Goal: Task Accomplishment & Management: Manage account settings

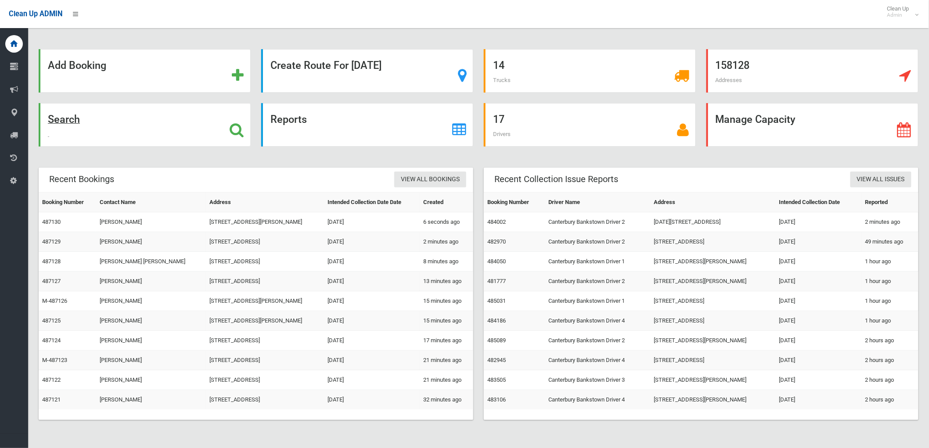
click at [66, 113] on strong "Search" at bounding box center [64, 119] width 32 height 12
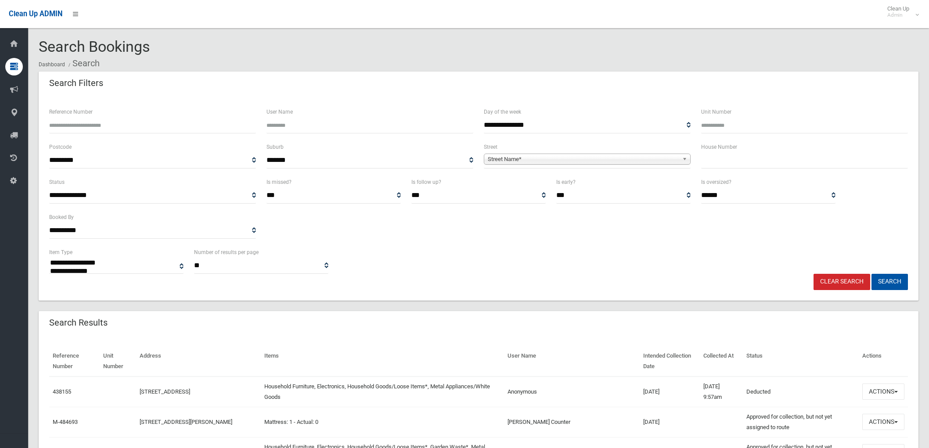
select select
click at [722, 167] on input "text" at bounding box center [804, 160] width 207 height 16
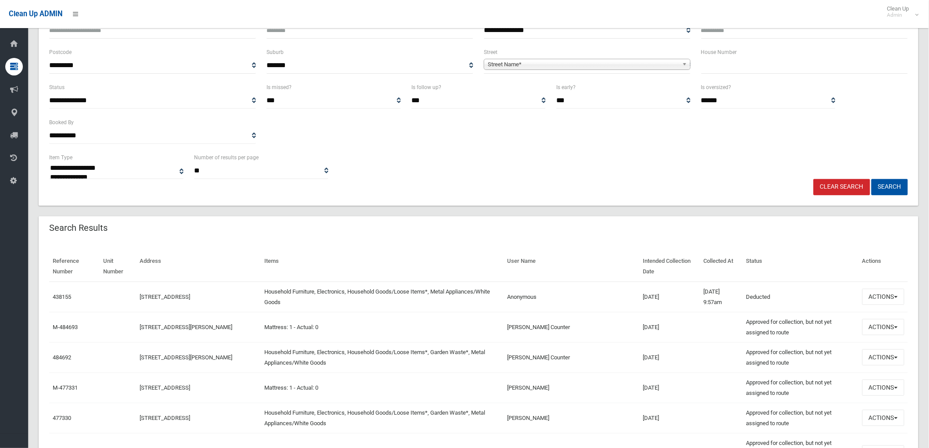
scroll to position [97, 0]
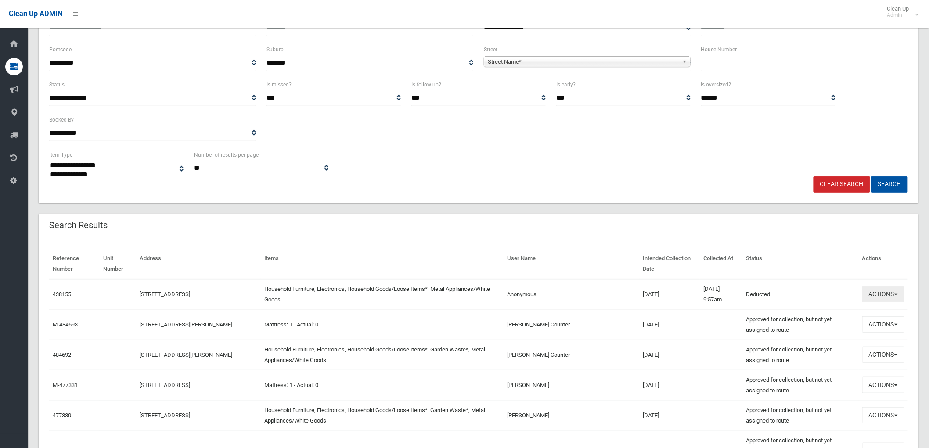
click at [874, 299] on button "Actions" at bounding box center [883, 294] width 42 height 16
click at [860, 315] on link "View Booking" at bounding box center [853, 312] width 104 height 15
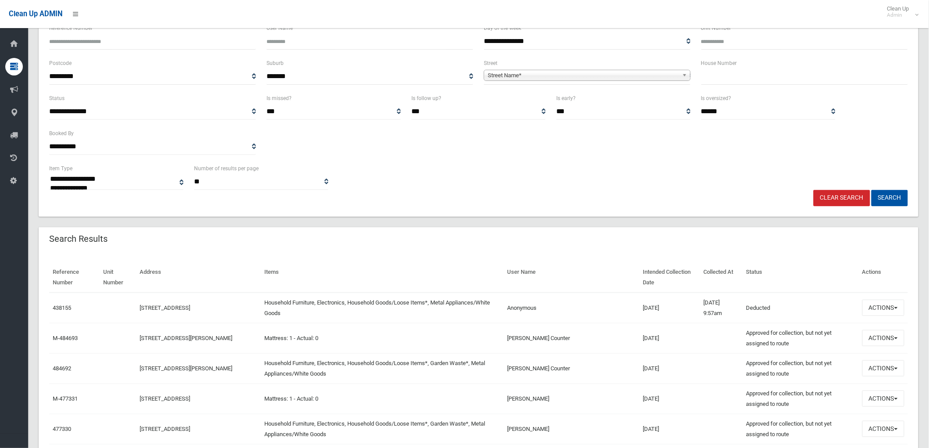
scroll to position [0, 0]
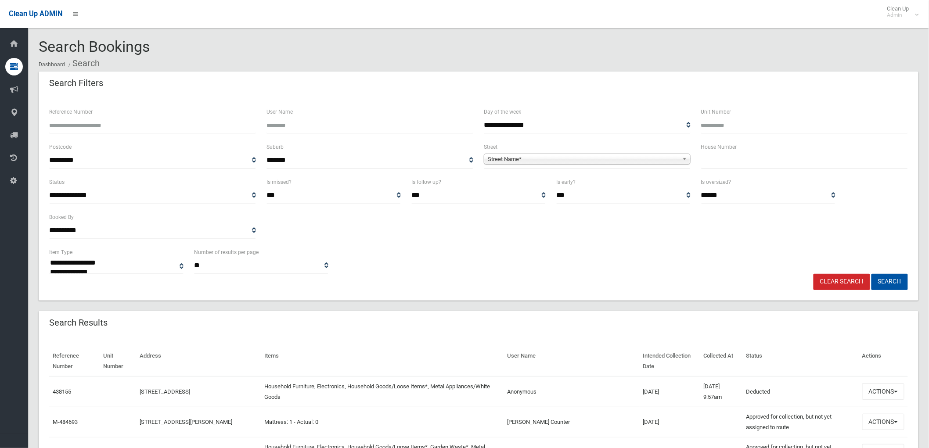
drag, startPoint x: 732, startPoint y: 169, endPoint x: 732, endPoint y: 161, distance: 7.9
click at [732, 167] on div "House Number" at bounding box center [804, 159] width 217 height 35
click at [732, 143] on label "House Number" at bounding box center [719, 147] width 36 height 10
click at [734, 152] on div "House Number" at bounding box center [804, 155] width 207 height 27
click at [731, 161] on input "text" at bounding box center [804, 160] width 207 height 16
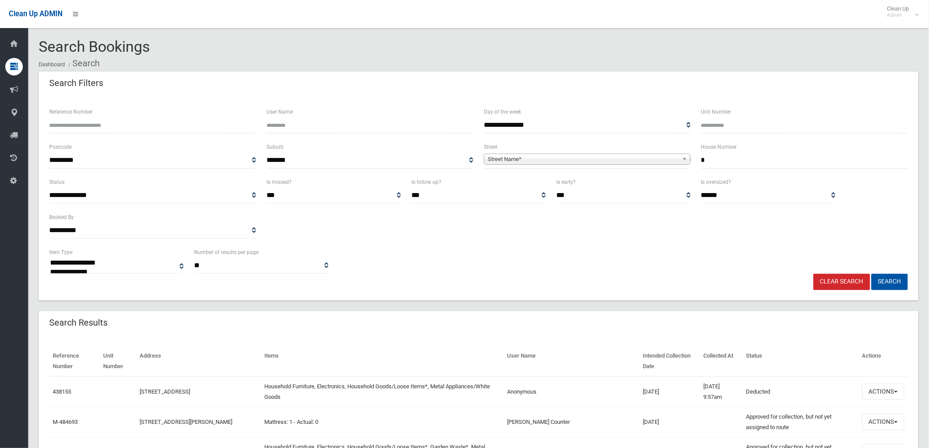
type input "*"
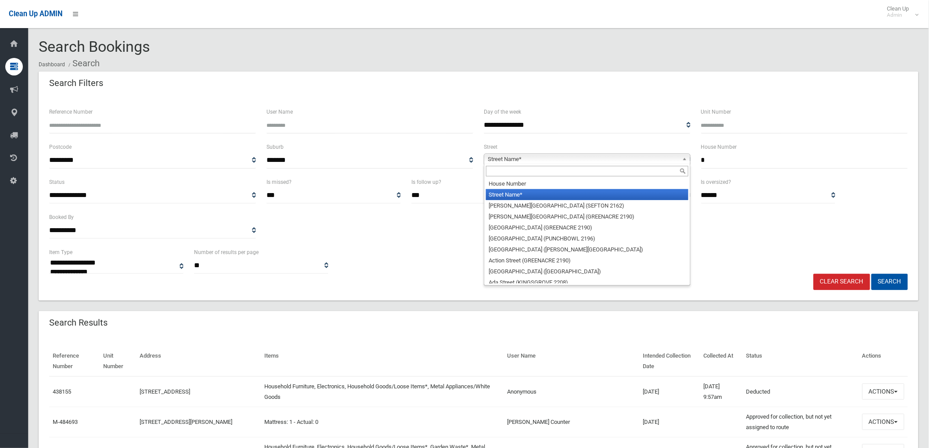
click at [665, 158] on span "Street Name*" at bounding box center [583, 159] width 191 height 11
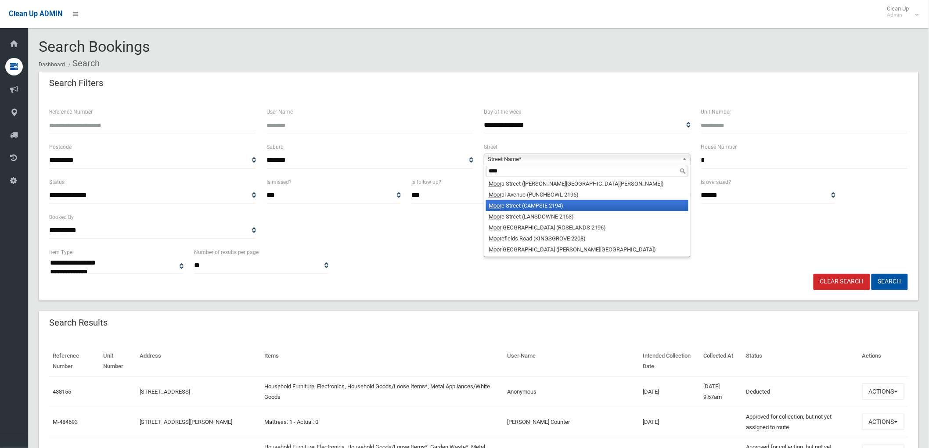
type input "****"
click at [551, 194] on li "Moor al Avenue (PUNCHBOWL 2196)" at bounding box center [587, 194] width 202 height 11
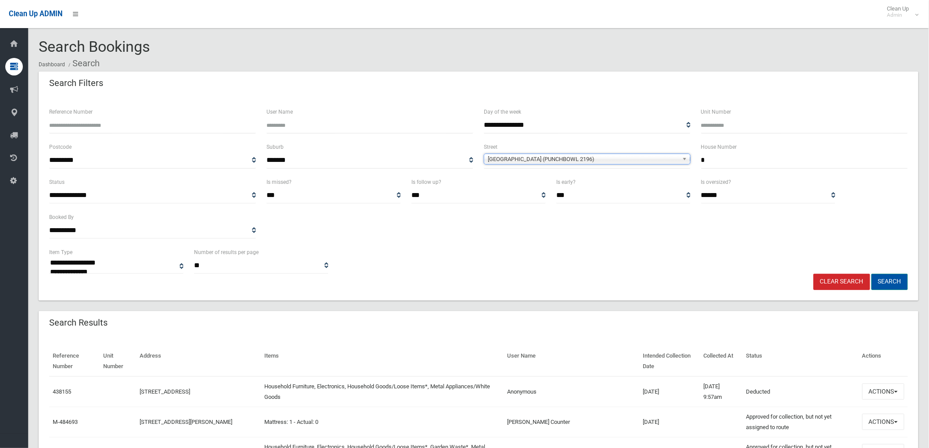
click at [887, 284] on button "Search" at bounding box center [889, 282] width 36 height 16
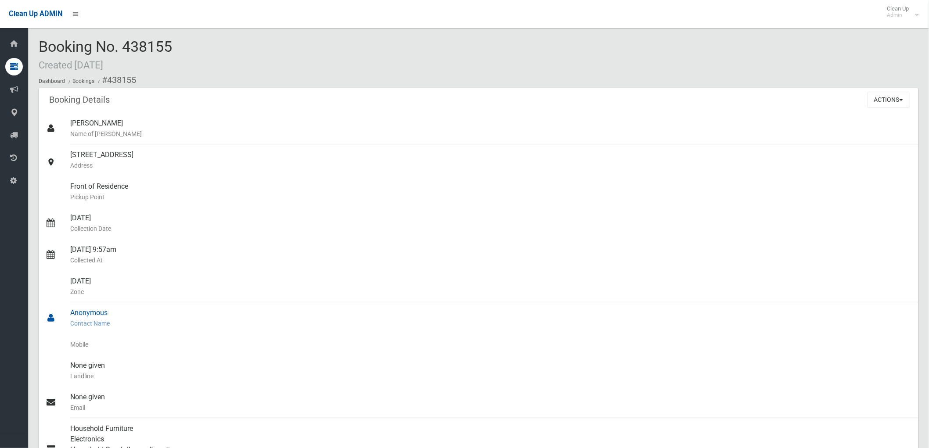
drag, startPoint x: 109, startPoint y: 311, endPoint x: 63, endPoint y: 313, distance: 46.2
click at [63, 313] on link "Anonymous Contact Name" at bounding box center [479, 318] width 880 height 32
click at [143, 307] on div "Anonymous Contact Name" at bounding box center [490, 318] width 841 height 32
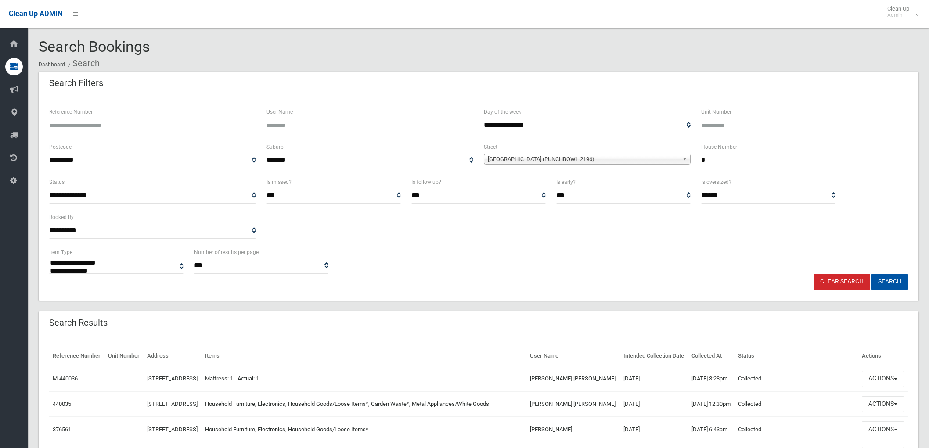
select select
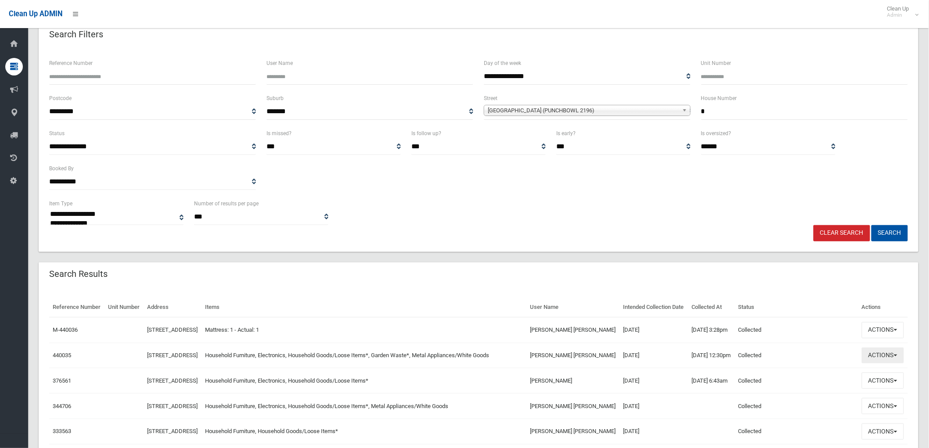
click at [881, 364] on button "Actions" at bounding box center [883, 356] width 42 height 16
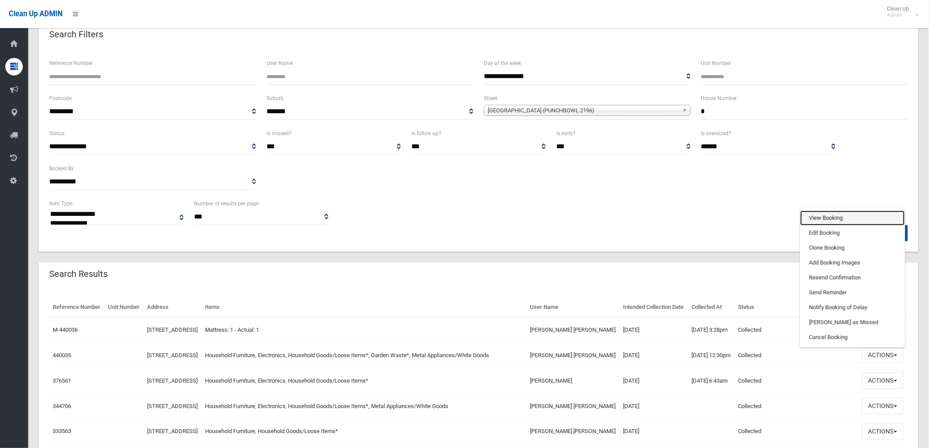
click at [855, 226] on link "View Booking" at bounding box center [852, 218] width 104 height 15
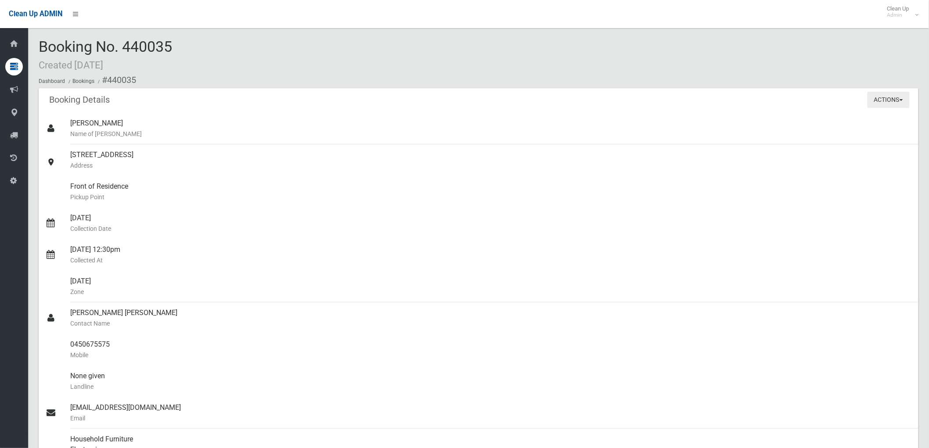
click at [893, 106] on button "Actions" at bounding box center [889, 100] width 42 height 16
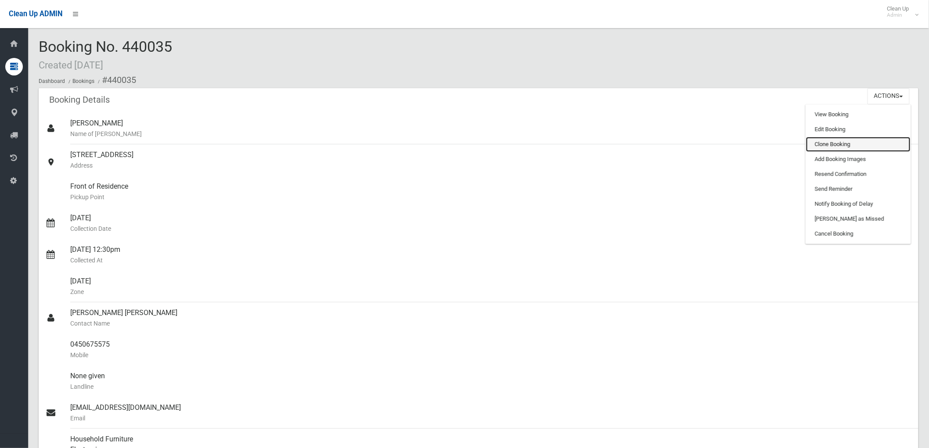
click at [872, 142] on link "Clone Booking" at bounding box center [858, 144] width 104 height 15
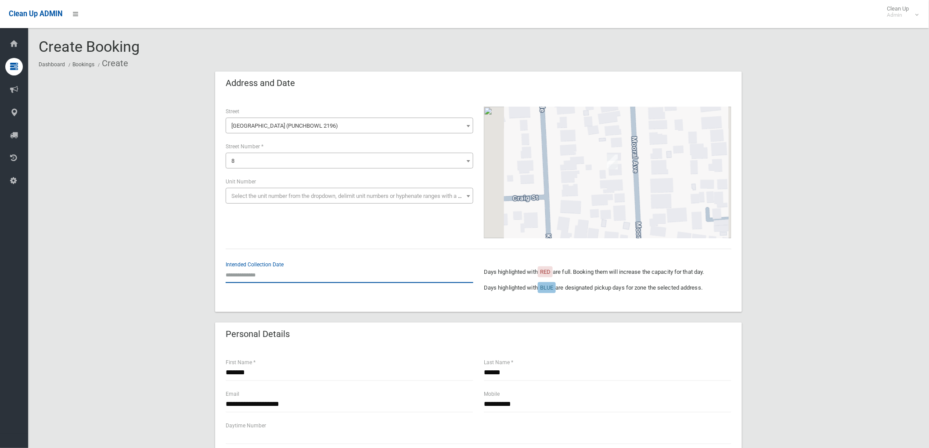
click at [264, 278] on input "text" at bounding box center [350, 275] width 248 height 16
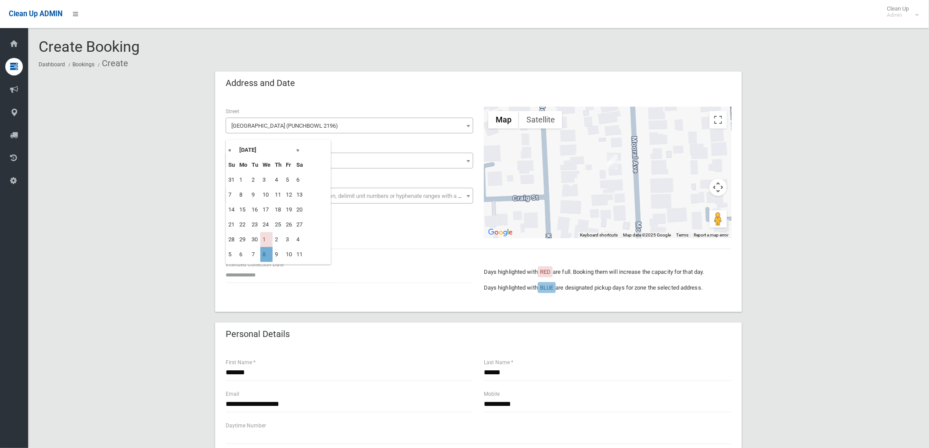
click at [269, 255] on td "8" at bounding box center [266, 254] width 12 height 15
type input "**********"
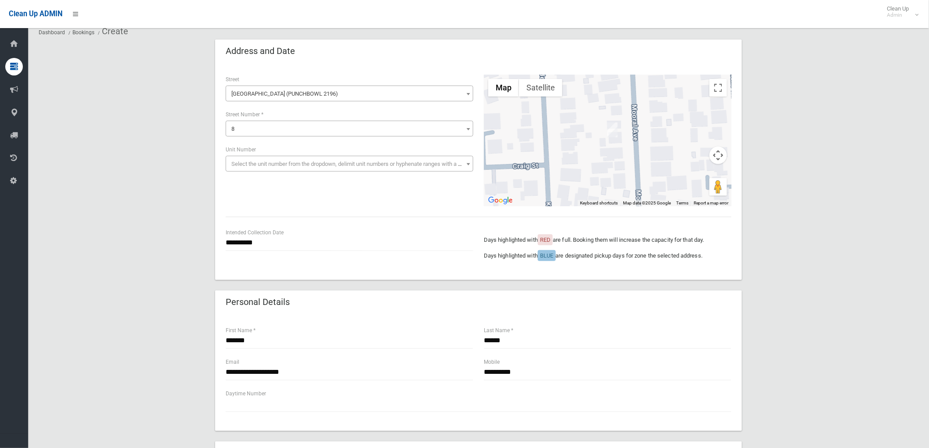
scroll to position [97, 0]
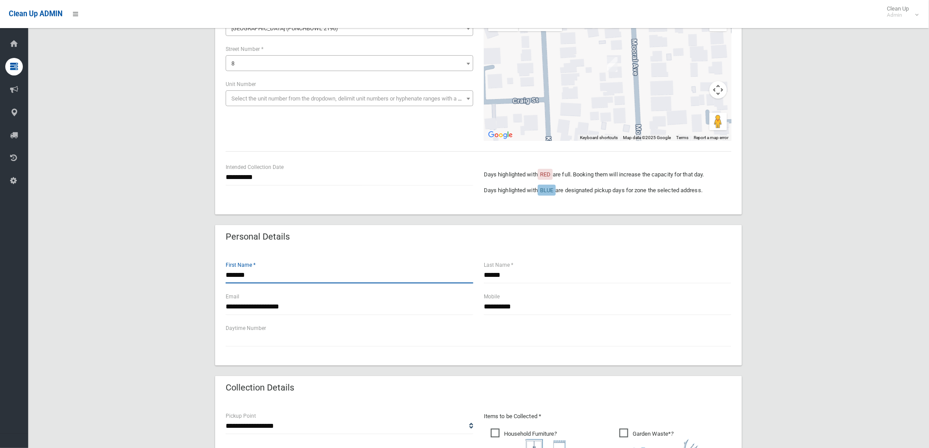
click at [344, 281] on input "*******" at bounding box center [350, 275] width 248 height 16
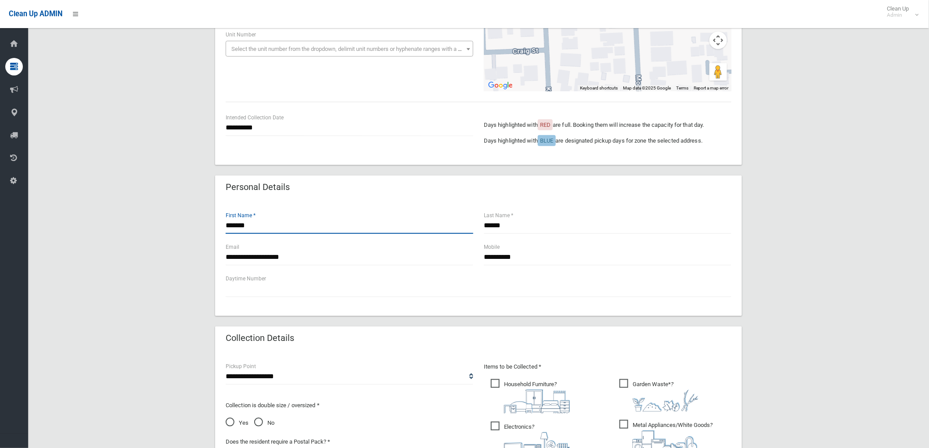
scroll to position [195, 0]
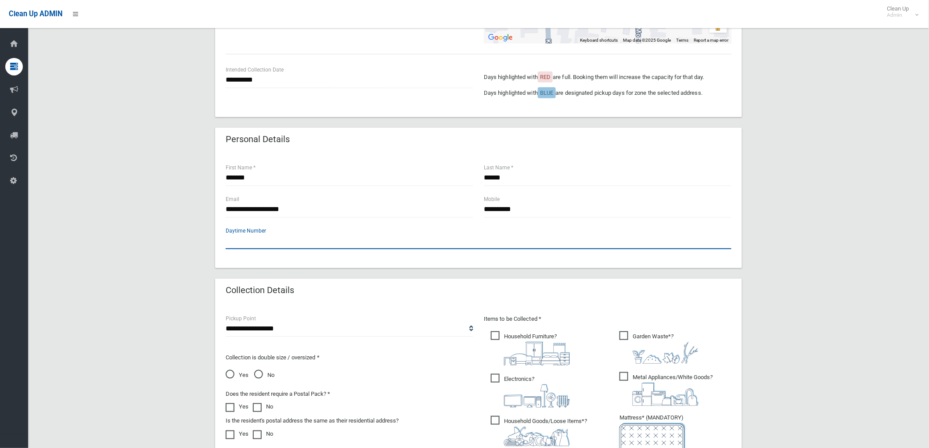
click at [502, 236] on input "text" at bounding box center [479, 241] width 506 height 16
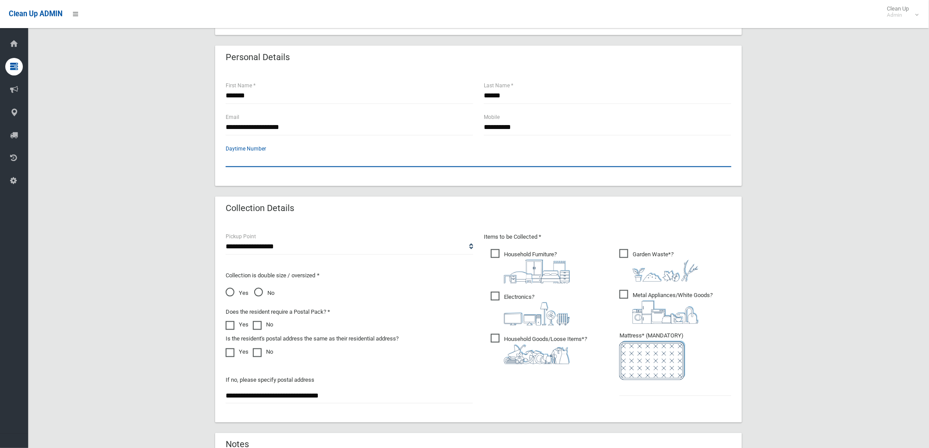
scroll to position [292, 0]
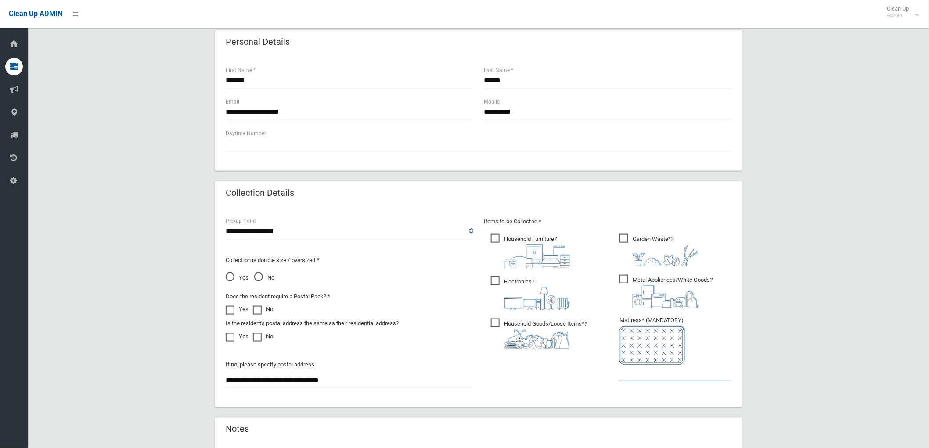
click at [630, 374] on input "text" at bounding box center [675, 373] width 112 height 16
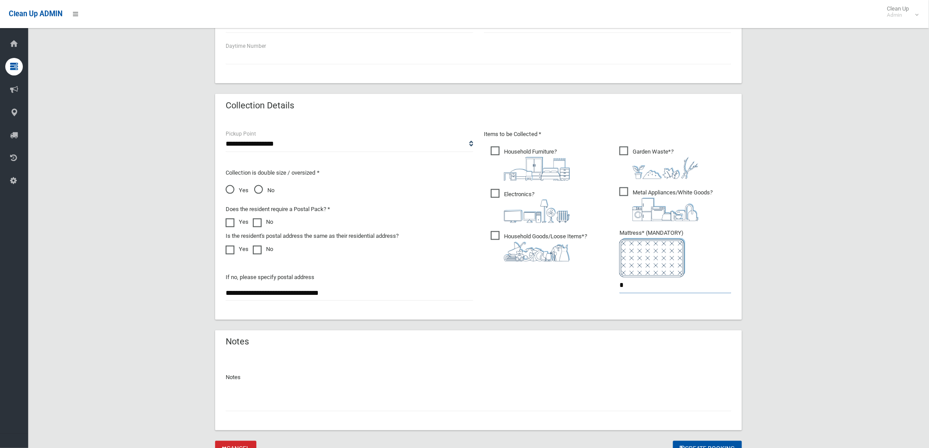
scroll to position [390, 0]
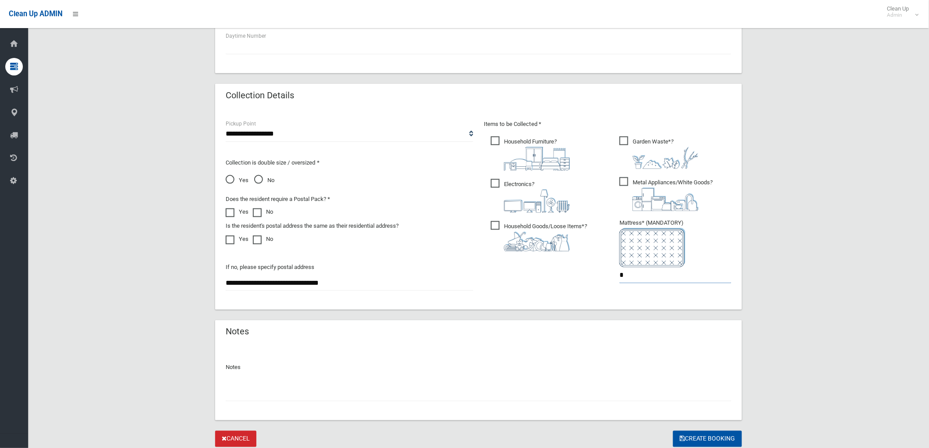
type input "*"
click at [622, 145] on span "Garden Waste* ?" at bounding box center [658, 153] width 79 height 32
click at [429, 387] on input "text" at bounding box center [479, 393] width 506 height 16
drag, startPoint x: 227, startPoint y: 363, endPoint x: 254, endPoint y: 362, distance: 27.3
click at [254, 363] on p "Notes" at bounding box center [479, 368] width 506 height 11
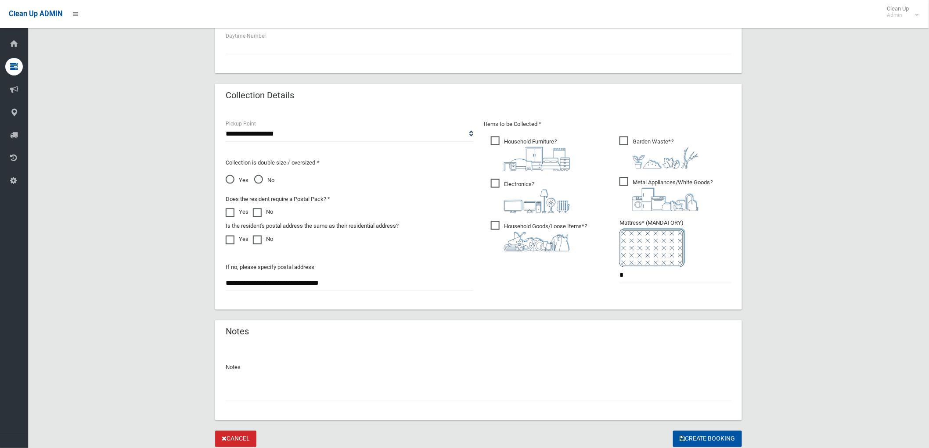
click at [253, 364] on p "Notes" at bounding box center [479, 368] width 506 height 11
click at [244, 392] on input "text" at bounding box center [479, 393] width 506 height 16
drag, startPoint x: 231, startPoint y: 328, endPoint x: 254, endPoint y: 330, distance: 22.5
click at [255, 329] on header "Notes" at bounding box center [237, 332] width 44 height 17
click at [253, 331] on header "Notes" at bounding box center [237, 332] width 44 height 17
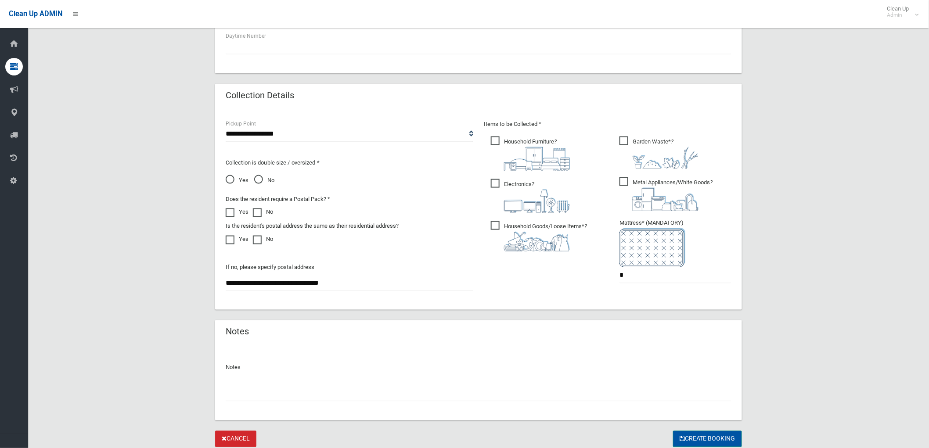
click at [700, 441] on button "Create Booking" at bounding box center [707, 439] width 69 height 16
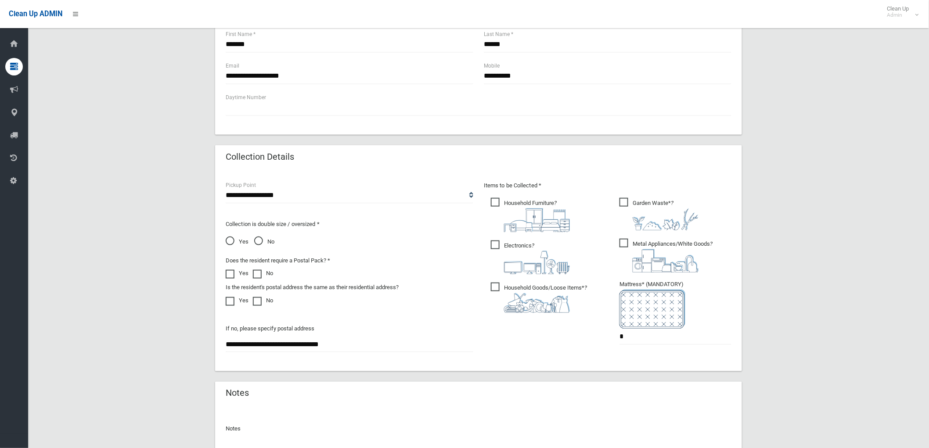
scroll to position [244, 0]
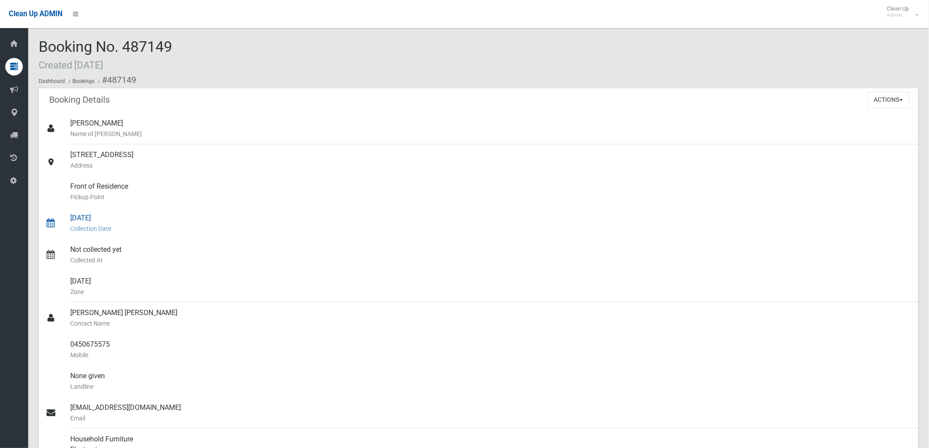
drag, startPoint x: 71, startPoint y: 215, endPoint x: 116, endPoint y: 216, distance: 45.2
click at [116, 216] on div "[DATE] Collection Date" at bounding box center [490, 224] width 841 height 32
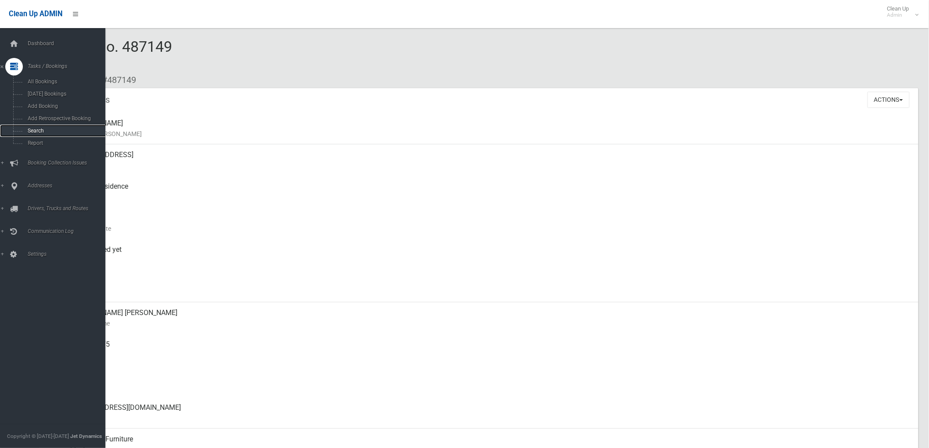
click at [27, 130] on span "Search" at bounding box center [65, 131] width 80 height 6
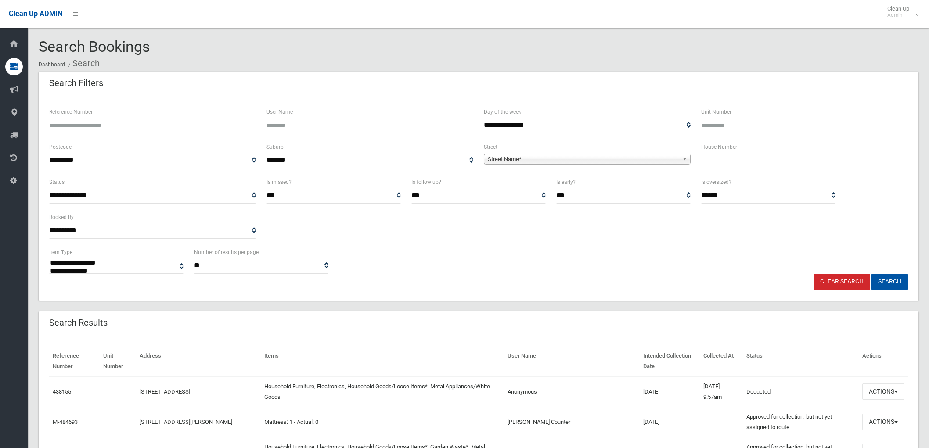
select select
click at [639, 158] on span "Street Name*" at bounding box center [583, 159] width 191 height 11
type input "********"
click at [599, 183] on li "Rosebank Avenue (KINGSGROVE 2208)" at bounding box center [587, 183] width 202 height 11
click at [821, 162] on input "text" at bounding box center [804, 160] width 207 height 16
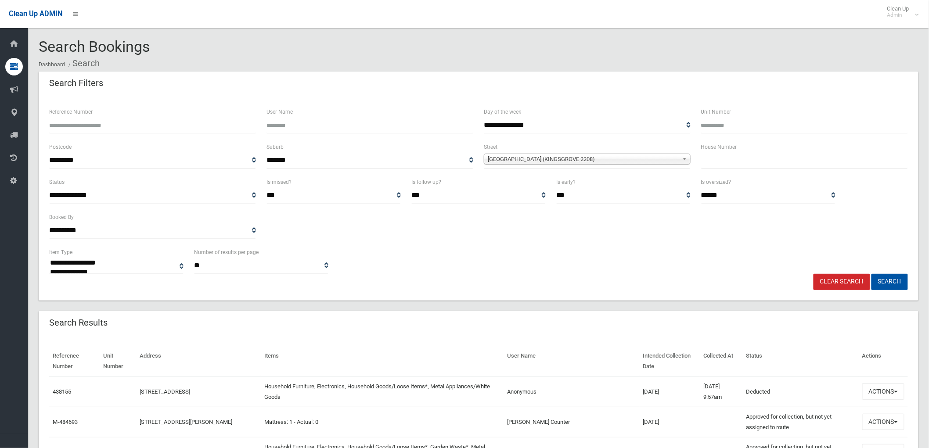
click at [840, 158] on input "text" at bounding box center [804, 160] width 207 height 16
type input "**"
click at [880, 266] on div "**********" at bounding box center [478, 260] width 869 height 27
click at [890, 281] on button "Search" at bounding box center [889, 282] width 36 height 16
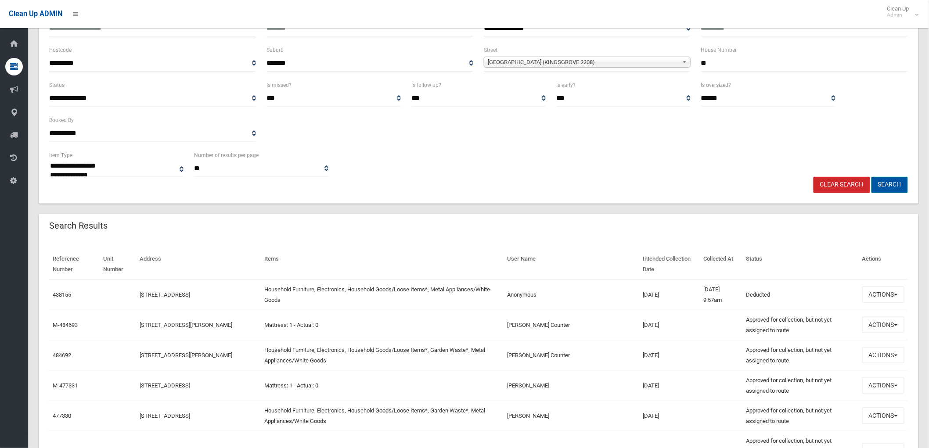
scroll to position [97, 0]
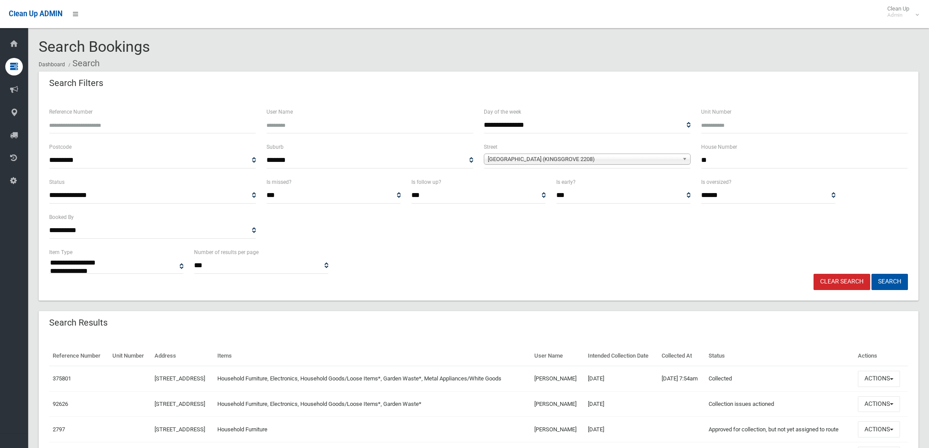
select select
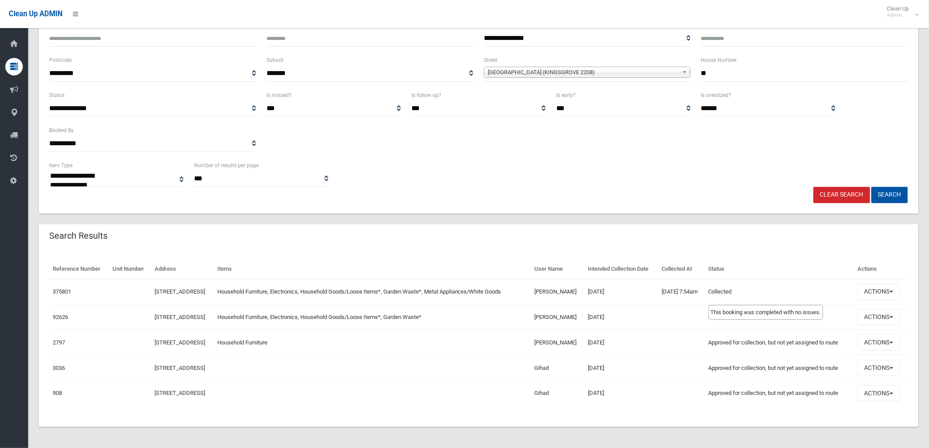
scroll to position [97, 0]
click at [890, 295] on button "Actions" at bounding box center [879, 292] width 42 height 16
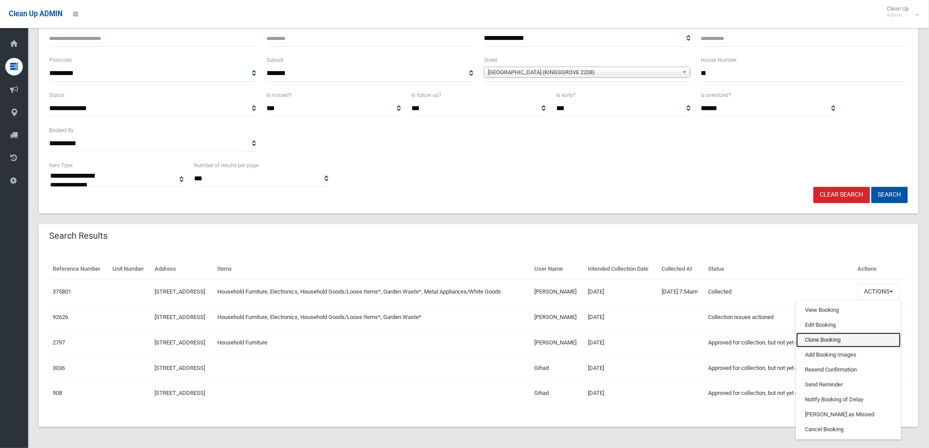
click at [858, 342] on link "Clone Booking" at bounding box center [848, 340] width 104 height 15
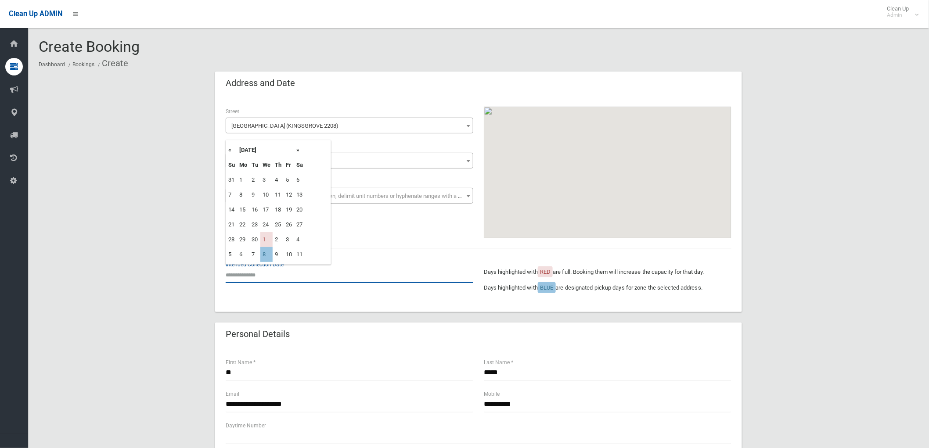
click at [341, 271] on input "text" at bounding box center [350, 275] width 248 height 16
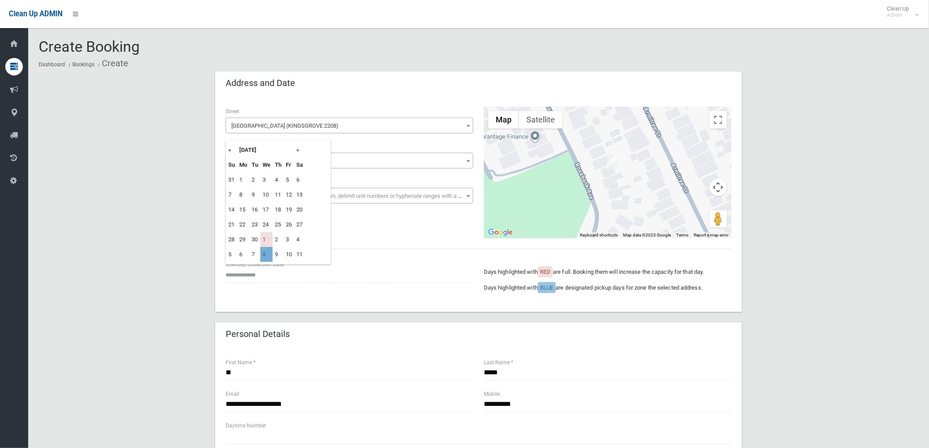
click at [270, 256] on td "8" at bounding box center [266, 254] width 12 height 15
type input "**********"
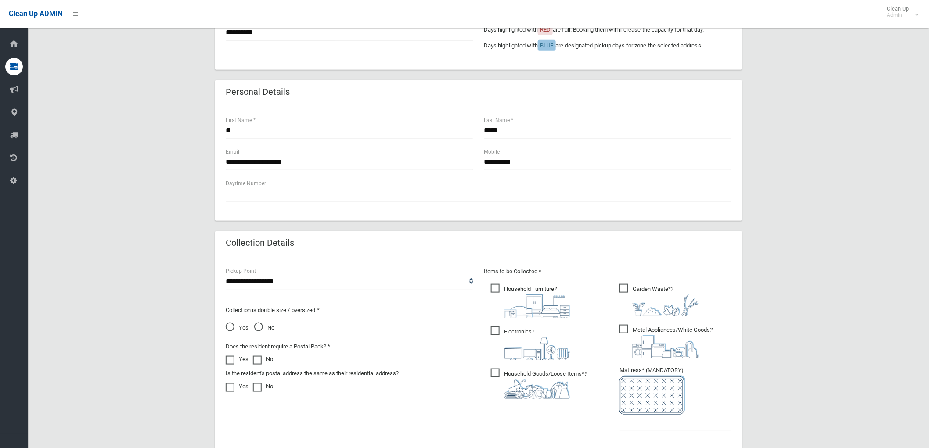
scroll to position [244, 0]
click at [630, 422] on input "text" at bounding box center [675, 422] width 112 height 16
type input "*"
click at [625, 286] on span "Garden Waste* ?" at bounding box center [658, 299] width 79 height 32
click at [623, 286] on span "Garden Waste* ?" at bounding box center [658, 299] width 79 height 32
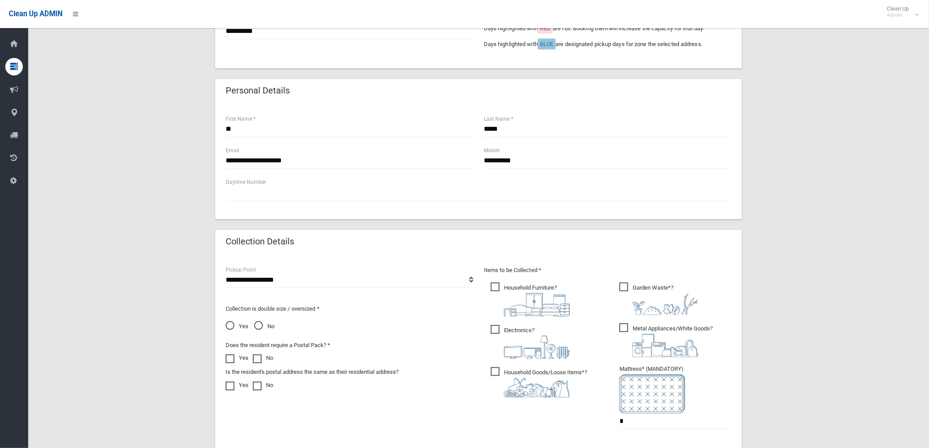
click at [630, 284] on span "Garden Waste* ?" at bounding box center [658, 299] width 79 height 32
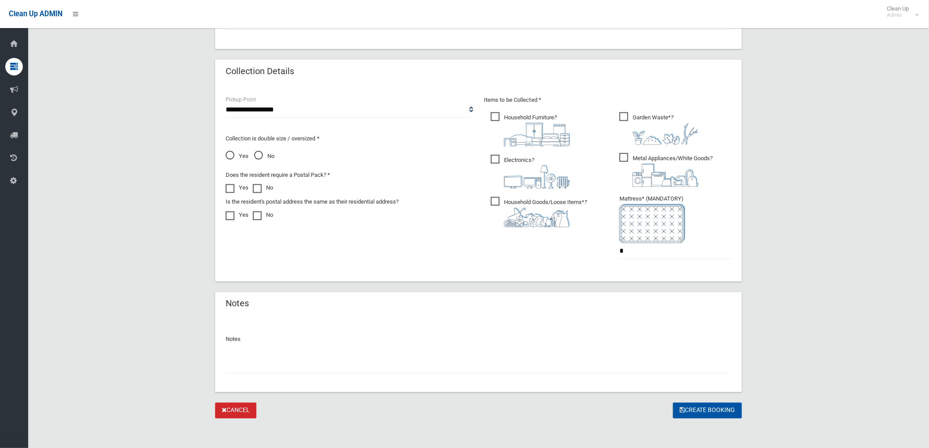
scroll to position [416, 0]
drag, startPoint x: 628, startPoint y: 115, endPoint x: 602, endPoint y: 176, distance: 66.5
click at [626, 115] on span "Garden Waste* ?" at bounding box center [658, 127] width 79 height 32
click at [551, 367] on input "text" at bounding box center [479, 364] width 506 height 16
click at [725, 414] on button "Create Booking" at bounding box center [707, 409] width 69 height 16
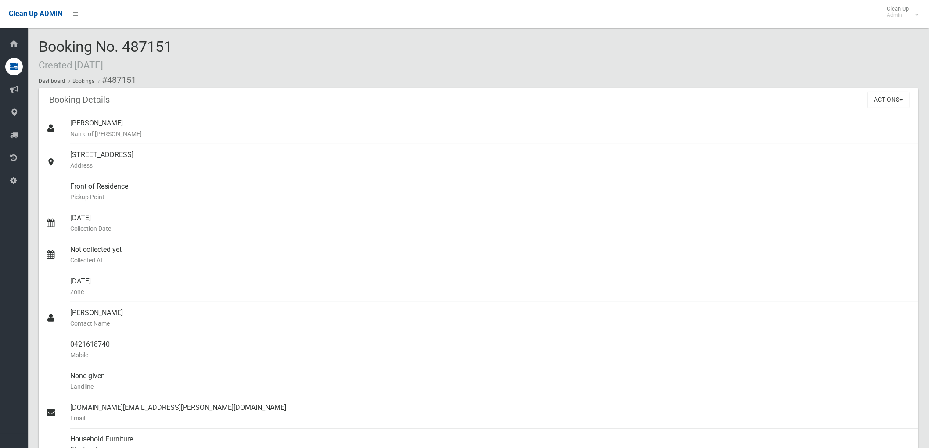
drag, startPoint x: 126, startPoint y: 40, endPoint x: 173, endPoint y: 46, distance: 47.8
click at [173, 46] on div "Booking No. 487151 Created [DATE] Dashboard Bookings #487151" at bounding box center [479, 64] width 880 height 50
drag, startPoint x: 124, startPoint y: 43, endPoint x: 177, endPoint y: 49, distance: 53.1
click at [176, 47] on div "Booking No. 487151 Created [DATE] Dashboard Bookings #487151" at bounding box center [479, 64] width 880 height 50
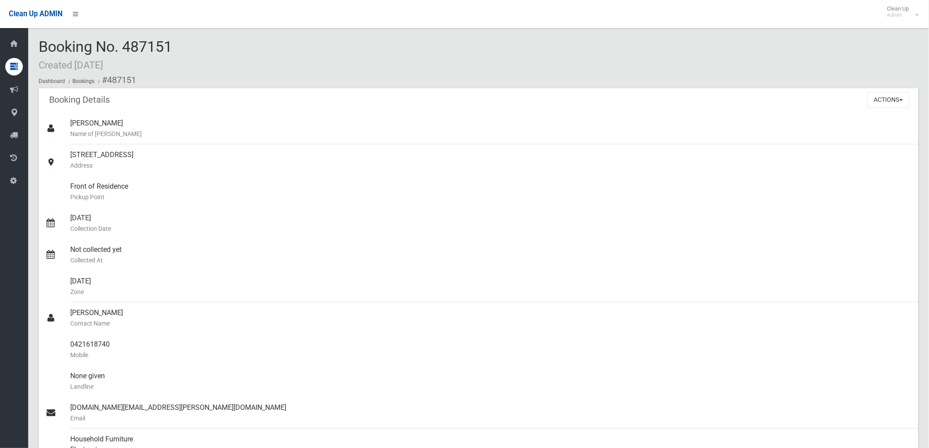
click at [177, 50] on div "Booking No. 487151 Created [DATE] Dashboard Bookings #487151" at bounding box center [479, 64] width 880 height 50
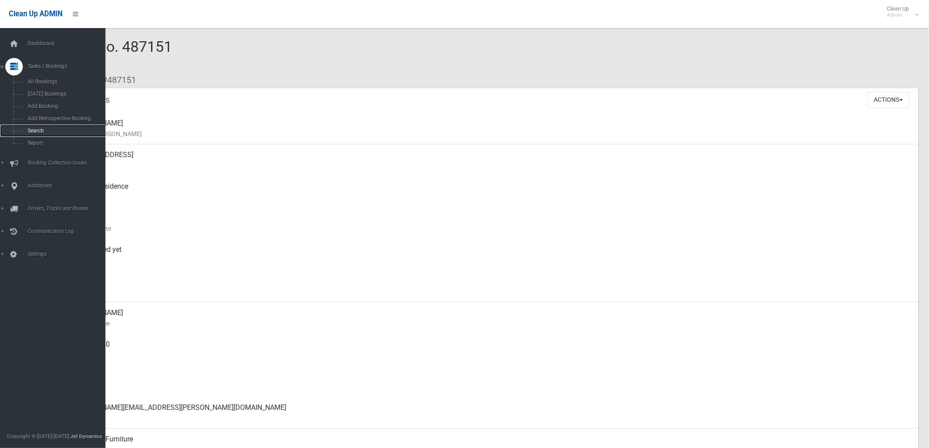
click at [46, 135] on link "Search" at bounding box center [56, 131] width 113 height 12
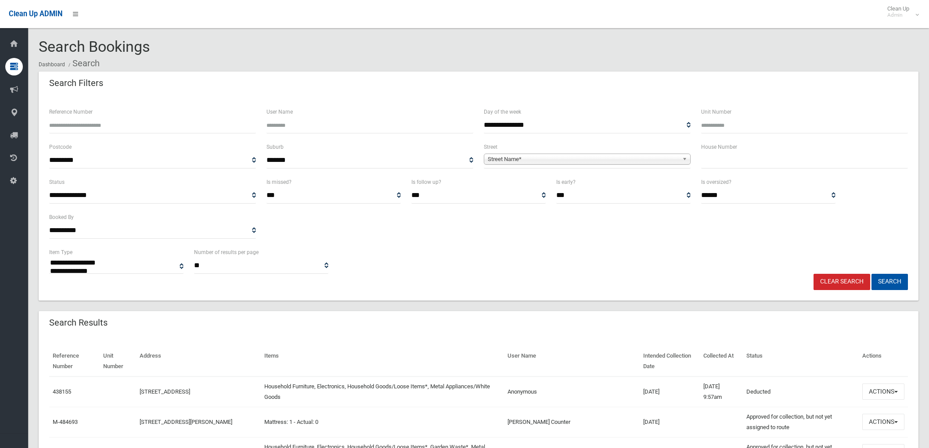
select select
click at [801, 166] on input "text" at bounding box center [804, 160] width 207 height 16
type input "**"
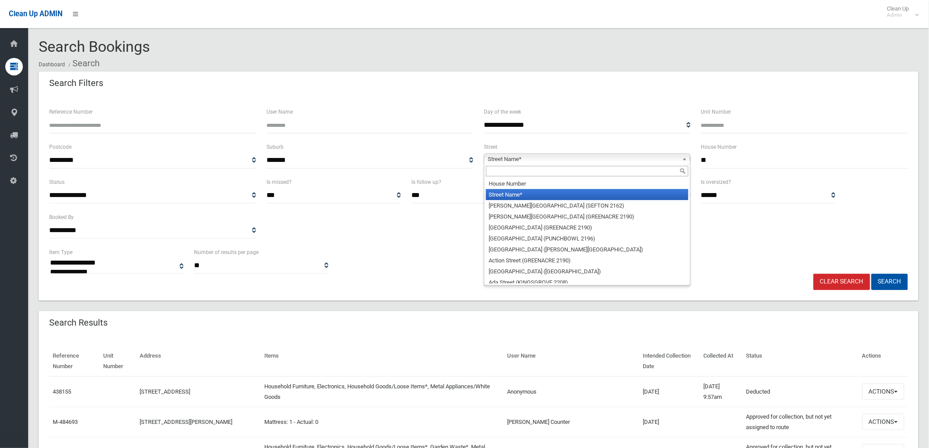
click at [641, 156] on span "Street Name*" at bounding box center [583, 159] width 191 height 11
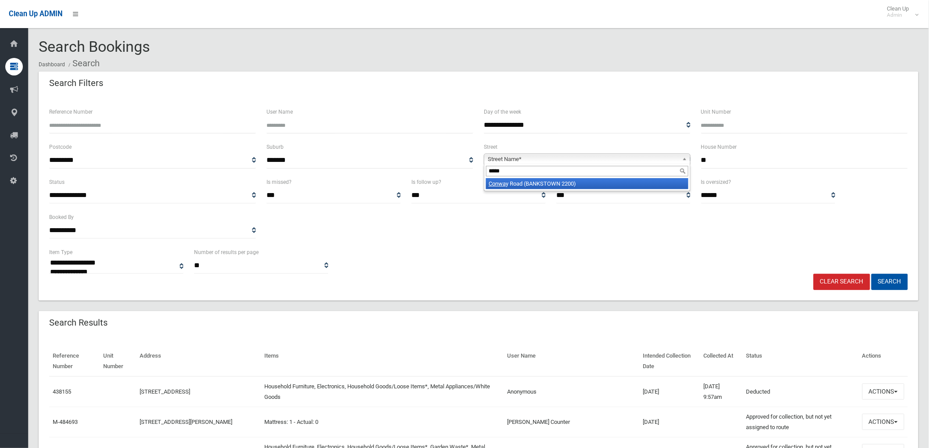
type input "*****"
click at [577, 184] on li "Conwa y Road (BANKSTOWN 2200)" at bounding box center [587, 183] width 202 height 11
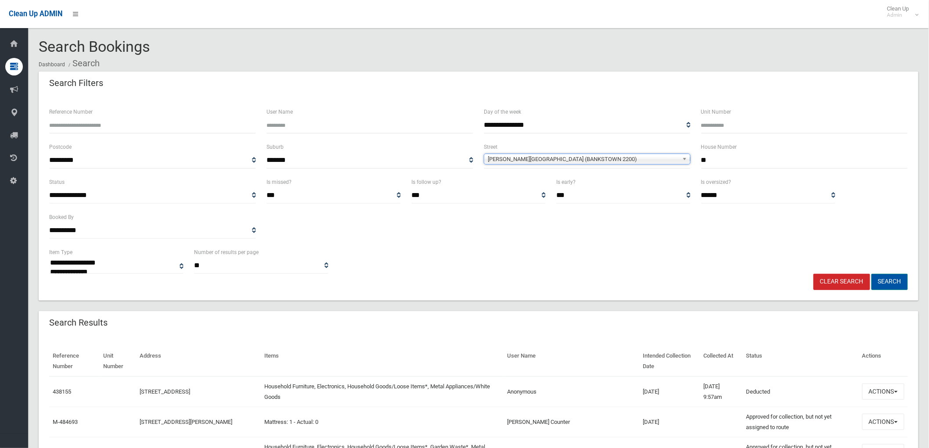
click at [886, 286] on button "Search" at bounding box center [889, 282] width 36 height 16
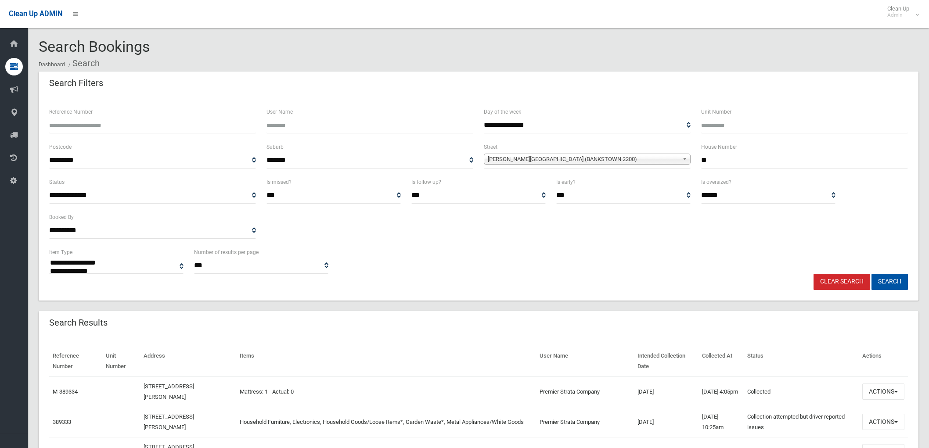
select select
click at [895, 423] on button "Actions" at bounding box center [883, 422] width 42 height 16
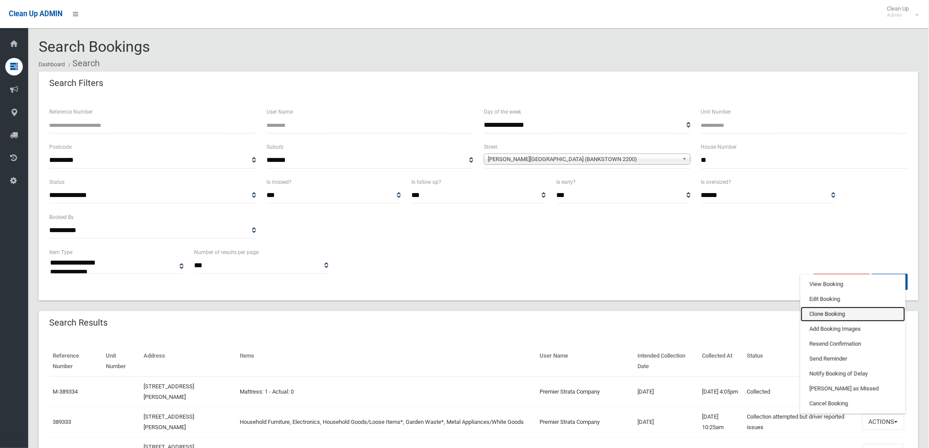
click at [833, 313] on link "Clone Booking" at bounding box center [853, 314] width 104 height 15
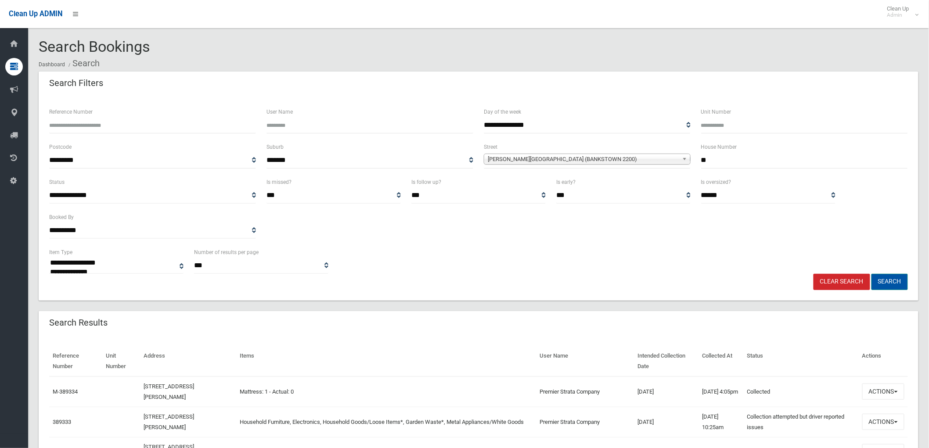
click at [900, 284] on button "Search" at bounding box center [889, 282] width 36 height 16
click at [887, 387] on button "Actions" at bounding box center [883, 392] width 42 height 16
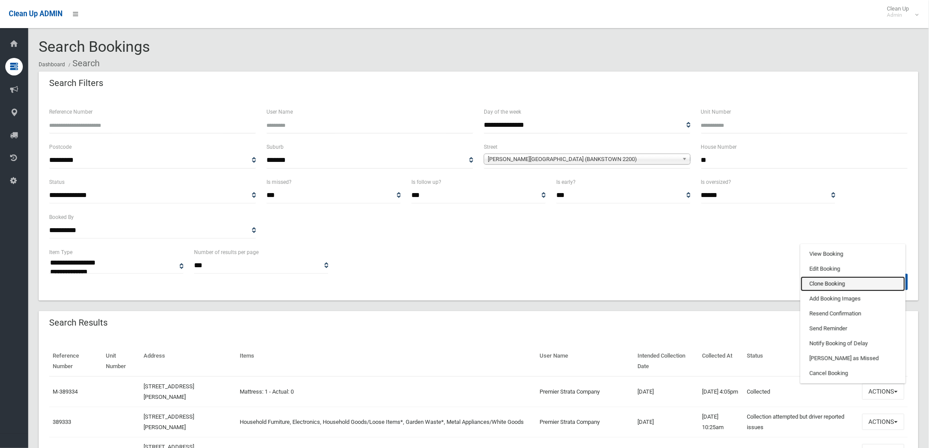
click at [848, 278] on link "Clone Booking" at bounding box center [853, 284] width 104 height 15
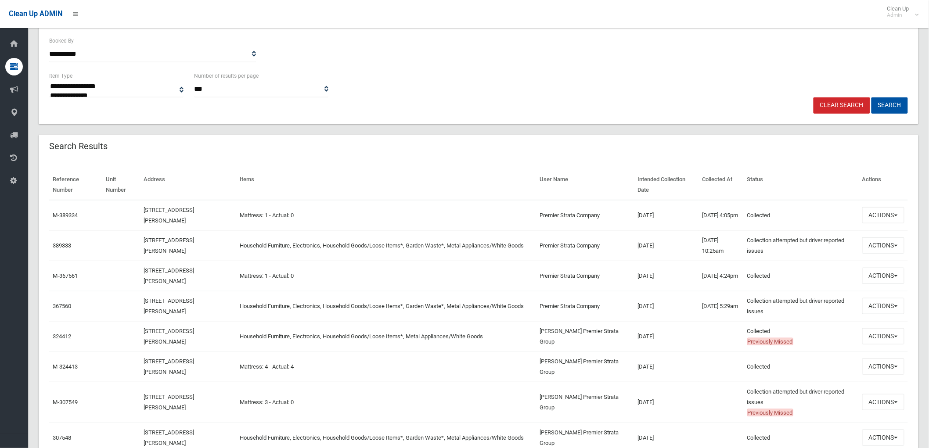
scroll to position [244, 0]
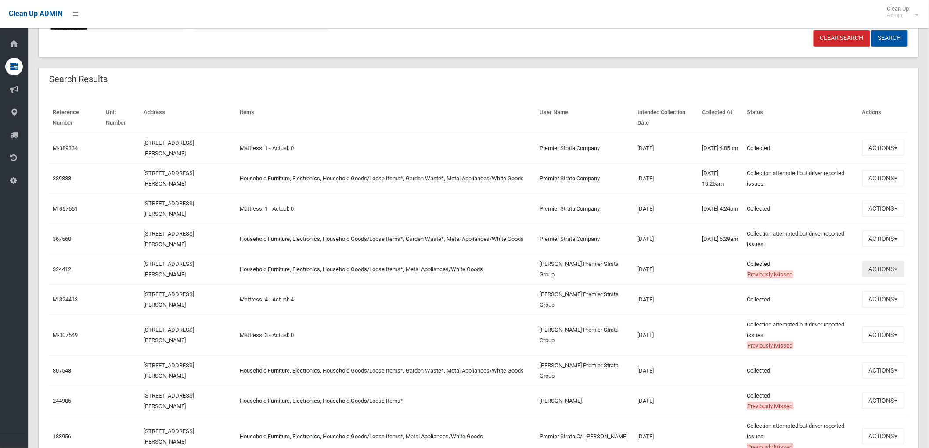
click at [897, 265] on button "Actions" at bounding box center [883, 269] width 42 height 16
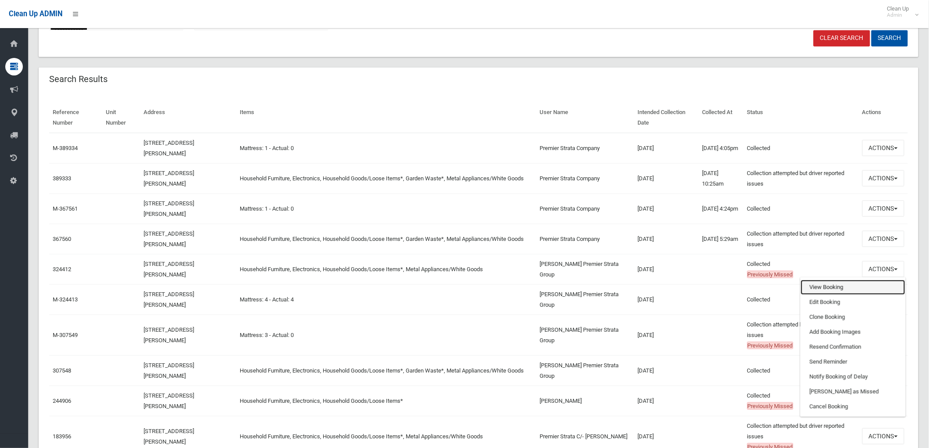
click at [860, 290] on link "View Booking" at bounding box center [853, 287] width 104 height 15
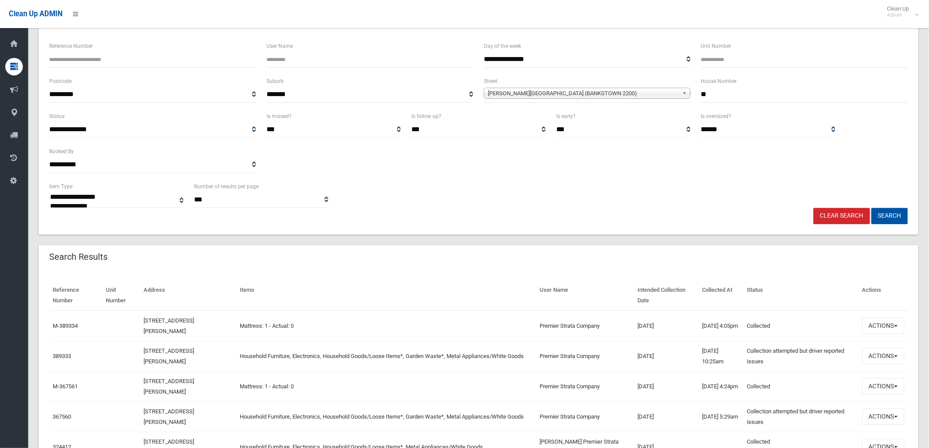
scroll to position [0, 0]
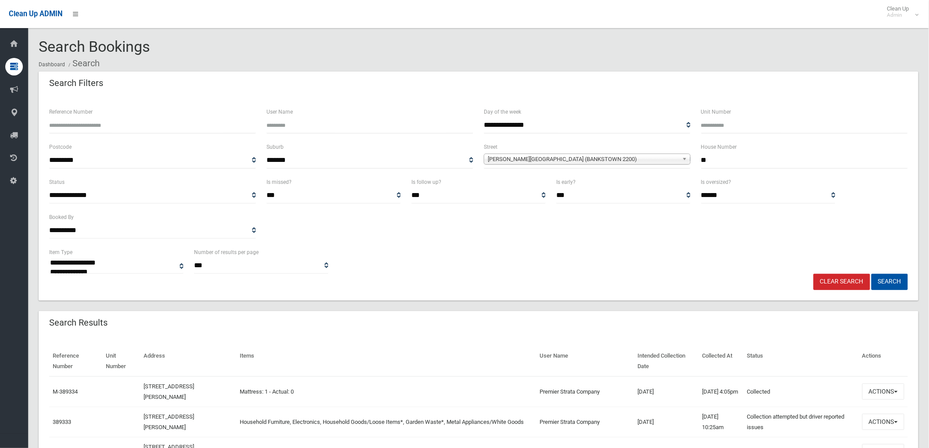
drag, startPoint x: 719, startPoint y: 165, endPoint x: 644, endPoint y: 157, distance: 74.6
click at [660, 138] on form "**********" at bounding box center [478, 199] width 859 height 184
click at [649, 161] on span "[PERSON_NAME][GEOGRAPHIC_DATA] (BANKSTOWN 2200)" at bounding box center [583, 159] width 191 height 11
type input "****"
click at [545, 181] on li "Mere dith Street (BANKSTOWN 2200)" at bounding box center [587, 183] width 202 height 11
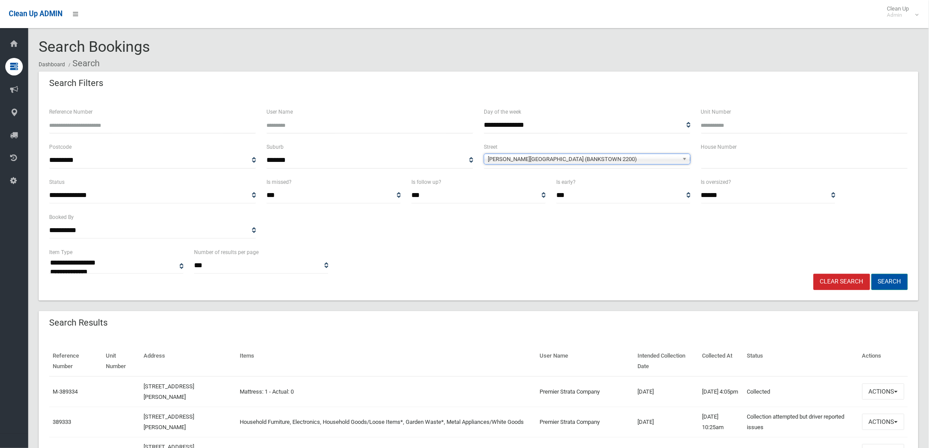
click at [907, 284] on button "Search" at bounding box center [889, 282] width 36 height 16
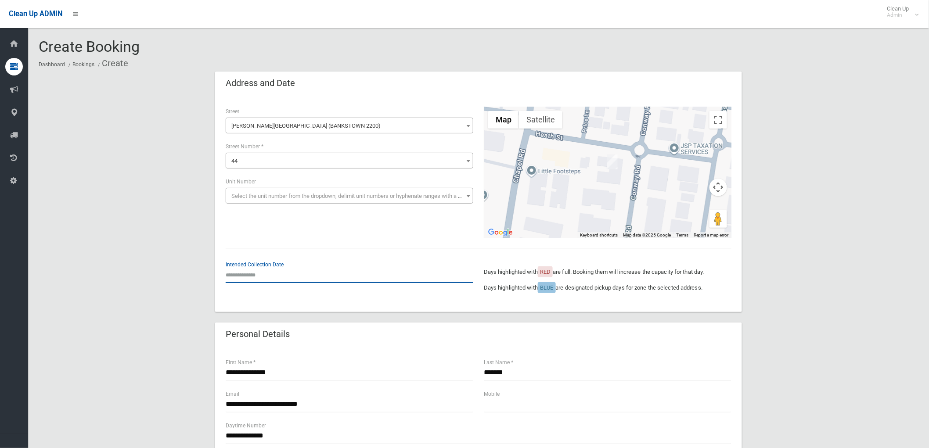
click at [260, 274] on input "text" at bounding box center [350, 275] width 248 height 16
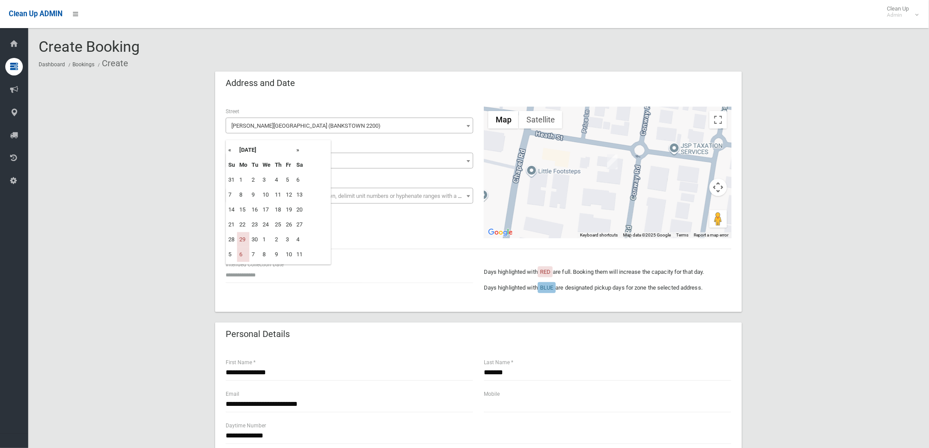
click at [299, 150] on th "»" at bounding box center [299, 150] width 11 height 15
click at [246, 222] on td "20" at bounding box center [243, 224] width 12 height 15
type input "**********"
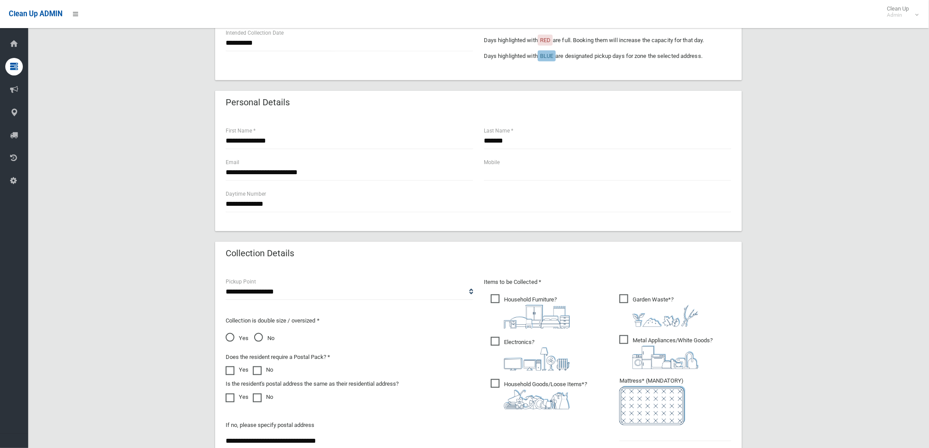
scroll to position [244, 0]
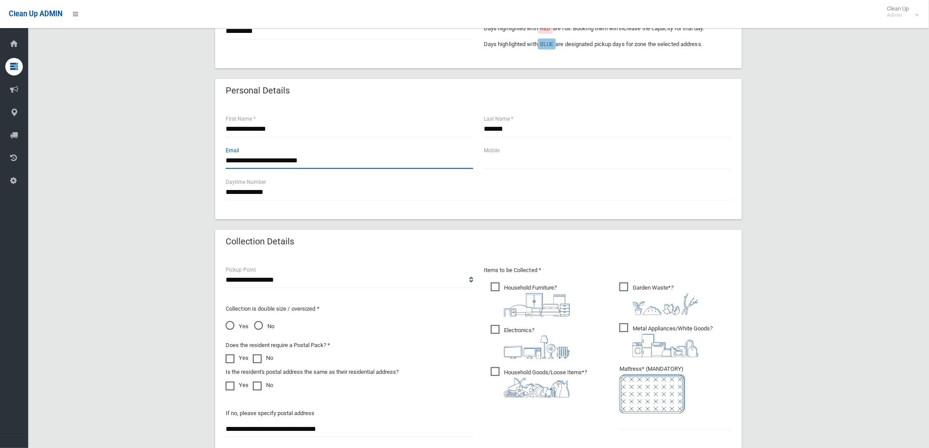
drag, startPoint x: 251, startPoint y: 161, endPoint x: 198, endPoint y: 163, distance: 52.3
click at [198, 163] on div "**********" at bounding box center [479, 211] width 880 height 766
type input "**********"
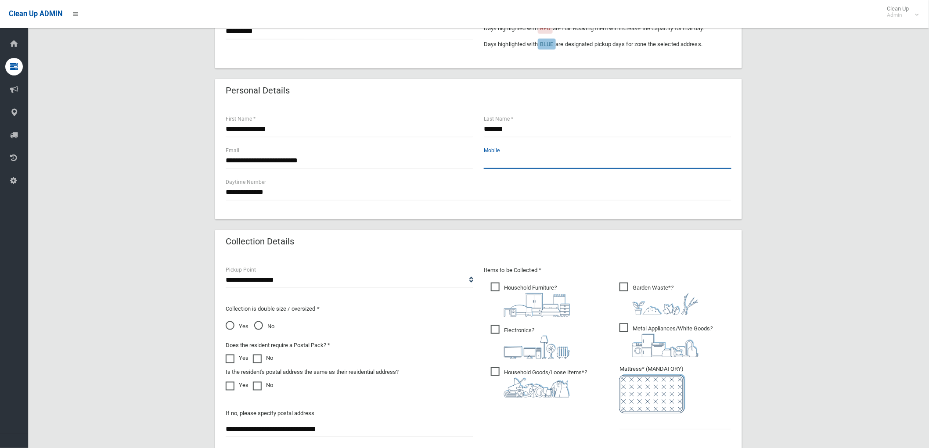
click at [508, 167] on input "text" at bounding box center [608, 161] width 248 height 16
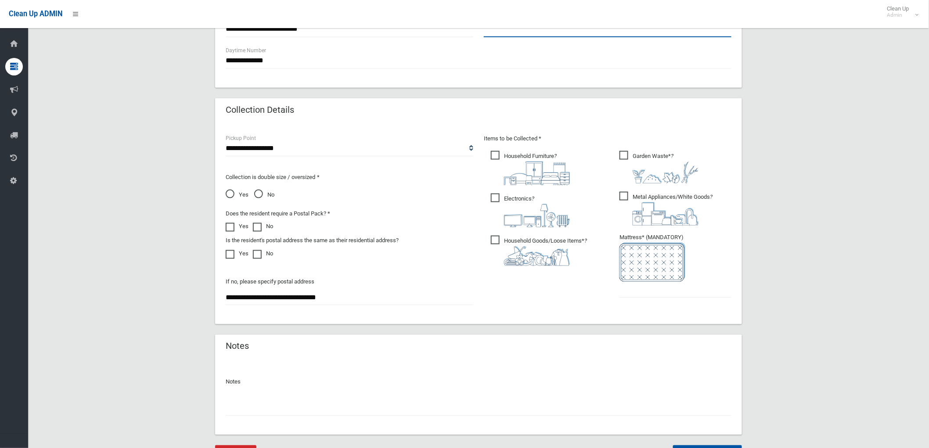
scroll to position [390, 0]
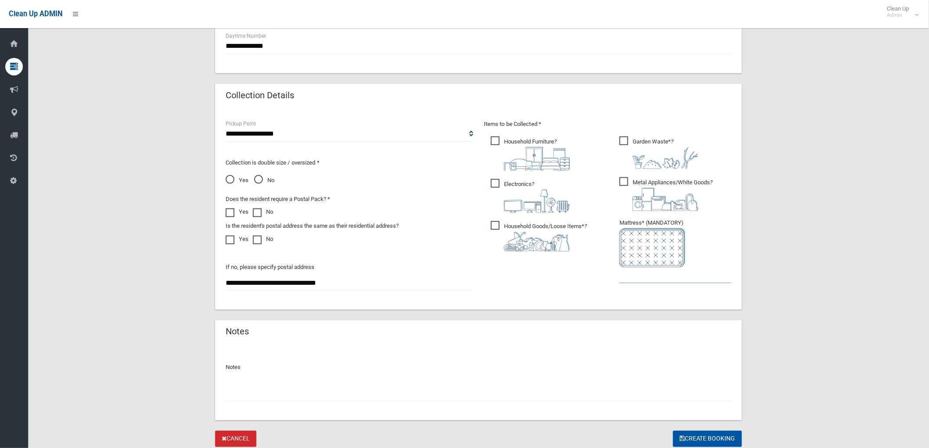
click at [640, 272] on input "text" at bounding box center [675, 275] width 112 height 16
type input "*"
click at [551, 391] on input "text" at bounding box center [479, 393] width 506 height 16
type input "**********"
click at [682, 440] on icon "submit" at bounding box center [682, 439] width 5 height 6
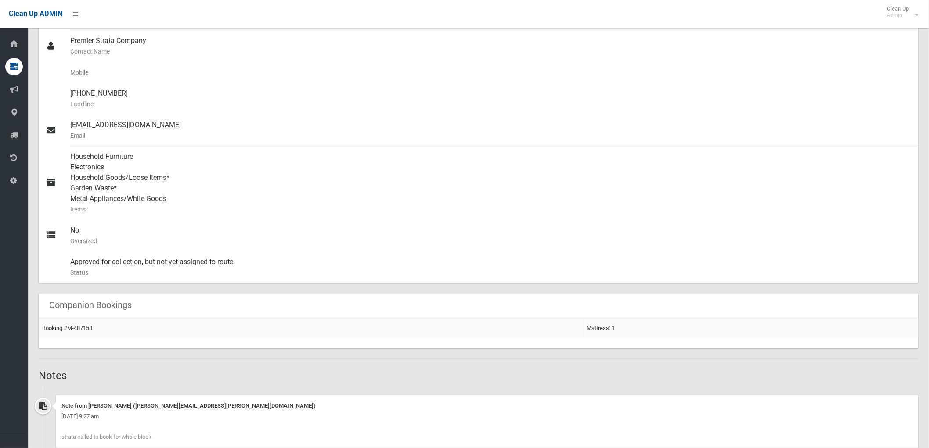
scroll to position [292, 0]
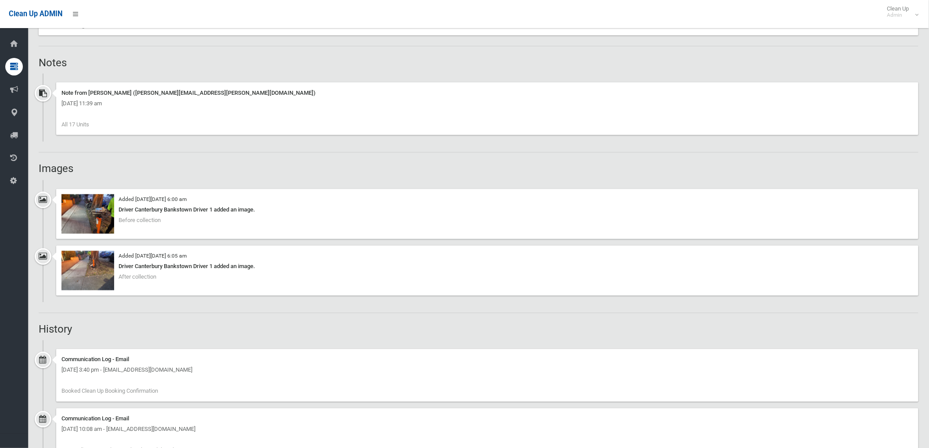
scroll to position [585, 0]
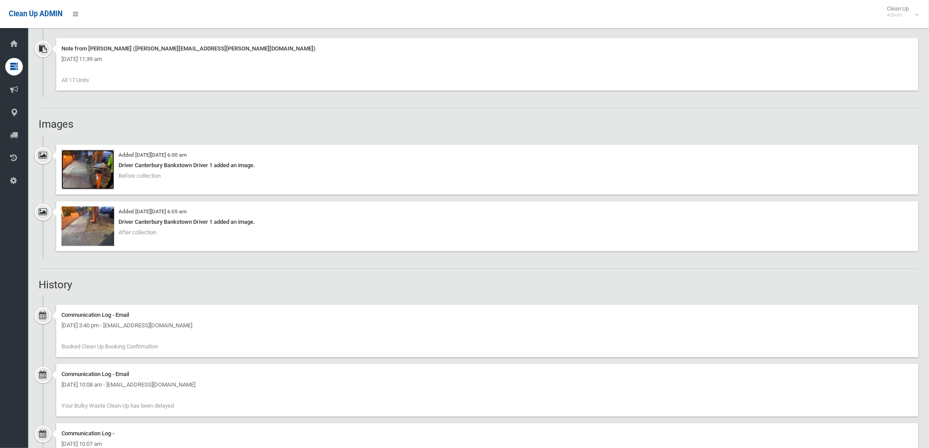
click at [98, 180] on img at bounding box center [87, 170] width 53 height 40
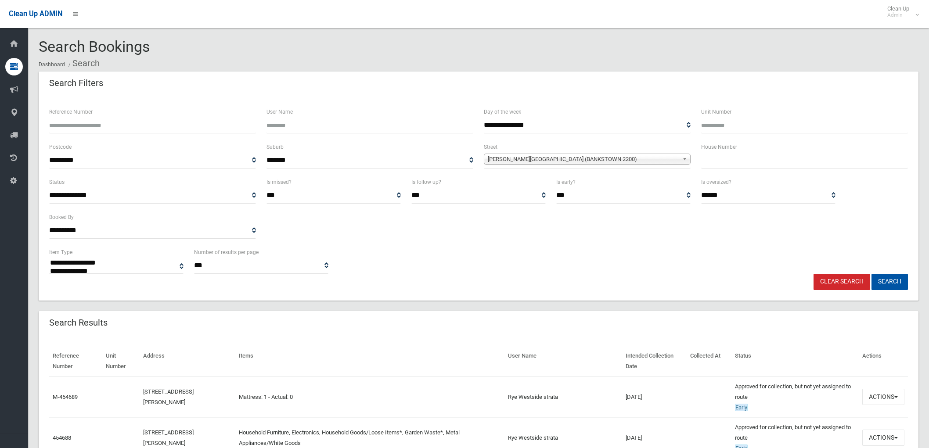
select select
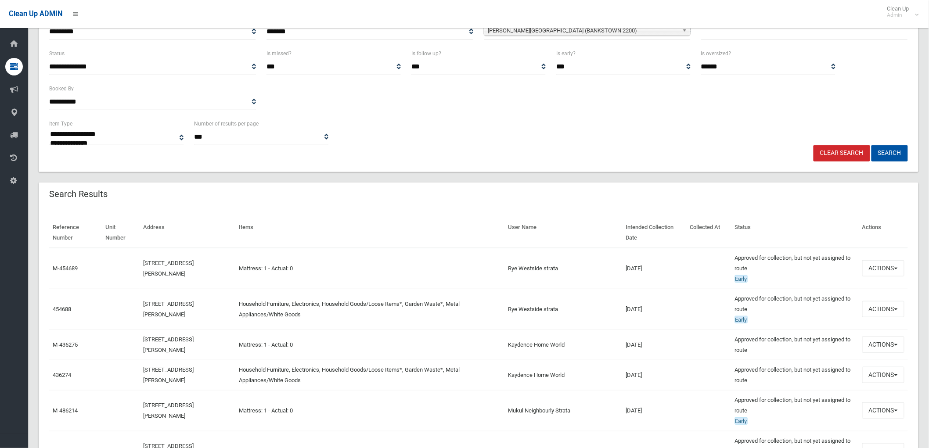
scroll to position [146, 0]
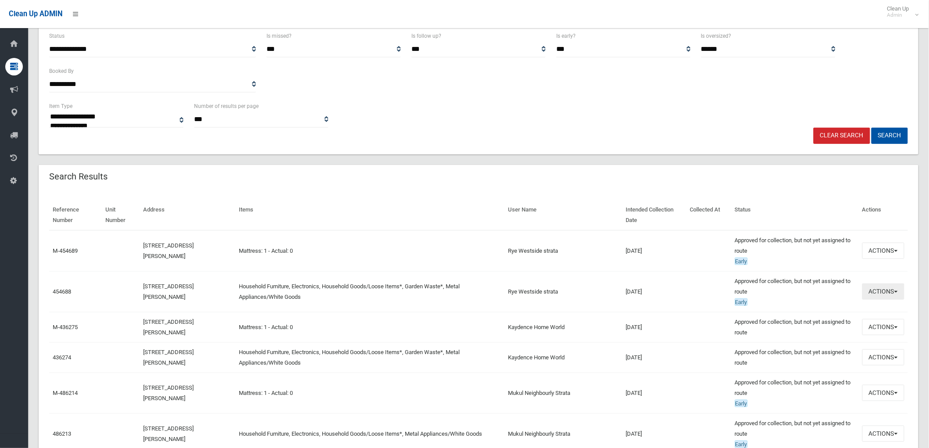
click at [887, 295] on button "Actions" at bounding box center [883, 292] width 42 height 16
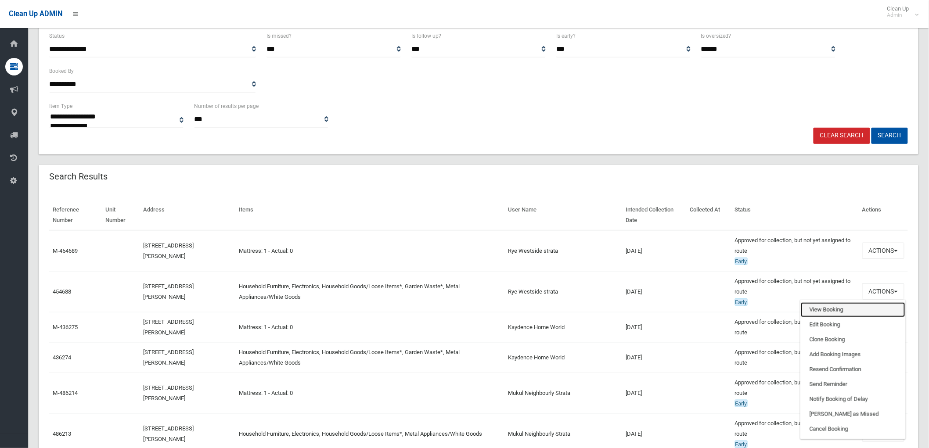
click at [846, 311] on link "View Booking" at bounding box center [853, 309] width 104 height 15
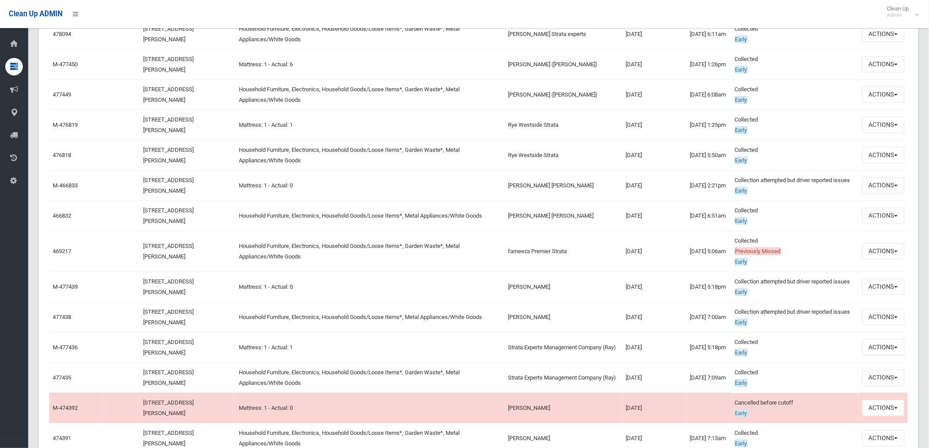
scroll to position [1219, 0]
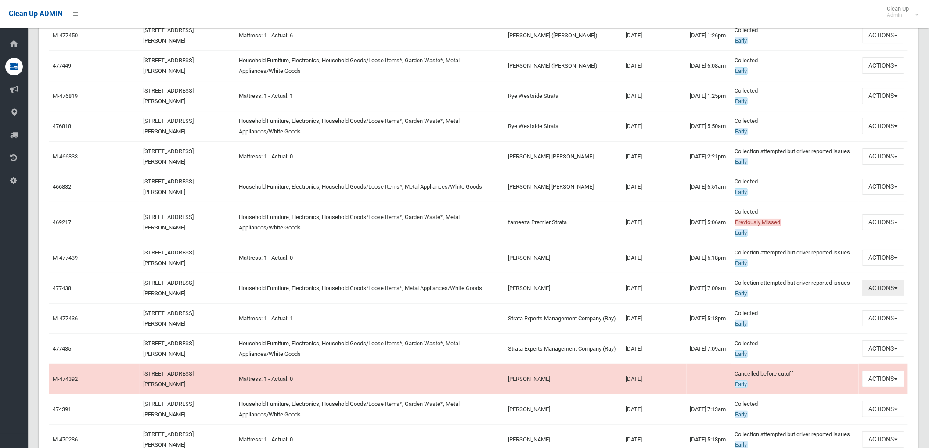
click at [889, 296] on button "Actions" at bounding box center [883, 288] width 42 height 16
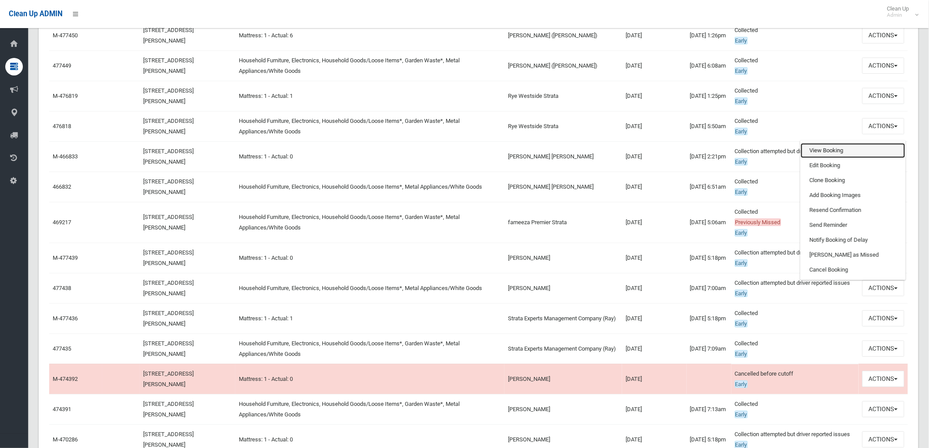
click at [850, 158] on link "View Booking" at bounding box center [853, 150] width 104 height 15
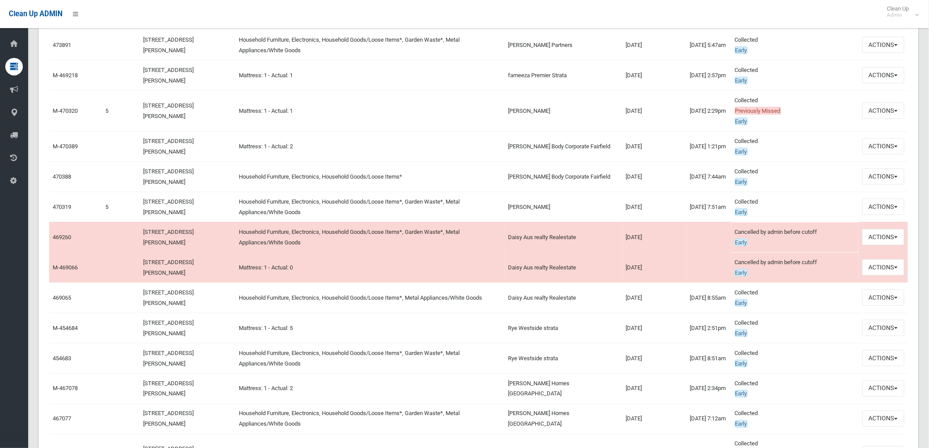
scroll to position [1707, 0]
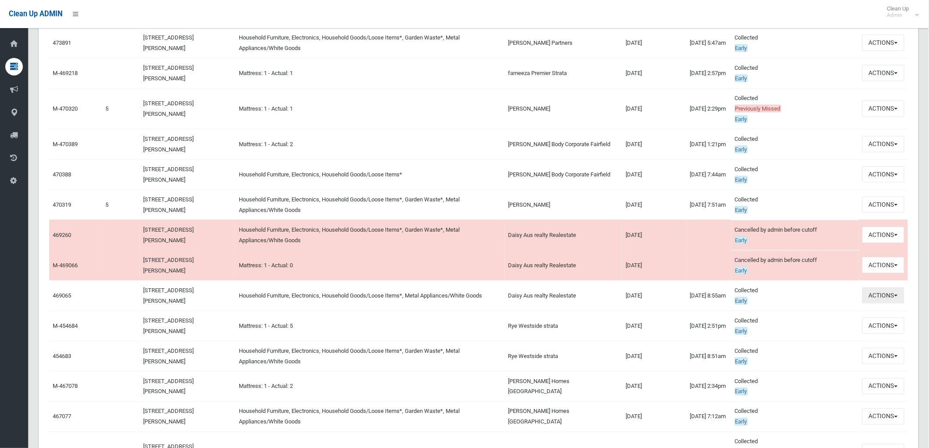
click at [902, 304] on button "Actions" at bounding box center [883, 296] width 42 height 16
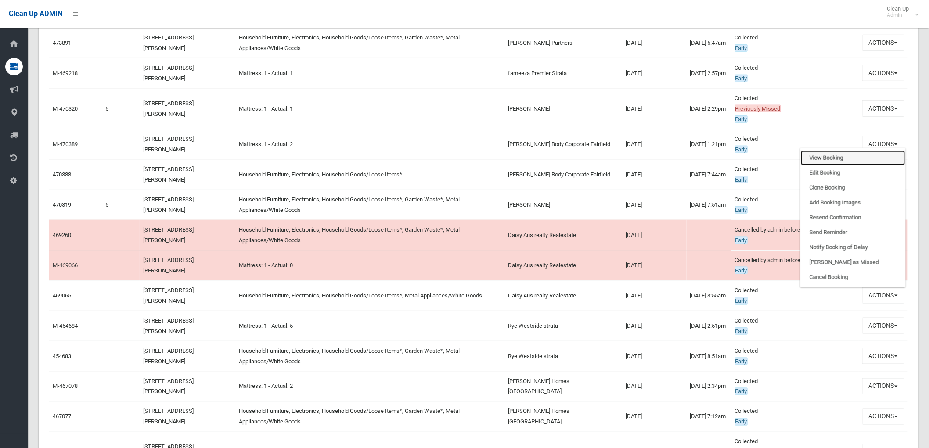
click at [855, 166] on link "View Booking" at bounding box center [853, 158] width 104 height 15
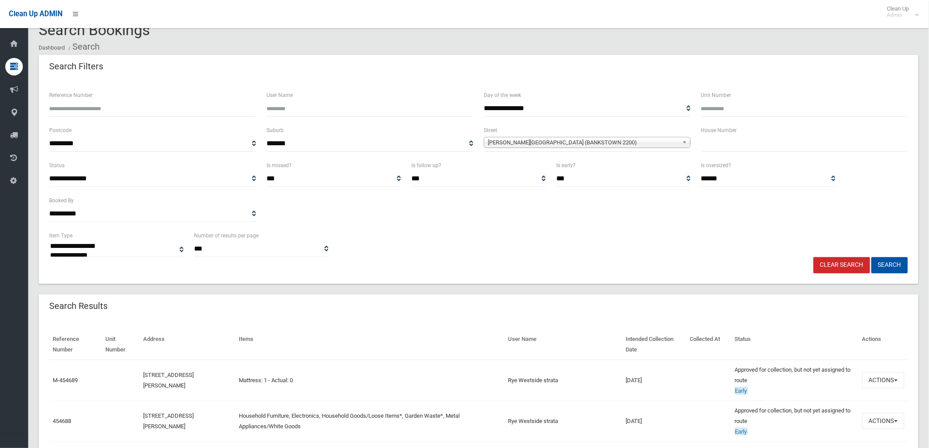
scroll to position [0, 0]
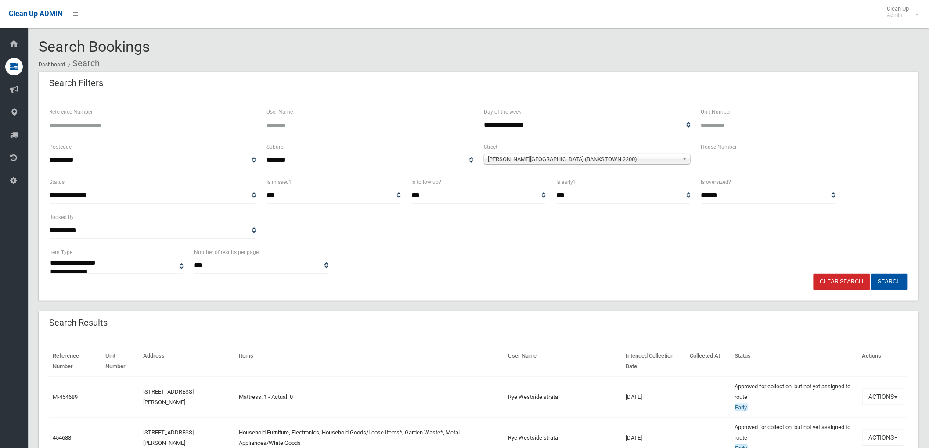
click at [537, 145] on div "**********" at bounding box center [587, 155] width 207 height 27
click at [537, 159] on span "Meredith Street (BANKSTOWN 2200)" at bounding box center [583, 159] width 191 height 11
type input "******"
click at [537, 185] on li "Cairds Avenue (BANKSTOWN 2200)" at bounding box center [587, 183] width 202 height 11
click at [900, 279] on button "Search" at bounding box center [889, 282] width 36 height 16
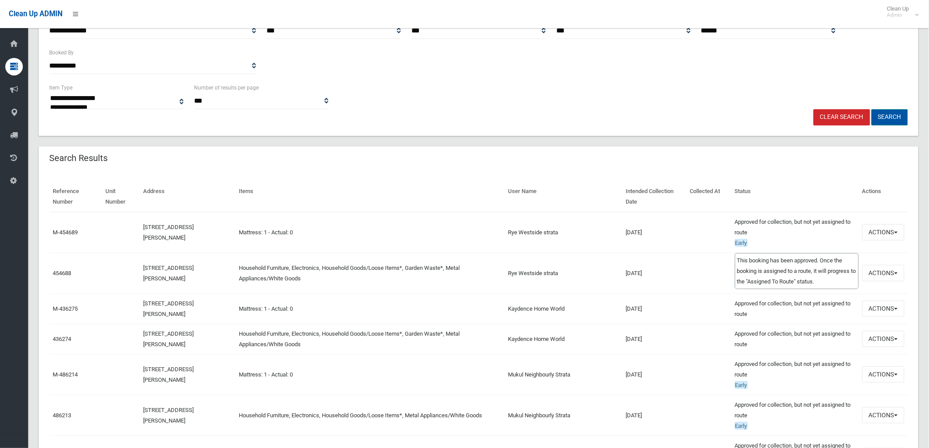
scroll to position [195, 0]
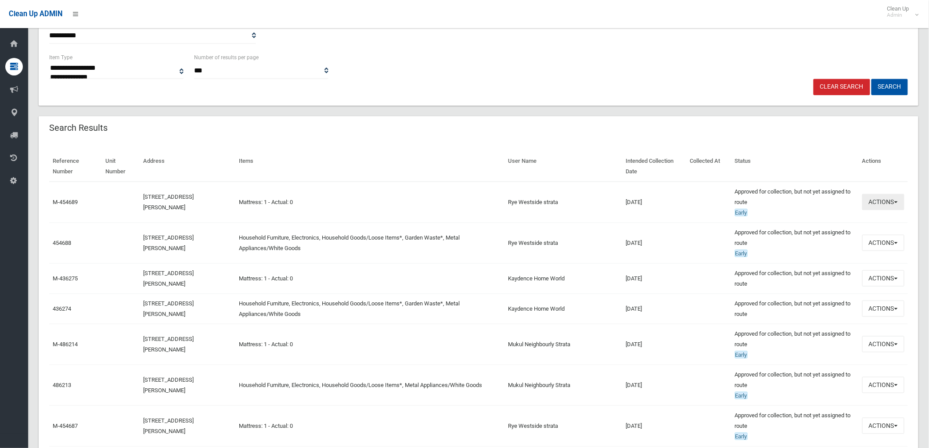
click at [883, 205] on button "Actions" at bounding box center [883, 202] width 42 height 16
click at [216, 128] on div "Search Results" at bounding box center [479, 128] width 880 height 25
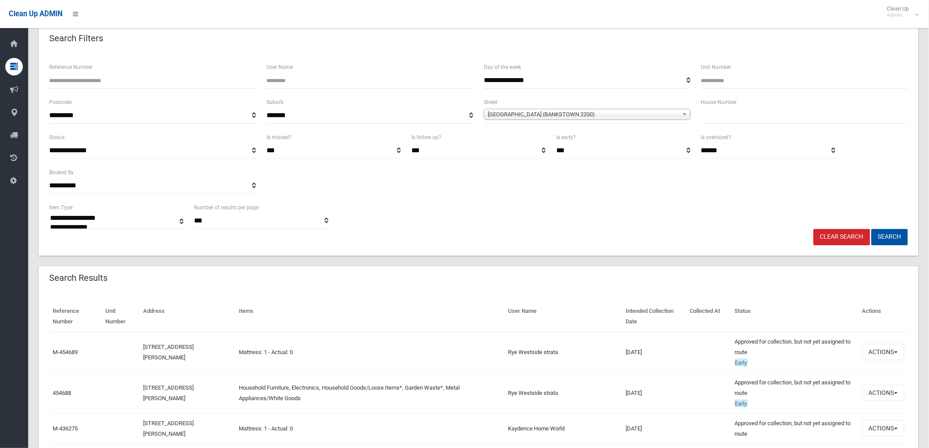
scroll to position [0, 0]
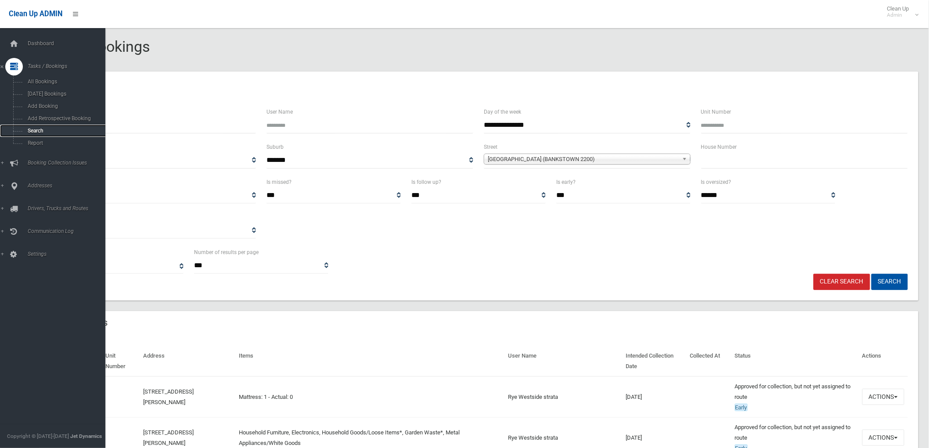
click at [32, 132] on span "Search" at bounding box center [65, 131] width 80 height 6
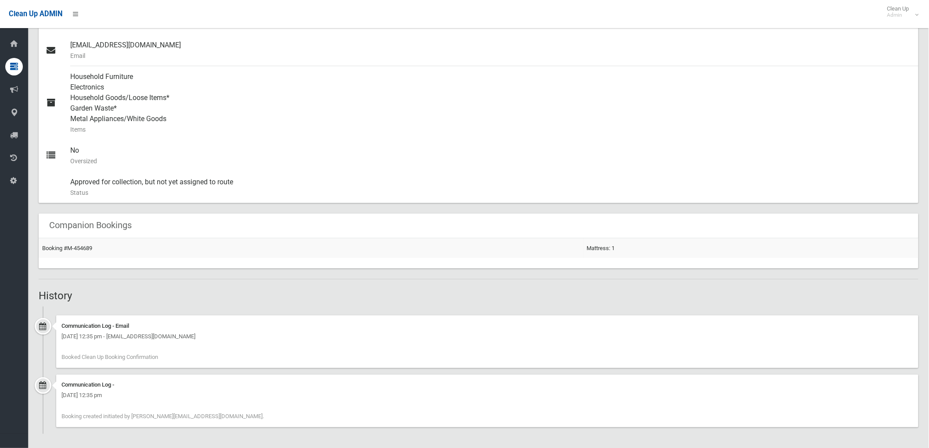
scroll to position [354, 0]
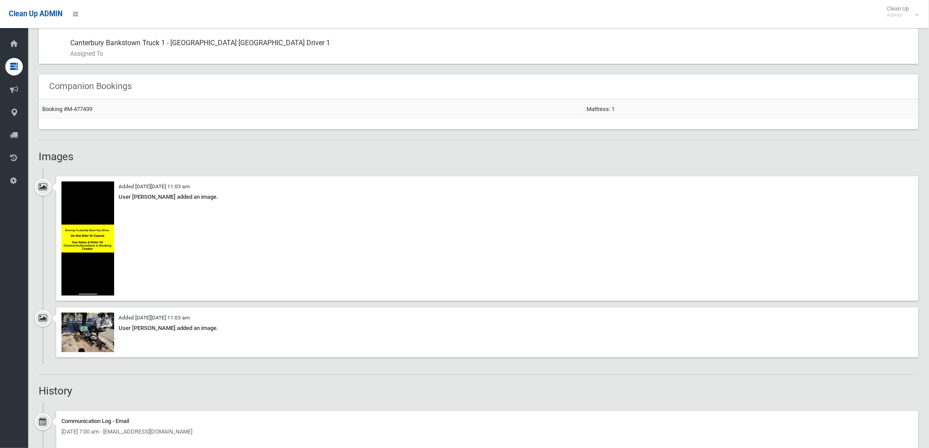
scroll to position [536, 0]
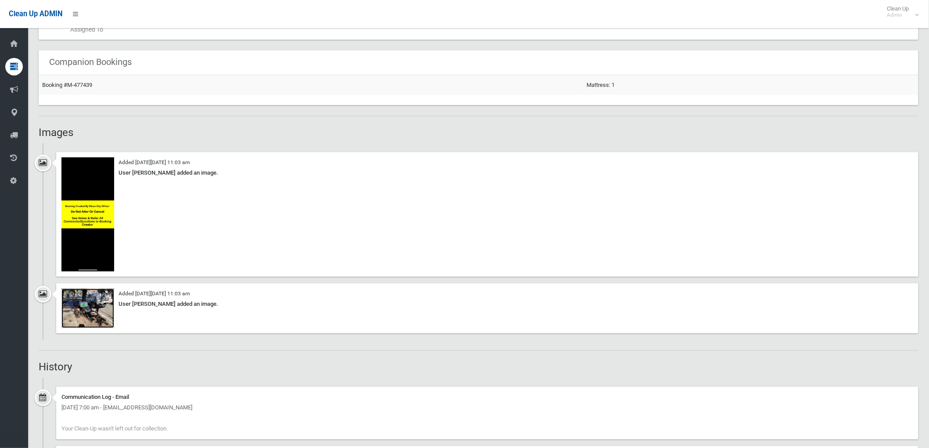
click at [92, 309] on img at bounding box center [87, 309] width 53 height 40
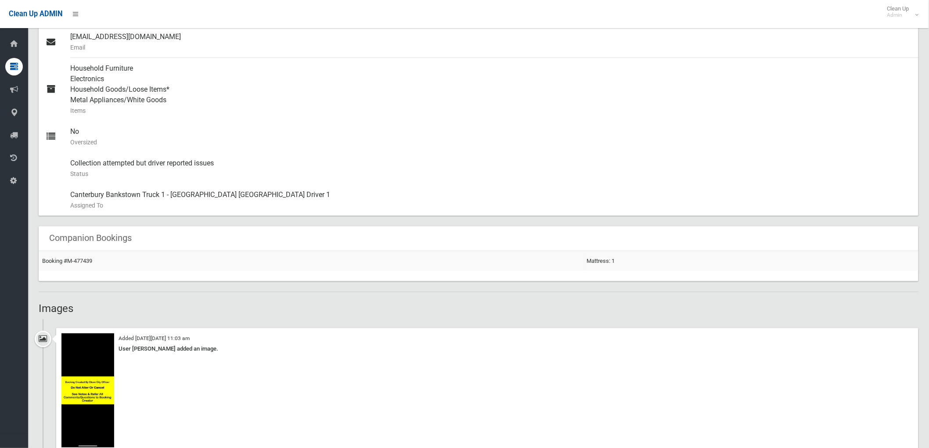
scroll to position [341, 0]
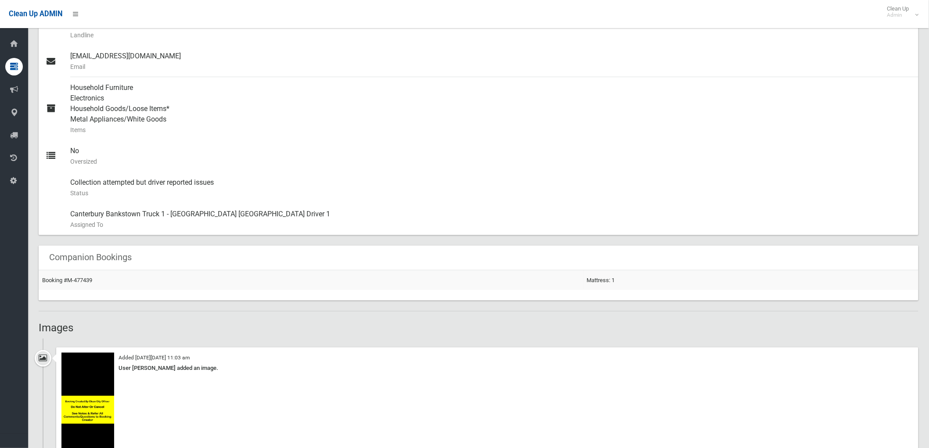
drag, startPoint x: 114, startPoint y: 374, endPoint x: 220, endPoint y: 370, distance: 105.9
click at [220, 370] on div "Added on Tue 5th August, 2025 at 11:03 am User Jamie Ryan added an image." at bounding box center [487, 410] width 862 height 125
click at [220, 370] on div "User Jamie Ryan added an image." at bounding box center [487, 369] width 852 height 11
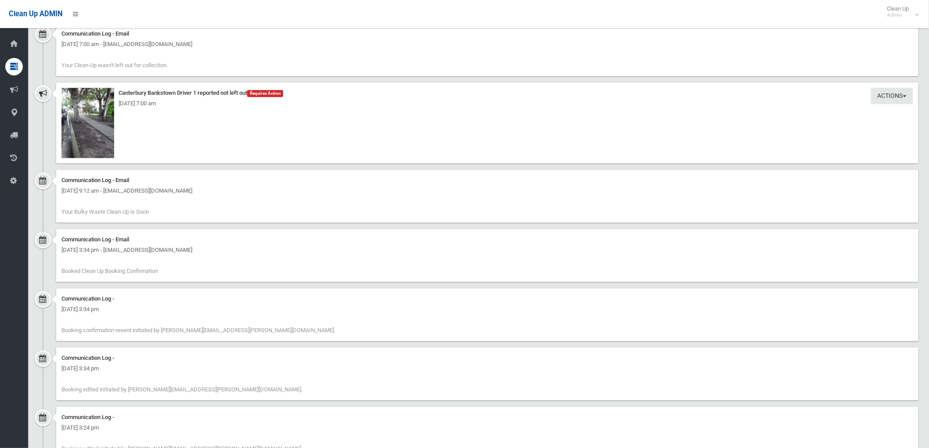
scroll to position [927, 0]
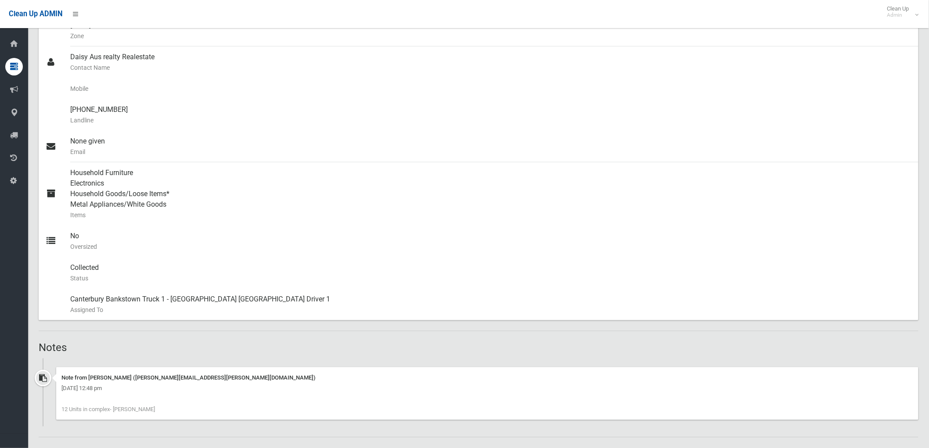
scroll to position [488, 0]
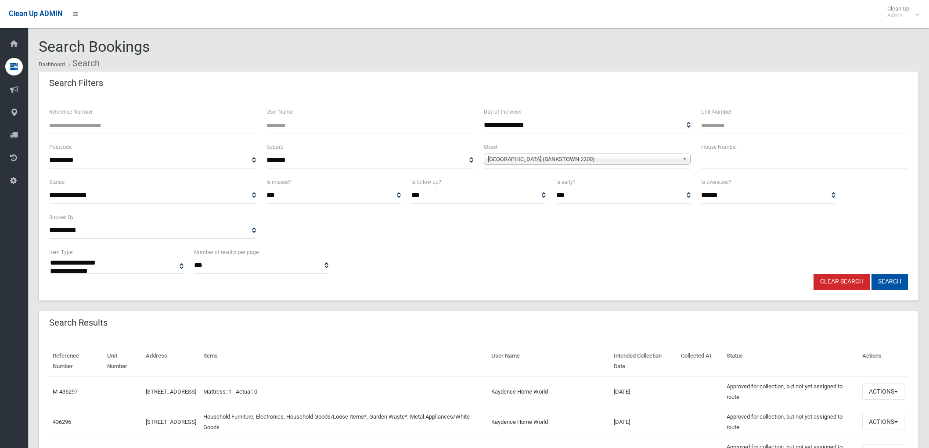
select select
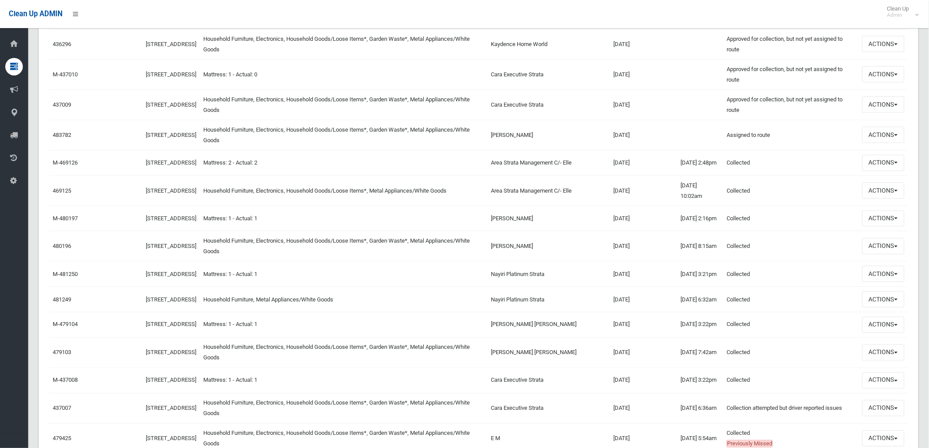
scroll to position [390, 0]
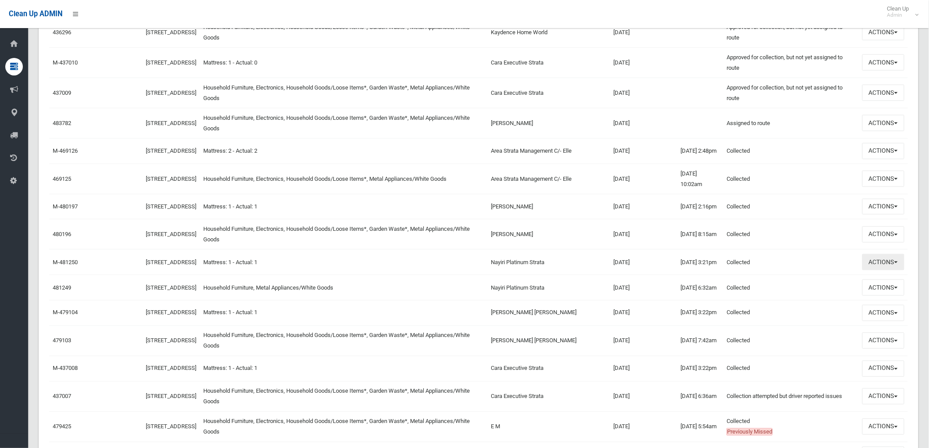
click at [891, 270] on button "Actions" at bounding box center [883, 262] width 42 height 16
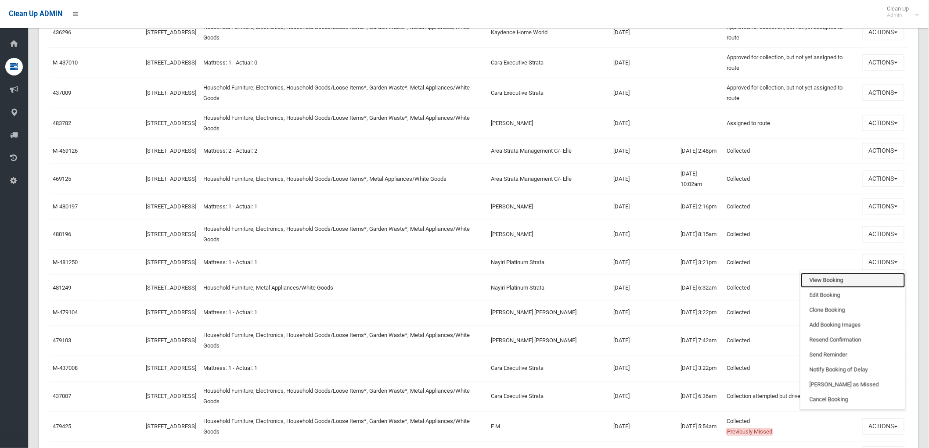
click at [853, 288] on link "View Booking" at bounding box center [853, 280] width 104 height 15
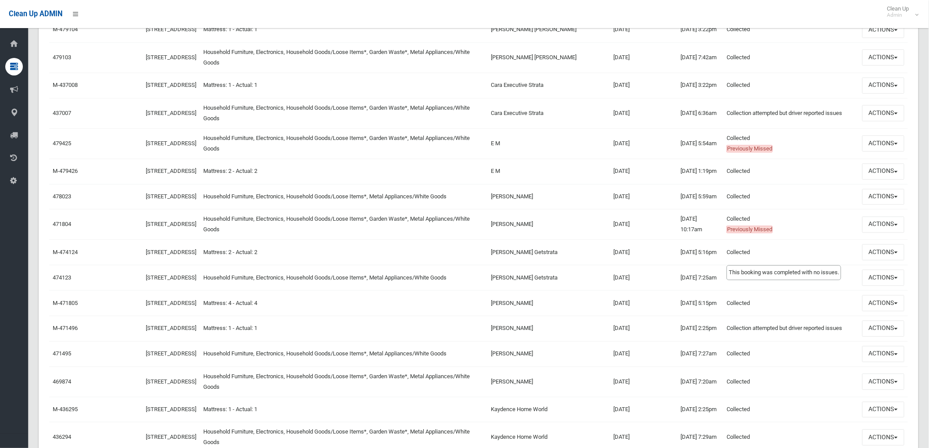
scroll to position [683, 0]
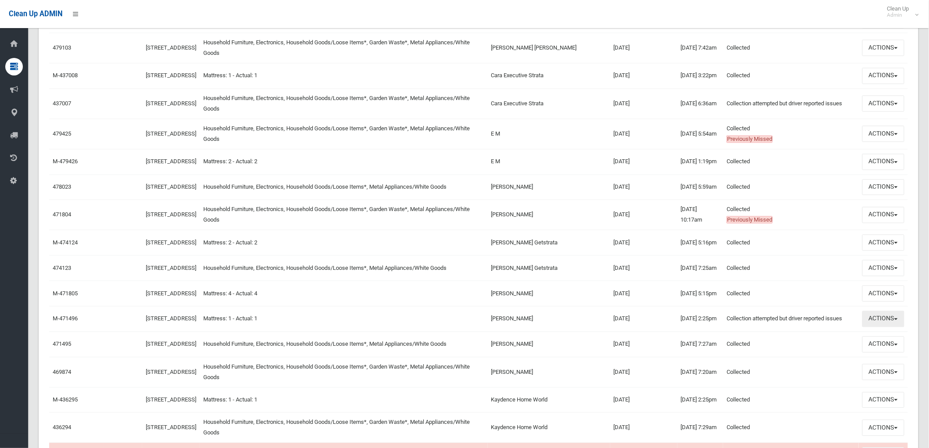
click at [899, 328] on button "Actions" at bounding box center [883, 319] width 42 height 16
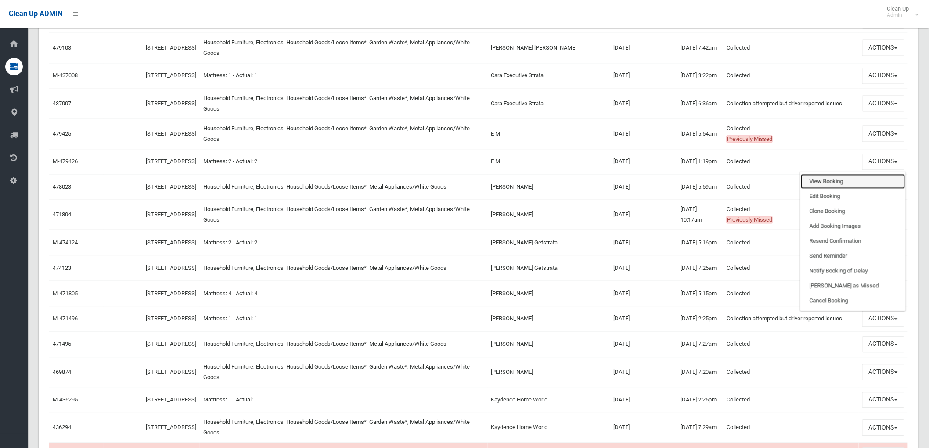
click at [830, 189] on link "View Booking" at bounding box center [853, 181] width 104 height 15
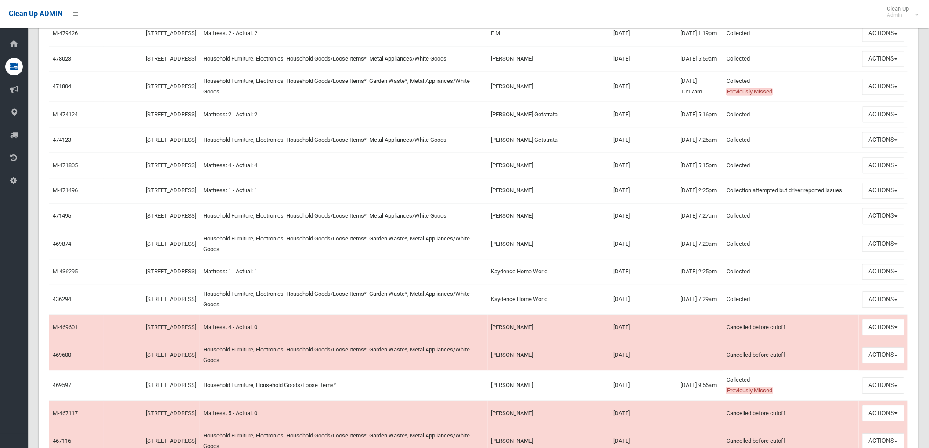
scroll to position [829, 0]
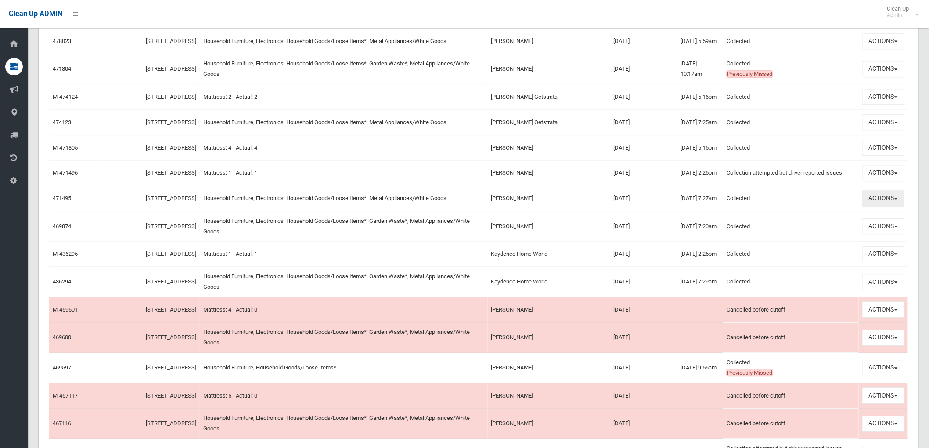
drag, startPoint x: 905, startPoint y: 260, endPoint x: 896, endPoint y: 263, distance: 9.3
click at [904, 211] on td "Actions View Booking Edit Booking Clone Booking Add Booking Images Resend Confi…" at bounding box center [883, 198] width 49 height 25
click at [883, 207] on button "Actions" at bounding box center [883, 199] width 42 height 16
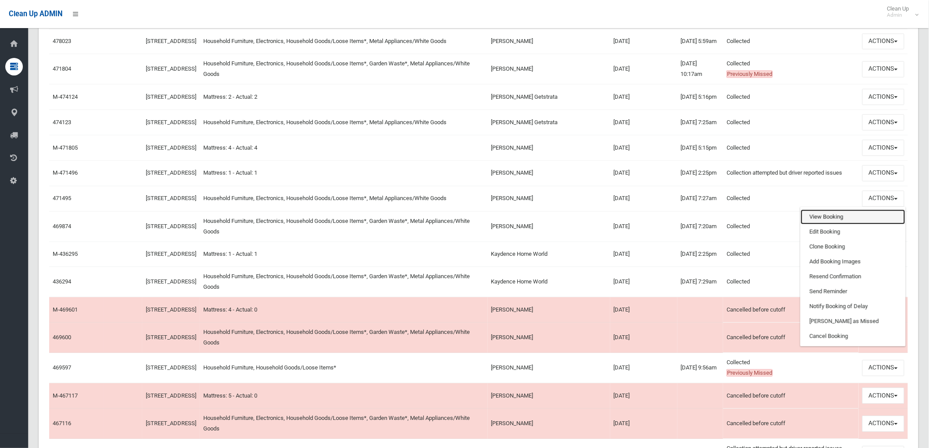
click at [868, 224] on link "View Booking" at bounding box center [853, 216] width 104 height 15
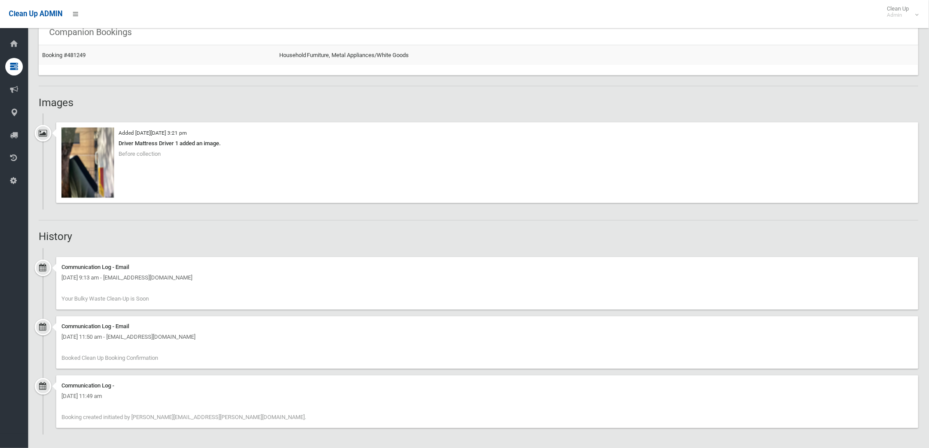
scroll to position [537, 0]
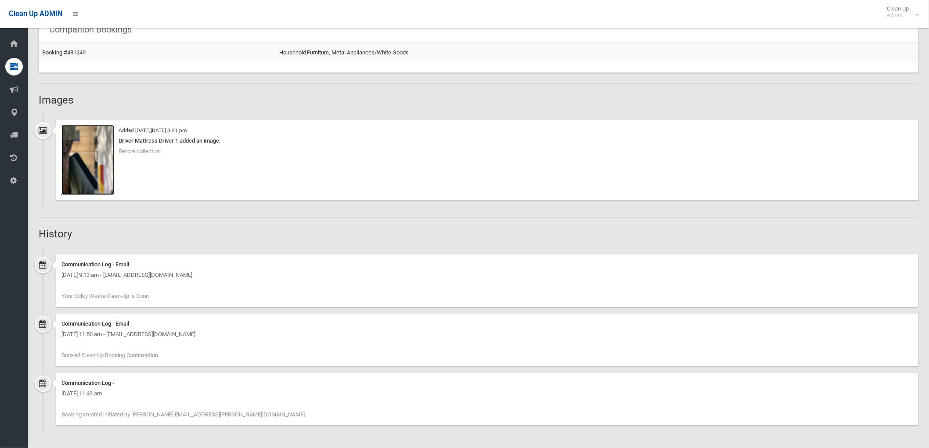
click at [91, 167] on img at bounding box center [87, 160] width 53 height 70
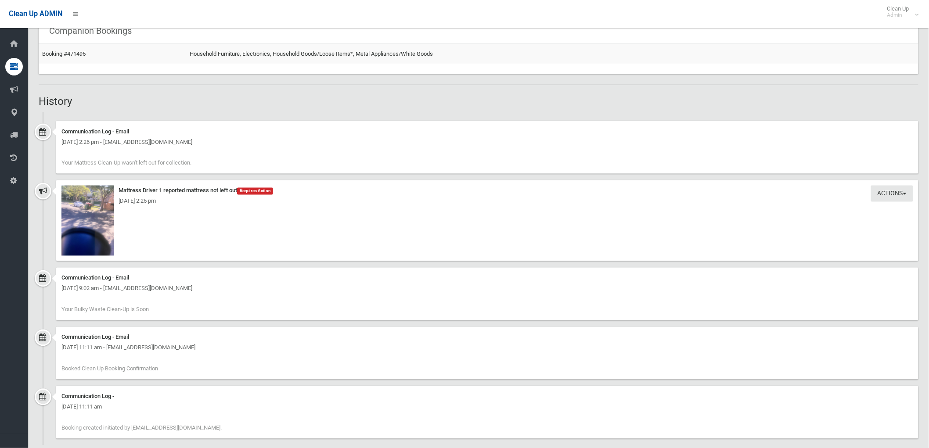
scroll to position [536, 0]
click at [83, 225] on img at bounding box center [87, 220] width 53 height 70
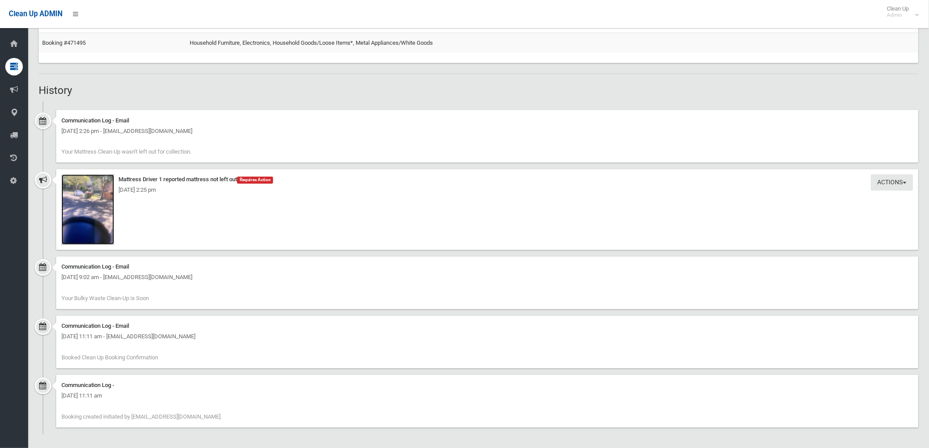
scroll to position [550, 0]
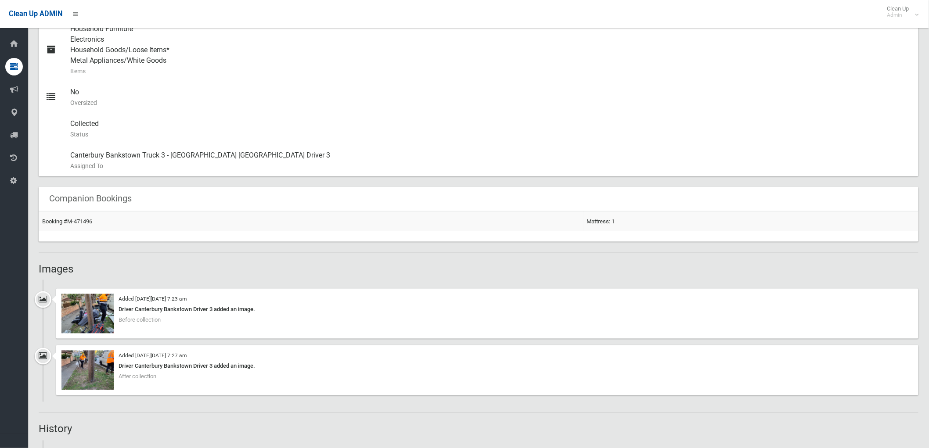
scroll to position [439, 0]
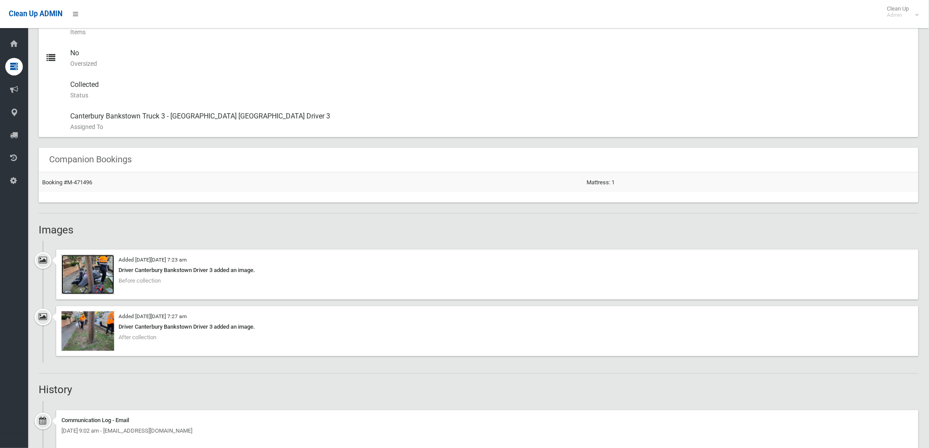
click at [80, 278] on img at bounding box center [87, 275] width 53 height 40
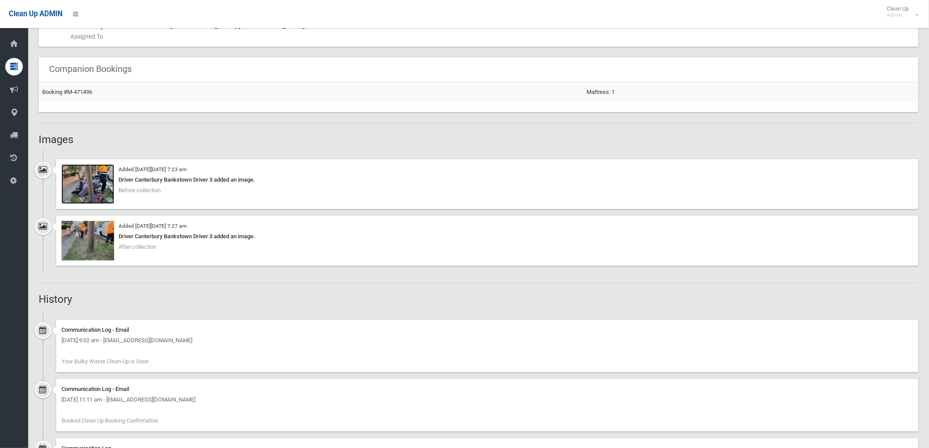
scroll to position [595, 0]
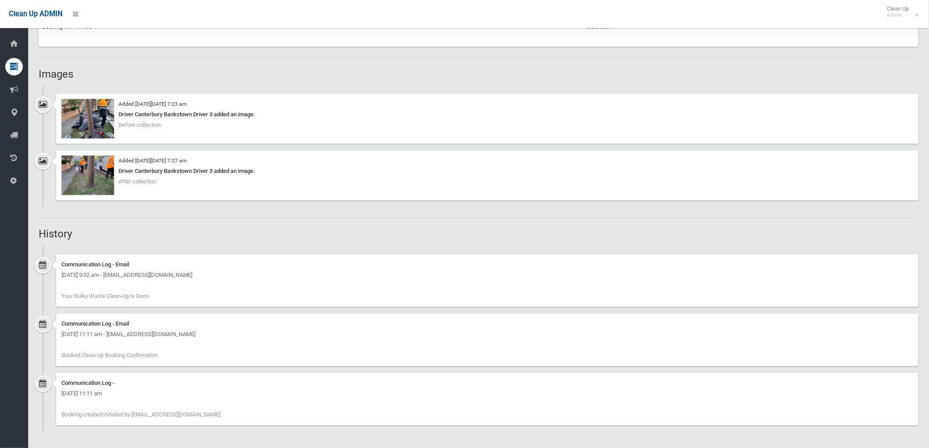
drag, startPoint x: 69, startPoint y: 415, endPoint x: 275, endPoint y: 422, distance: 206.0
click at [284, 422] on div "Communication Log - [DATE] 11:11 am Booking created initiated by [EMAIL_ADDRESS…" at bounding box center [487, 399] width 862 height 53
click at [275, 422] on div "Communication Log - [DATE] 11:11 am Booking created initiated by [EMAIL_ADDRESS…" at bounding box center [487, 399] width 862 height 53
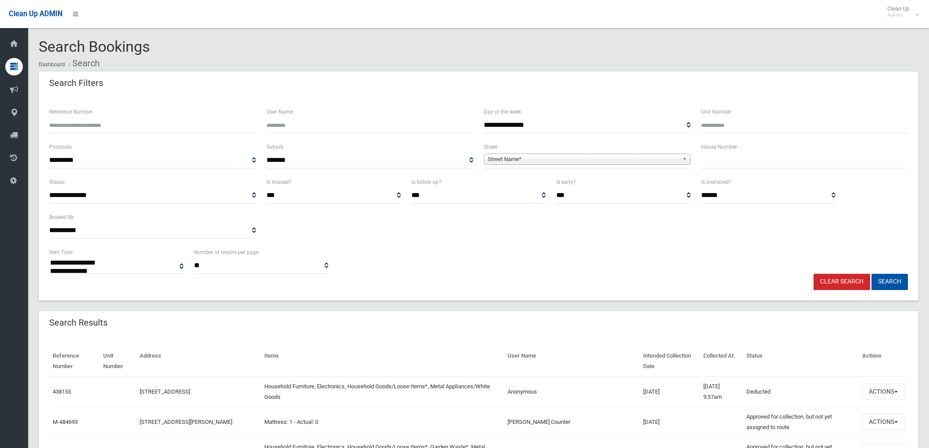
select select
click at [726, 162] on input "text" at bounding box center [804, 160] width 207 height 16
type input "***"
click at [605, 157] on span "Street Name*" at bounding box center [583, 159] width 191 height 11
type input "*****"
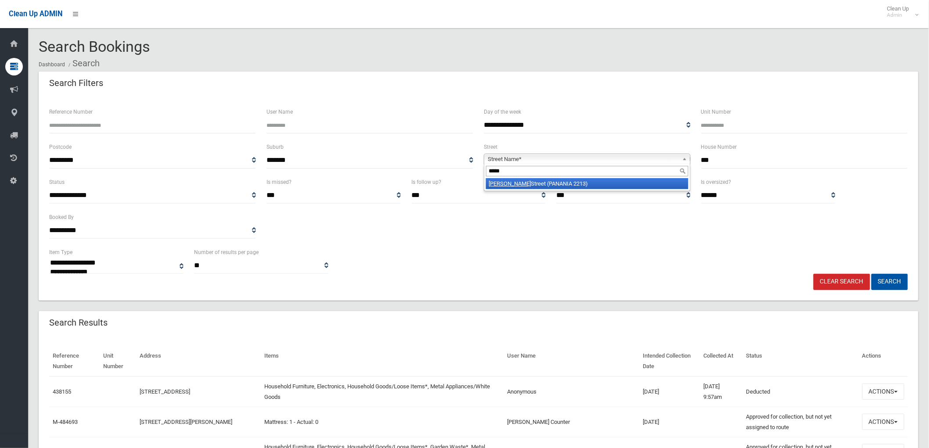
click at [489, 185] on em "[PERSON_NAME]" at bounding box center [510, 183] width 42 height 7
click at [880, 280] on button "Search" at bounding box center [889, 282] width 36 height 16
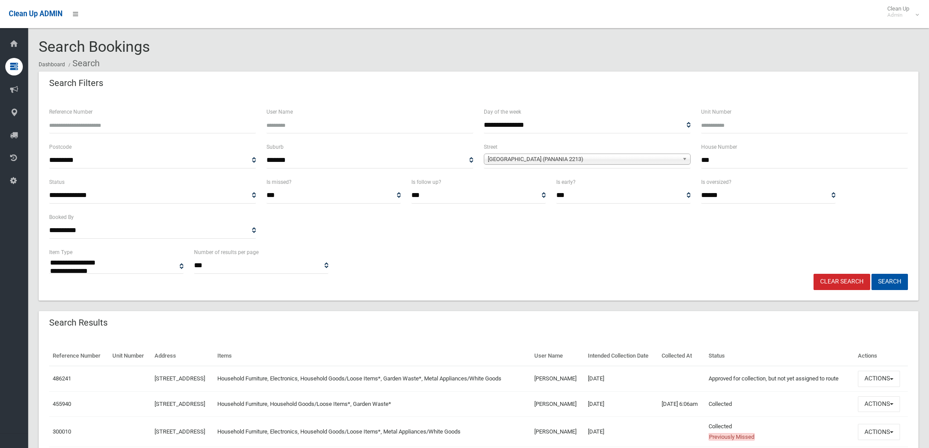
select select
click at [878, 387] on button "Actions" at bounding box center [879, 379] width 42 height 16
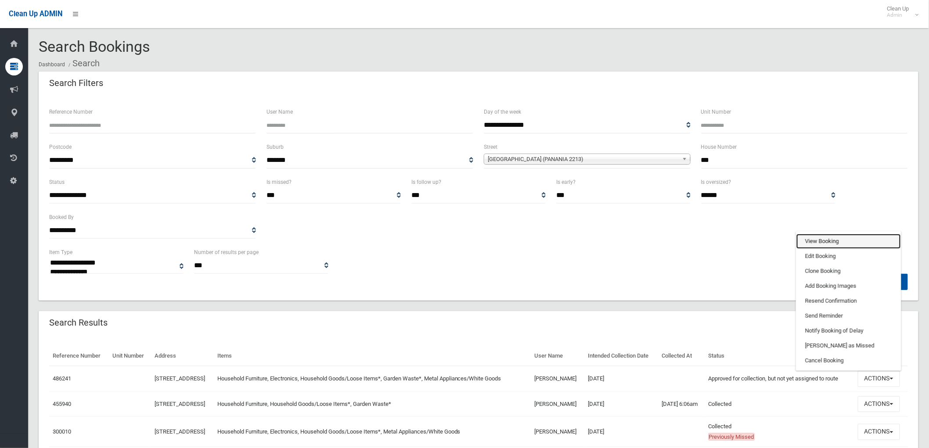
click at [851, 249] on link "View Booking" at bounding box center [848, 241] width 104 height 15
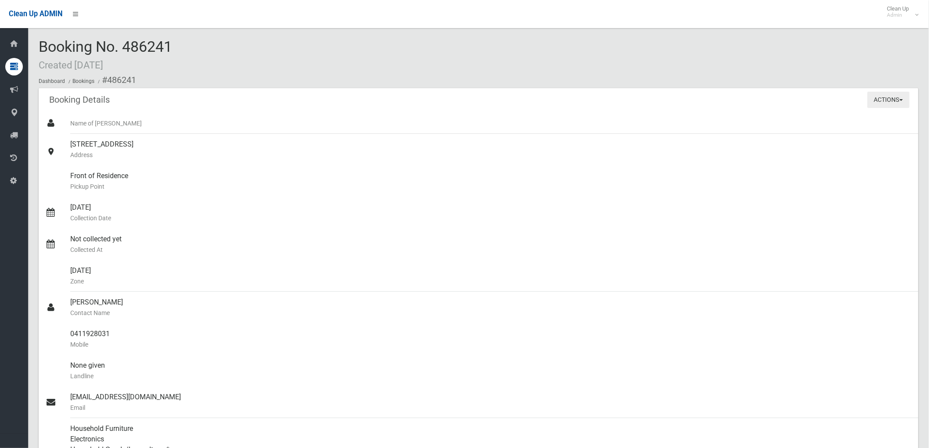
click at [883, 102] on button "Actions" at bounding box center [889, 100] width 42 height 16
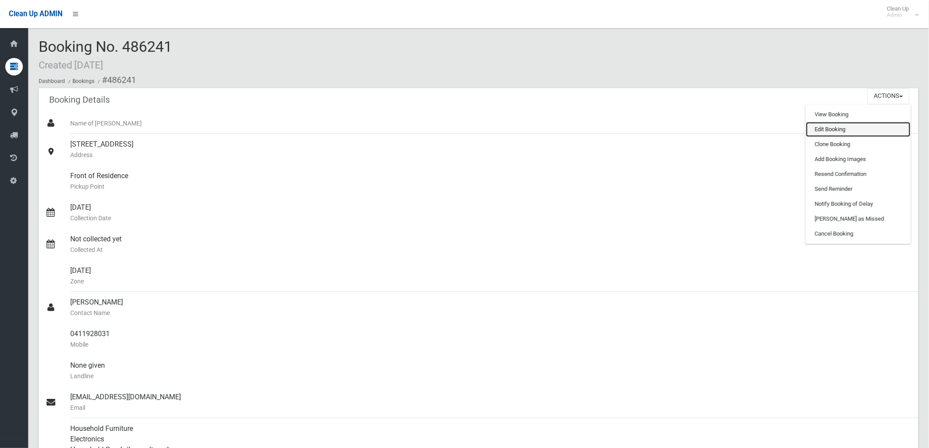
click at [873, 130] on link "Edit Booking" at bounding box center [858, 129] width 104 height 15
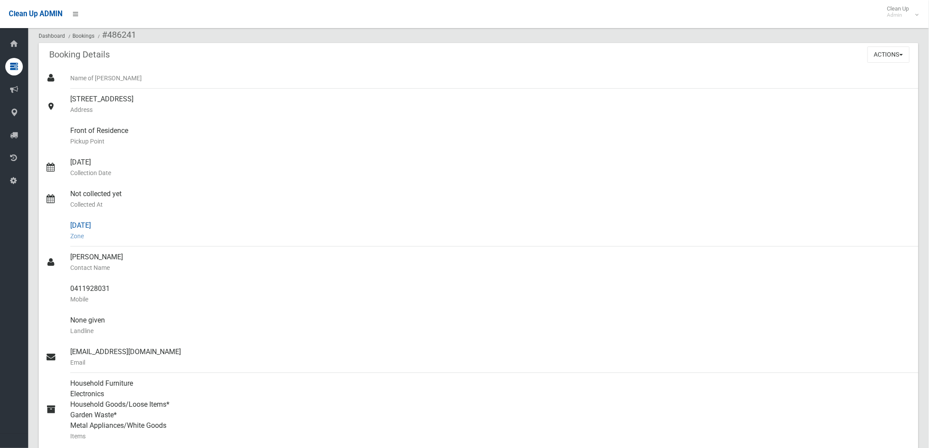
scroll to position [97, 0]
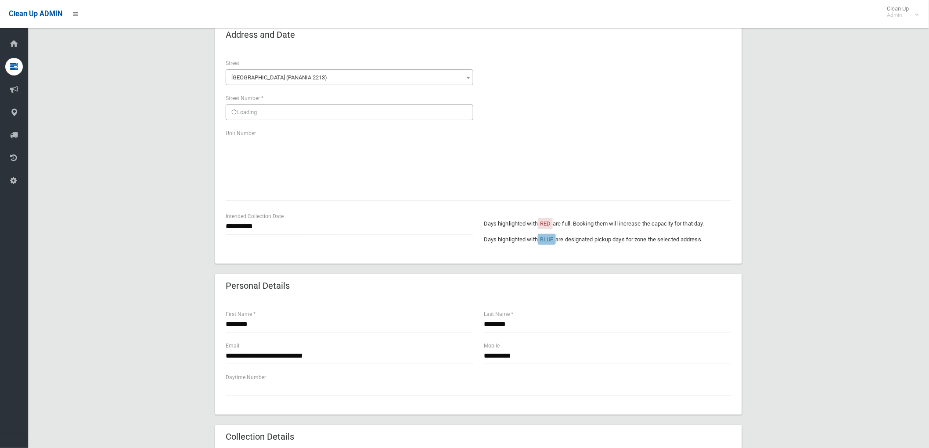
scroll to position [49, 0]
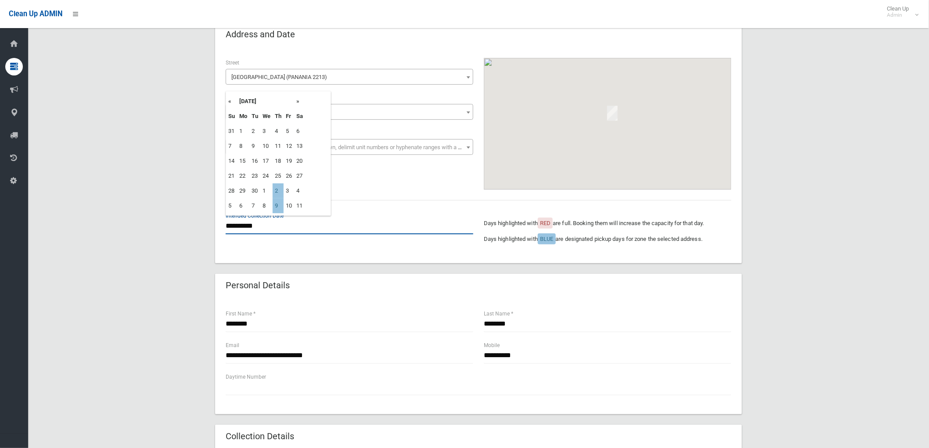
drag, startPoint x: 238, startPoint y: 218, endPoint x: 238, endPoint y: 226, distance: 7.9
click at [238, 220] on input "**********" at bounding box center [350, 226] width 248 height 16
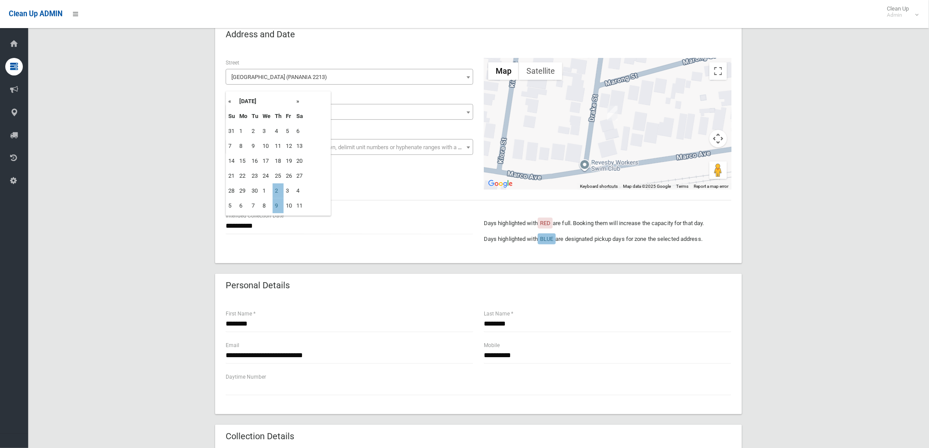
click at [277, 187] on td "2" at bounding box center [278, 191] width 11 height 15
type input "**********"
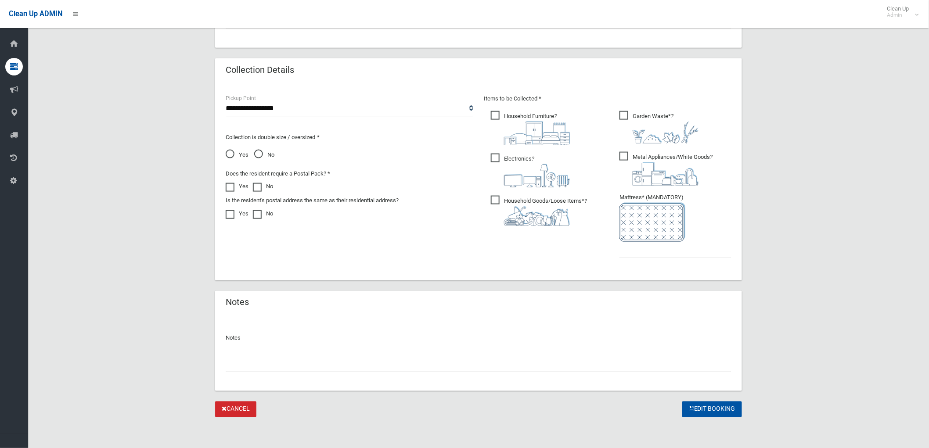
scroll to position [416, 0]
click at [382, 365] on input "text" at bounding box center [479, 364] width 506 height 16
type input "**********"
click at [644, 251] on input "text" at bounding box center [675, 249] width 112 height 16
type input "*"
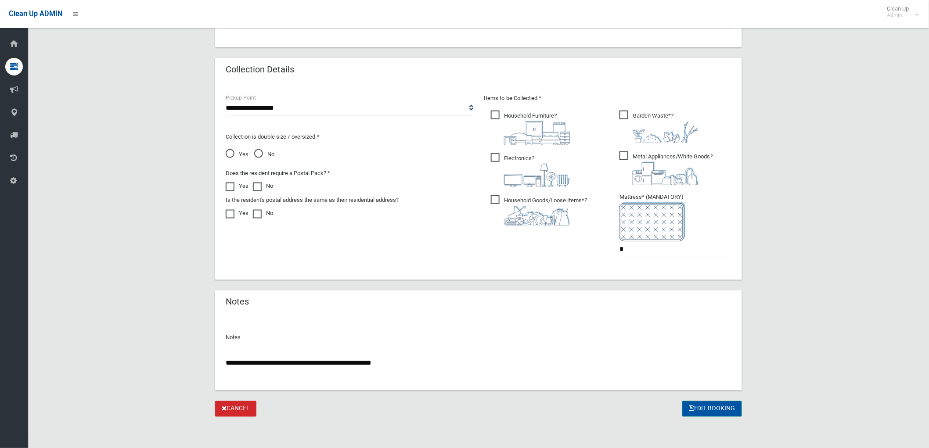
click at [725, 414] on button "Edit Booking" at bounding box center [712, 409] width 60 height 16
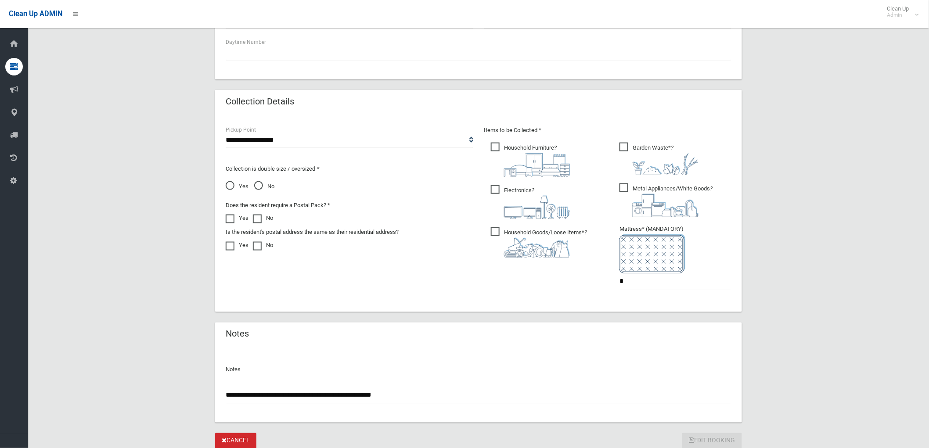
scroll to position [367, 0]
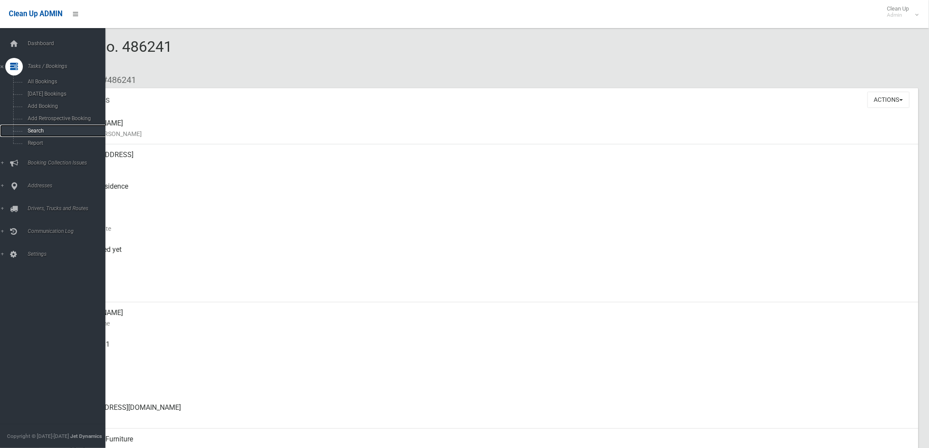
click at [31, 130] on span "Search" at bounding box center [65, 131] width 80 height 6
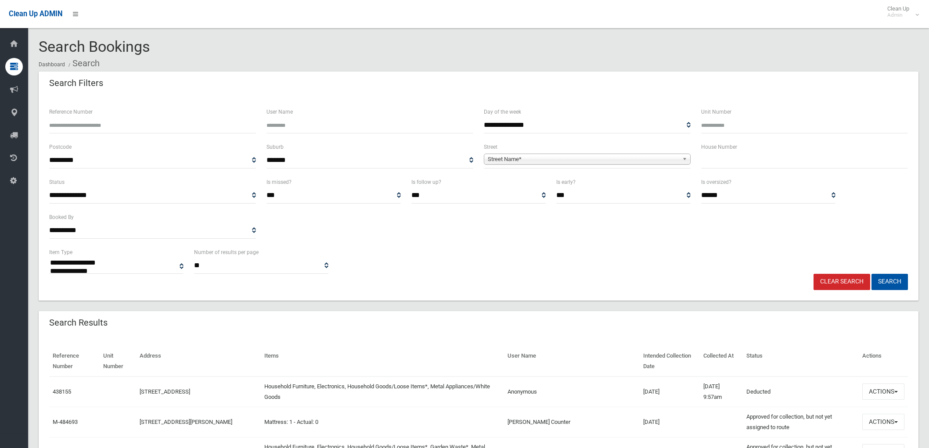
select select
click at [746, 169] on div "House Number" at bounding box center [804, 159] width 217 height 35
click at [745, 168] on input "text" at bounding box center [804, 160] width 207 height 16
type input "**"
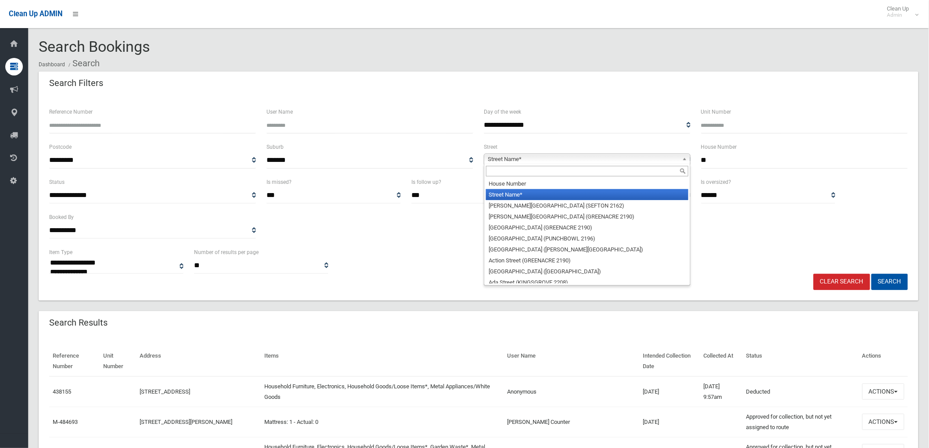
click at [647, 162] on span "Street Name*" at bounding box center [583, 159] width 191 height 11
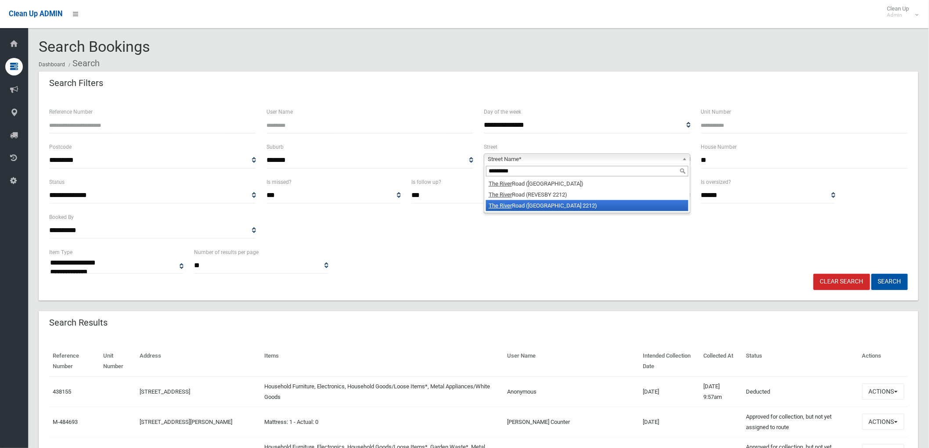
type input "*********"
drag, startPoint x: 595, startPoint y: 206, endPoint x: 596, endPoint y: 196, distance: 10.5
click at [596, 196] on ul "The River Road (PICNIC POINT 2213) The River Road (REVESBY 2212) The River Road…" at bounding box center [586, 194] width 204 height 33
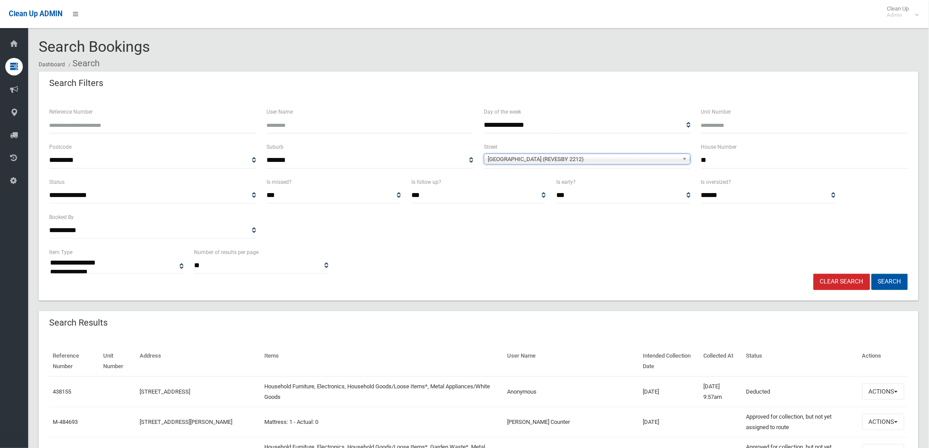
click at [892, 283] on button "Search" at bounding box center [889, 282] width 36 height 16
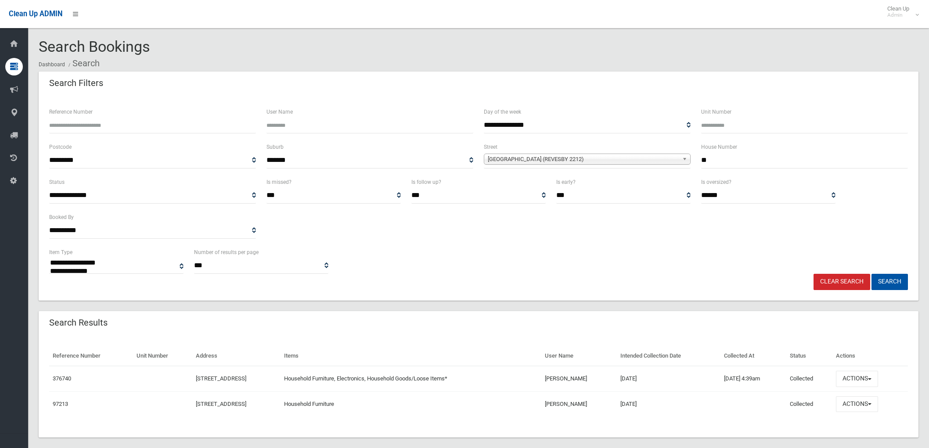
select select
click at [875, 381] on button "Actions" at bounding box center [857, 379] width 42 height 16
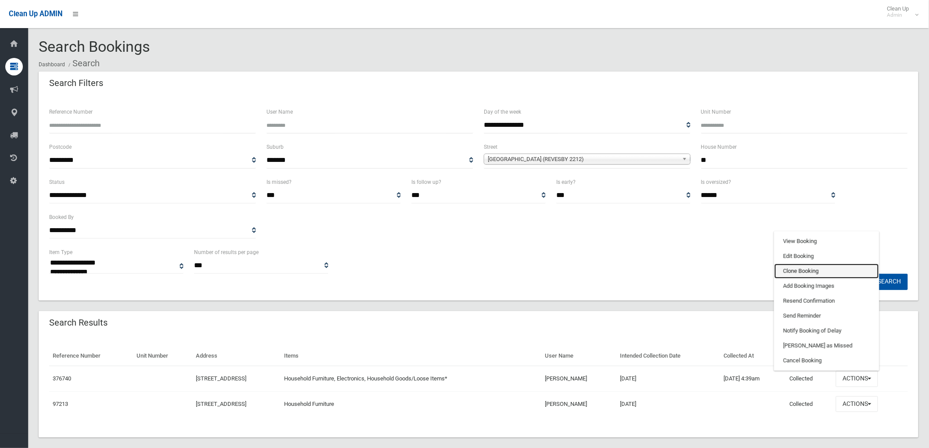
click at [831, 269] on link "Clone Booking" at bounding box center [826, 271] width 104 height 15
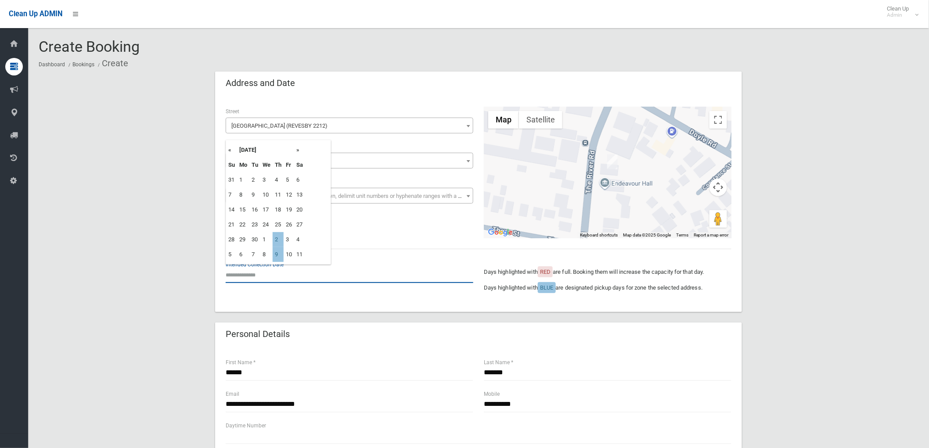
click at [275, 276] on input "text" at bounding box center [350, 275] width 248 height 16
click at [300, 149] on th "»" at bounding box center [299, 150] width 11 height 15
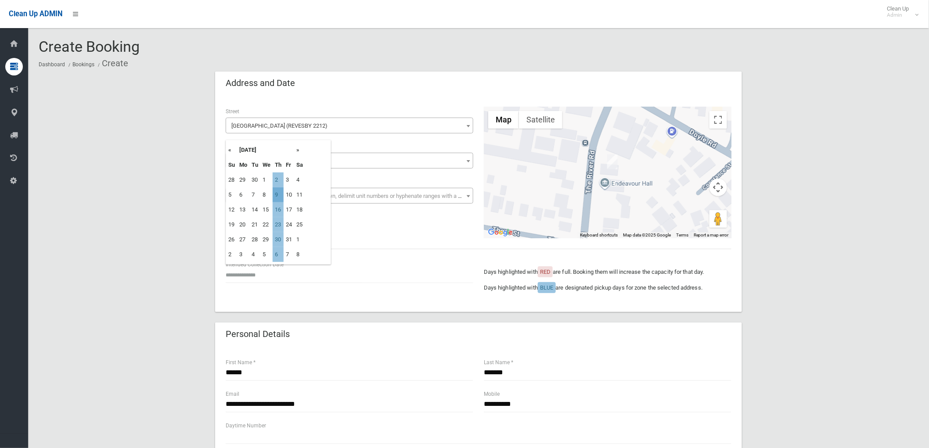
click at [277, 192] on td "9" at bounding box center [278, 194] width 11 height 15
type input "**********"
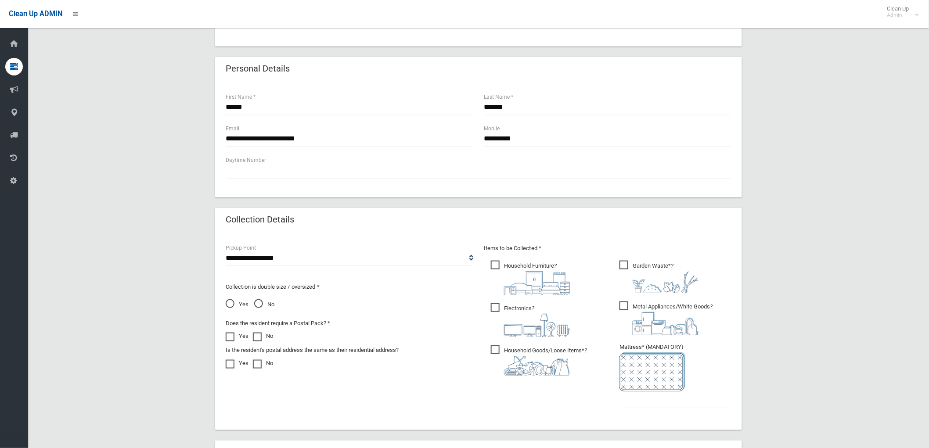
scroll to position [292, 0]
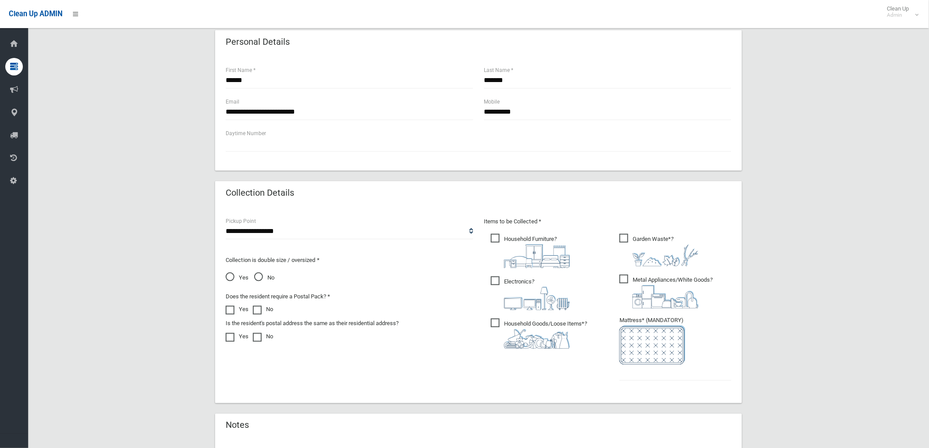
click at [627, 275] on span "Metal Appliances/White Goods ?" at bounding box center [665, 292] width 93 height 34
click at [656, 374] on input "text" at bounding box center [675, 373] width 112 height 16
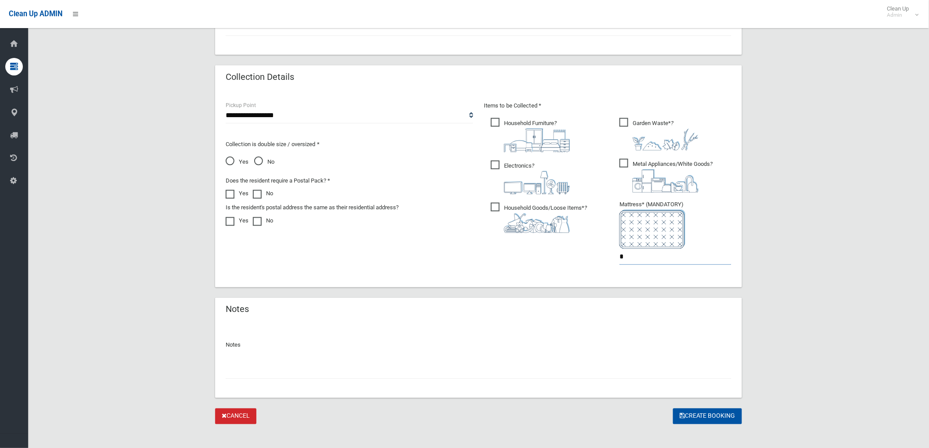
scroll to position [416, 0]
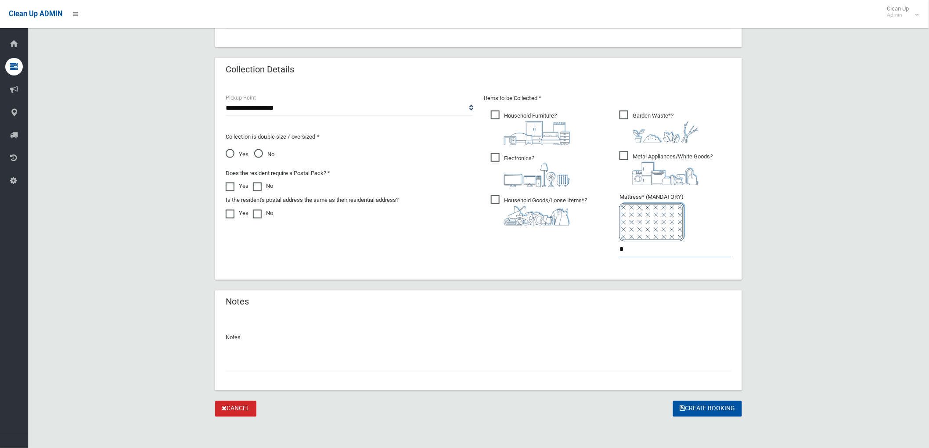
type input "*"
click at [467, 356] on input "text" at bounding box center [479, 364] width 506 height 16
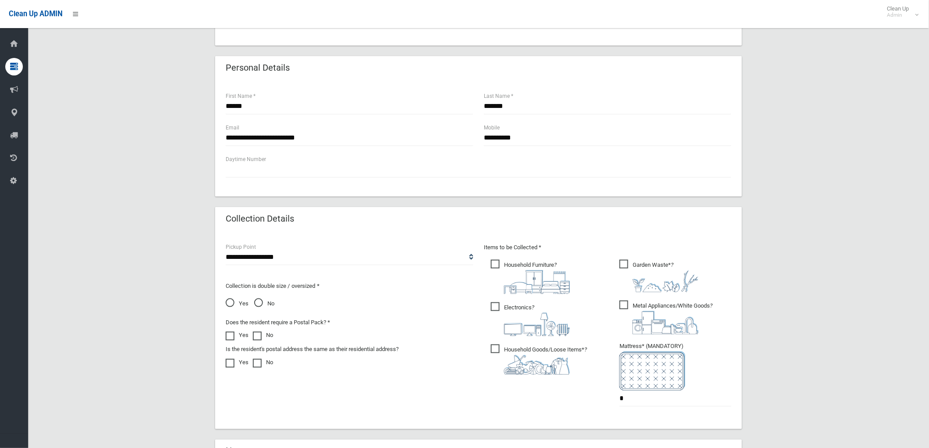
scroll to position [221, 0]
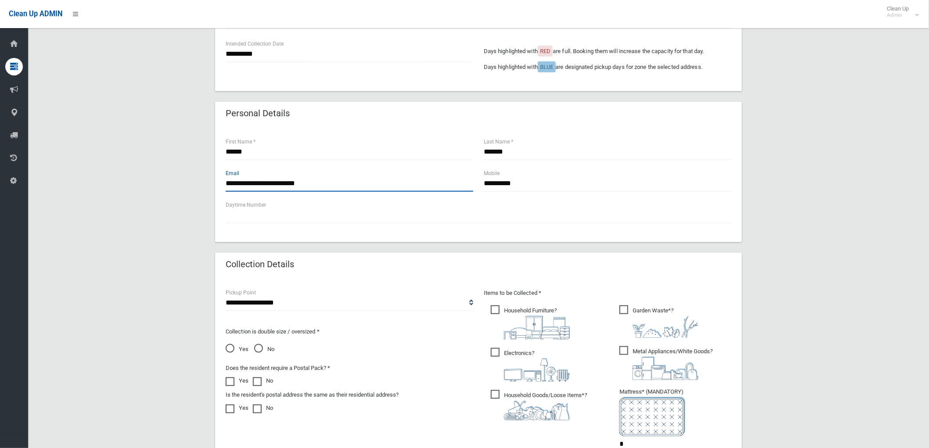
click at [340, 183] on input "**********" at bounding box center [350, 184] width 248 height 16
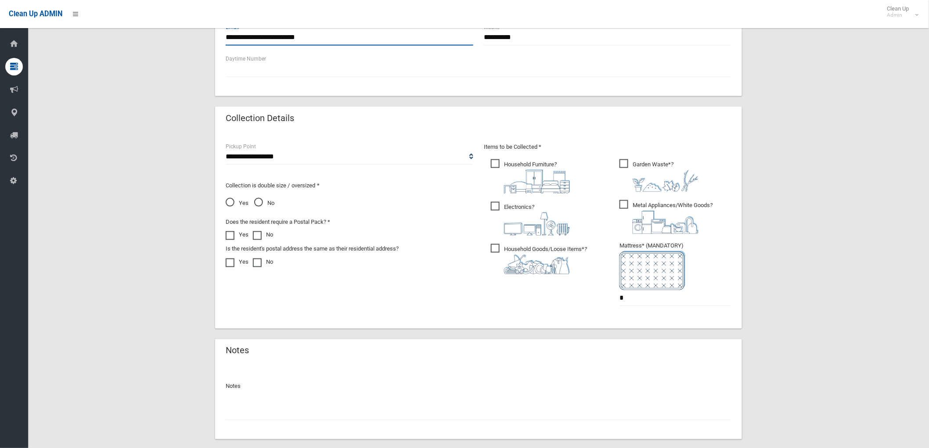
scroll to position [416, 0]
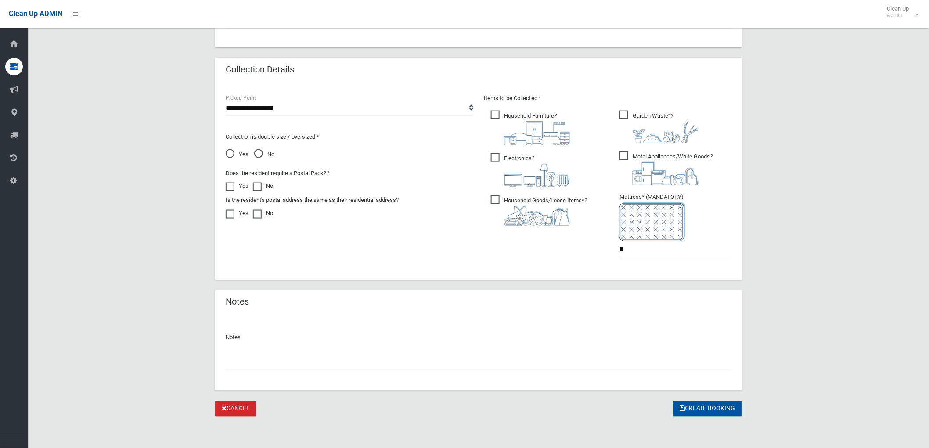
click at [692, 409] on button "Create Booking" at bounding box center [707, 409] width 69 height 16
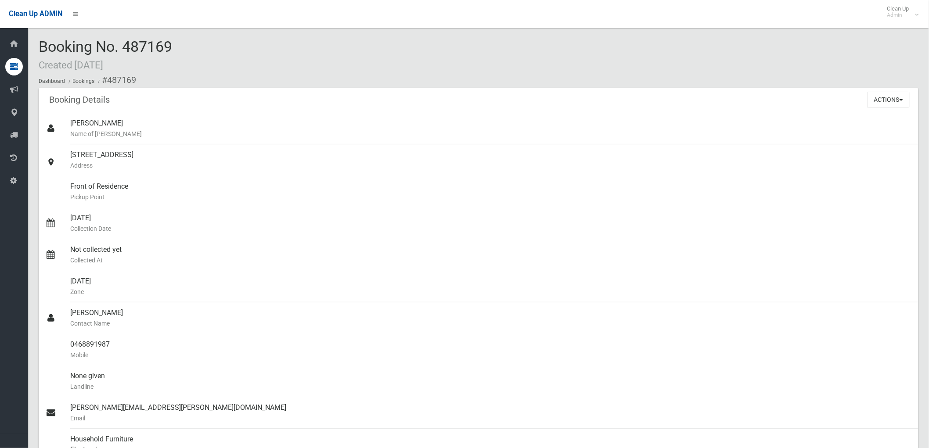
drag, startPoint x: 126, startPoint y: 43, endPoint x: 178, endPoint y: 58, distance: 54.0
click at [178, 58] on div "Booking No. 487169 Created [DATE] Dashboard Bookings #487169" at bounding box center [479, 64] width 880 height 50
click at [177, 58] on div "Booking No. 487169 Created [DATE] Dashboard Bookings #487169" at bounding box center [479, 64] width 880 height 50
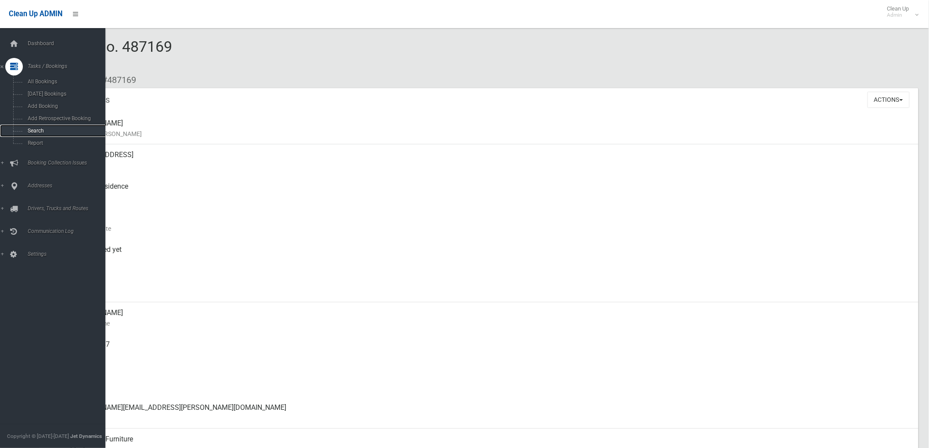
click at [21, 128] on link "Search" at bounding box center [56, 131] width 113 height 12
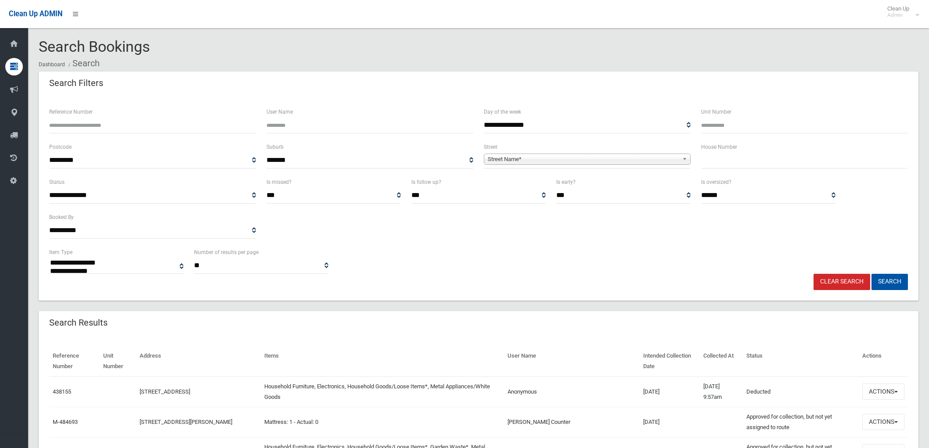
select select
click at [788, 161] on input "text" at bounding box center [804, 160] width 207 height 16
type input "**"
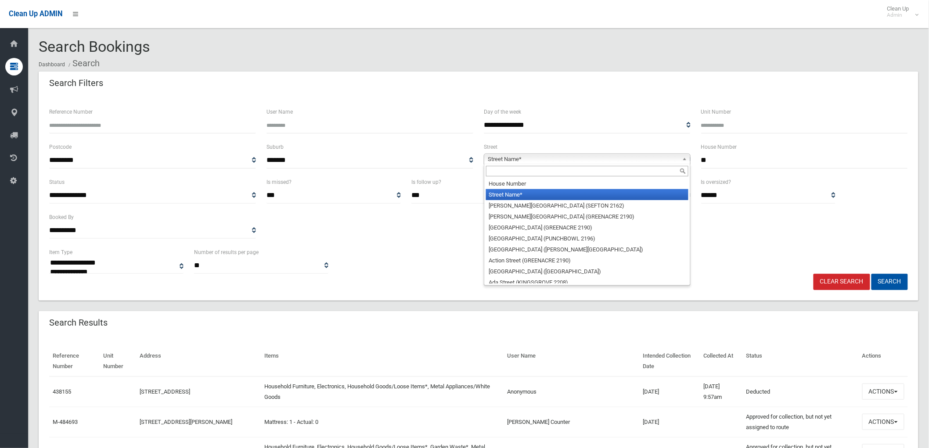
click at [665, 158] on span "Street Name*" at bounding box center [583, 159] width 191 height 11
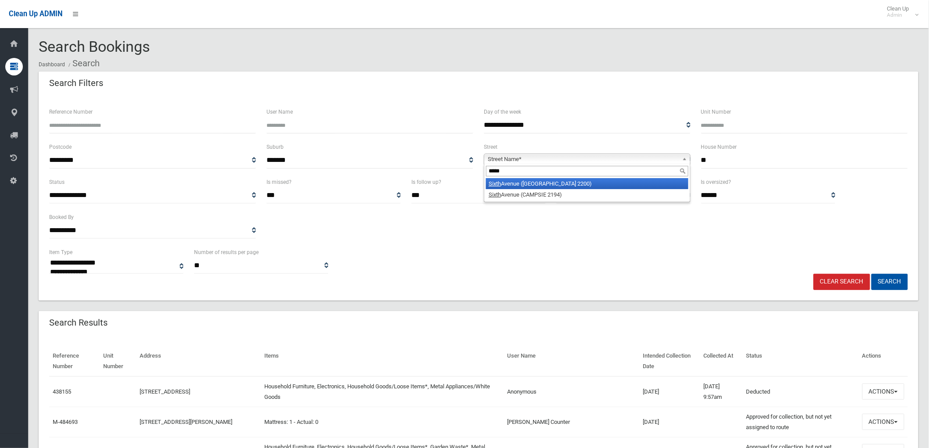
type input "*****"
click at [614, 179] on li "Sixth Avenue (CONDELL PARK 2200)" at bounding box center [587, 183] width 202 height 11
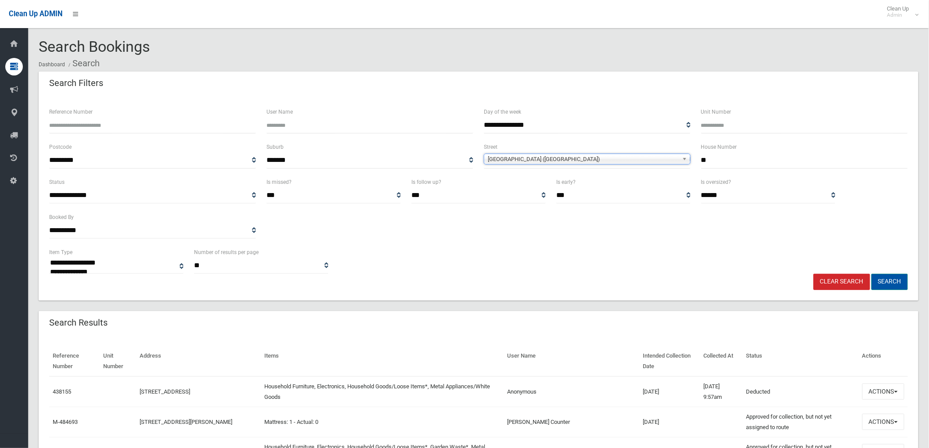
click at [905, 281] on button "Search" at bounding box center [889, 282] width 36 height 16
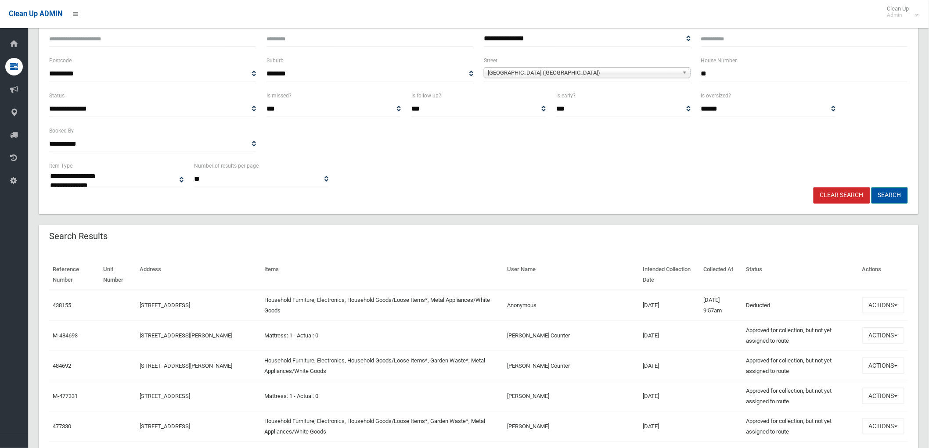
scroll to position [97, 0]
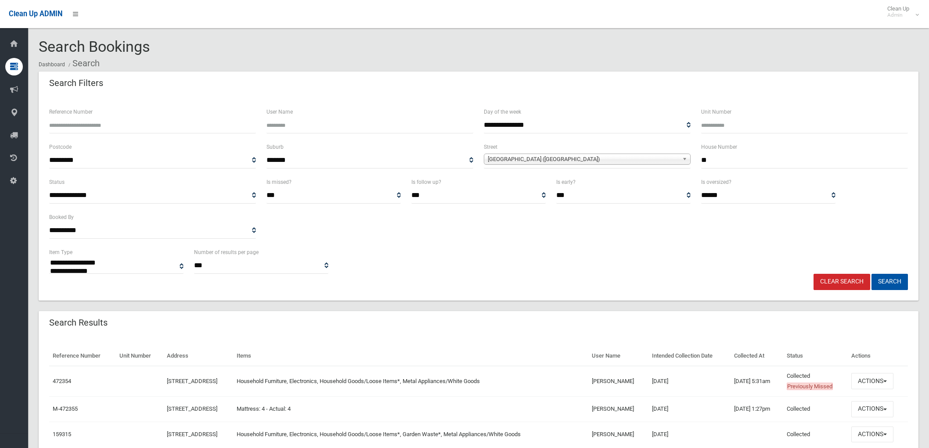
select select
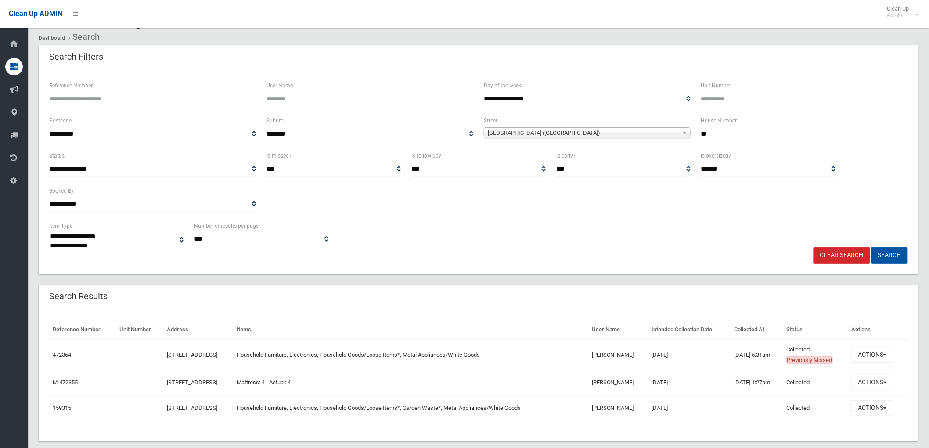
scroll to position [41, 0]
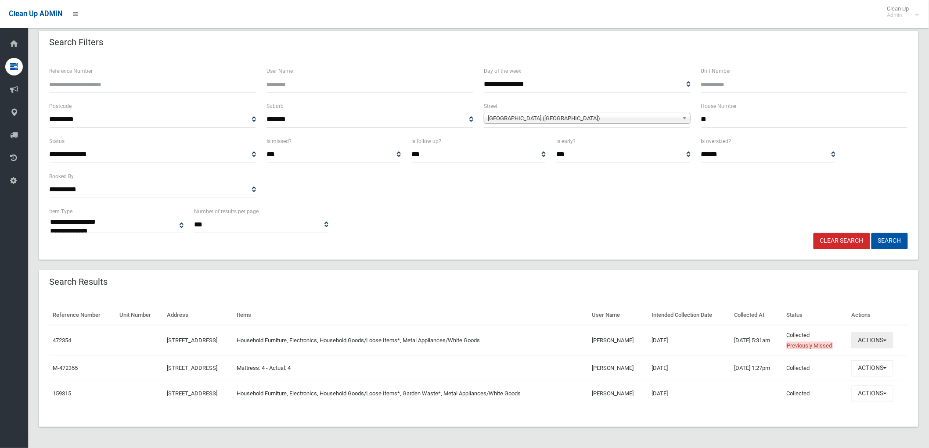
click at [876, 340] on button "Actions" at bounding box center [872, 340] width 42 height 16
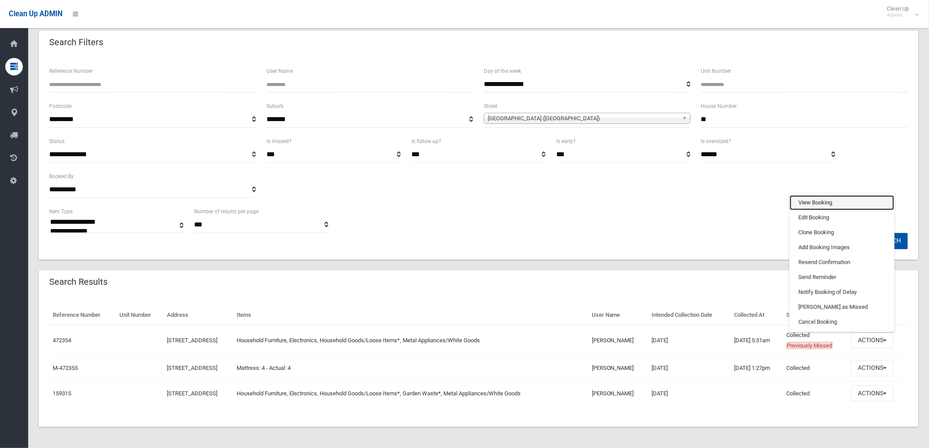
click at [854, 199] on link "View Booking" at bounding box center [842, 202] width 104 height 15
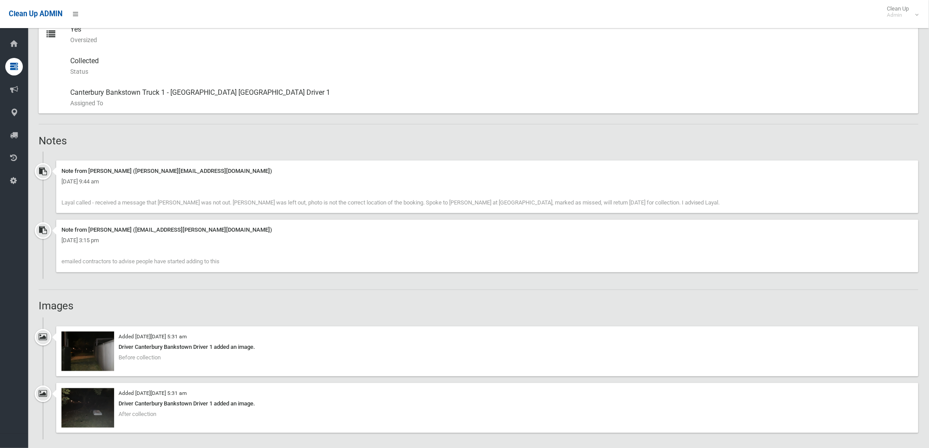
scroll to position [488, 0]
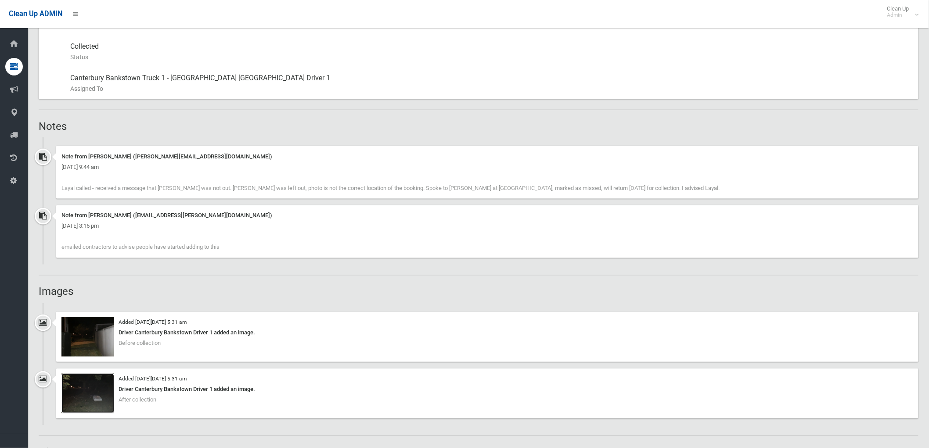
click at [94, 408] on img at bounding box center [87, 394] width 53 height 40
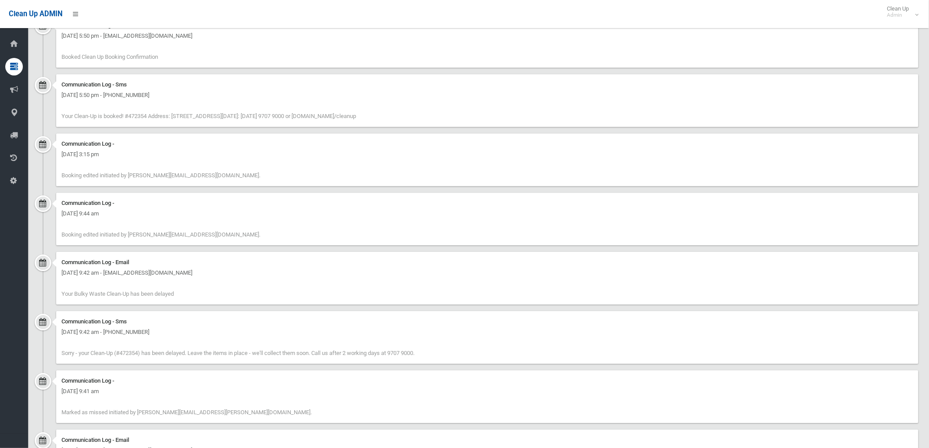
scroll to position [1170, 0]
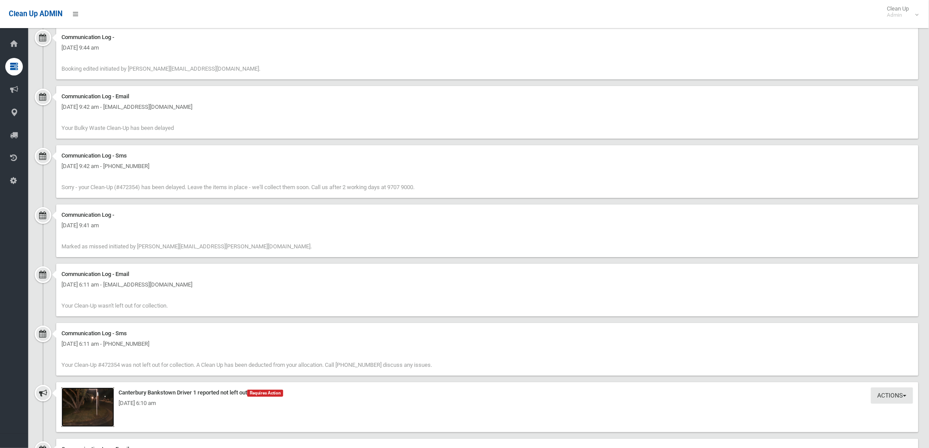
click at [85, 409] on img at bounding box center [87, 408] width 53 height 40
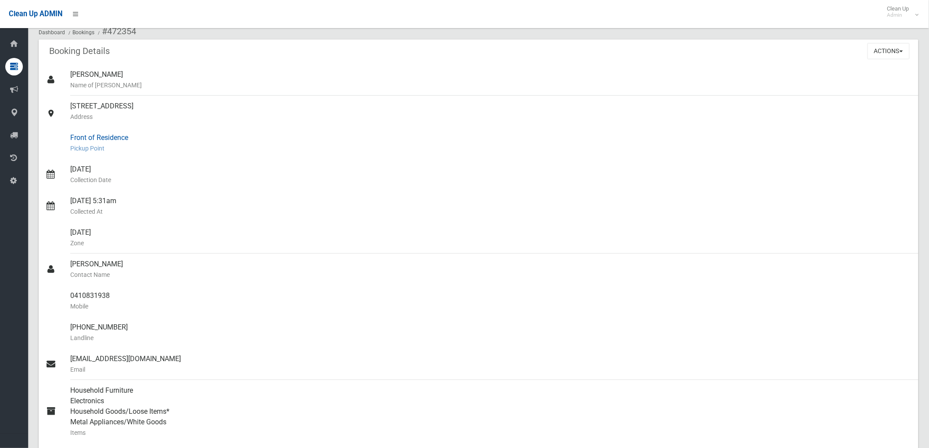
scroll to position [0, 0]
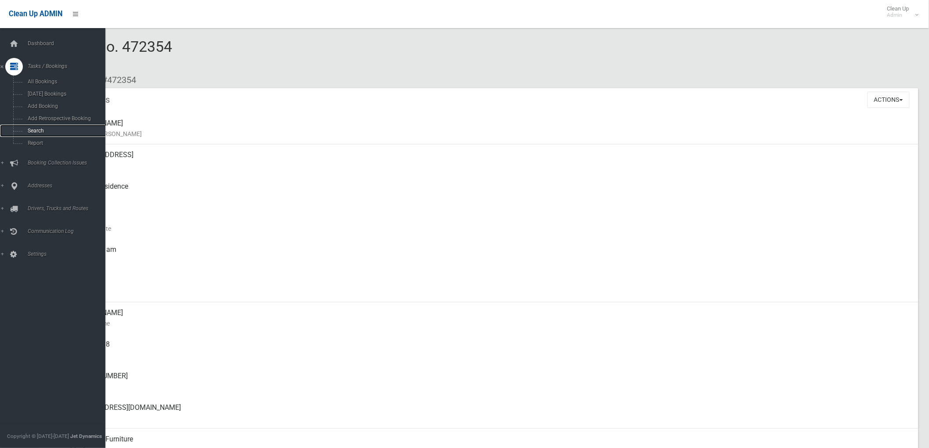
click at [35, 135] on link "Search" at bounding box center [56, 131] width 113 height 12
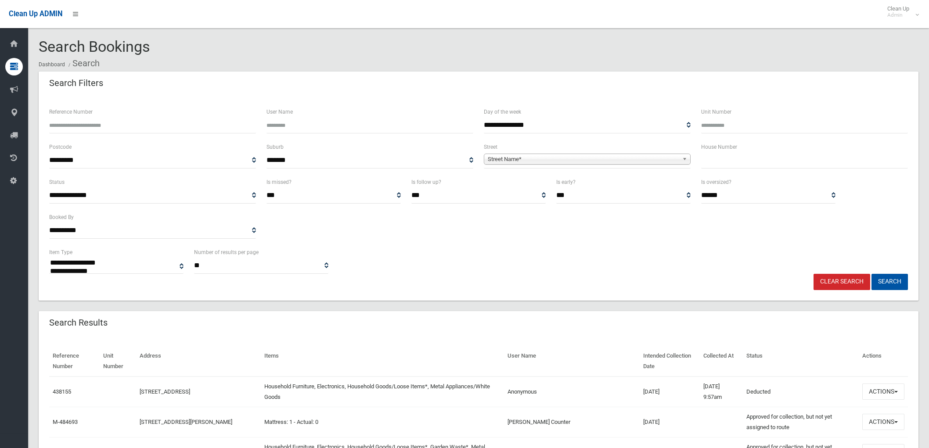
select select
click at [779, 162] on input "text" at bounding box center [804, 160] width 207 height 16
type input "**"
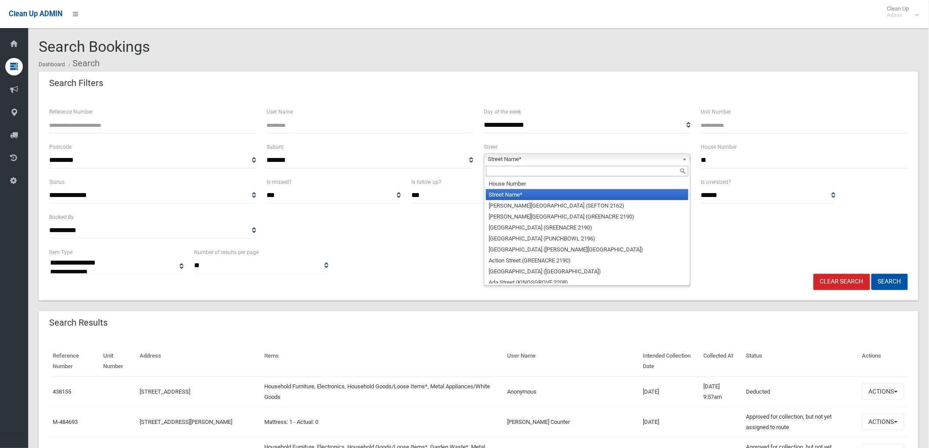
click at [656, 162] on span "Street Name*" at bounding box center [583, 159] width 191 height 11
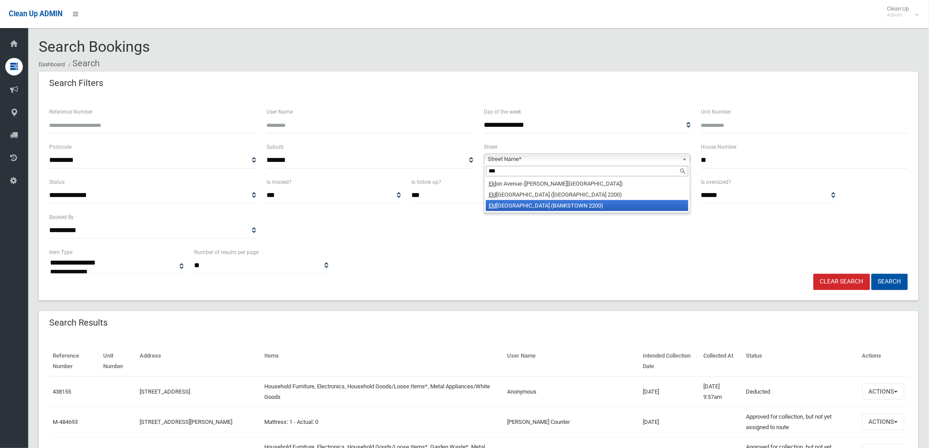
type input "***"
click at [576, 205] on li "Eld ridge Road (BANKSTOWN 2200)" at bounding box center [587, 205] width 202 height 11
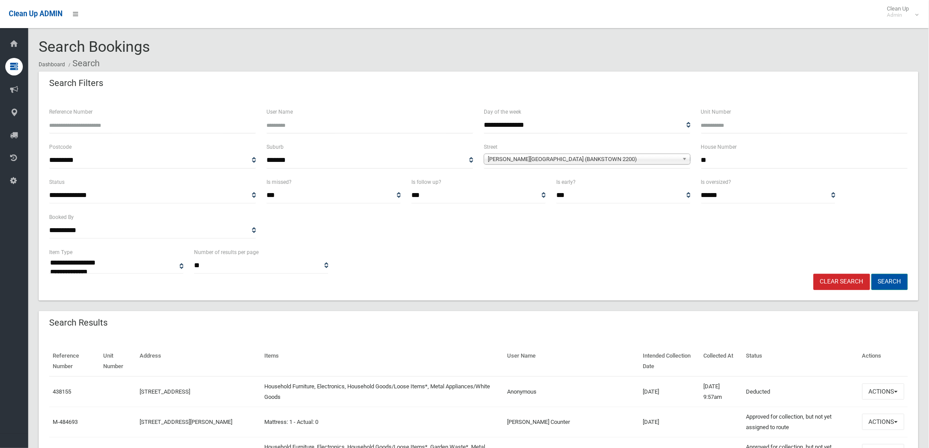
click at [891, 282] on button "Search" at bounding box center [889, 282] width 36 height 16
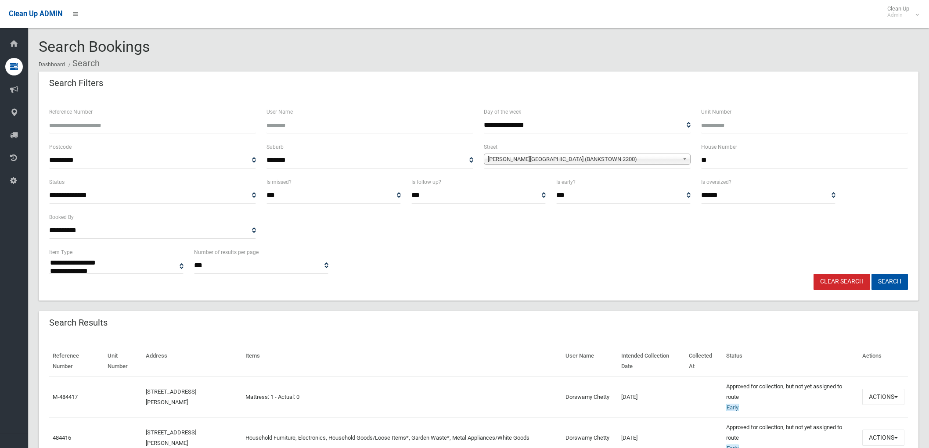
select select
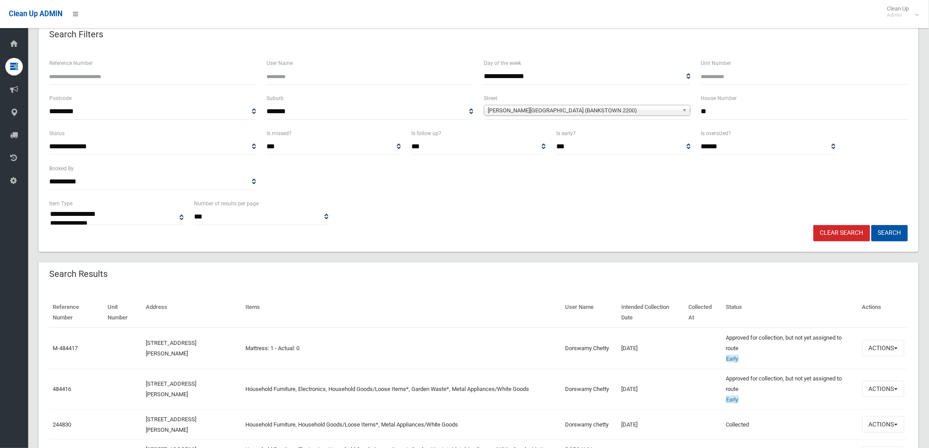
click at [880, 399] on td "Actions View Booking Edit Booking Clone Booking Add Booking Images Resend Confi…" at bounding box center [883, 389] width 49 height 41
click at [895, 393] on button "Actions" at bounding box center [883, 389] width 42 height 16
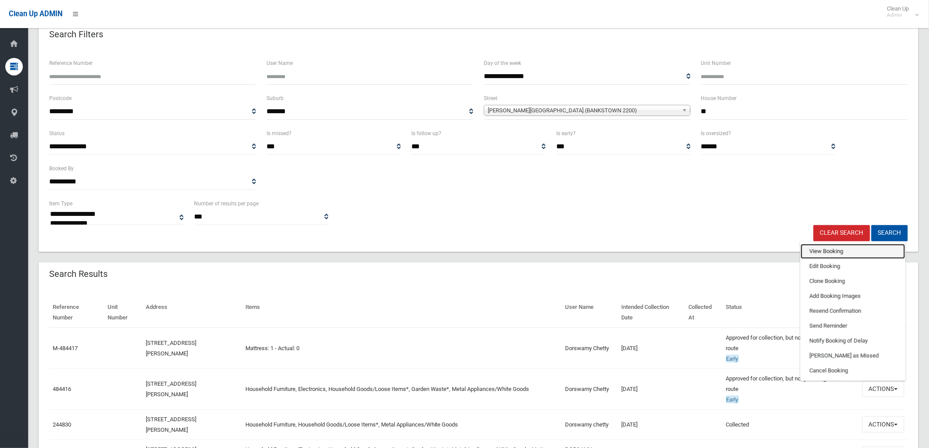
click at [832, 251] on link "View Booking" at bounding box center [853, 251] width 104 height 15
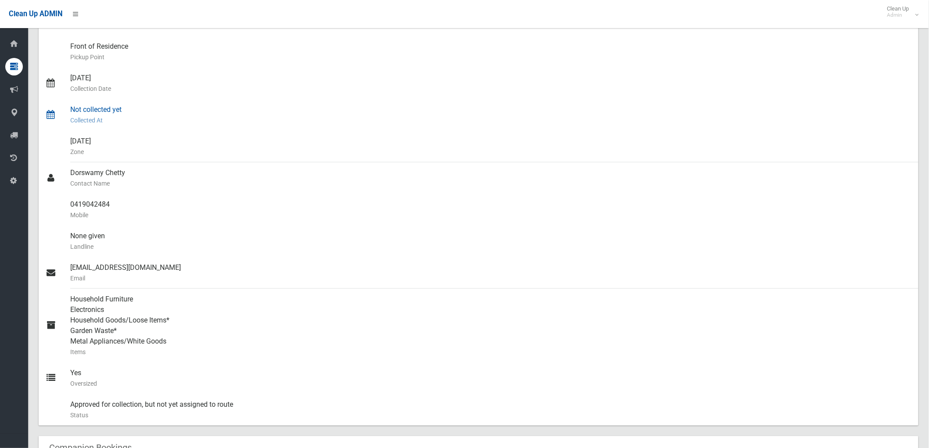
scroll to position [49, 0]
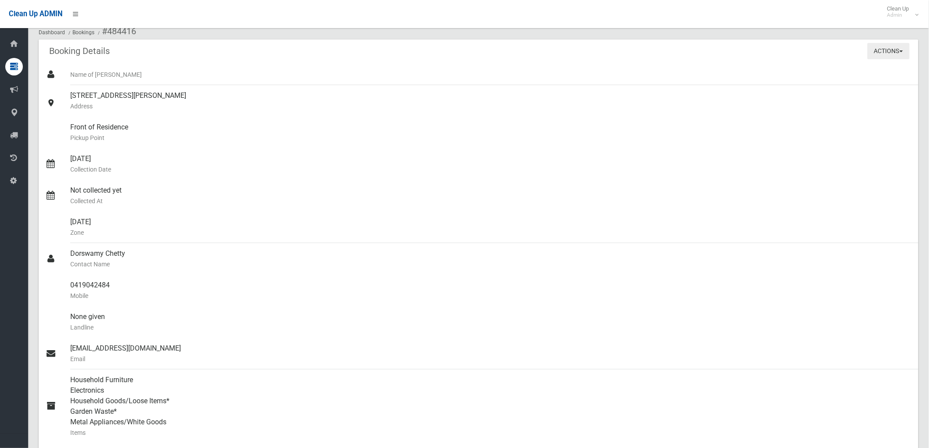
click at [877, 47] on button "Actions" at bounding box center [889, 51] width 42 height 16
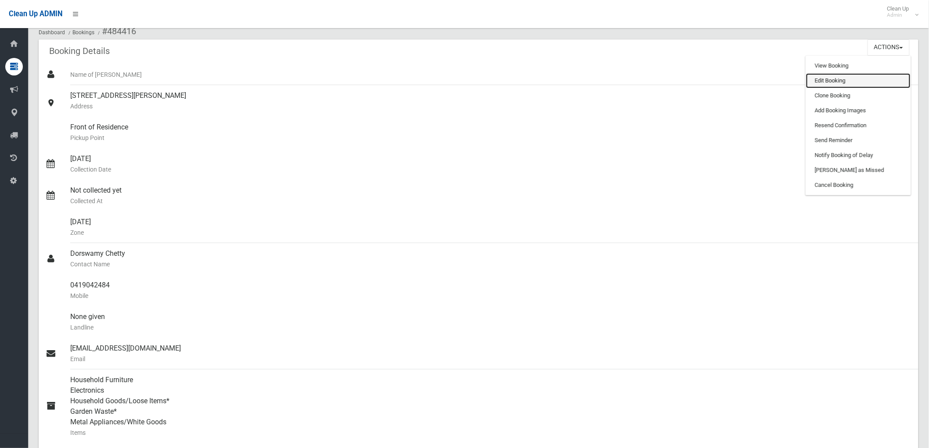
click at [851, 77] on link "Edit Booking" at bounding box center [858, 80] width 104 height 15
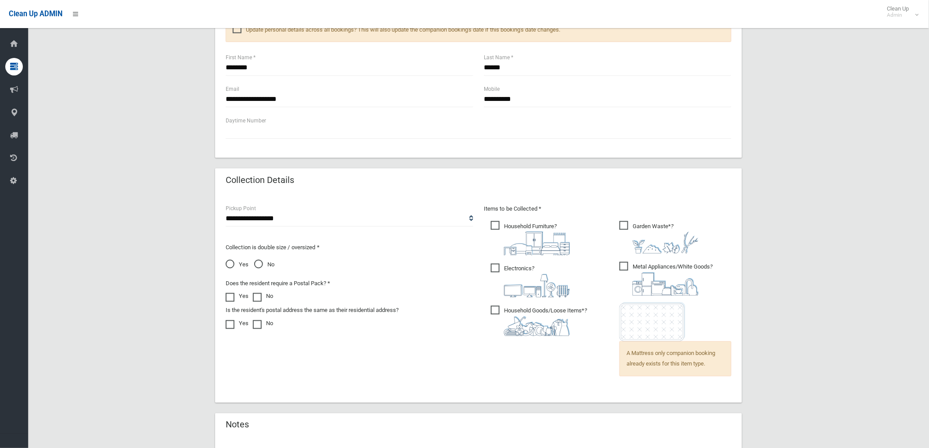
click at [257, 262] on span "No" at bounding box center [264, 265] width 20 height 11
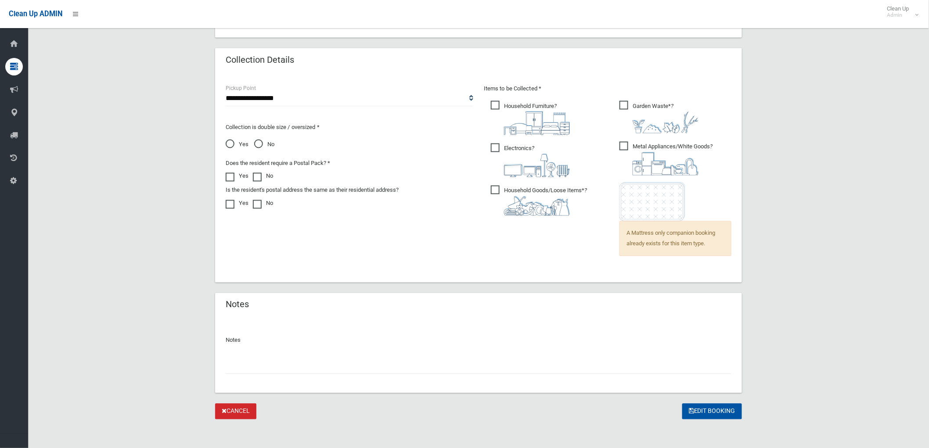
scroll to position [562, 0]
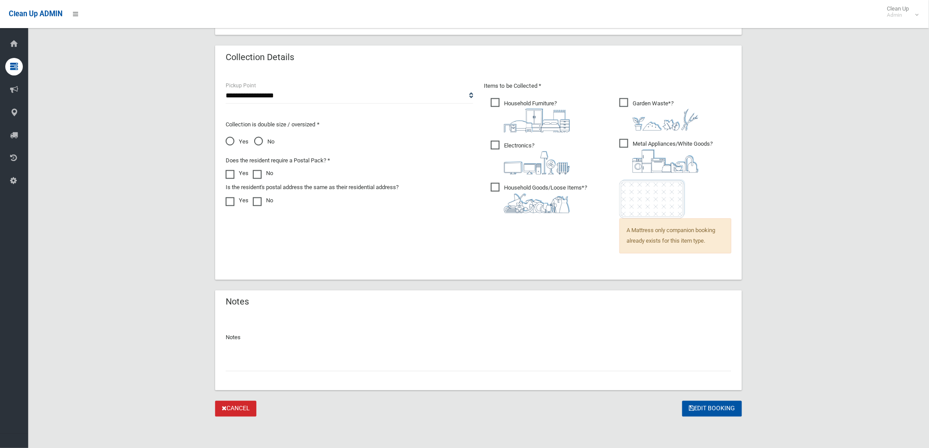
click at [305, 373] on div "Notes" at bounding box center [478, 353] width 527 height 76
click at [310, 366] on input "text" at bounding box center [479, 364] width 506 height 16
click at [425, 367] on input "**********" at bounding box center [479, 364] width 506 height 16
click at [359, 366] on input "**********" at bounding box center [479, 364] width 506 height 16
type input "**********"
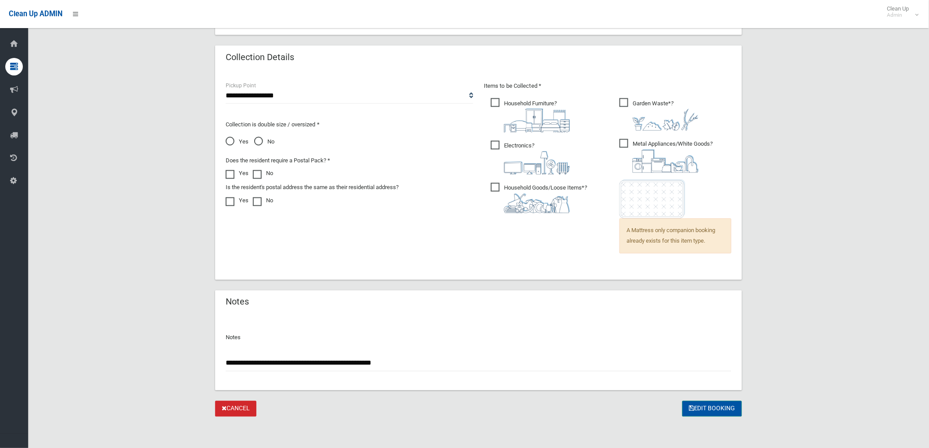
click at [702, 409] on button "Edit Booking" at bounding box center [712, 409] width 60 height 16
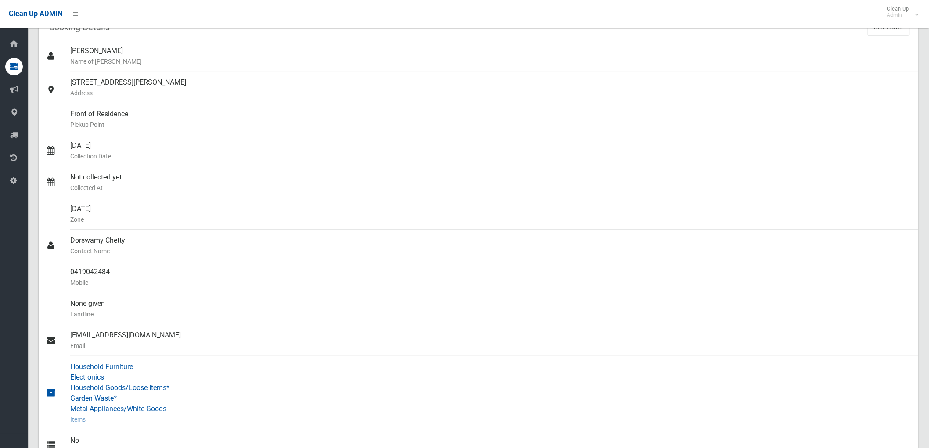
scroll to position [195, 0]
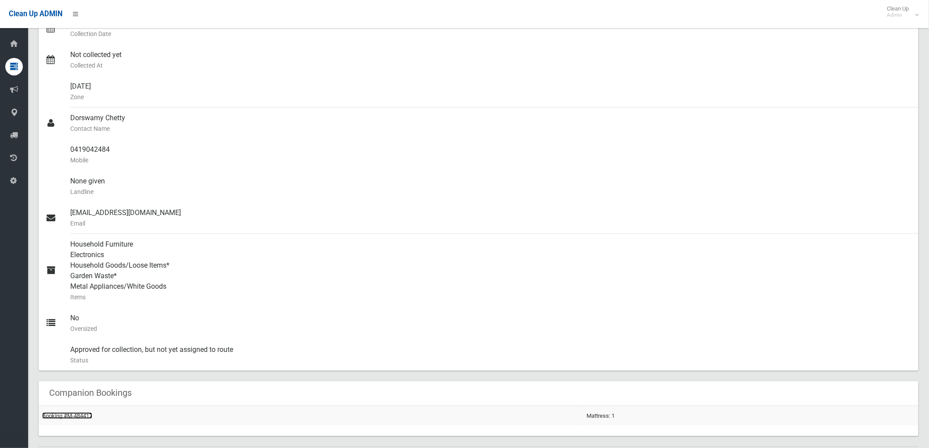
click at [74, 414] on link "Booking #M-484417" at bounding box center [67, 416] width 50 height 7
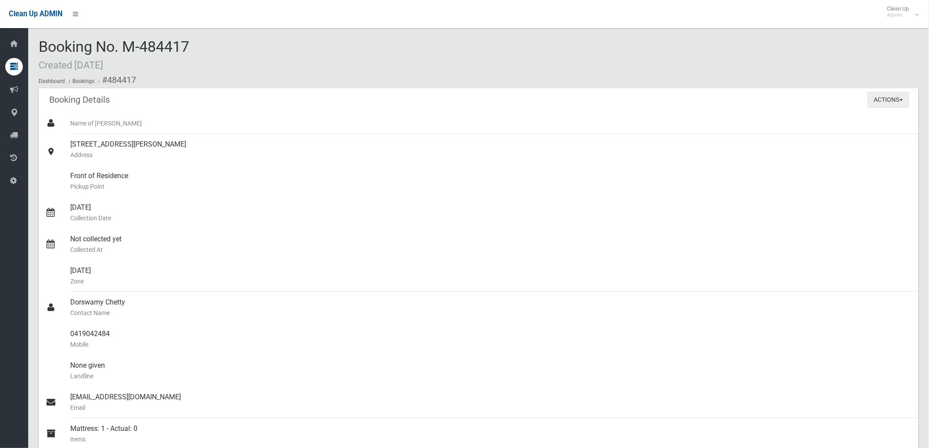
click at [889, 98] on button "Actions" at bounding box center [889, 100] width 42 height 16
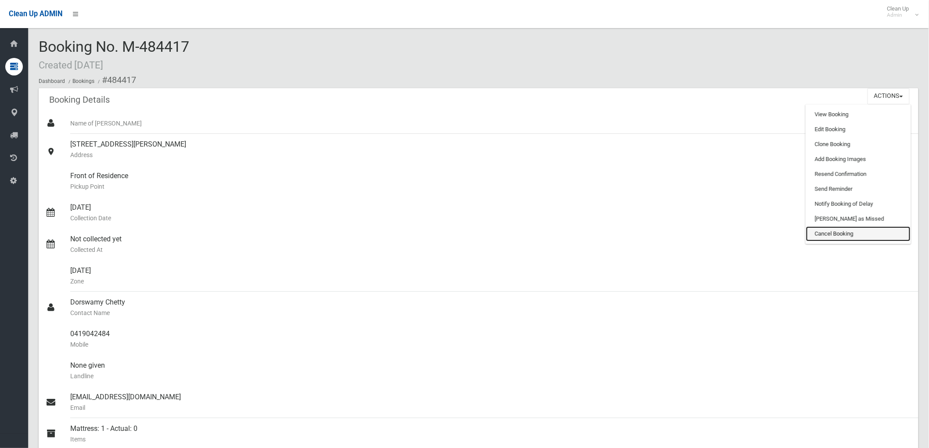
click at [828, 227] on link "Cancel Booking" at bounding box center [858, 234] width 104 height 15
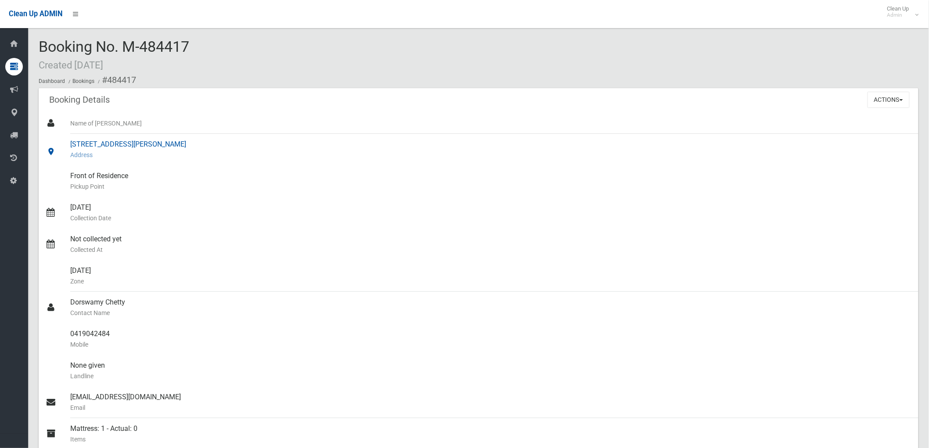
click at [178, 142] on div "[STREET_ADDRESS][PERSON_NAME] Address" at bounding box center [490, 150] width 841 height 32
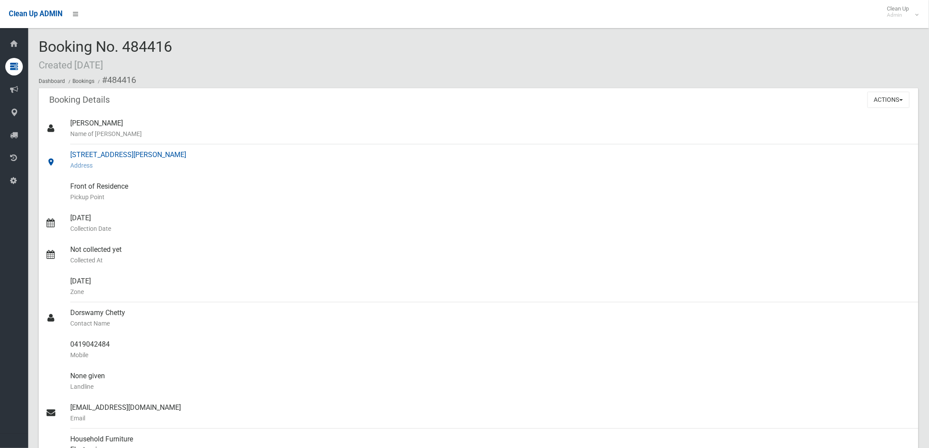
drag, startPoint x: 201, startPoint y: 158, endPoint x: 71, endPoint y: 150, distance: 130.2
click at [71, 150] on div "21 Eldridge Road, BANKSTOWN NSW 2200 Address" at bounding box center [490, 160] width 841 height 32
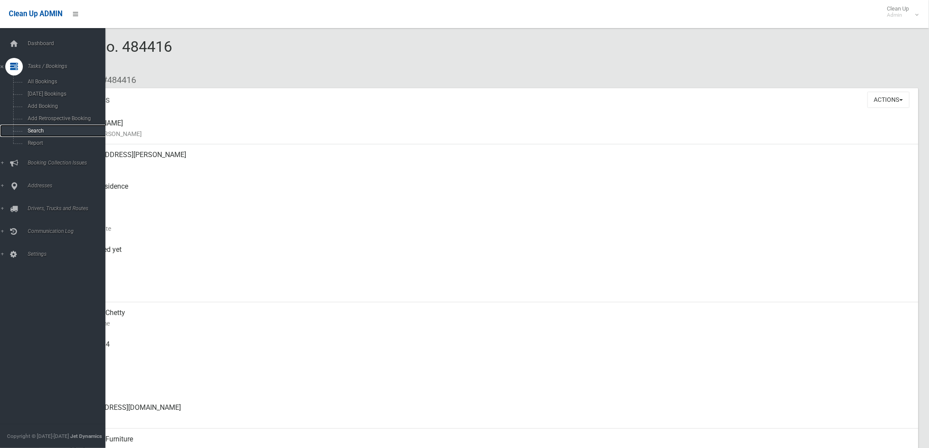
click at [28, 130] on span "Search" at bounding box center [65, 131] width 80 height 6
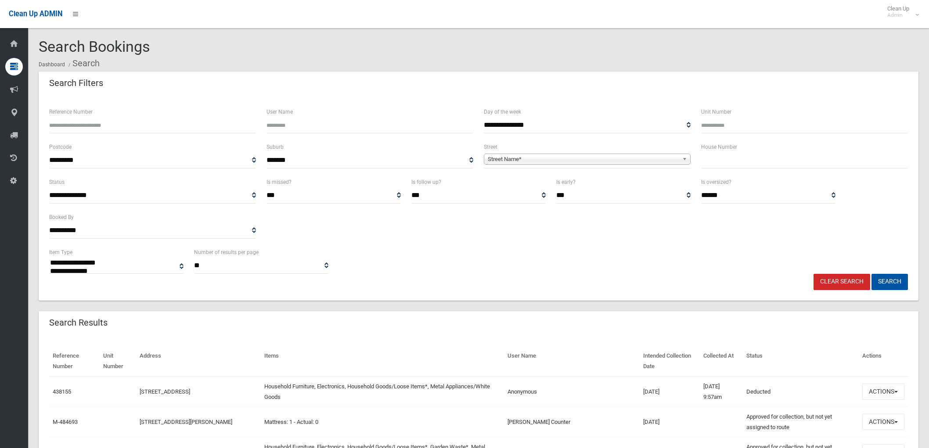
select select
click at [780, 159] on input "text" at bounding box center [804, 160] width 207 height 16
type input "*"
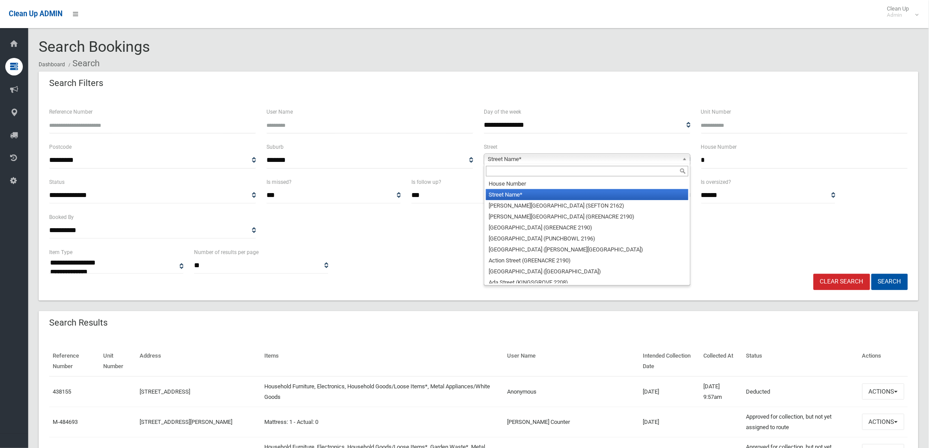
click at [666, 161] on span "Street Name*" at bounding box center [583, 159] width 191 height 11
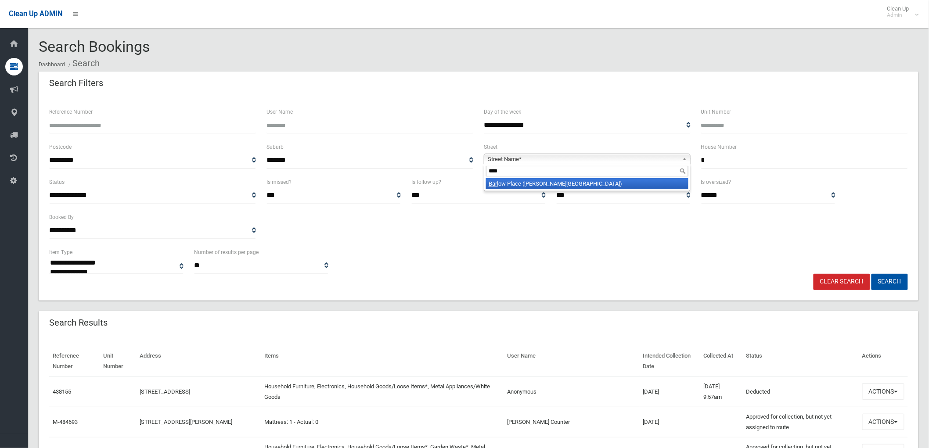
type input "****"
drag, startPoint x: 648, startPoint y: 178, endPoint x: 651, endPoint y: 191, distance: 12.9
click at [647, 182] on div "**** Barl ow Place (GEORGES HALL 2198)" at bounding box center [587, 177] width 207 height 27
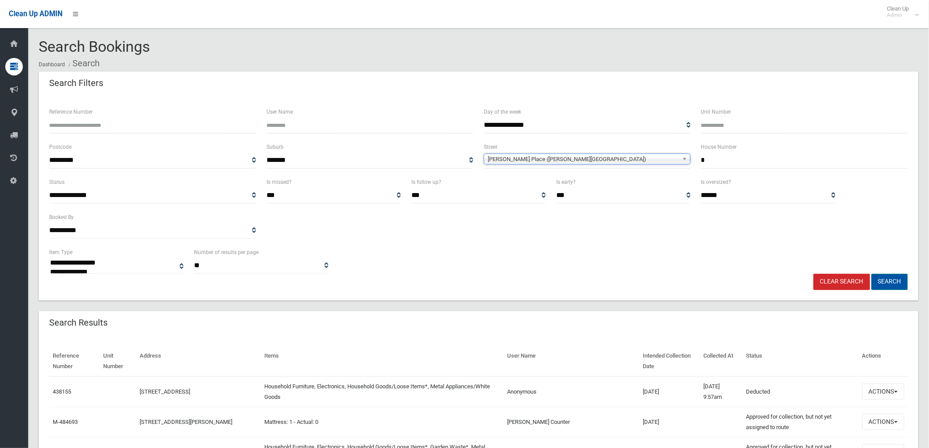
click at [881, 278] on button "Search" at bounding box center [889, 282] width 36 height 16
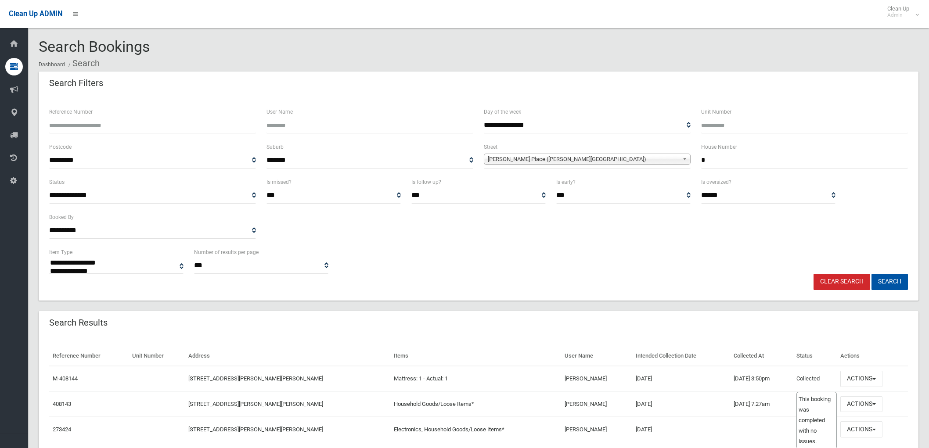
select select
click at [863, 376] on button "Actions" at bounding box center [861, 379] width 42 height 16
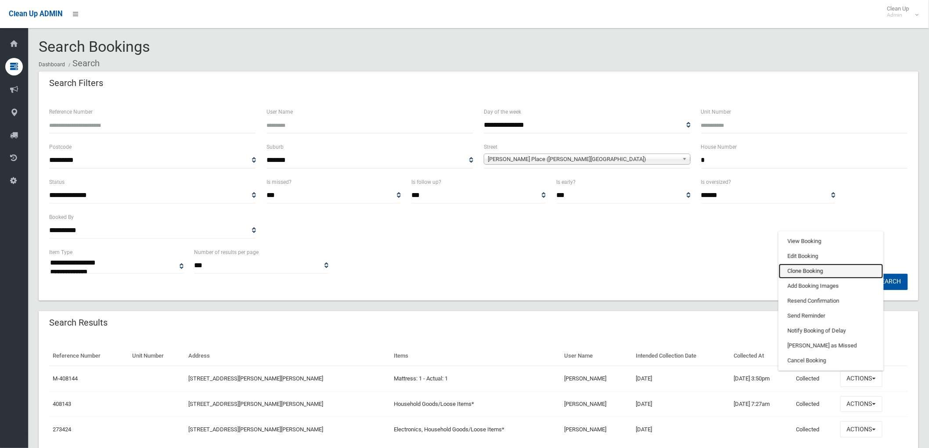
click at [832, 266] on link "Clone Booking" at bounding box center [831, 271] width 104 height 15
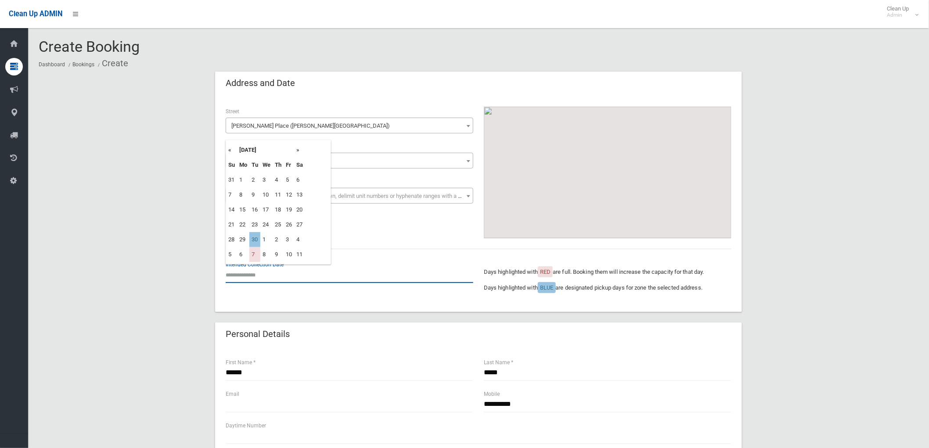
click at [243, 269] on input "text" at bounding box center [350, 275] width 248 height 16
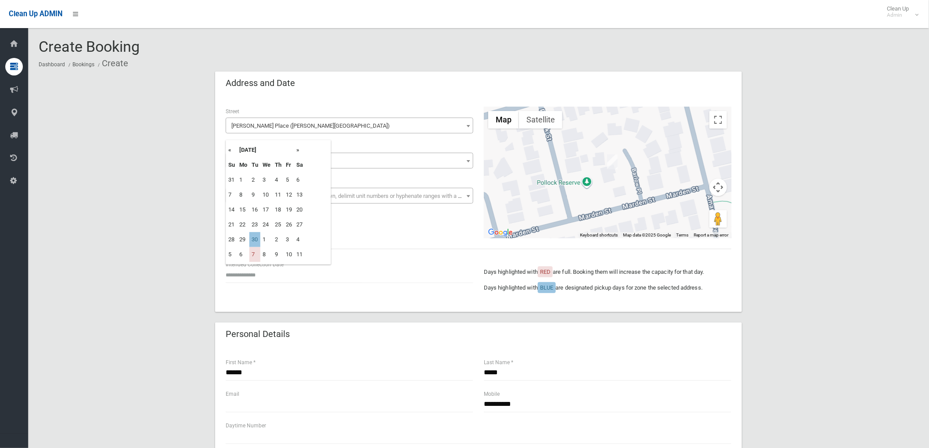
click at [255, 240] on td "30" at bounding box center [254, 239] width 11 height 15
type input "**********"
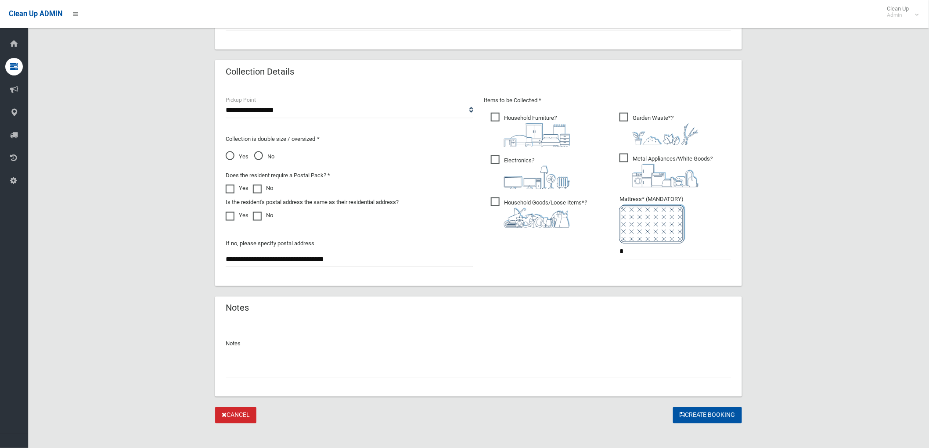
scroll to position [420, 0]
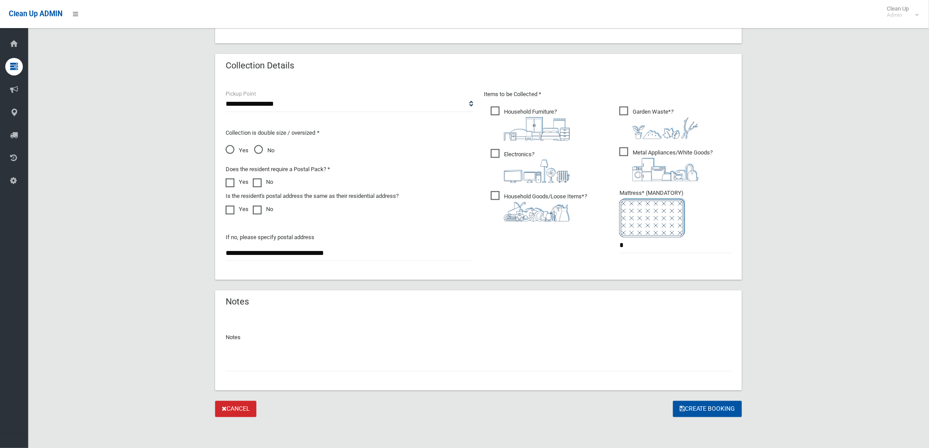
click at [513, 365] on input "text" at bounding box center [479, 364] width 506 height 16
type input "**********"
click at [727, 401] on button "Create Booking" at bounding box center [707, 409] width 69 height 16
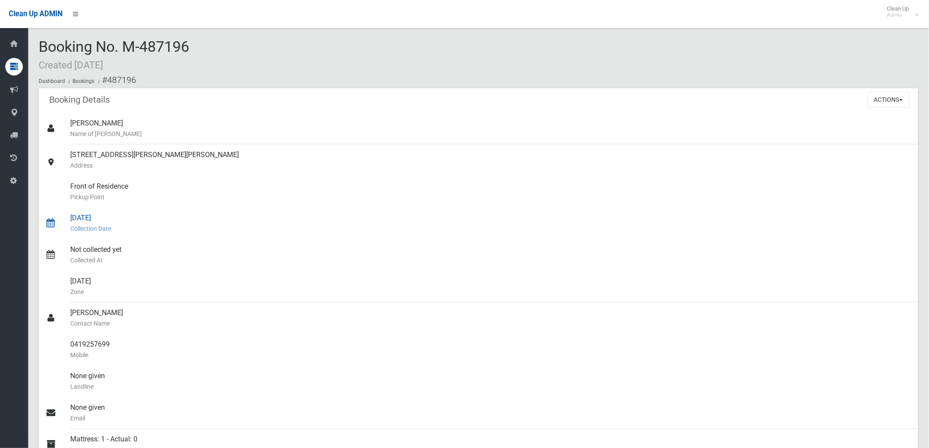
drag, startPoint x: 69, startPoint y: 215, endPoint x: 125, endPoint y: 219, distance: 55.4
click at [125, 219] on div "[DATE] Collection Date" at bounding box center [490, 224] width 841 height 32
click at [160, 201] on small "Pickup Point" at bounding box center [490, 197] width 841 height 11
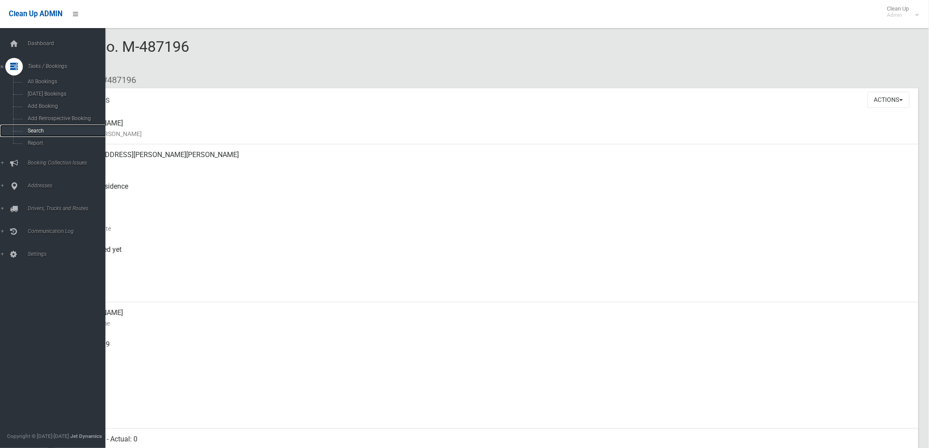
click at [47, 131] on span "Search" at bounding box center [65, 131] width 80 height 6
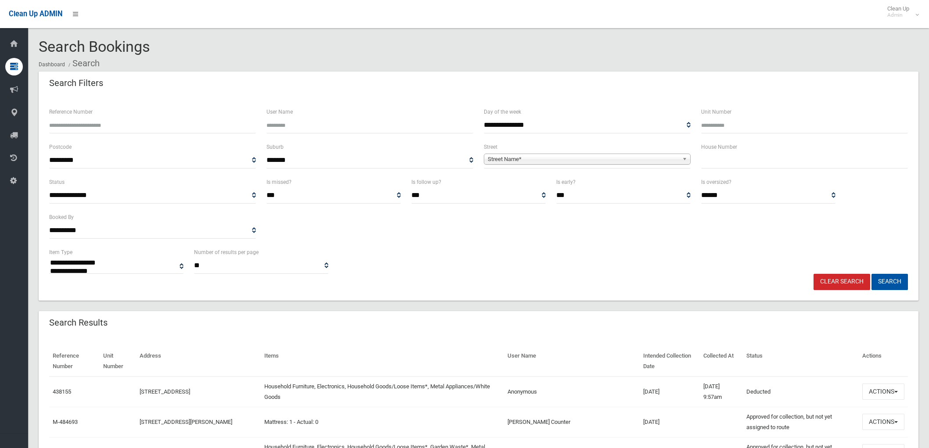
select select
click at [796, 159] on input "text" at bounding box center [804, 160] width 207 height 16
type input "**"
click at [555, 157] on span "Street Name*" at bounding box center [583, 159] width 191 height 11
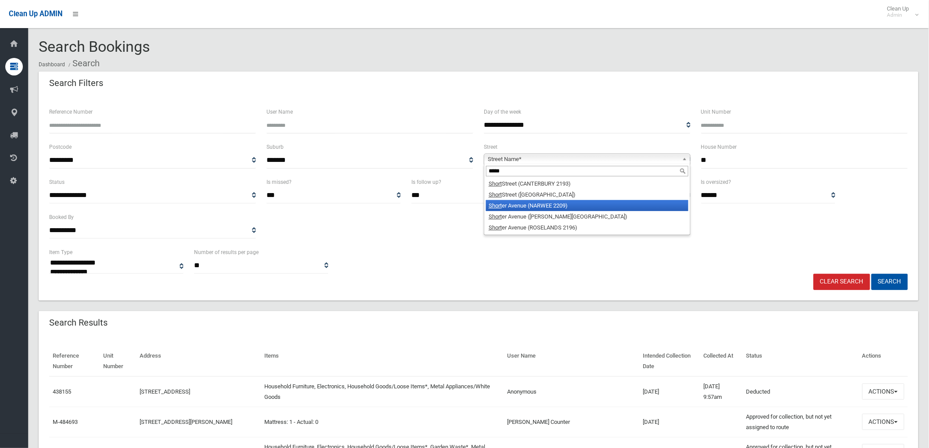
type input "*****"
click at [541, 205] on li "Short er Avenue (NARWEE 2209)" at bounding box center [587, 205] width 202 height 11
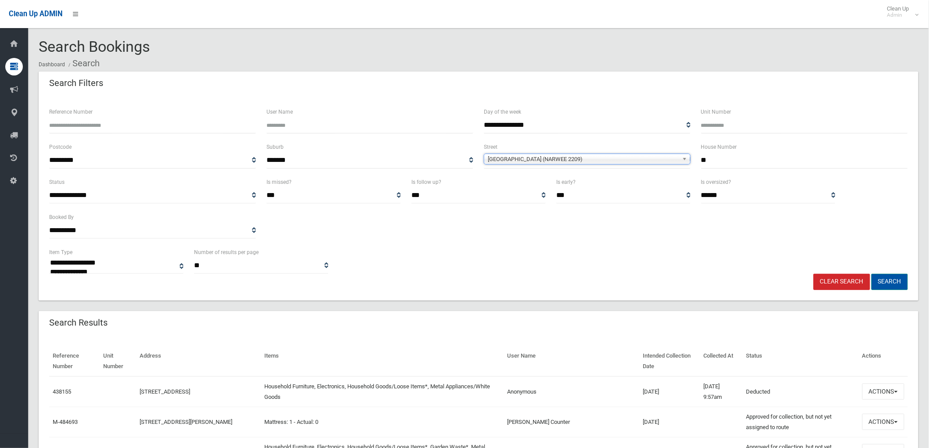
click at [896, 276] on button "Search" at bounding box center [889, 282] width 36 height 16
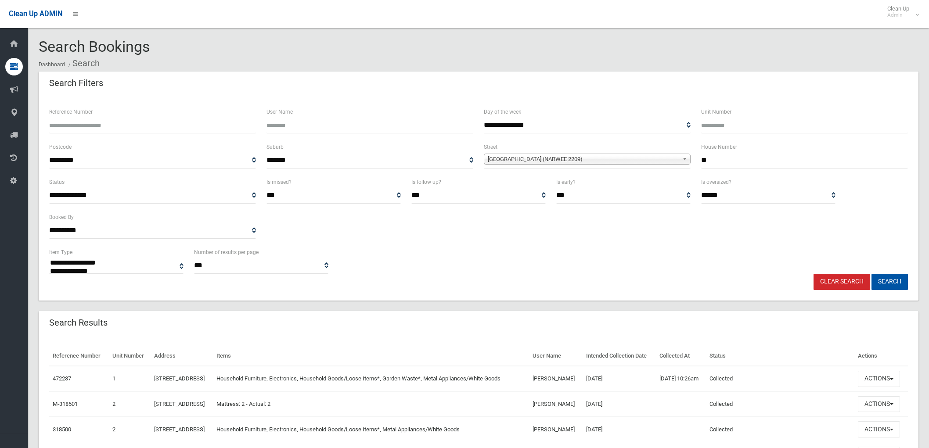
select select
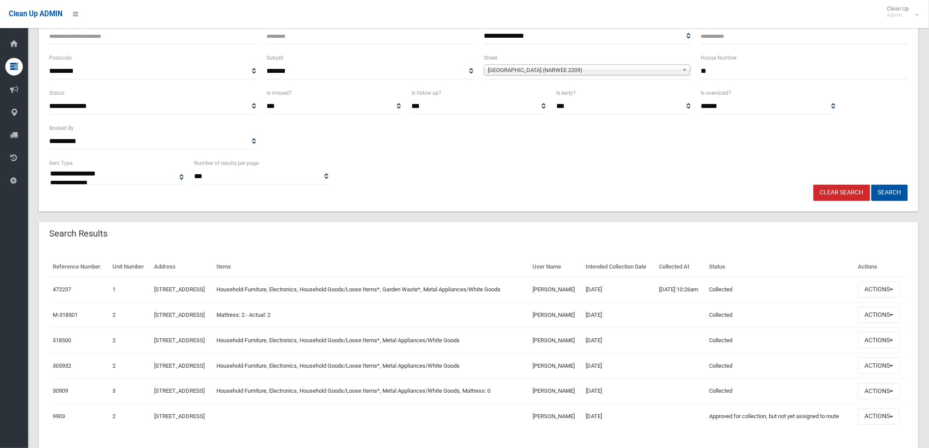
scroll to position [97, 0]
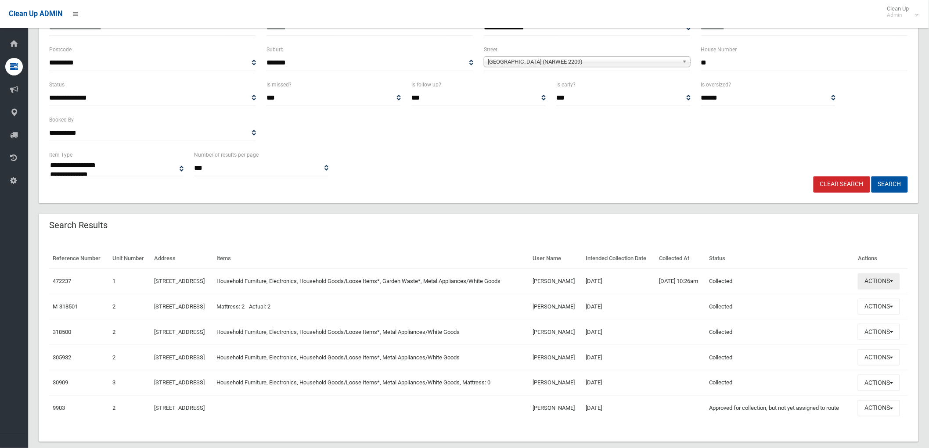
click at [871, 290] on button "Actions" at bounding box center [879, 282] width 42 height 16
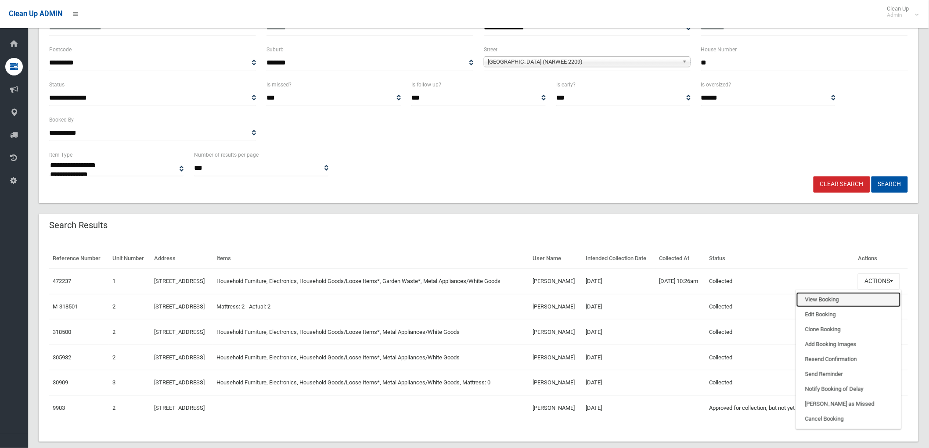
click at [859, 307] on link "View Booking" at bounding box center [848, 299] width 104 height 15
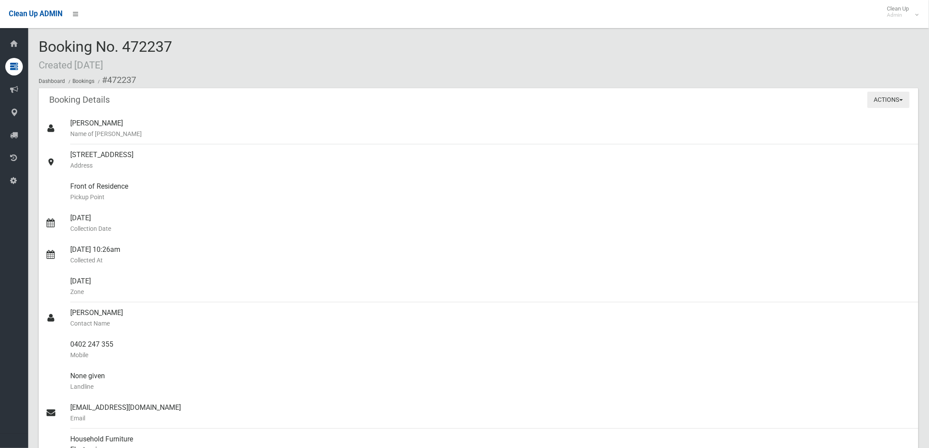
click at [868, 104] on button "Actions" at bounding box center [889, 100] width 42 height 16
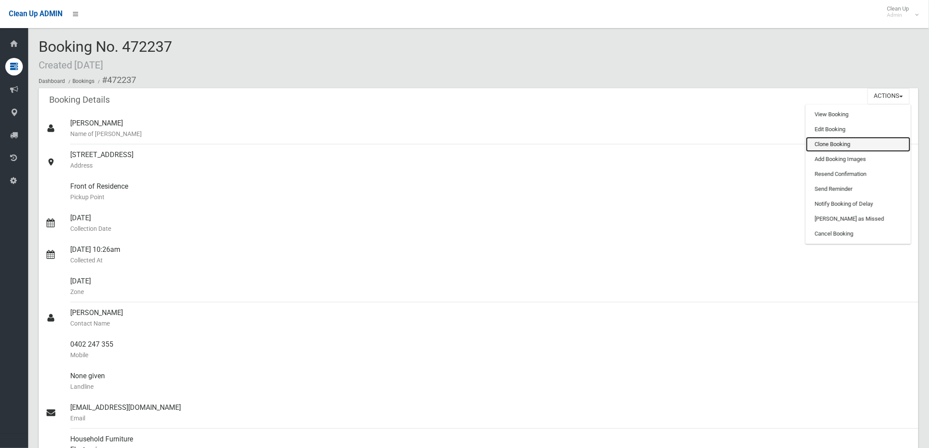
click at [855, 145] on link "Clone Booking" at bounding box center [858, 144] width 104 height 15
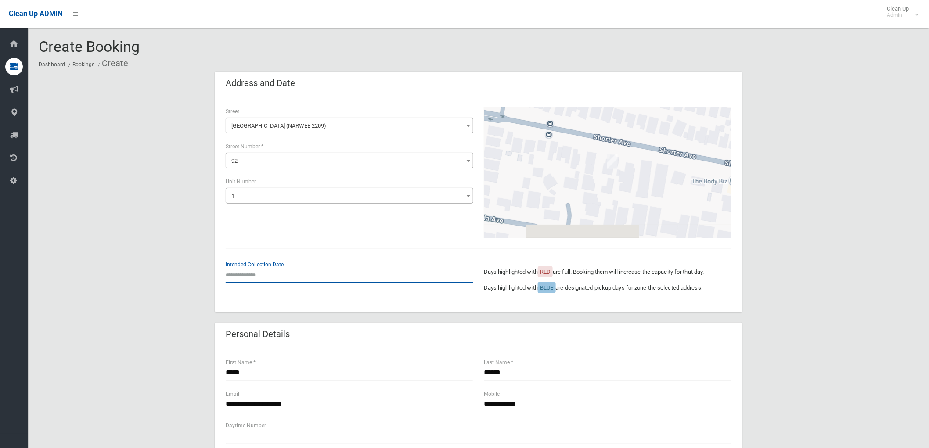
click at [244, 274] on input "text" at bounding box center [350, 275] width 248 height 16
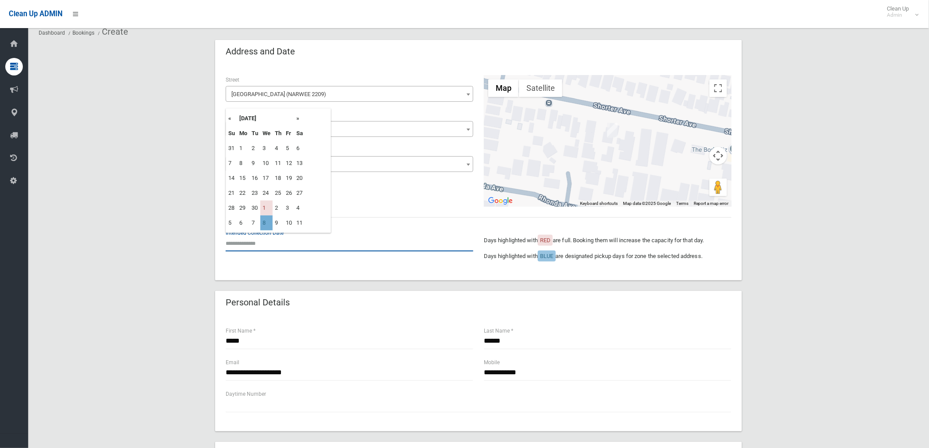
scroll to position [49, 0]
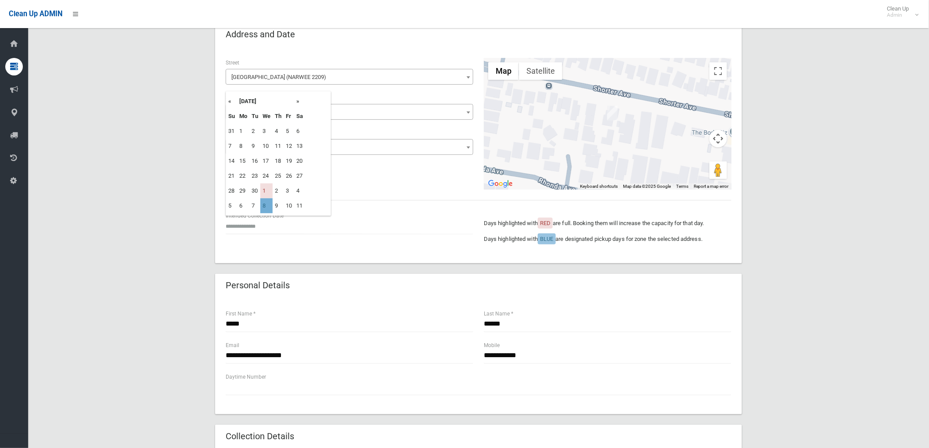
click at [263, 209] on td "8" at bounding box center [266, 205] width 12 height 15
type input "**********"
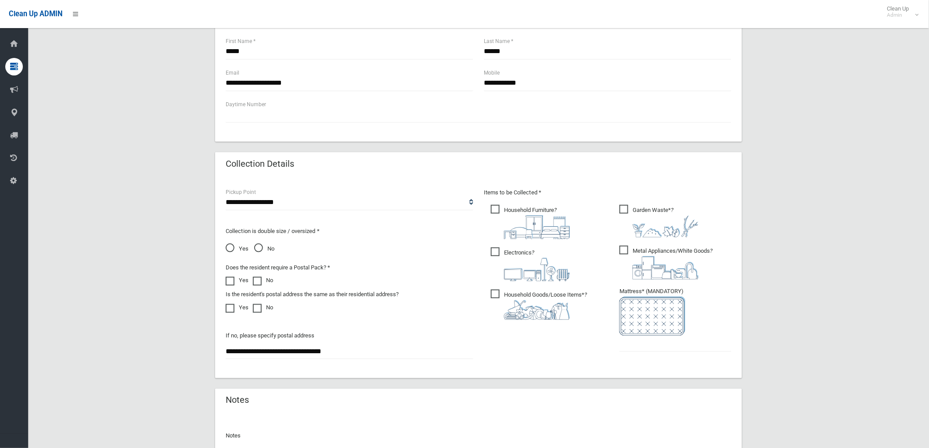
scroll to position [341, 0]
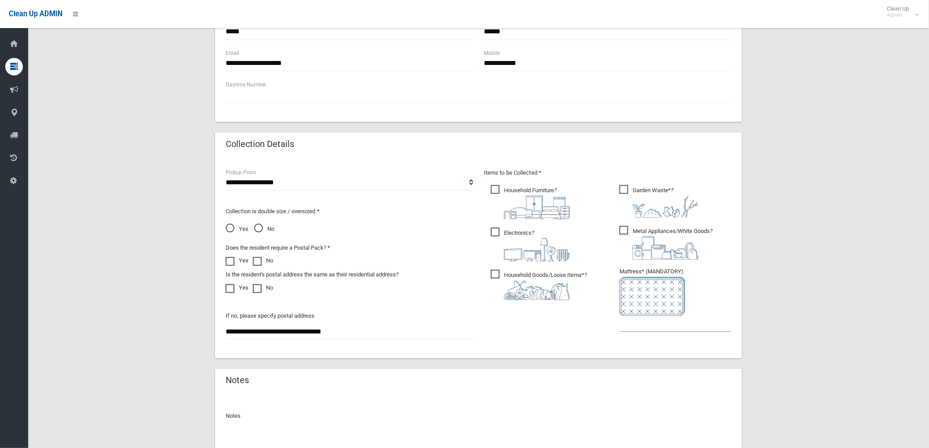
click at [638, 321] on input "text" at bounding box center [675, 324] width 112 height 16
type input "*"
click at [642, 185] on span "Garden Waste* ?" at bounding box center [658, 201] width 79 height 32
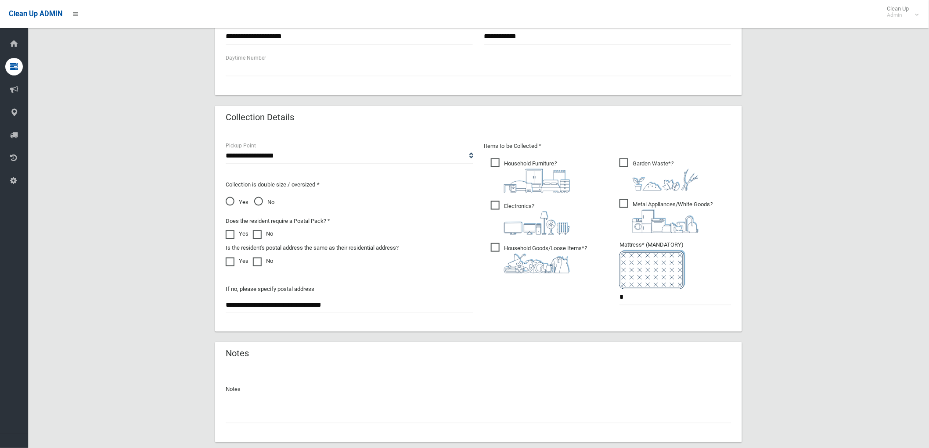
scroll to position [420, 0]
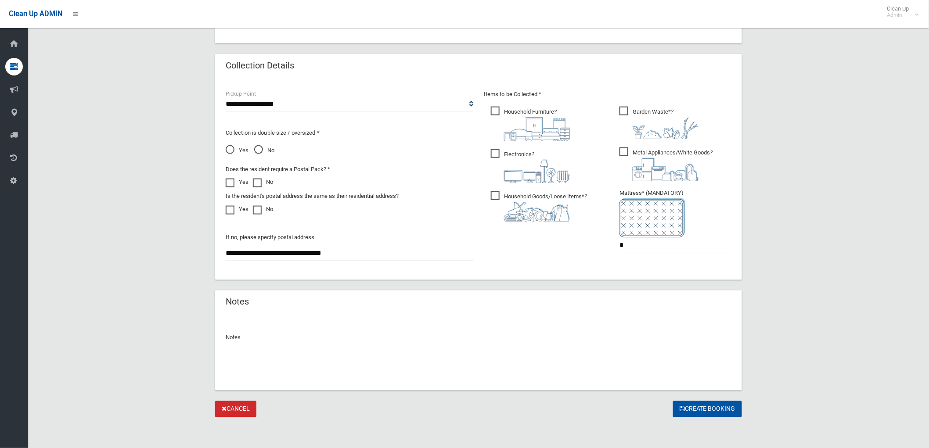
click at [401, 363] on input "text" at bounding box center [479, 364] width 506 height 16
click at [690, 398] on form "**********" at bounding box center [478, 35] width 527 height 766
click at [699, 411] on button "Create Booking" at bounding box center [707, 409] width 69 height 16
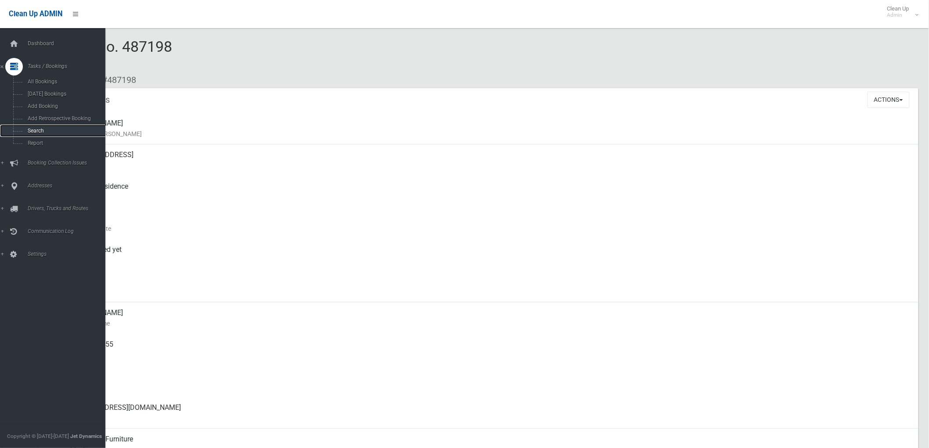
click at [28, 130] on span "Search" at bounding box center [65, 131] width 80 height 6
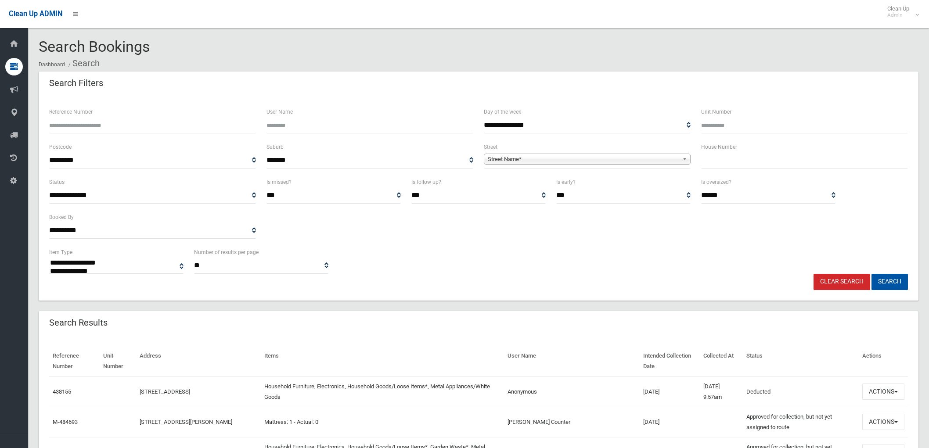
select select
click at [816, 157] on input "text" at bounding box center [804, 160] width 207 height 16
drag, startPoint x: 710, startPoint y: 166, endPoint x: 643, endPoint y: 155, distance: 67.6
click at [643, 155] on div "**********" at bounding box center [478, 159] width 869 height 35
type input "**"
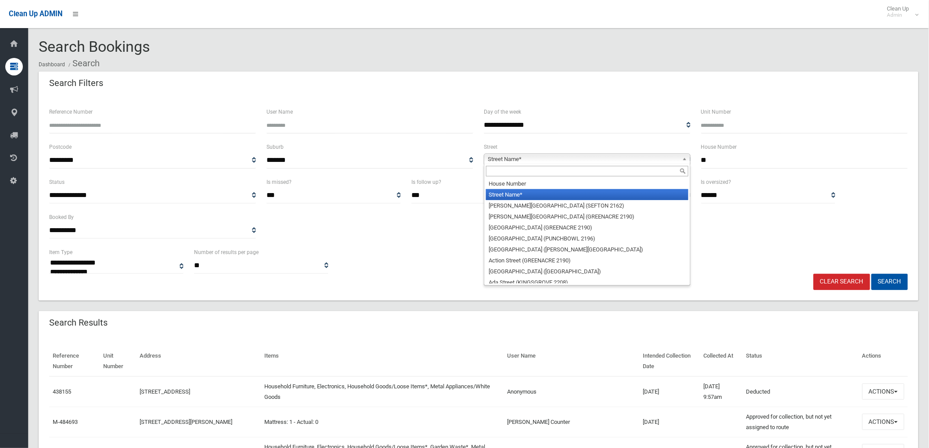
click at [655, 158] on span "Street Name*" at bounding box center [583, 159] width 191 height 11
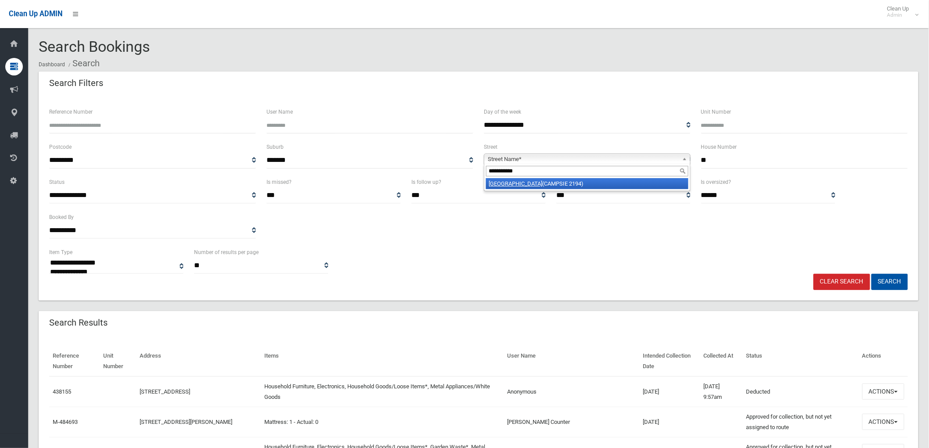
type input "**********"
drag, startPoint x: 510, startPoint y: 183, endPoint x: 501, endPoint y: 186, distance: 9.7
click at [506, 185] on em "[GEOGRAPHIC_DATA]" at bounding box center [516, 183] width 54 height 7
click at [892, 283] on button "Search" at bounding box center [889, 282] width 36 height 16
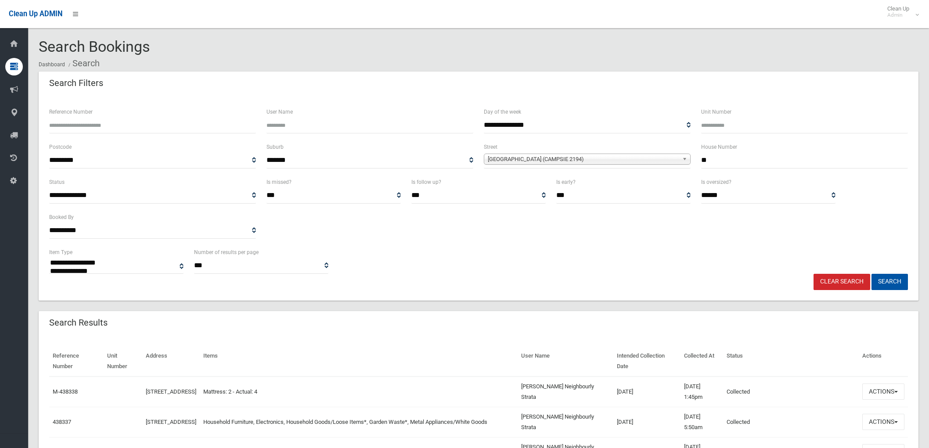
select select
click at [879, 389] on button "Actions" at bounding box center [883, 392] width 42 height 16
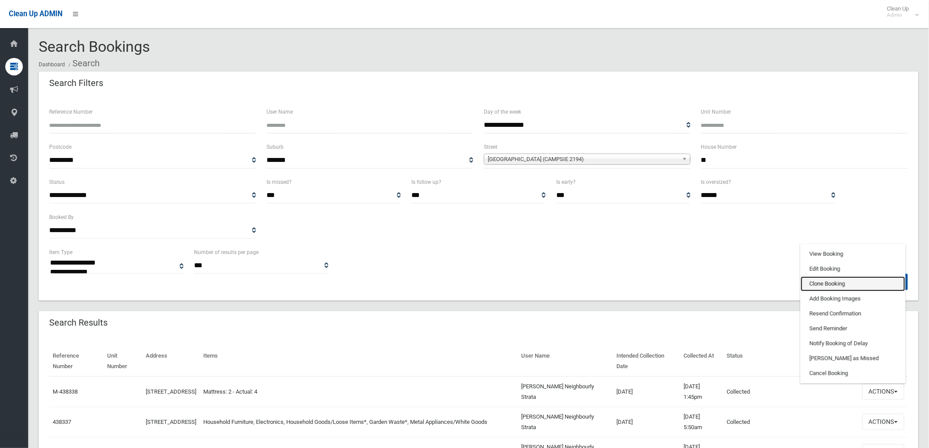
click at [859, 279] on link "Clone Booking" at bounding box center [853, 284] width 104 height 15
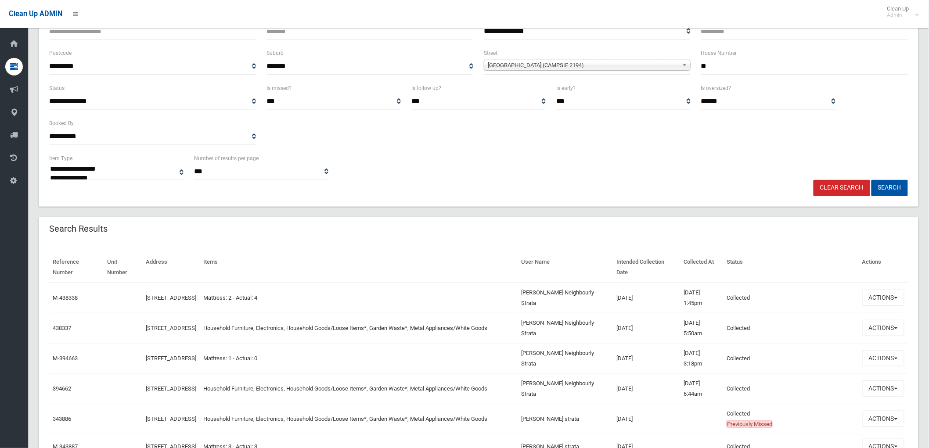
scroll to position [97, 0]
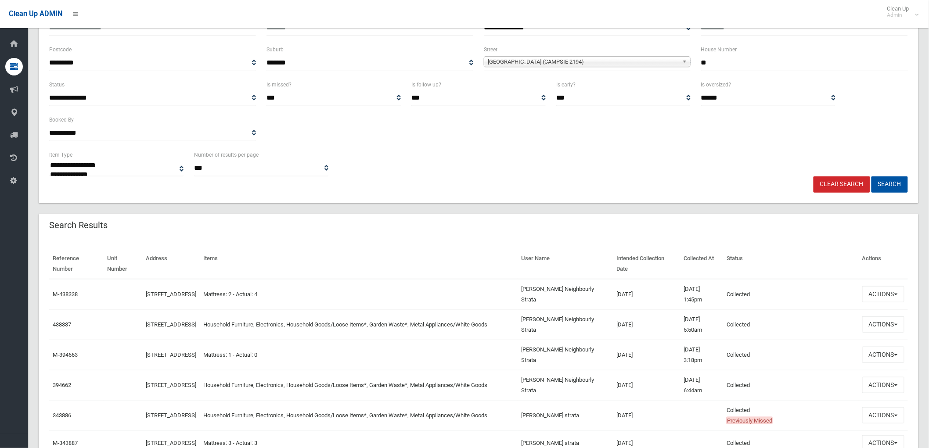
drag, startPoint x: 306, startPoint y: 351, endPoint x: 111, endPoint y: 347, distance: 195.0
click at [111, 347] on tr "M-394663 69 Park Street, CAMPSIE NSW 2194 Mattress: 1 - Actual: 0 Hiep Neighbou…" at bounding box center [478, 355] width 859 height 30
click at [114, 347] on td at bounding box center [123, 355] width 39 height 30
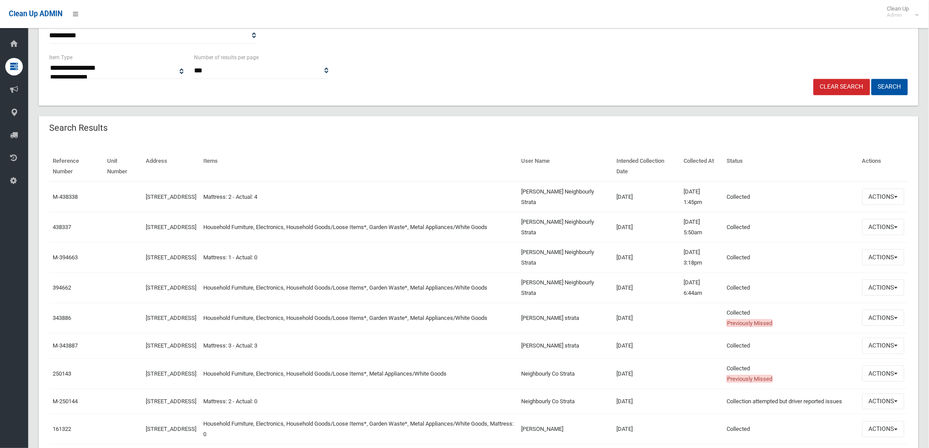
scroll to position [244, 0]
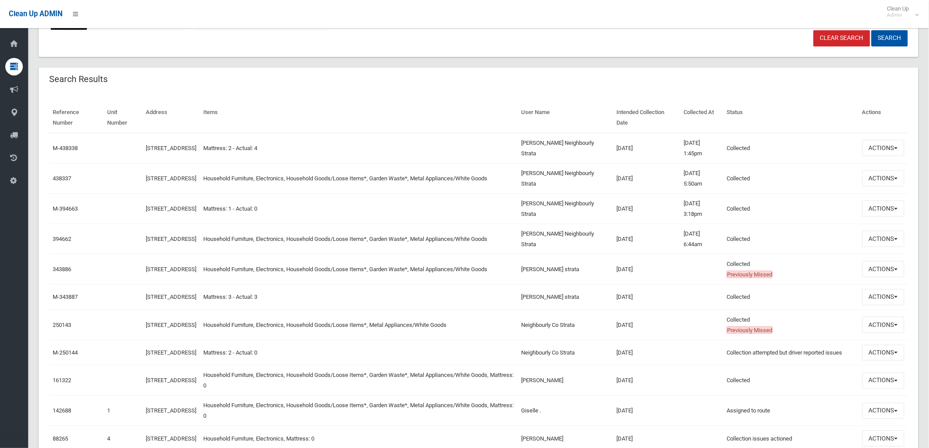
drag, startPoint x: 600, startPoint y: 174, endPoint x: 650, endPoint y: 178, distance: 50.2
click at [650, 178] on tr "438337 69 Park Street, CAMPSIE NSW 2194 Household Furniture, Electronics, House…" at bounding box center [478, 178] width 859 height 30
click at [650, 178] on td "[DATE]" at bounding box center [646, 178] width 67 height 30
click at [887, 176] on button "Actions" at bounding box center [883, 178] width 42 height 16
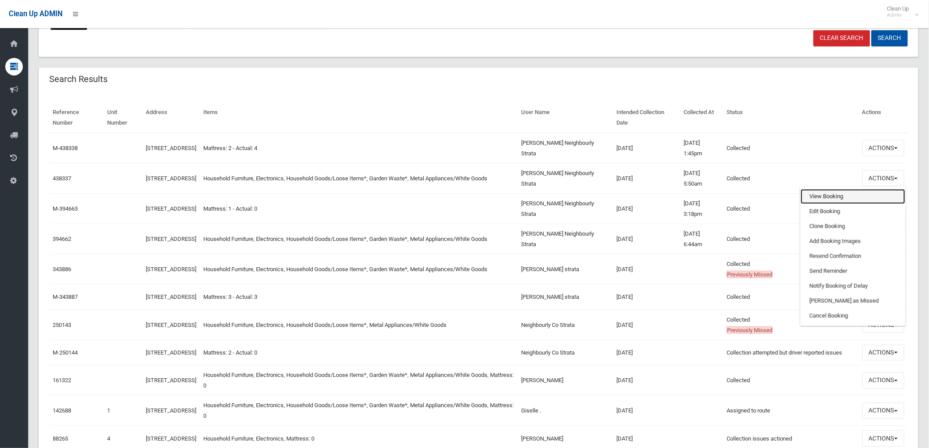
click at [890, 194] on link "View Booking" at bounding box center [853, 196] width 104 height 15
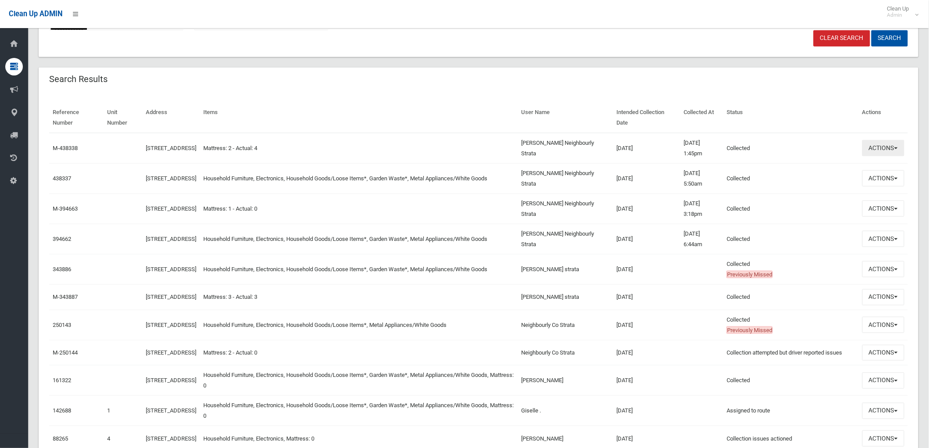
click at [885, 152] on button "Actions" at bounding box center [883, 148] width 42 height 16
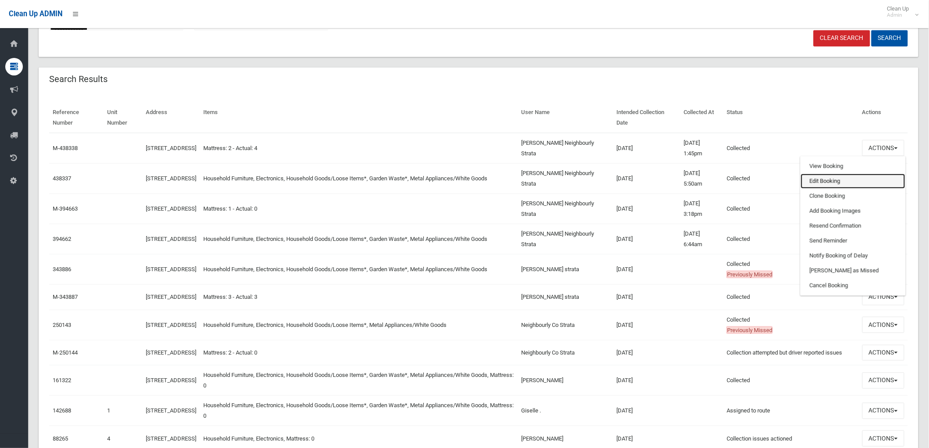
click at [864, 183] on link "Edit Booking" at bounding box center [853, 181] width 104 height 15
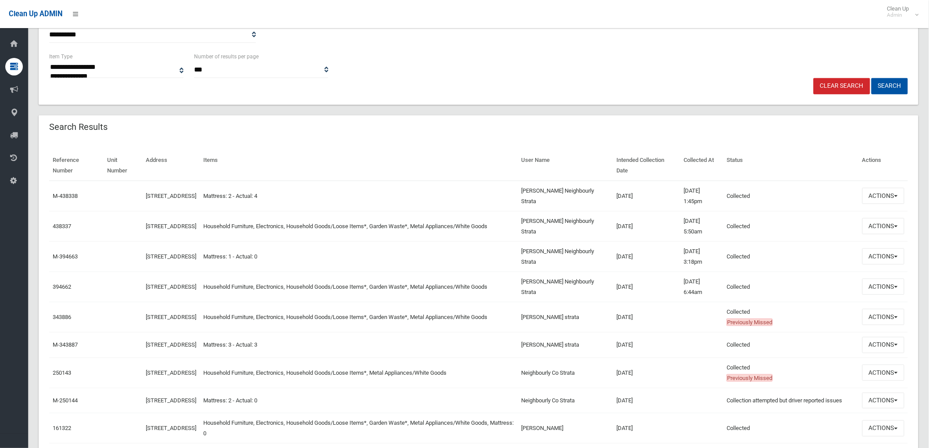
scroll to position [195, 0]
drag, startPoint x: 555, startPoint y: 186, endPoint x: 584, endPoint y: 206, distance: 35.0
click at [584, 206] on td "Hiep Neighbourly Strata" at bounding box center [566, 197] width 96 height 31
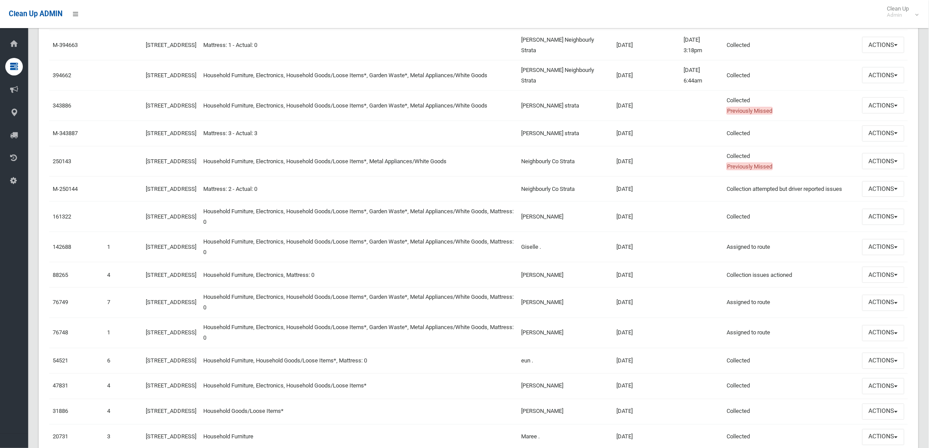
scroll to position [439, 0]
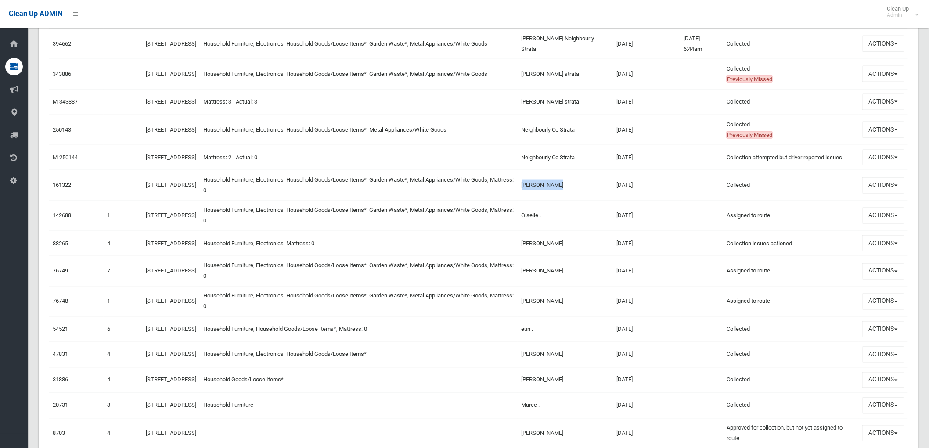
drag, startPoint x: 546, startPoint y: 191, endPoint x: 601, endPoint y: 198, distance: 54.8
click at [601, 198] on td "Colleen Silva" at bounding box center [566, 185] width 96 height 30
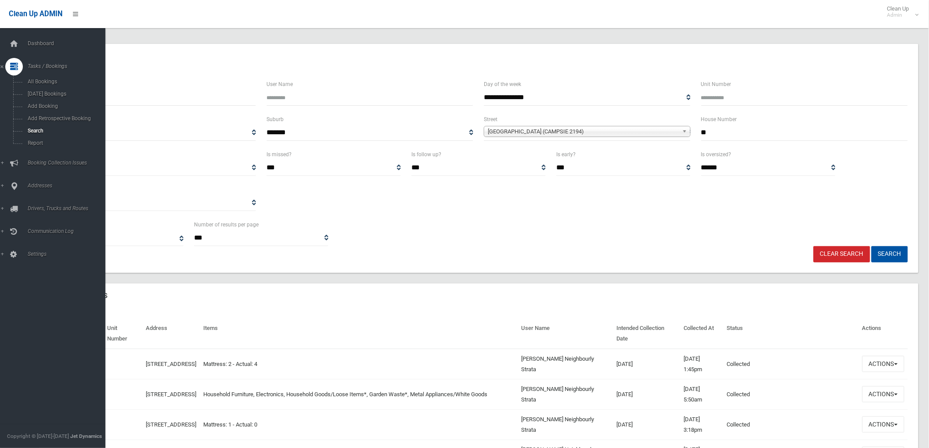
scroll to position [0, 0]
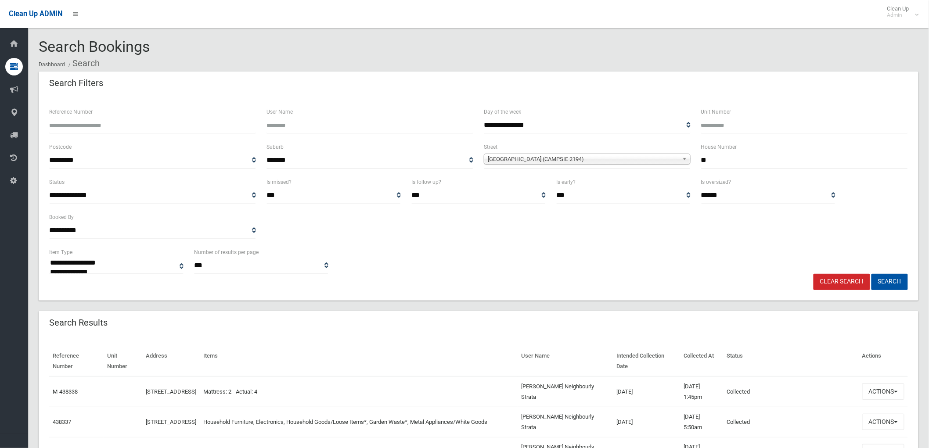
drag, startPoint x: 743, startPoint y: 161, endPoint x: 666, endPoint y: 166, distance: 76.5
click at [671, 168] on div "**********" at bounding box center [478, 159] width 869 height 35
click at [572, 156] on span "Park Street (CAMPSIE 2194)" at bounding box center [583, 159] width 191 height 11
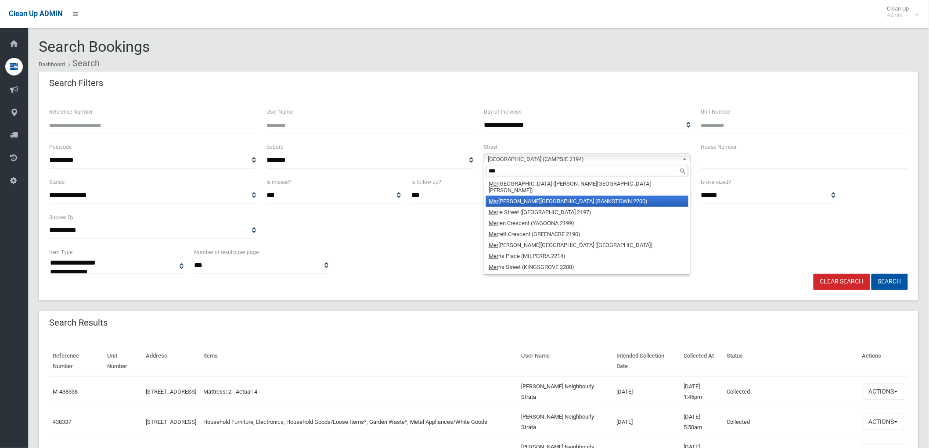
type input "***"
click at [533, 196] on li "Mer edith Street (BANKSTOWN 2200)" at bounding box center [587, 201] width 202 height 11
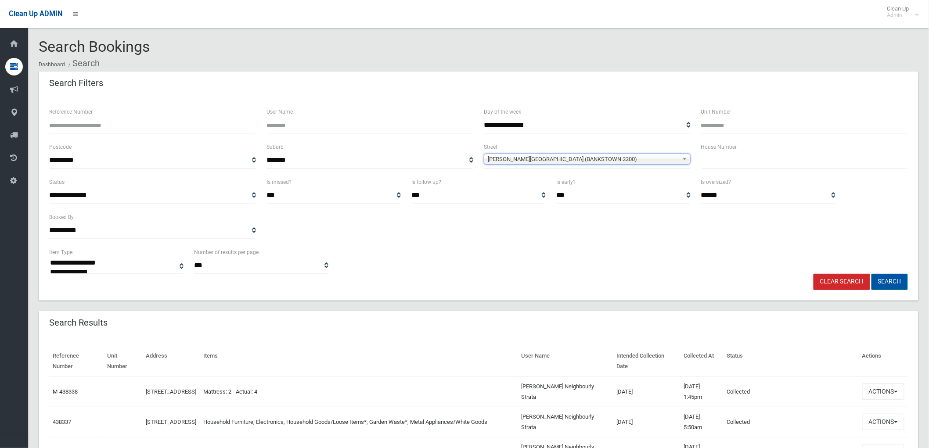
click at [900, 281] on button "Search" at bounding box center [889, 282] width 36 height 16
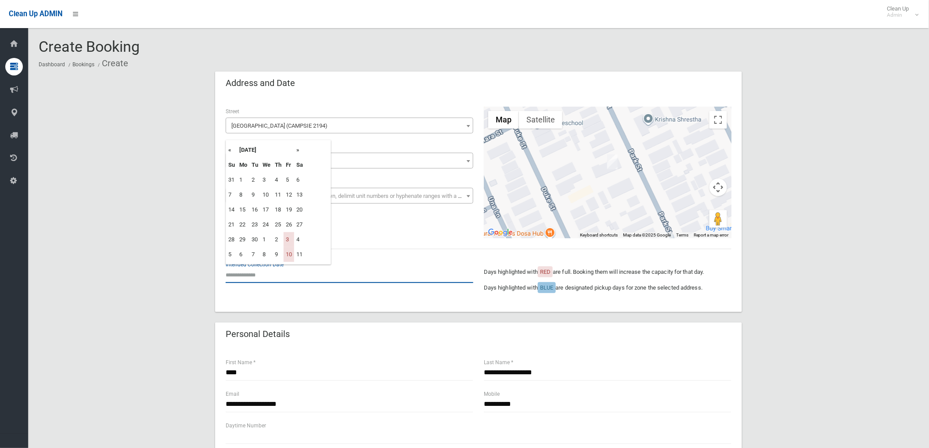
click at [251, 277] on input "text" at bounding box center [350, 275] width 248 height 16
click at [299, 147] on th "»" at bounding box center [299, 150] width 11 height 15
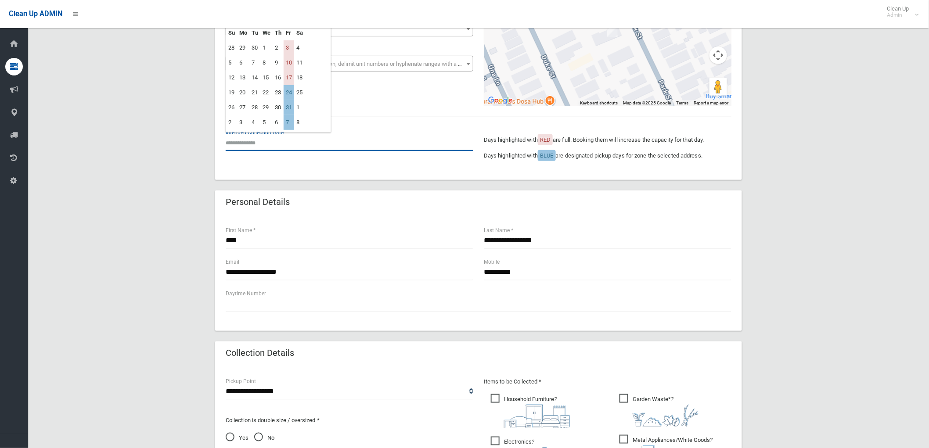
scroll to position [146, 0]
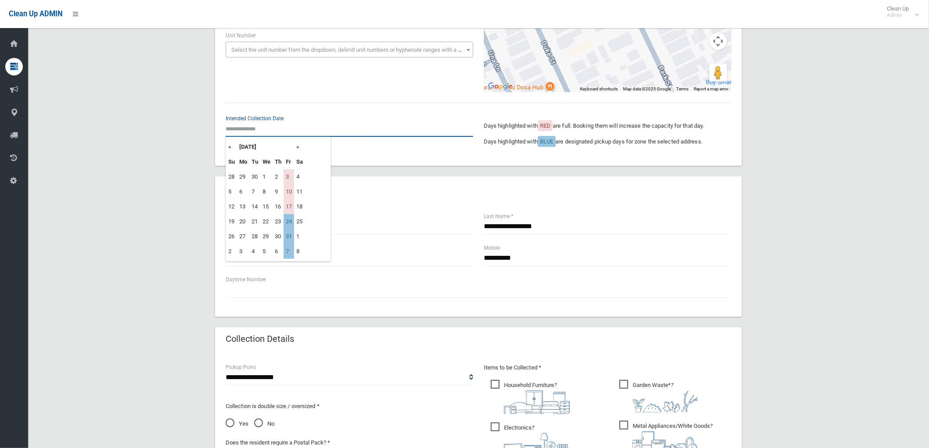
click at [282, 129] on input "text" at bounding box center [350, 129] width 248 height 16
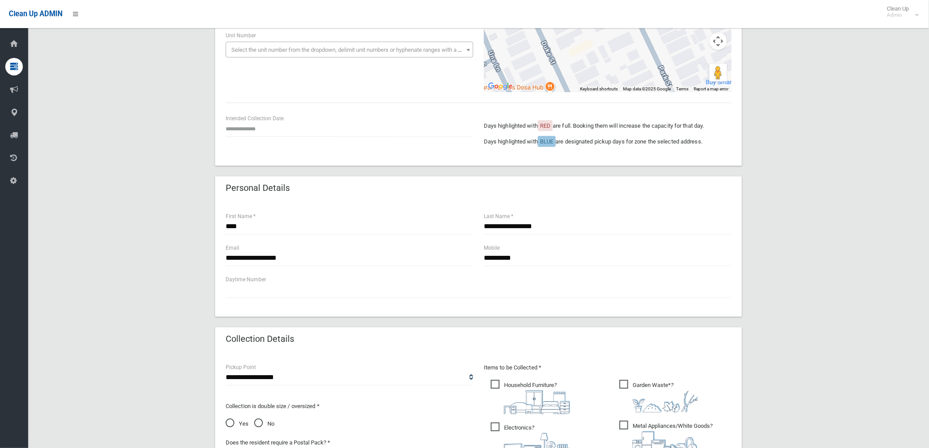
click at [204, 113] on div "**********" at bounding box center [479, 308] width 880 height 766
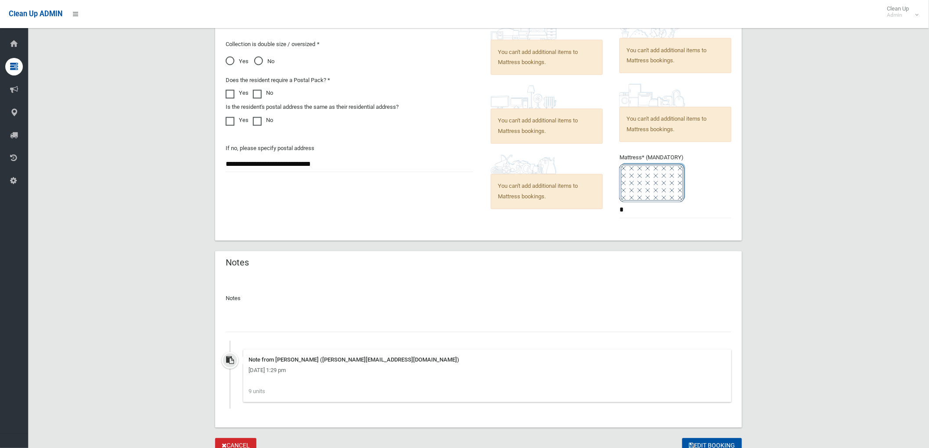
scroll to position [680, 0]
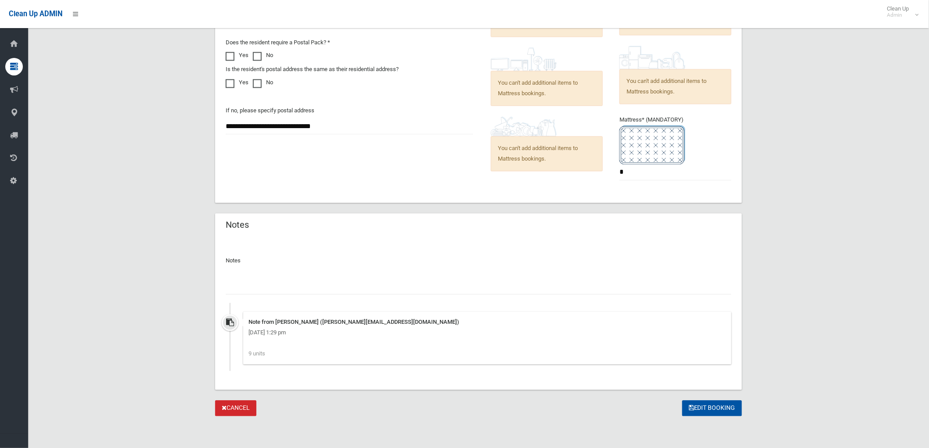
click at [361, 292] on input "text" at bounding box center [479, 287] width 506 height 16
drag, startPoint x: 242, startPoint y: 352, endPoint x: 274, endPoint y: 358, distance: 31.9
click at [274, 358] on div "Note from [PERSON_NAME] ([PERSON_NAME][EMAIL_ADDRESS][DOMAIN_NAME]) [DATE] 1:29…" at bounding box center [479, 341] width 506 height 59
click at [274, 358] on div "Note from [PERSON_NAME] ([PERSON_NAME][EMAIL_ADDRESS][DOMAIN_NAME]) [DATE] 1:29…" at bounding box center [487, 338] width 488 height 53
drag, startPoint x: 277, startPoint y: 358, endPoint x: 236, endPoint y: 355, distance: 41.4
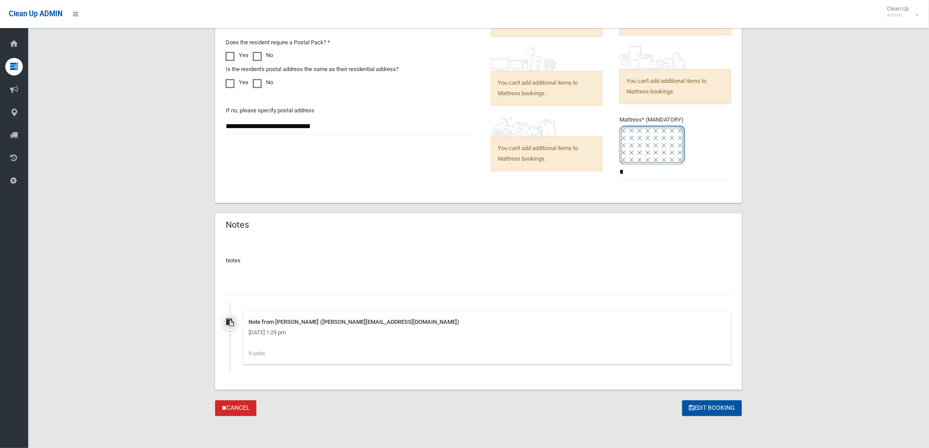
click at [236, 355] on div "Note from [PERSON_NAME] ([PERSON_NAME][EMAIL_ADDRESS][DOMAIN_NAME]) [DATE] 1:29…" at bounding box center [479, 341] width 506 height 59
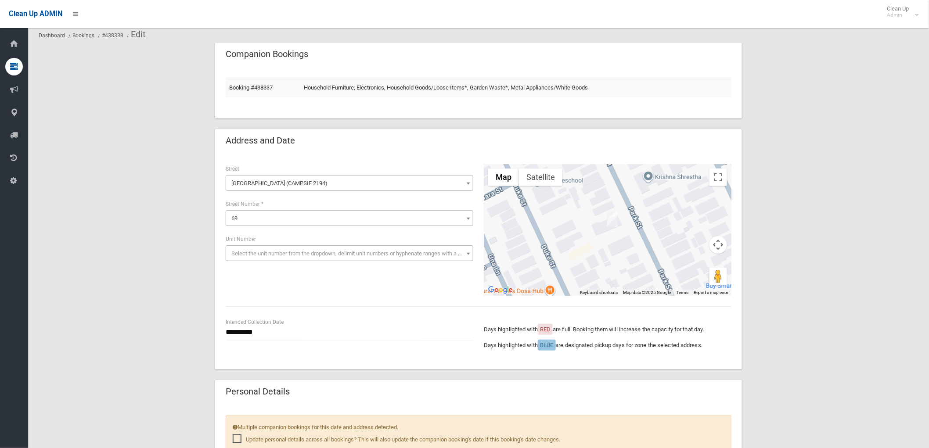
scroll to position [0, 0]
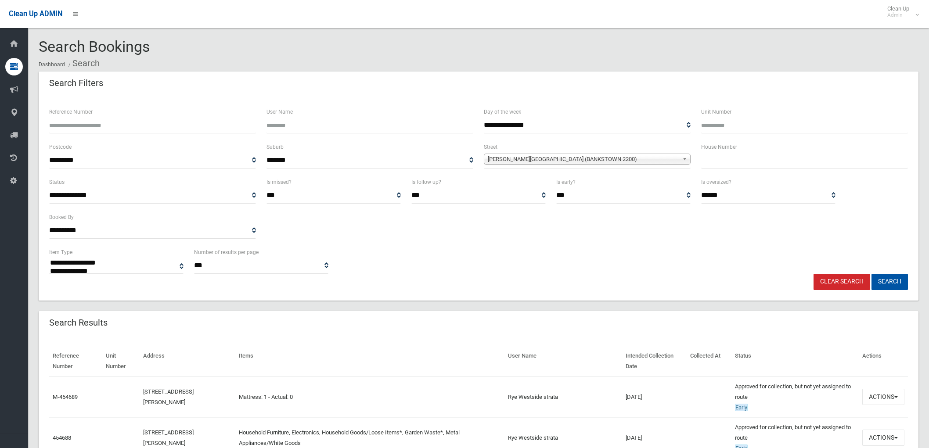
select select
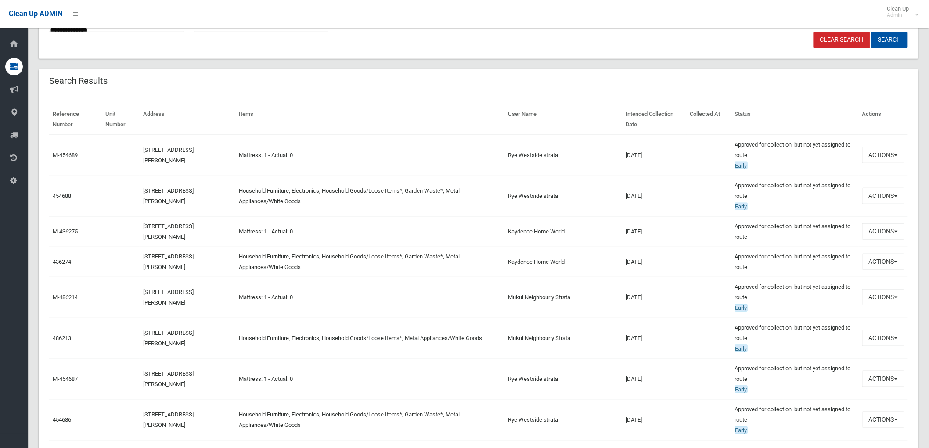
scroll to position [244, 0]
drag, startPoint x: 523, startPoint y: 151, endPoint x: 571, endPoint y: 157, distance: 48.7
click at [571, 157] on td "Rye Westside strata" at bounding box center [563, 153] width 118 height 41
drag, startPoint x: 503, startPoint y: 332, endPoint x: 581, endPoint y: 335, distance: 78.2
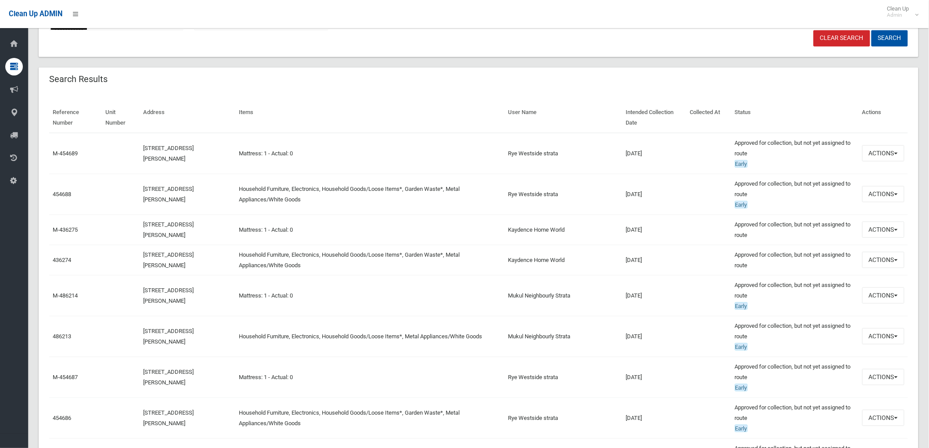
click at [581, 335] on tr "486213 [STREET_ADDRESS][PERSON_NAME] Household Furniture, Electronics, Househol…" at bounding box center [478, 336] width 859 height 41
click at [581, 335] on td "Mukul Neighbourly Strata" at bounding box center [563, 336] width 118 height 41
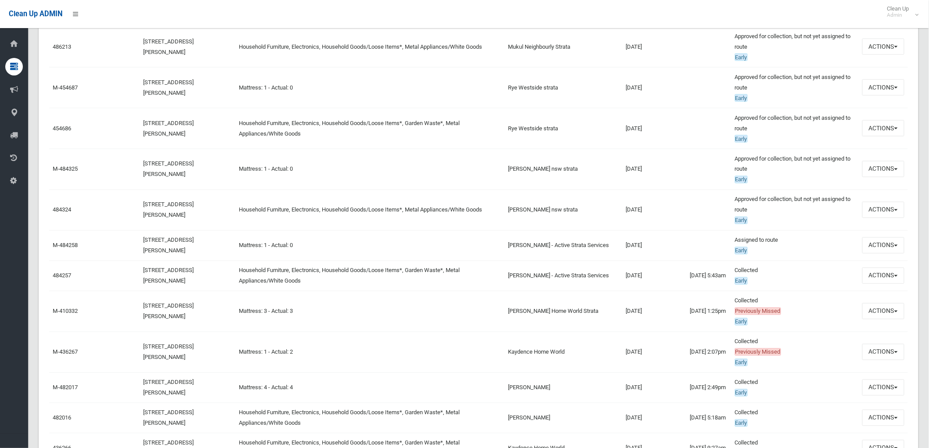
scroll to position [536, 0]
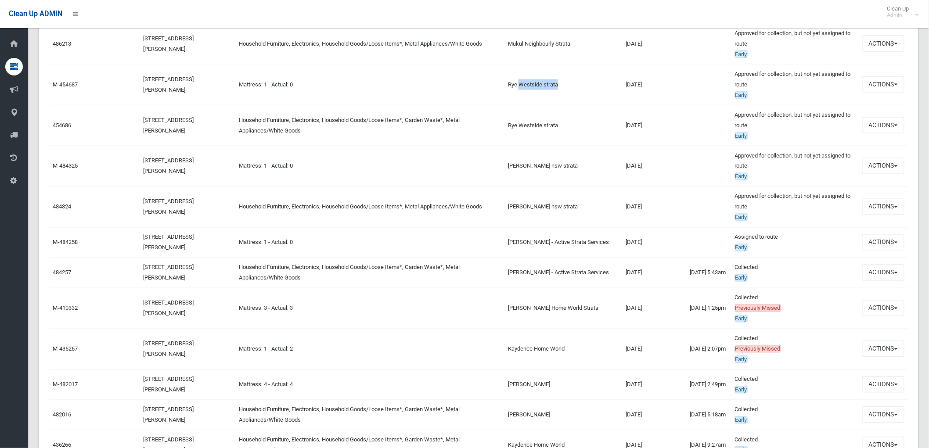
drag, startPoint x: 521, startPoint y: 79, endPoint x: 568, endPoint y: 125, distance: 65.5
click at [559, 90] on td "Rye Westside strata" at bounding box center [563, 84] width 118 height 41
drag, startPoint x: 539, startPoint y: 205, endPoint x: 565, endPoint y: 212, distance: 26.2
click at [568, 212] on td "[PERSON_NAME] nsw strata" at bounding box center [563, 207] width 118 height 41
click at [558, 225] on td "[PERSON_NAME] nsw strata" at bounding box center [563, 207] width 118 height 41
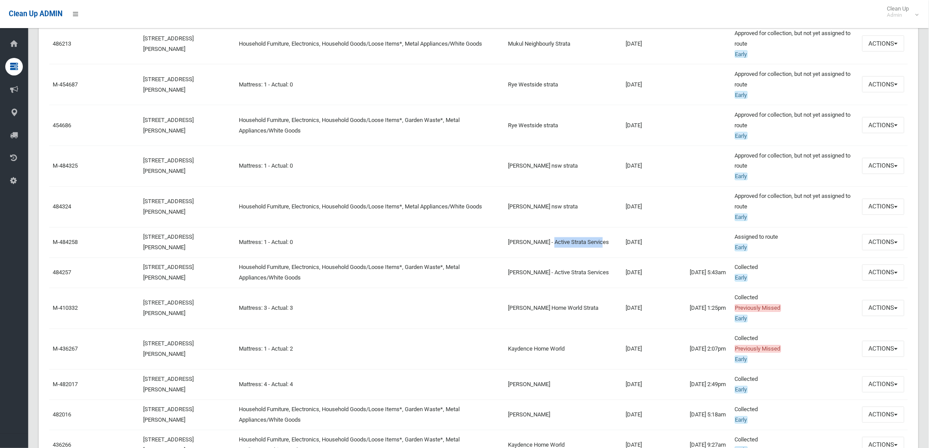
drag, startPoint x: 551, startPoint y: 237, endPoint x: 604, endPoint y: 248, distance: 54.3
click at [604, 248] on td "[PERSON_NAME] - Active Strata Services" at bounding box center [563, 242] width 118 height 30
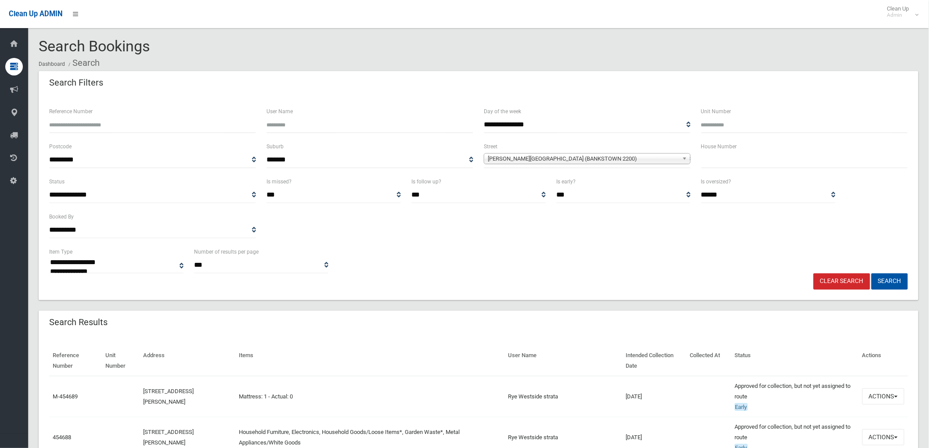
scroll to position [0, 0]
click at [829, 281] on link "Clear Search" at bounding box center [842, 282] width 57 height 16
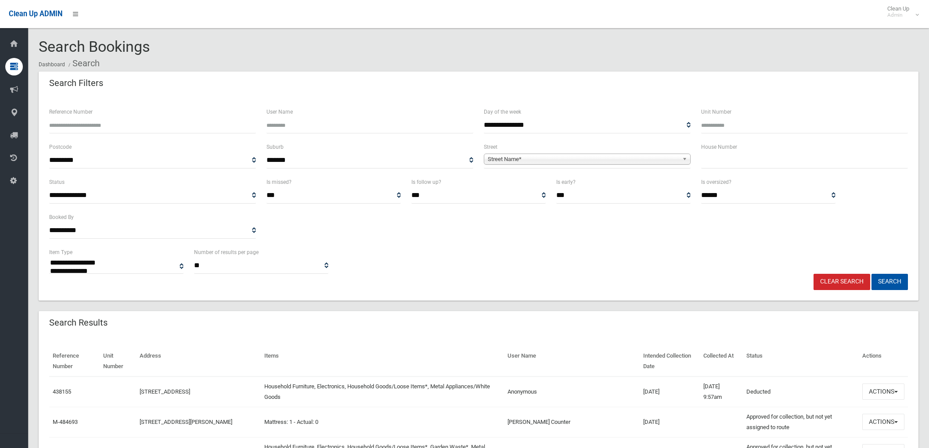
select select
click at [117, 123] on input "Reference Number" at bounding box center [152, 125] width 207 height 16
click at [729, 166] on input "text" at bounding box center [804, 160] width 207 height 16
type input "*"
drag, startPoint x: 665, startPoint y: 151, endPoint x: 665, endPoint y: 159, distance: 7.9
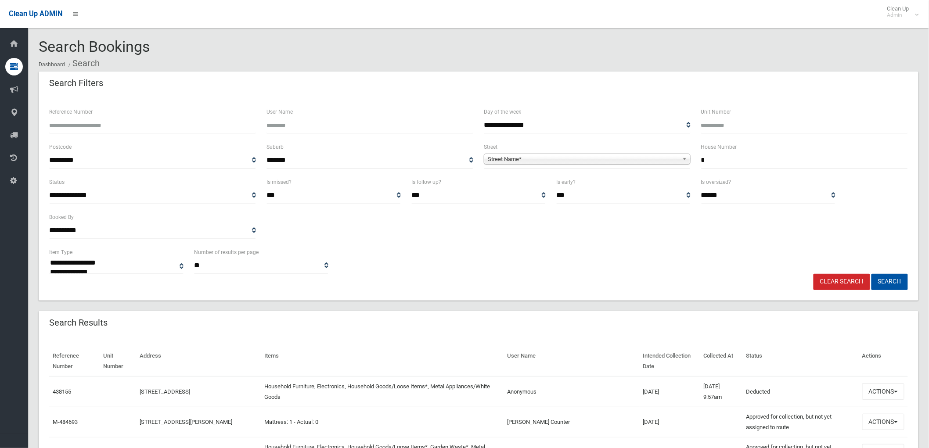
click at [665, 158] on div "**********" at bounding box center [587, 155] width 207 height 27
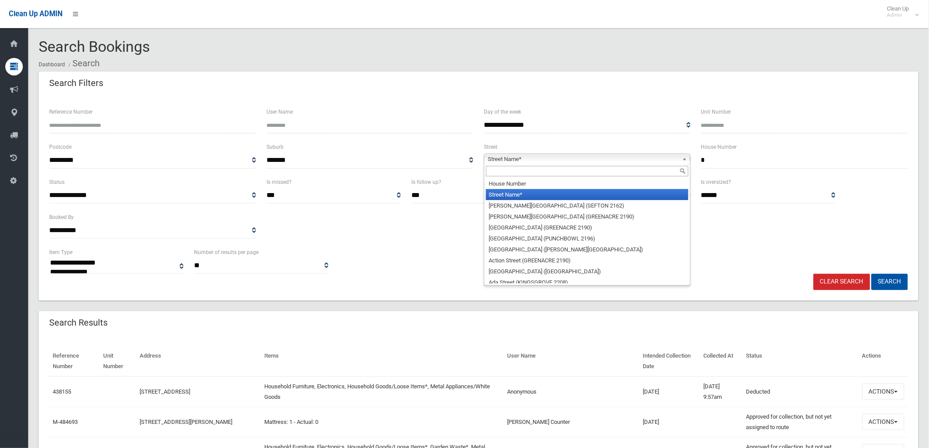
click at [666, 164] on span "Street Name*" at bounding box center [583, 159] width 191 height 11
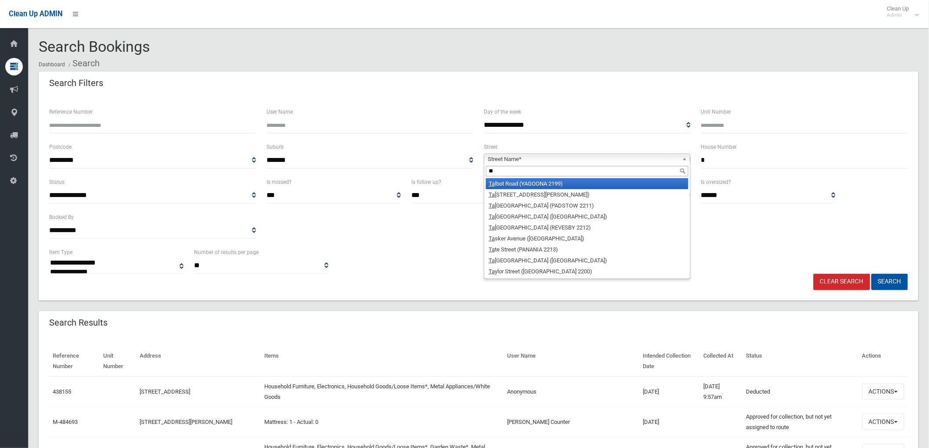
type input "*"
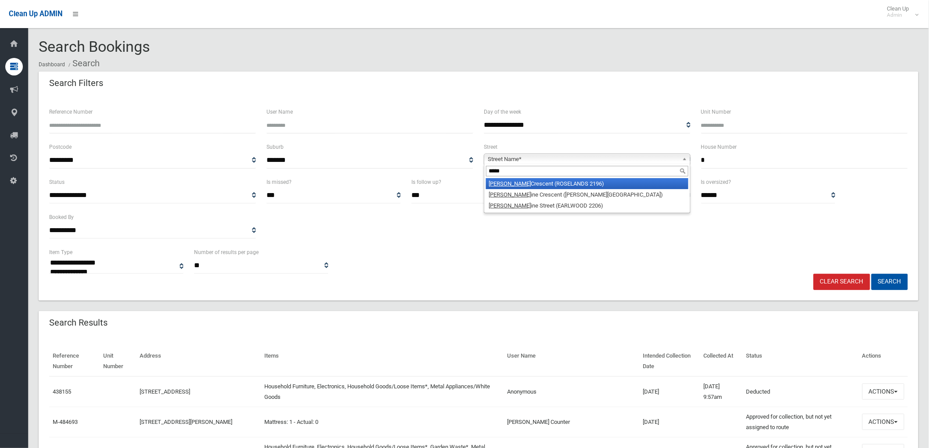
type input "*****"
click at [576, 185] on li "Carol Crescent (ROSELANDS 2196)" at bounding box center [587, 183] width 202 height 11
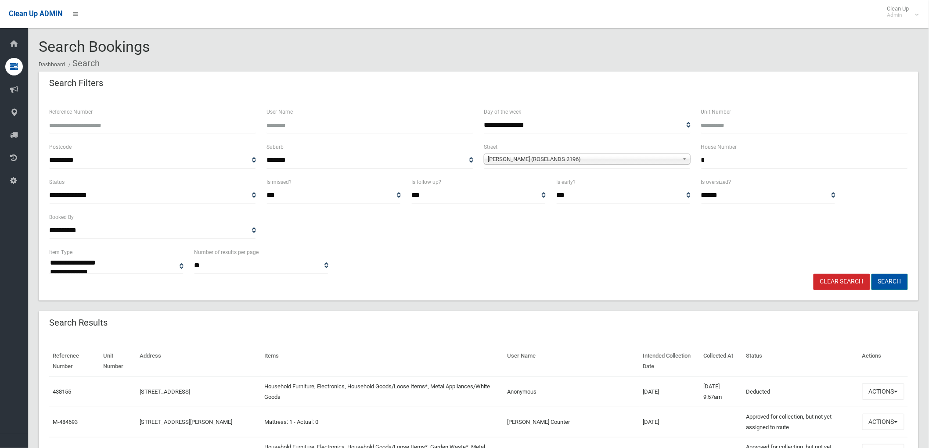
click at [880, 277] on button "Search" at bounding box center [889, 282] width 36 height 16
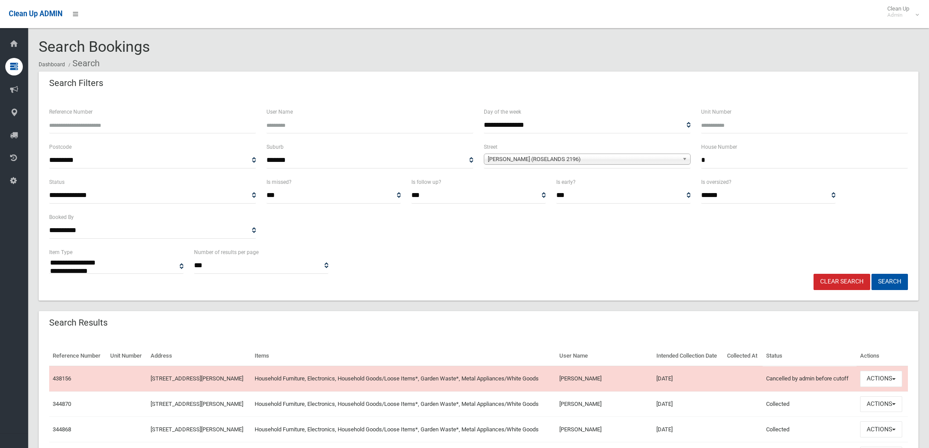
select select
click at [868, 380] on button "Actions" at bounding box center [881, 379] width 42 height 16
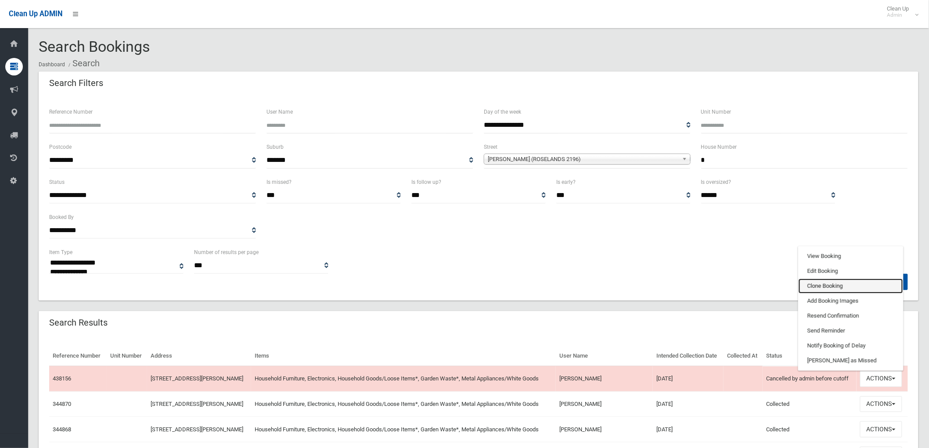
click at [861, 281] on link "Clone Booking" at bounding box center [851, 286] width 104 height 15
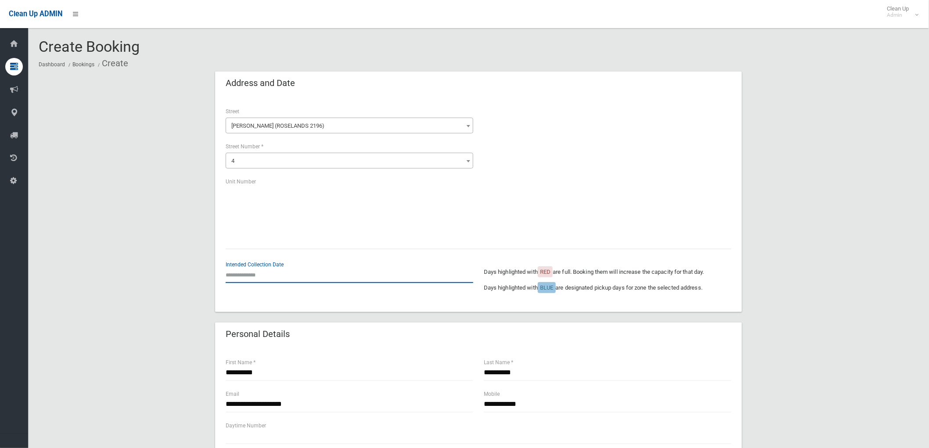
click at [308, 273] on input "text" at bounding box center [350, 275] width 248 height 16
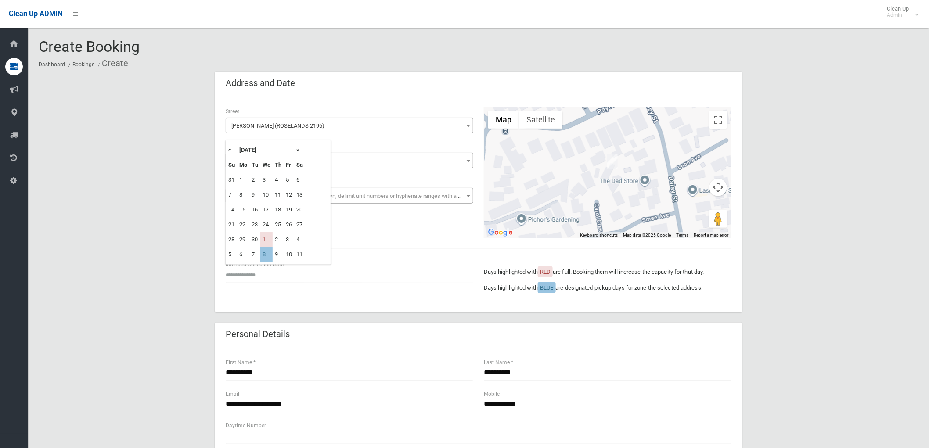
click at [298, 150] on th "»" at bounding box center [299, 150] width 11 height 15
click at [296, 151] on th "»" at bounding box center [299, 150] width 11 height 15
click at [268, 213] on td "12" at bounding box center [266, 209] width 12 height 15
type input "**********"
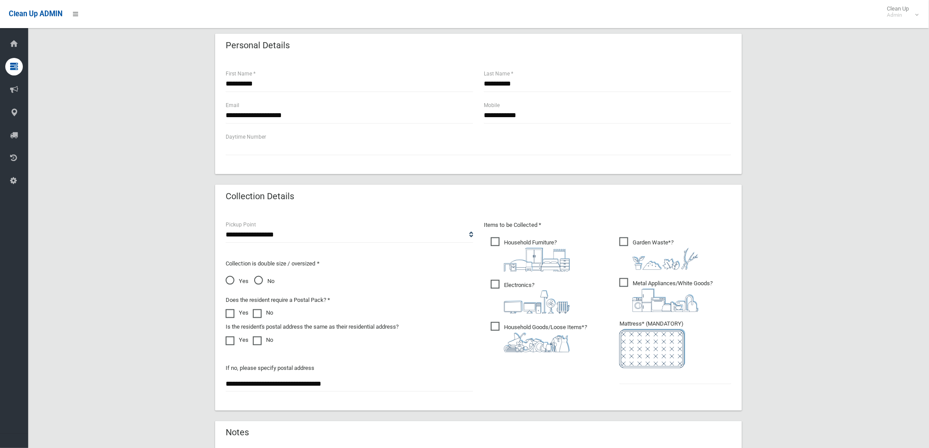
scroll to position [292, 0]
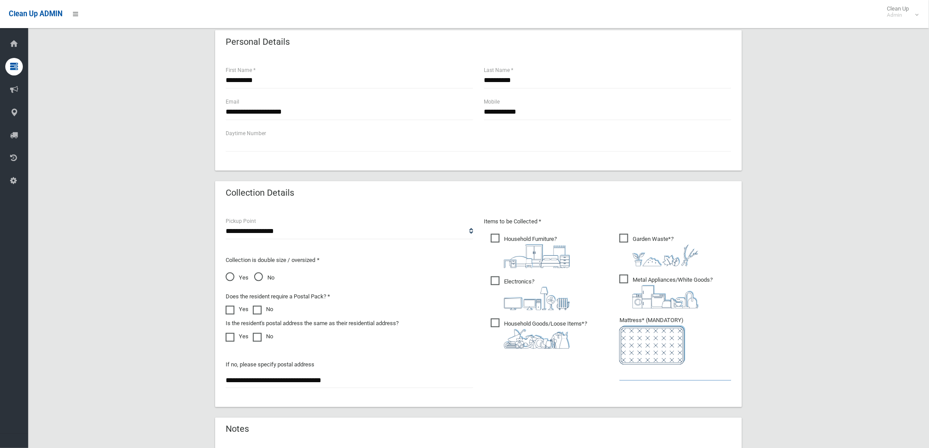
click at [659, 378] on input "text" at bounding box center [675, 373] width 112 height 16
type input "*"
click at [630, 238] on span "Garden Waste* ?" at bounding box center [658, 250] width 79 height 32
click at [621, 238] on span "Garden Waste* ?" at bounding box center [658, 250] width 79 height 32
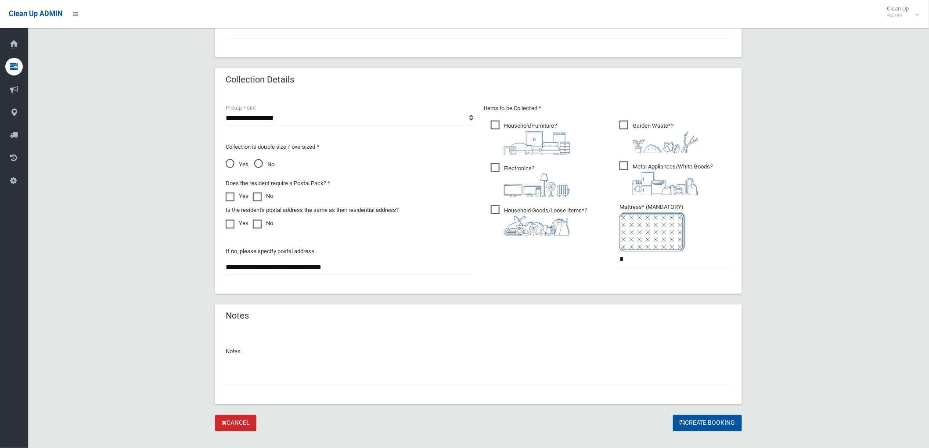
scroll to position [420, 0]
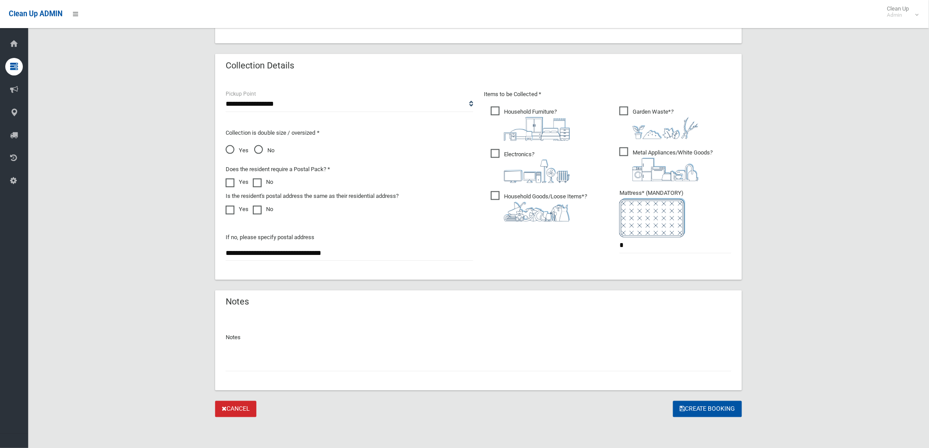
click at [555, 359] on input "text" at bounding box center [479, 364] width 506 height 16
click at [719, 407] on button "Create Booking" at bounding box center [707, 409] width 69 height 16
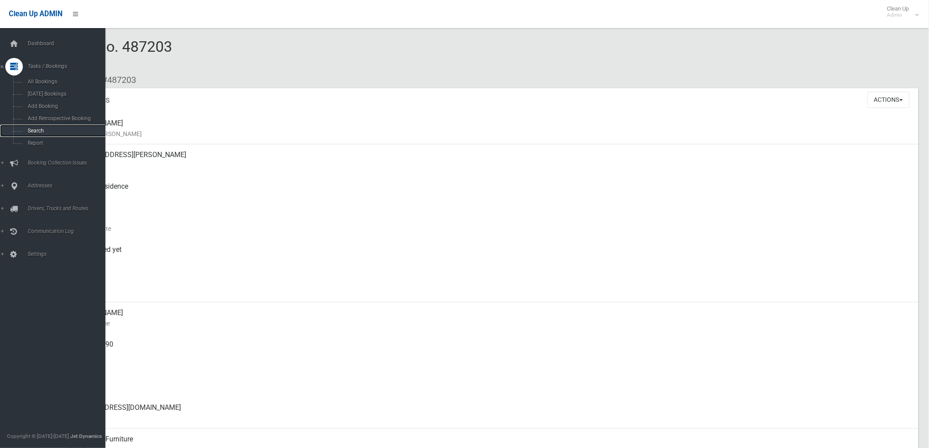
click at [29, 130] on span "Search" at bounding box center [65, 131] width 80 height 6
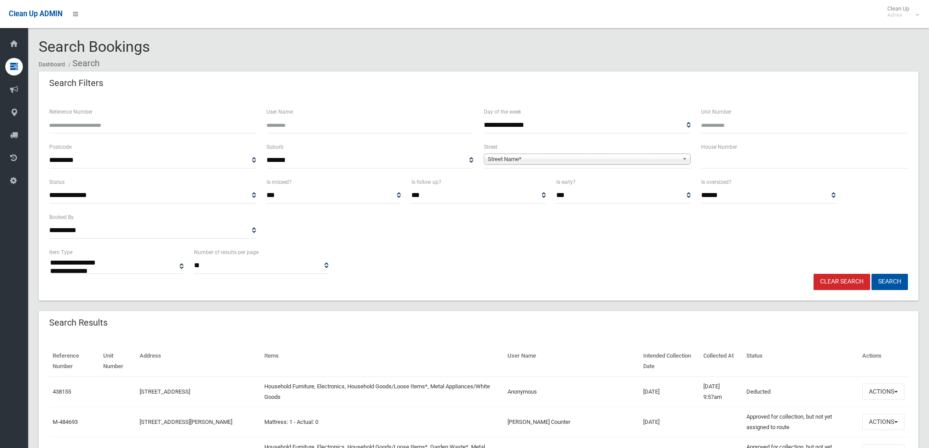
select select
click at [733, 160] on input "text" at bounding box center [804, 160] width 207 height 16
type input "**"
click at [684, 162] on b at bounding box center [686, 159] width 8 height 10
type input "******"
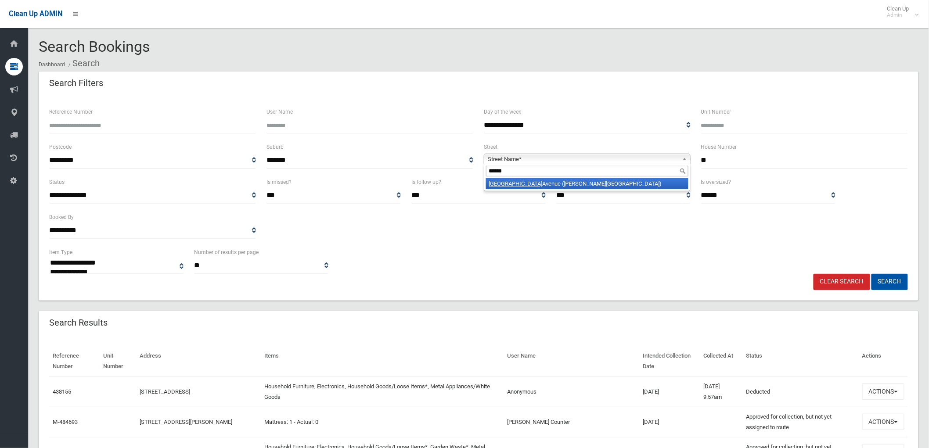
click at [656, 184] on li "Surrey Avenue (GEORGES HALL 2198)" at bounding box center [587, 183] width 202 height 11
click at [880, 276] on button "Search" at bounding box center [889, 282] width 36 height 16
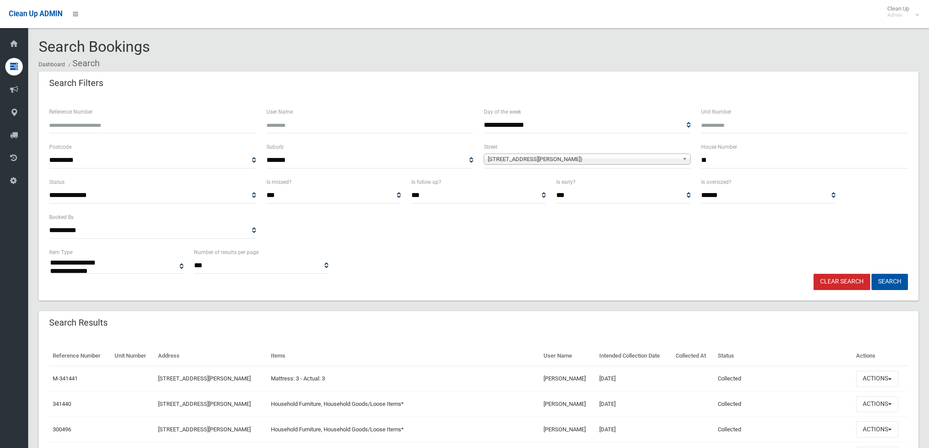
select select
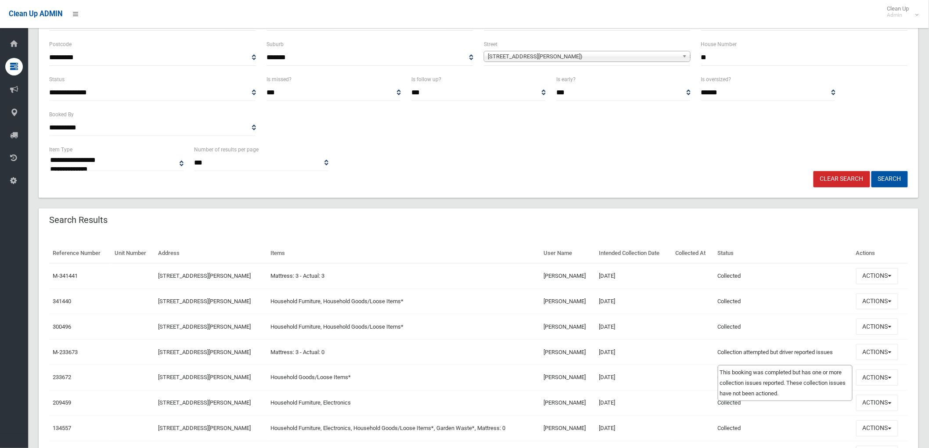
scroll to position [18, 0]
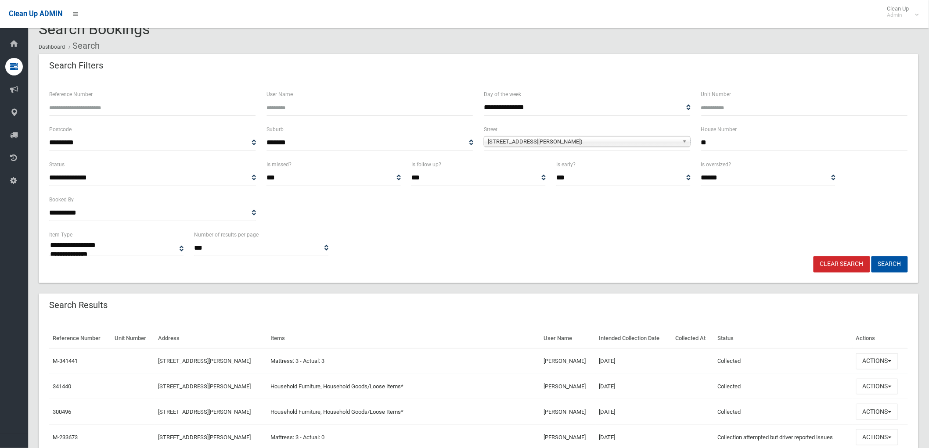
click at [804, 148] on input "**" at bounding box center [804, 143] width 207 height 16
type input "***"
click at [884, 267] on button "Search" at bounding box center [889, 264] width 36 height 16
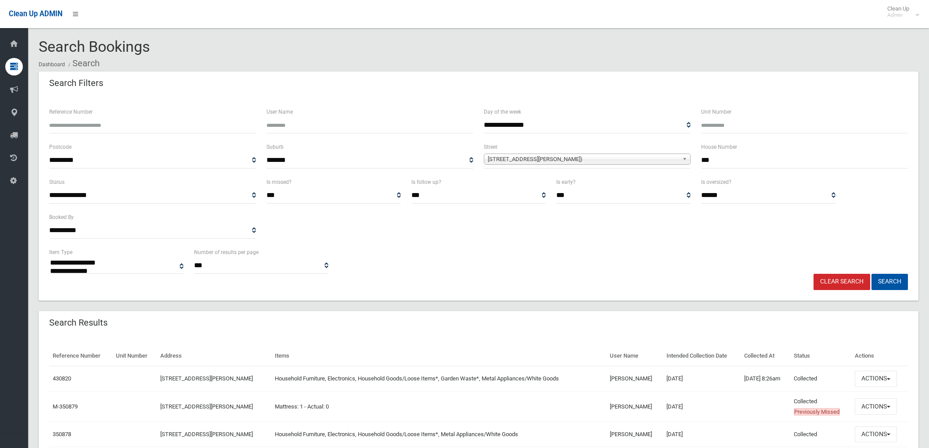
select select
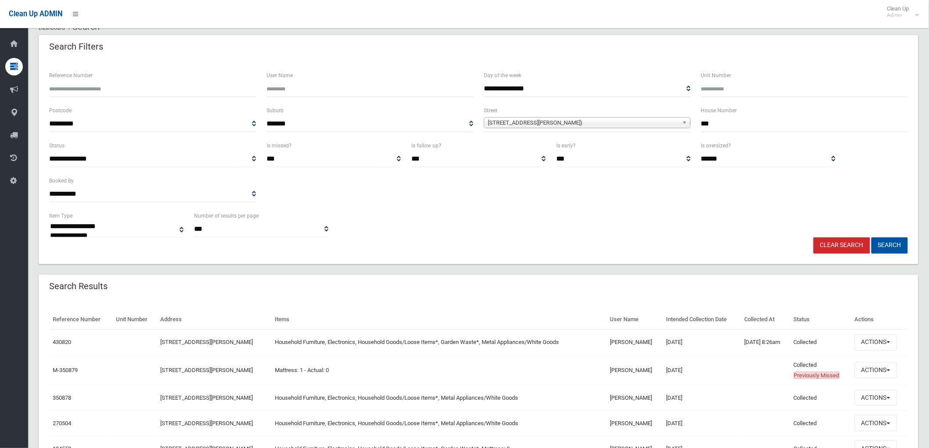
scroll to position [92, 0]
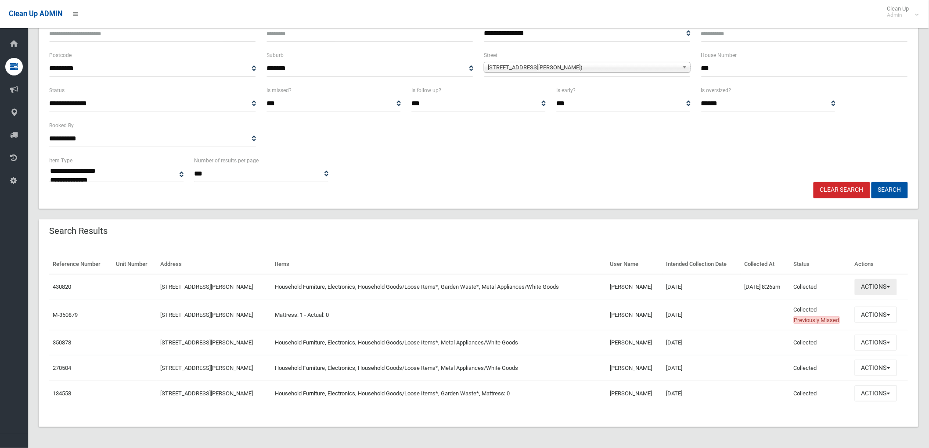
click at [873, 281] on button "Actions" at bounding box center [876, 287] width 42 height 16
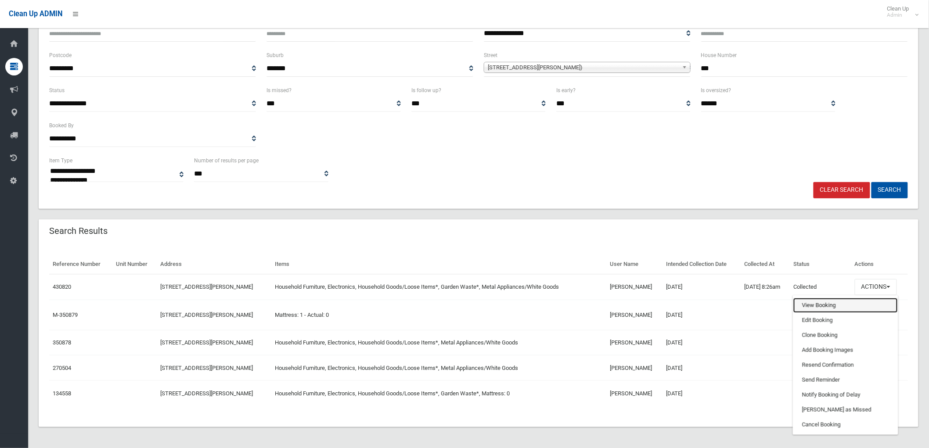
click at [838, 304] on link "View Booking" at bounding box center [845, 305] width 104 height 15
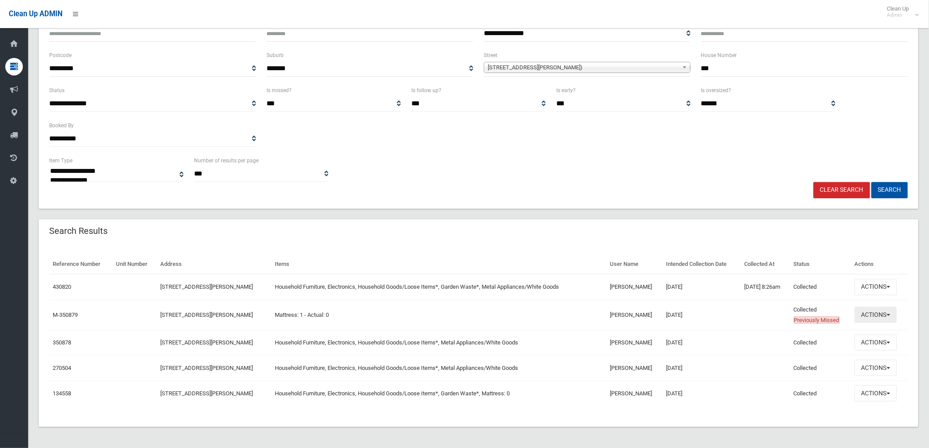
click at [868, 317] on button "Actions" at bounding box center [876, 315] width 42 height 16
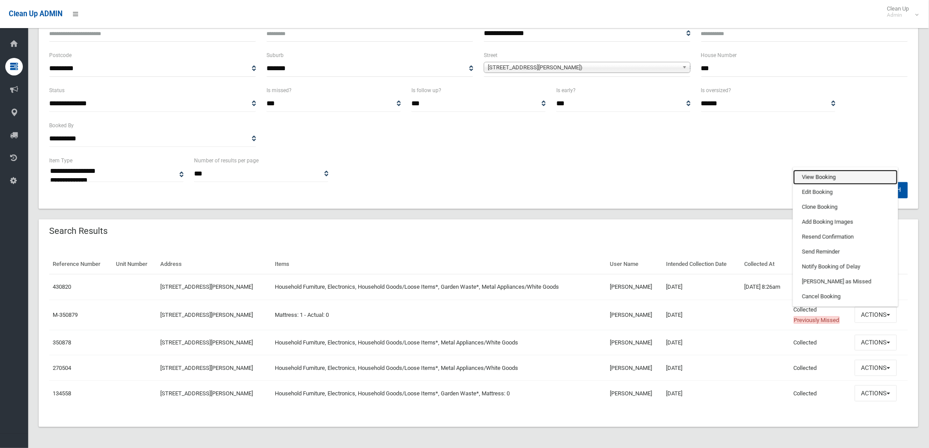
click at [844, 176] on link "View Booking" at bounding box center [845, 177] width 104 height 15
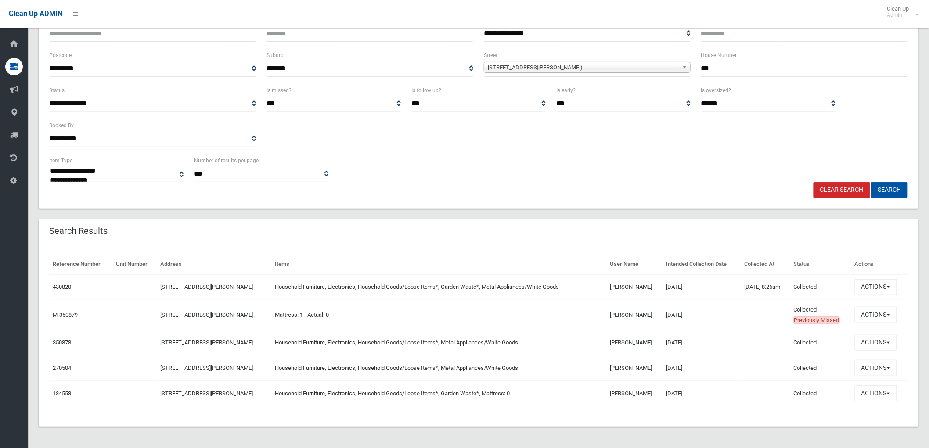
click at [827, 194] on link "Clear Search" at bounding box center [842, 190] width 57 height 16
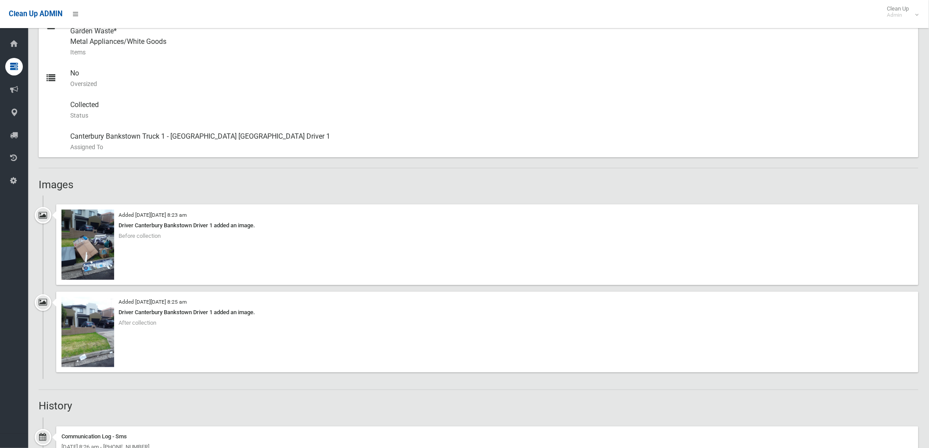
scroll to position [439, 0]
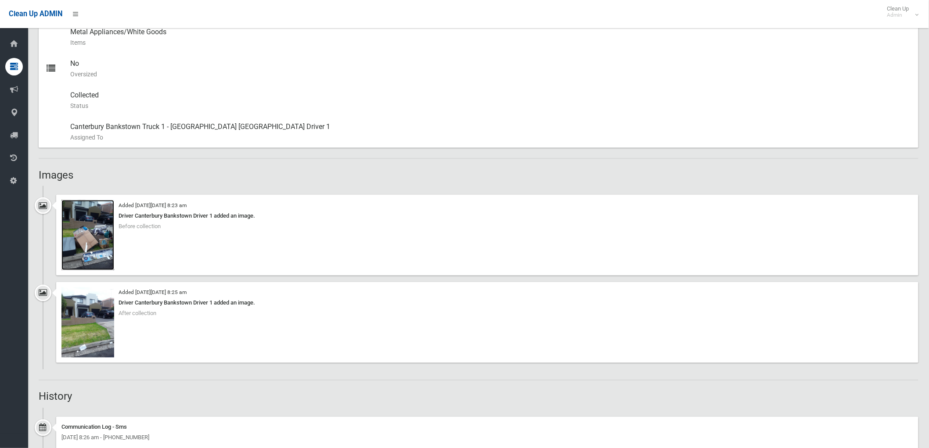
click at [92, 261] on img at bounding box center [87, 235] width 53 height 70
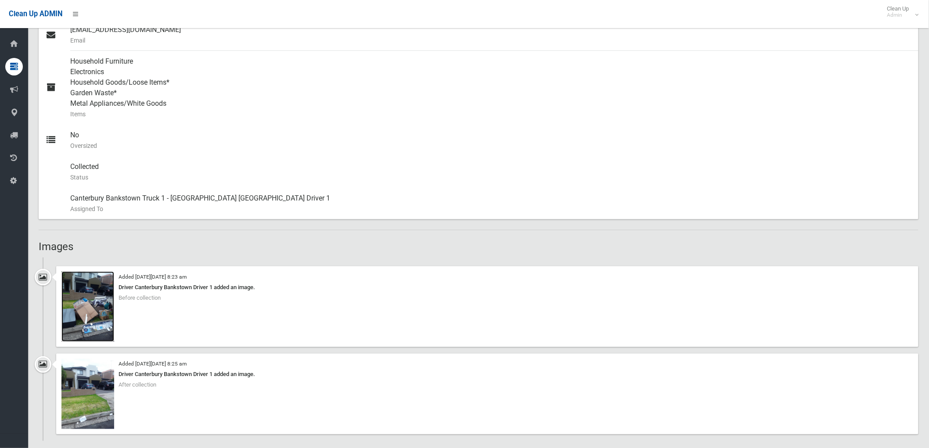
scroll to position [390, 0]
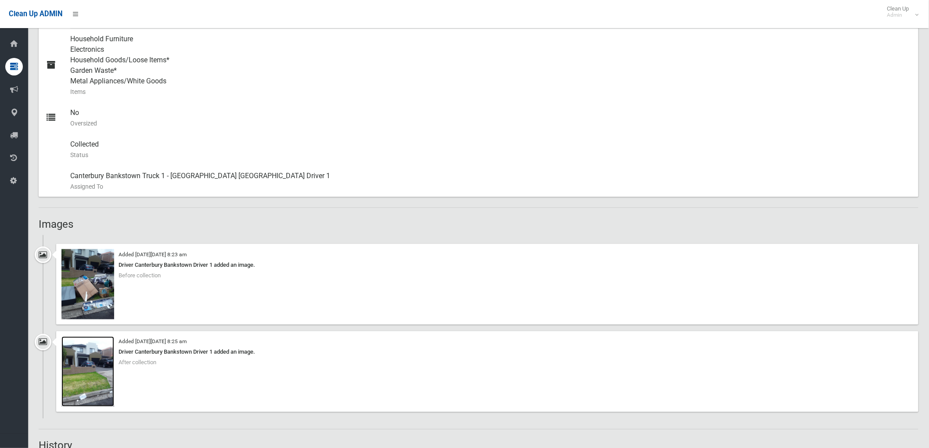
click at [83, 363] on img at bounding box center [87, 372] width 53 height 70
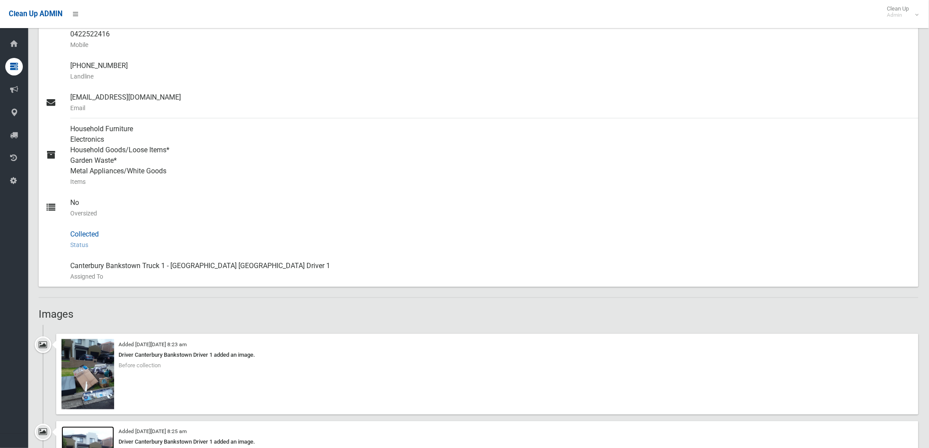
scroll to position [303, 0]
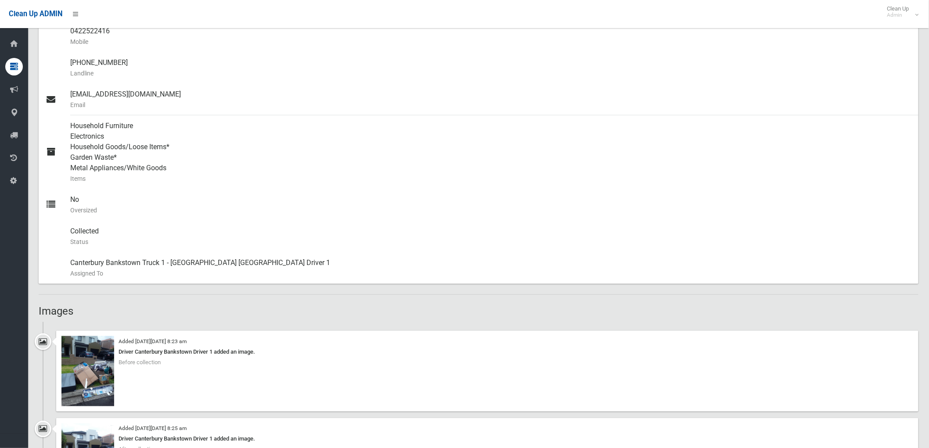
drag, startPoint x: 134, startPoint y: 361, endPoint x: 139, endPoint y: 317, distance: 44.1
click at [143, 308] on div "Booking Details Actions View Booking Edit Booking Clone Booking Add Booking Ima…" at bounding box center [479, 317] width 880 height 1064
click at [135, 301] on div "Booking Details Actions View Booking Edit Booking Clone Booking Add Booking Ima…" at bounding box center [479, 317] width 880 height 1064
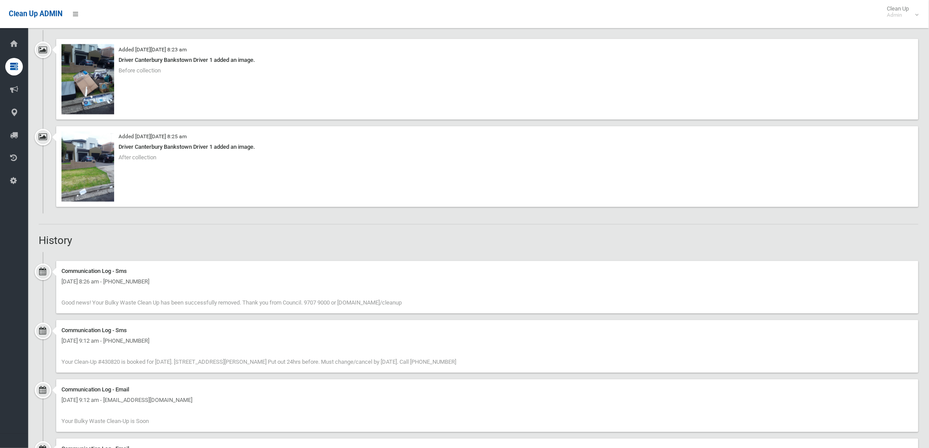
scroll to position [595, 0]
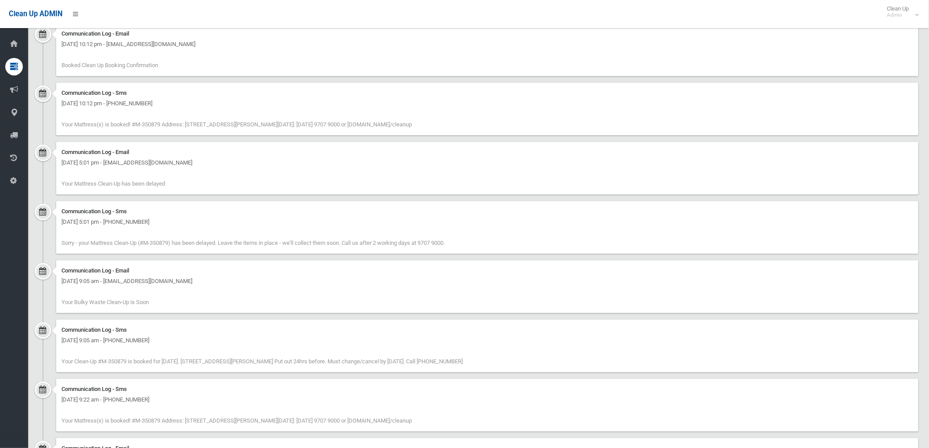
scroll to position [829, 0]
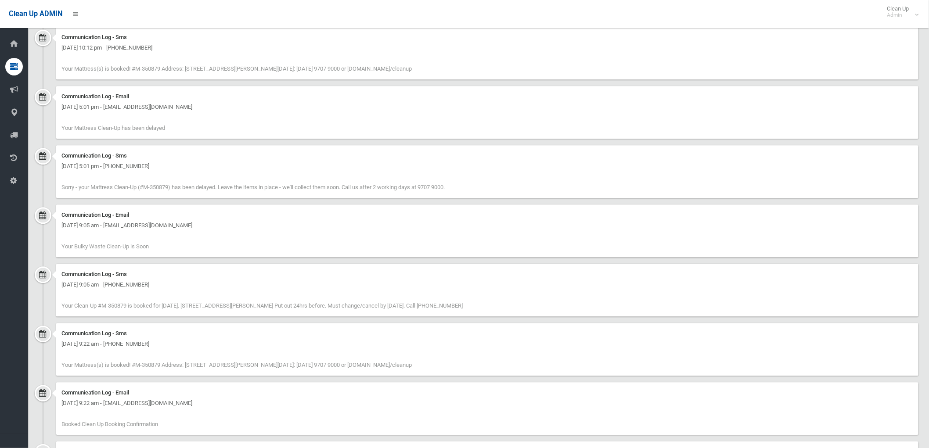
drag, startPoint x: 63, startPoint y: 184, endPoint x: 464, endPoint y: 203, distance: 401.7
click at [464, 203] on div "Communication Log - Sms [DATE] 5:01 pm - [PHONE_NUMBER] Sorry - your Mattress C…" at bounding box center [479, 174] width 880 height 59
click at [461, 203] on div "Communication Log - Sms [DATE] 5:01 pm - [PHONE_NUMBER] Sorry - your Mattress C…" at bounding box center [479, 174] width 880 height 59
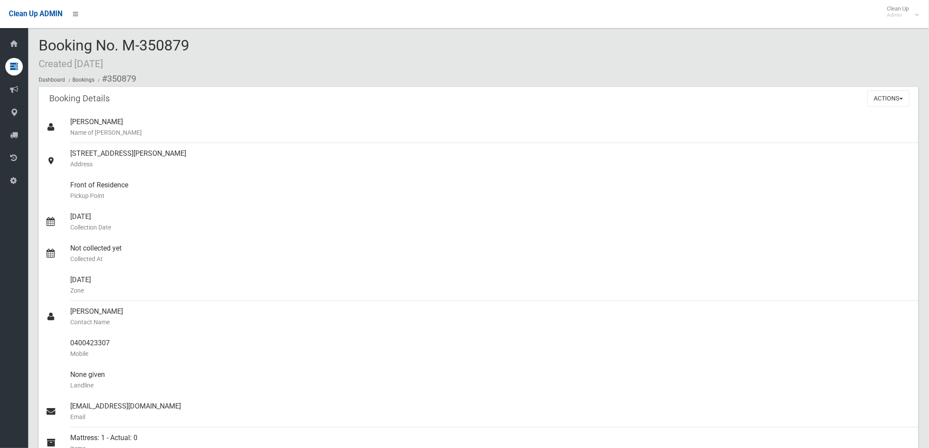
scroll to position [0, 0]
click at [875, 101] on button "Actions" at bounding box center [889, 100] width 42 height 16
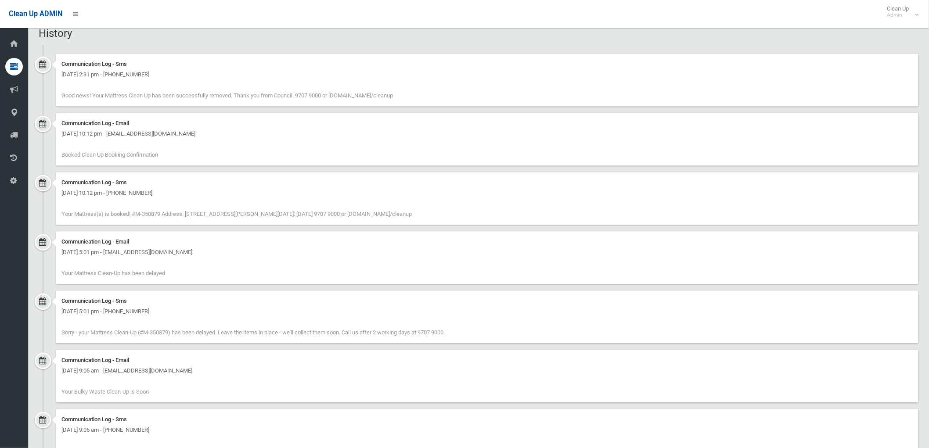
scroll to position [683, 0]
drag, startPoint x: 56, startPoint y: 312, endPoint x: 473, endPoint y: 340, distance: 418.0
click at [473, 340] on div "Communication Log - Sms [DATE] 5:01 pm - [PHONE_NUMBER] Sorry - your Mattress C…" at bounding box center [487, 318] width 862 height 53
click at [467, 340] on div "Communication Log - Sms [DATE] 5:01 pm - [PHONE_NUMBER] Sorry - your Mattress C…" at bounding box center [487, 318] width 862 height 53
drag, startPoint x: 352, startPoint y: 335, endPoint x: 469, endPoint y: 337, distance: 117.2
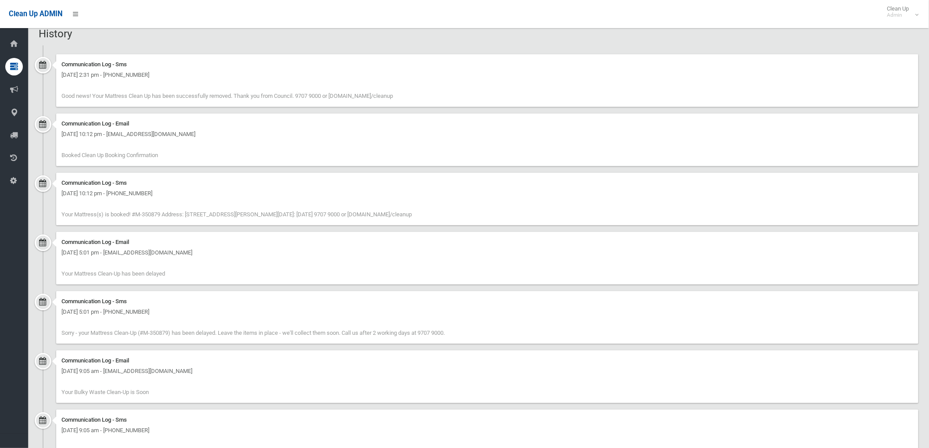
click at [469, 337] on div "Communication Log - Sms [DATE] 5:01 pm - [PHONE_NUMBER] Sorry - your Mattress C…" at bounding box center [487, 318] width 862 height 53
drag, startPoint x: 59, startPoint y: 271, endPoint x: 190, endPoint y: 280, distance: 131.6
click at [190, 280] on div "Communication Log - Email [DATE] 5:01 pm - [EMAIL_ADDRESS][DOMAIN_NAME] Your Ma…" at bounding box center [487, 258] width 862 height 53
click at [187, 282] on div "Communication Log - Email [DATE] 5:01 pm - [EMAIL_ADDRESS][DOMAIN_NAME] Your Ma…" at bounding box center [487, 258] width 862 height 53
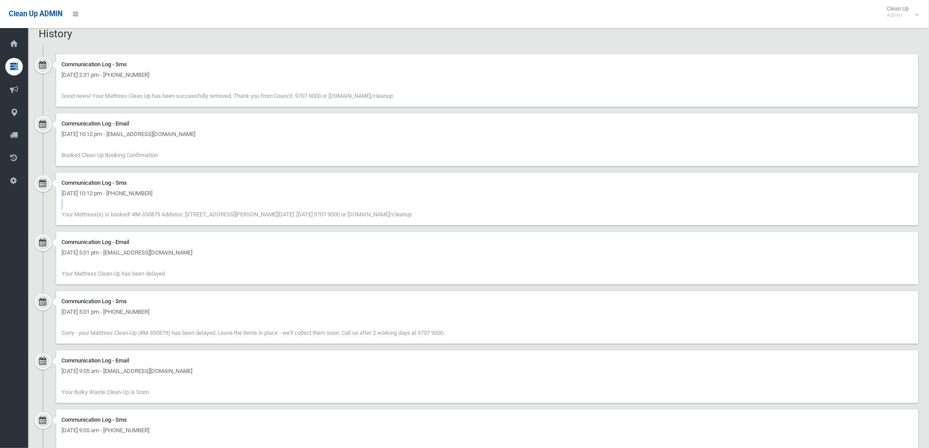
drag, startPoint x: 58, startPoint y: 217, endPoint x: 453, endPoint y: 206, distance: 395.3
click at [453, 206] on div "Communication Log - Sms [DATE] 10:12 pm - [PHONE_NUMBER] Your Mattress(s) is bo…" at bounding box center [487, 199] width 862 height 53
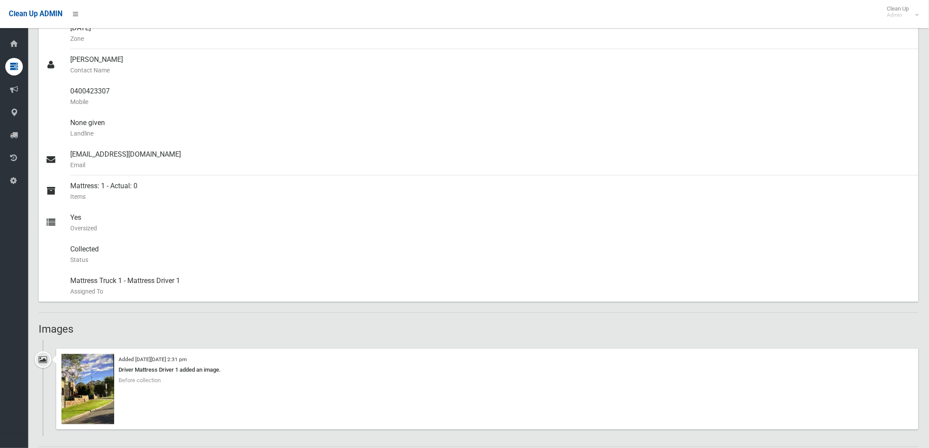
scroll to position [214, 0]
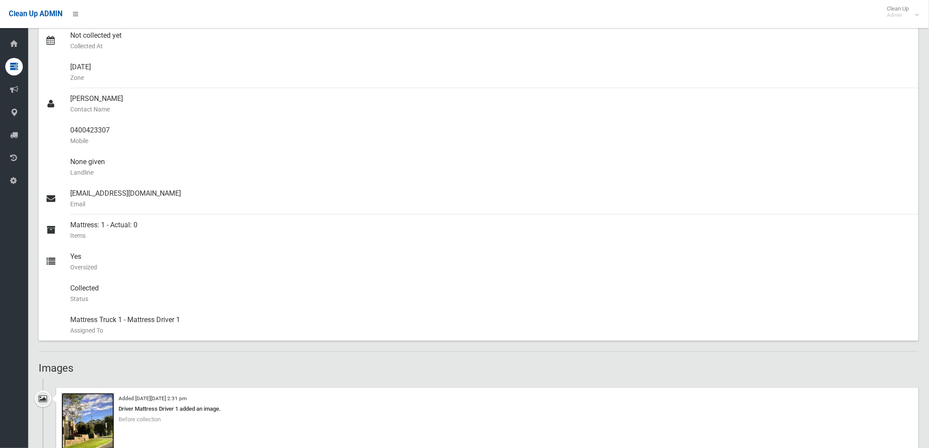
click at [96, 419] on img at bounding box center [87, 428] width 53 height 70
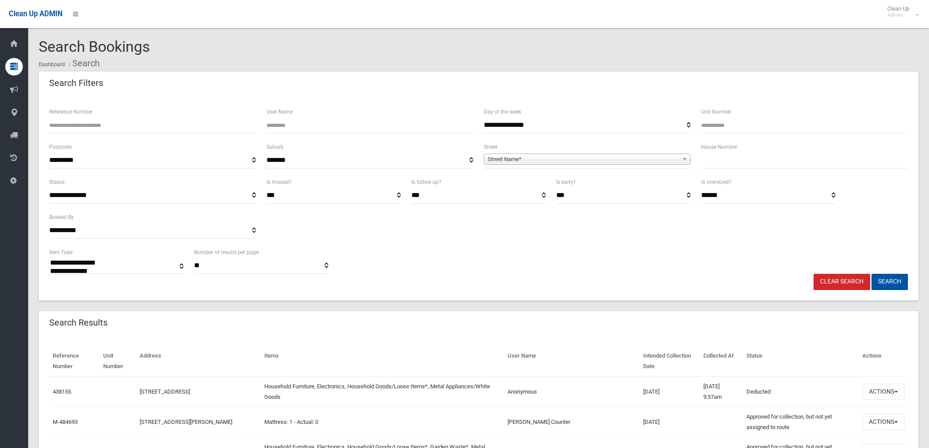
select select
click at [710, 163] on input "text" at bounding box center [804, 160] width 207 height 16
type input "**"
click at [660, 157] on span "Street Name*" at bounding box center [583, 159] width 191 height 11
click at [838, 279] on link "Clear Search" at bounding box center [842, 282] width 57 height 16
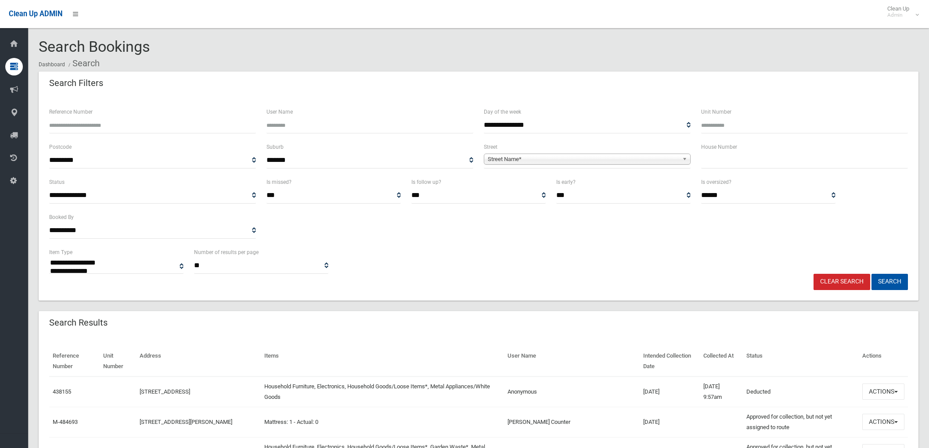
select select
click at [239, 133] on input "Reference Number" at bounding box center [152, 125] width 207 height 16
type input "******"
click at [871, 274] on button "Search" at bounding box center [889, 282] width 36 height 16
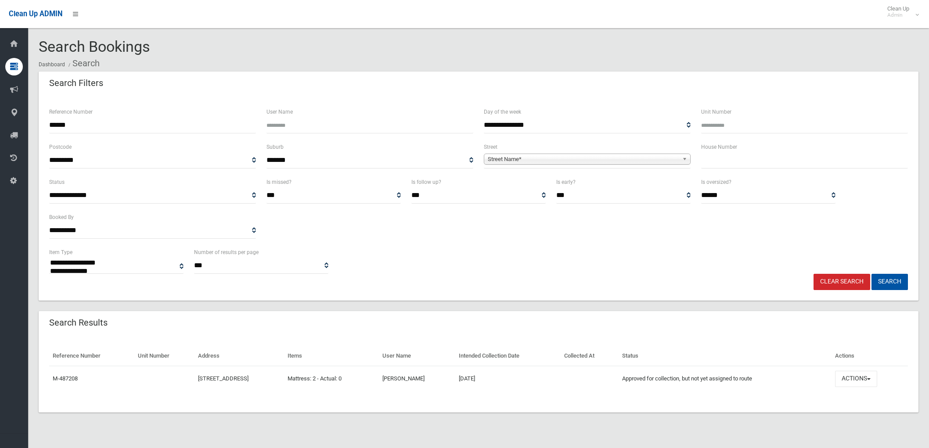
select select
click at [877, 382] on button "Actions" at bounding box center [856, 379] width 42 height 16
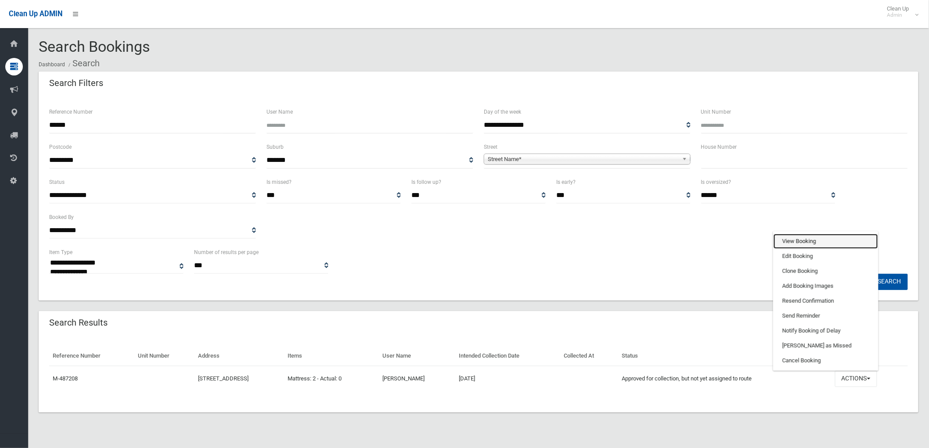
click at [810, 241] on link "View Booking" at bounding box center [826, 241] width 104 height 15
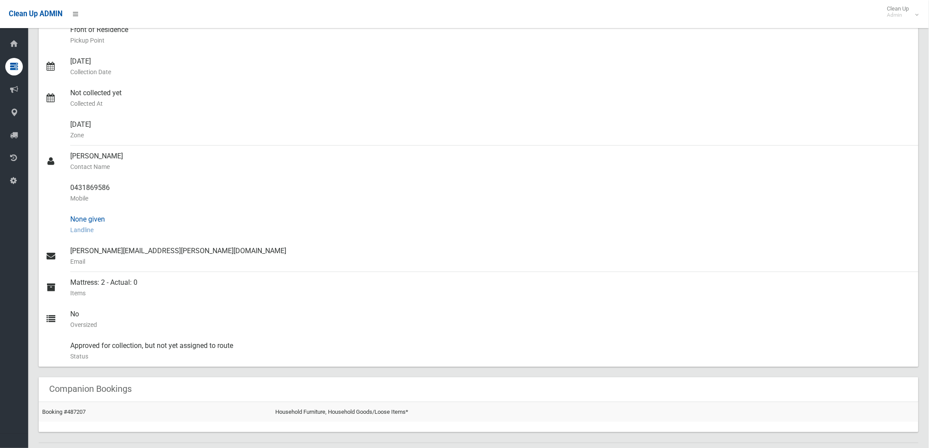
scroll to position [244, 0]
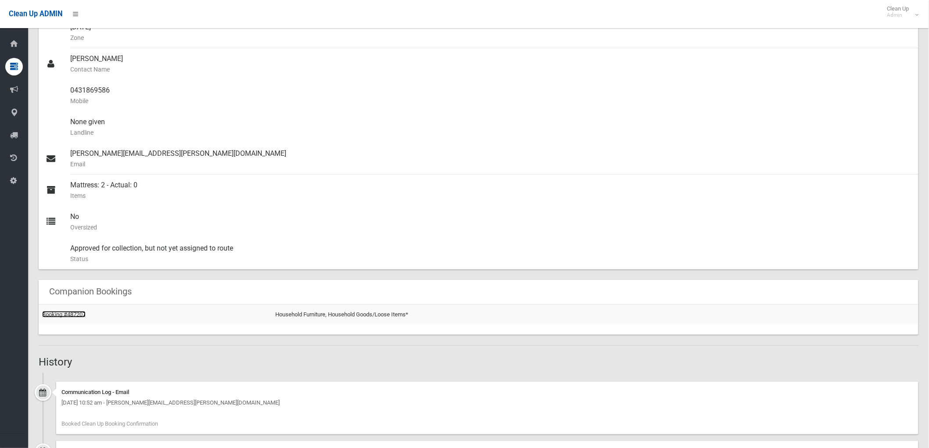
click at [69, 311] on link "Booking #487207" at bounding box center [63, 314] width 43 height 7
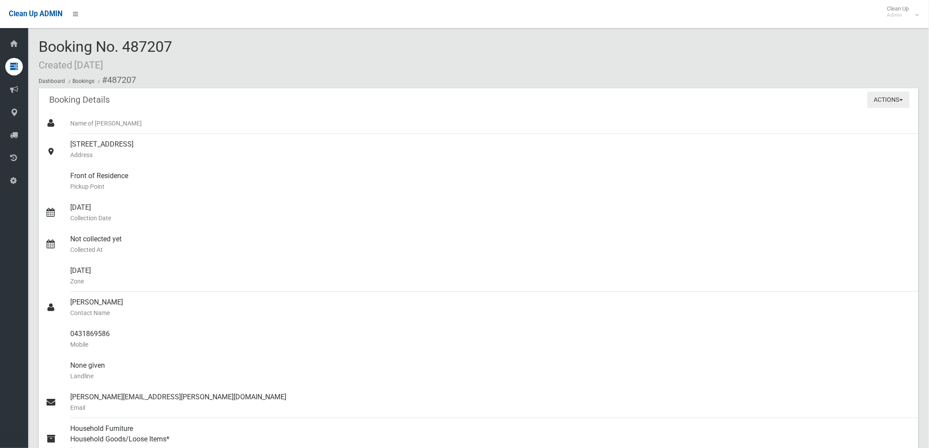
click at [872, 99] on button "Actions" at bounding box center [889, 100] width 42 height 16
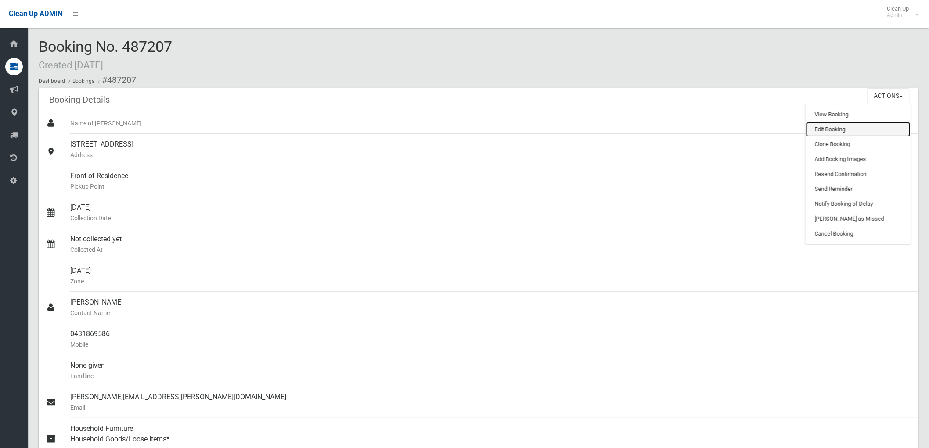
click at [859, 130] on link "Edit Booking" at bounding box center [858, 129] width 104 height 15
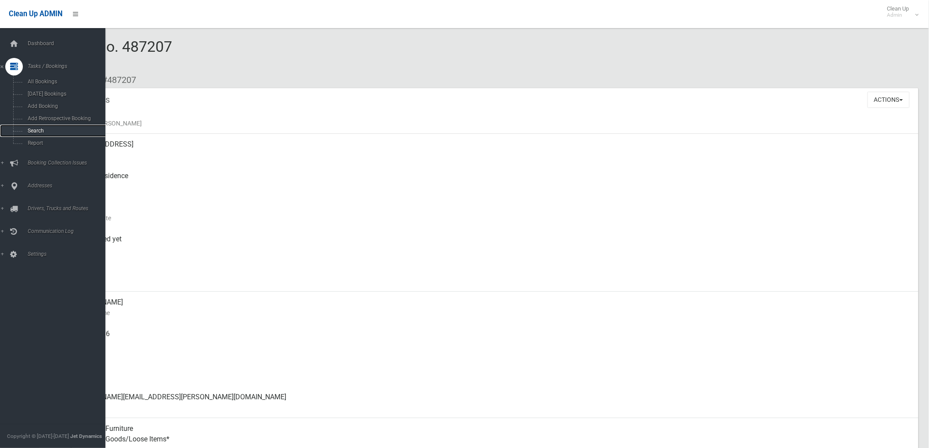
click at [29, 131] on span "Search" at bounding box center [65, 131] width 80 height 6
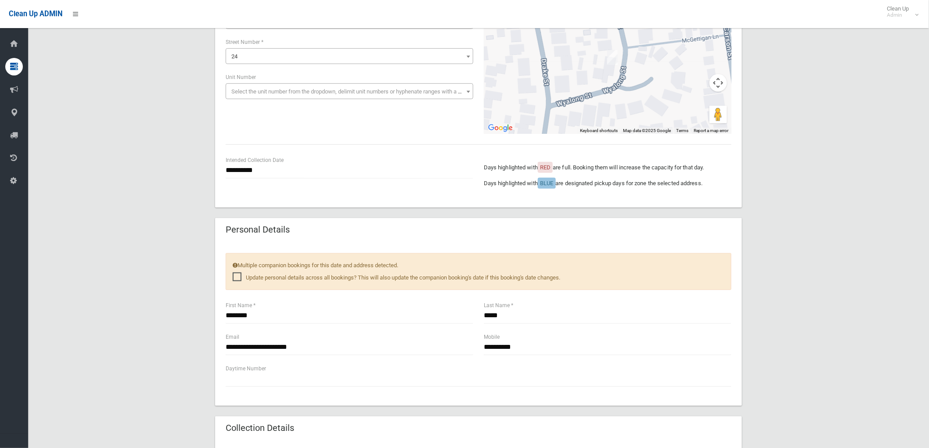
scroll to position [195, 0]
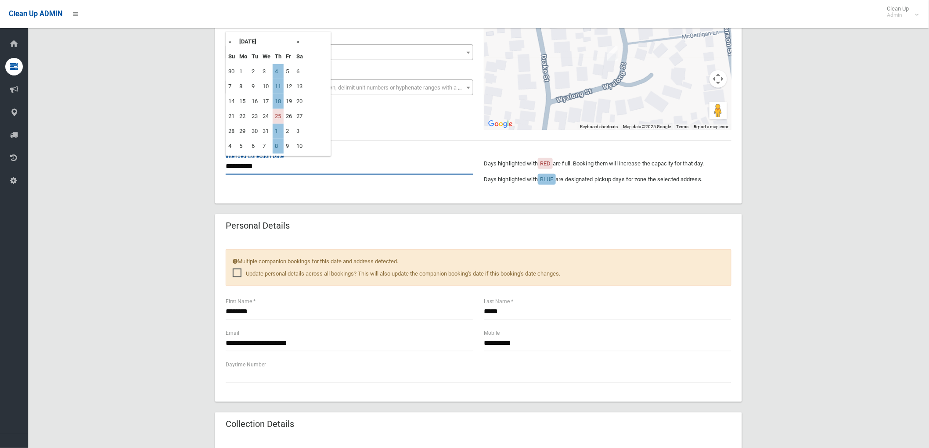
click at [242, 168] on input "**********" at bounding box center [350, 166] width 248 height 16
click at [282, 82] on td "11" at bounding box center [278, 86] width 11 height 15
type input "**********"
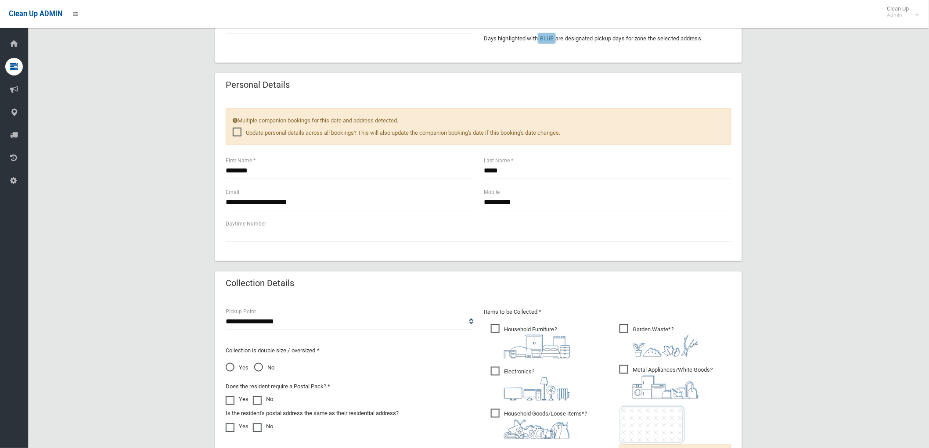
scroll to position [536, 0]
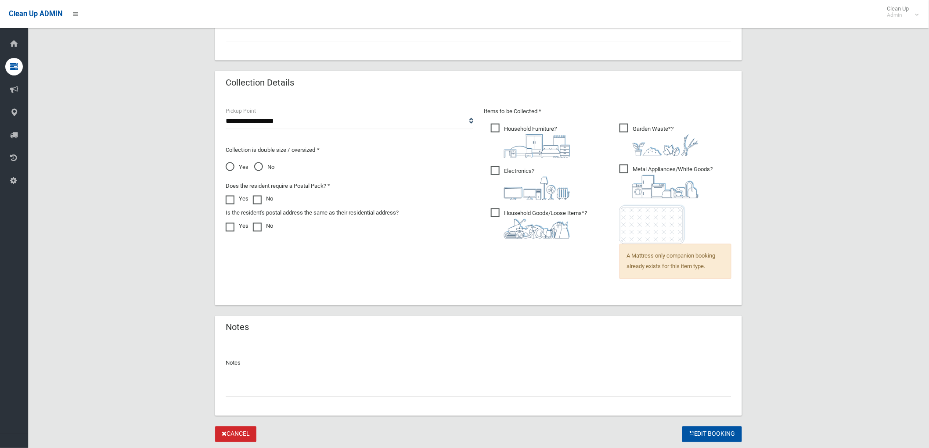
click at [444, 385] on input "text" at bounding box center [479, 389] width 506 height 16
type input "**********"
click at [694, 437] on button "Edit Booking" at bounding box center [712, 435] width 60 height 16
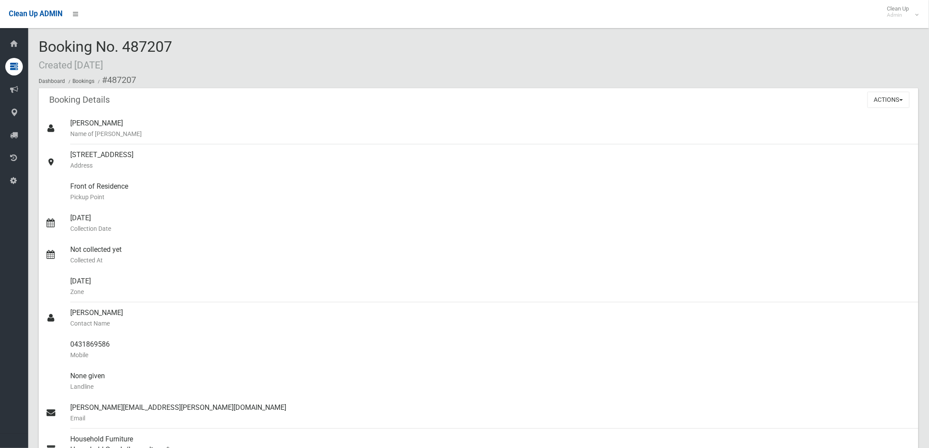
drag, startPoint x: 129, startPoint y: 49, endPoint x: 166, endPoint y: 47, distance: 36.5
click at [166, 47] on span "Booking No. 487207 Created [DATE]" at bounding box center [105, 55] width 133 height 34
click at [169, 50] on span "Booking No. 487207 Created [DATE]" at bounding box center [105, 55] width 133 height 34
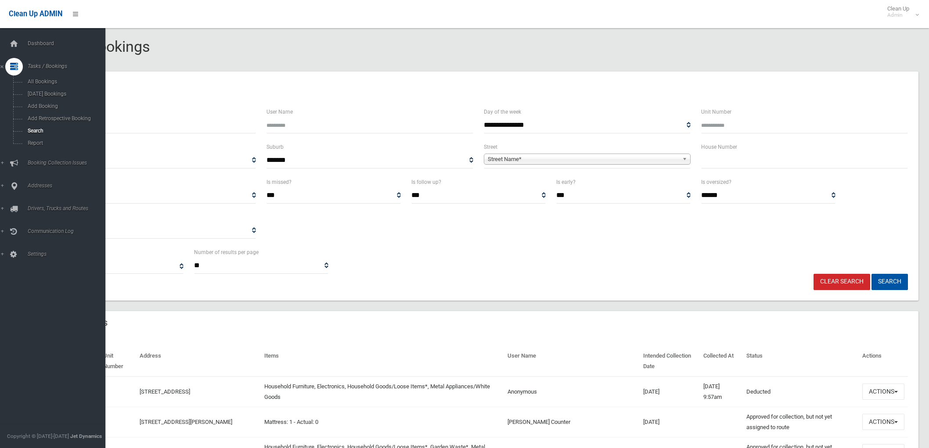
select select
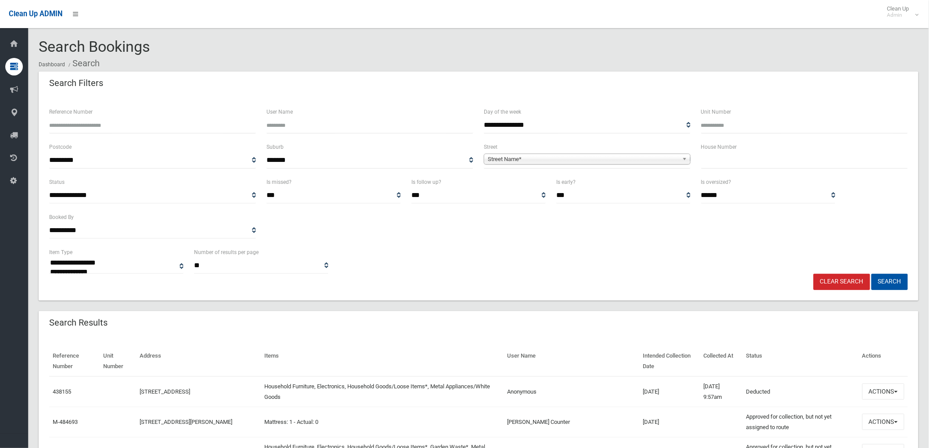
click at [729, 157] on input "text" at bounding box center [804, 160] width 207 height 16
type input "**"
click at [656, 149] on div "**********" at bounding box center [587, 155] width 207 height 27
click at [656, 154] on link "Street Name*" at bounding box center [587, 159] width 207 height 11
type input "*******"
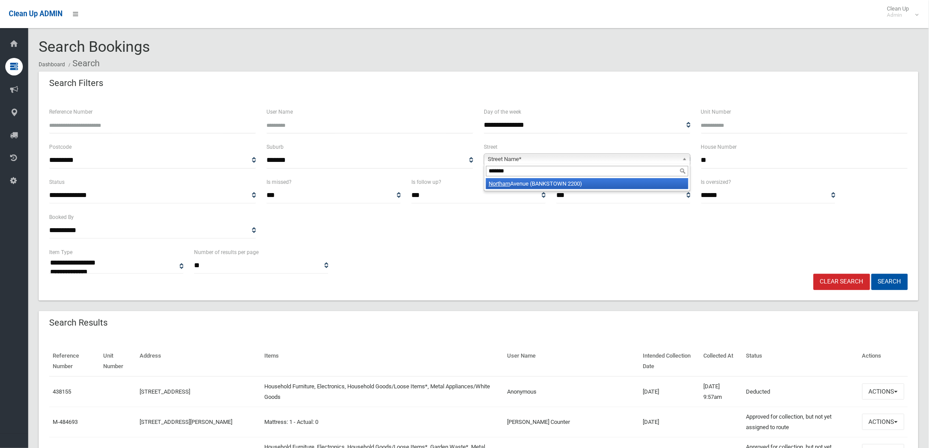
click at [576, 187] on li "[GEOGRAPHIC_DATA] (BANKSTOWN 2200)" at bounding box center [587, 183] width 202 height 11
click at [891, 283] on button "Search" at bounding box center [889, 282] width 36 height 16
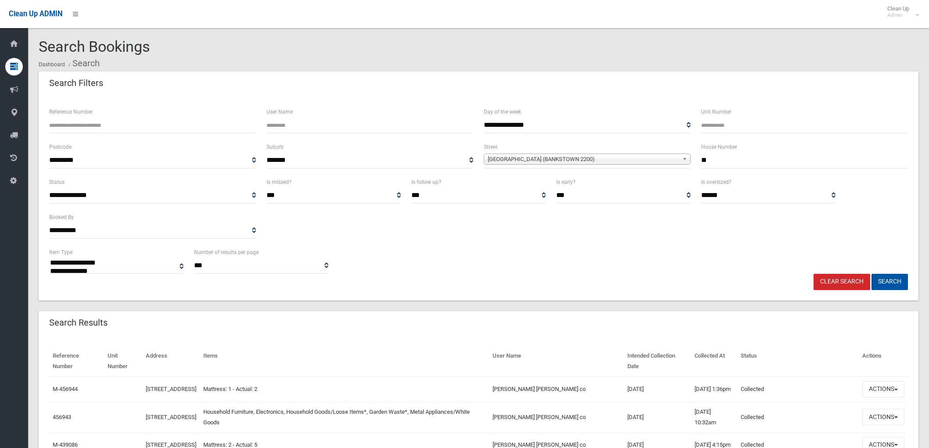
select select
click at [891, 392] on button "Actions" at bounding box center [883, 390] width 42 height 16
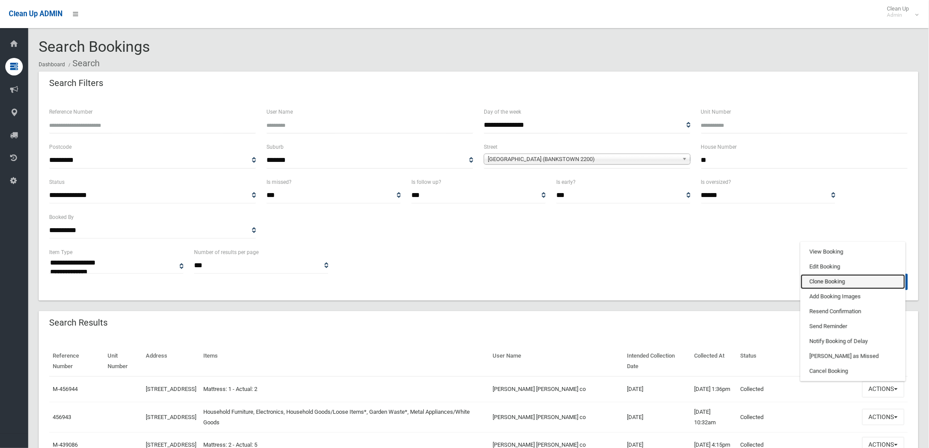
click at [818, 283] on link "Clone Booking" at bounding box center [853, 281] width 104 height 15
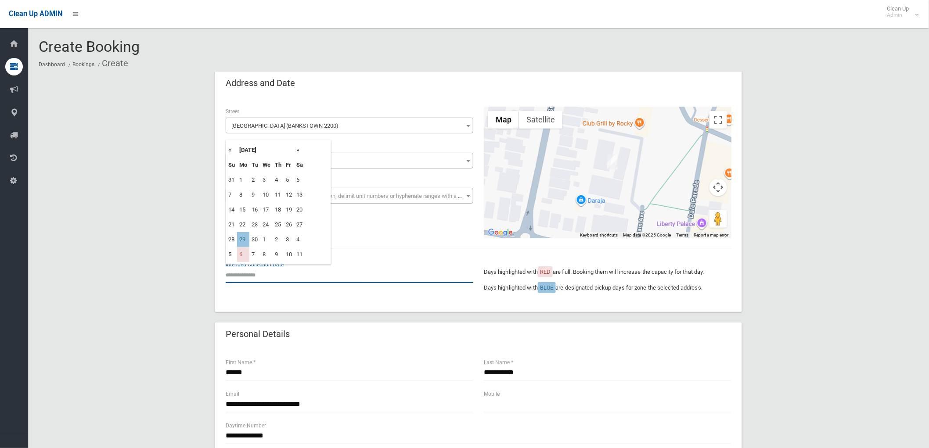
click at [252, 283] on input "text" at bounding box center [350, 275] width 248 height 16
click at [297, 147] on th "»" at bounding box center [299, 150] width 11 height 15
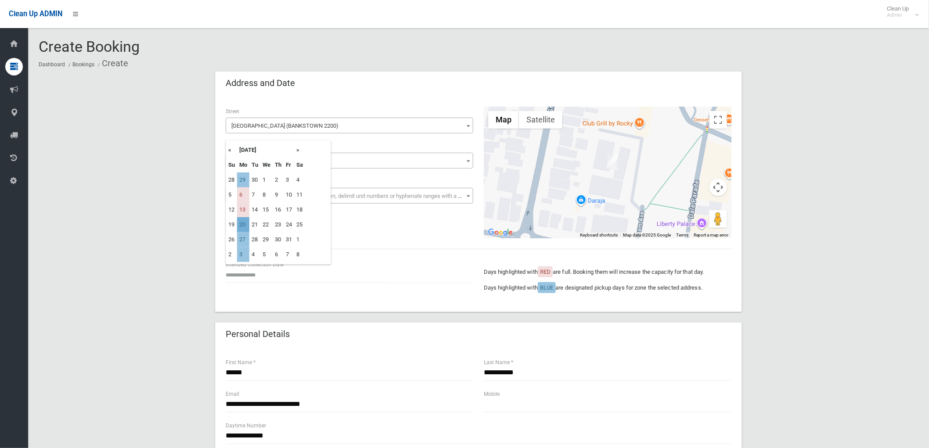
click at [241, 226] on td "20" at bounding box center [243, 224] width 12 height 15
type input "**********"
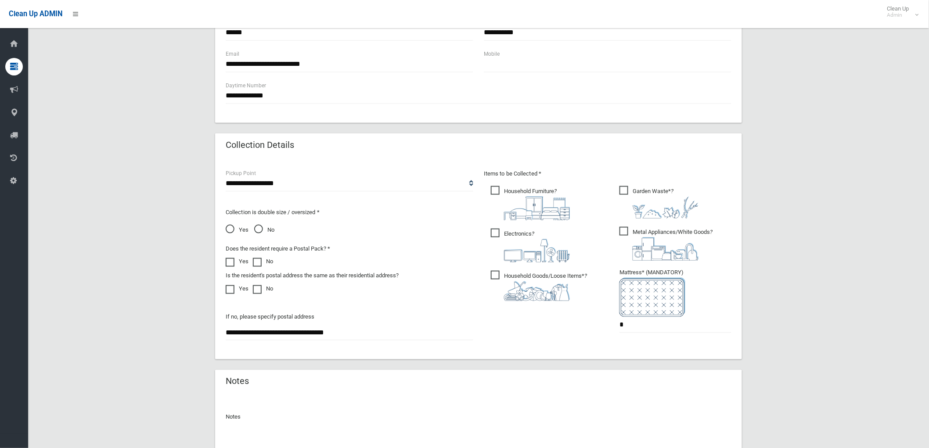
scroll to position [341, 0]
click at [551, 274] on span "Household Goods/Loose Items* ?" at bounding box center [539, 285] width 96 height 30
click at [534, 234] on icon "?" at bounding box center [537, 246] width 66 height 32
click at [533, 188] on span "Household Furniture ?" at bounding box center [530, 202] width 79 height 34
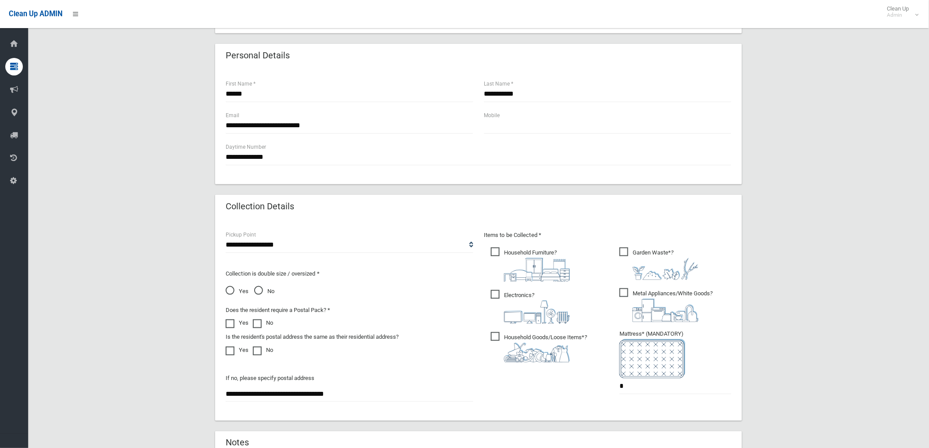
scroll to position [244, 0]
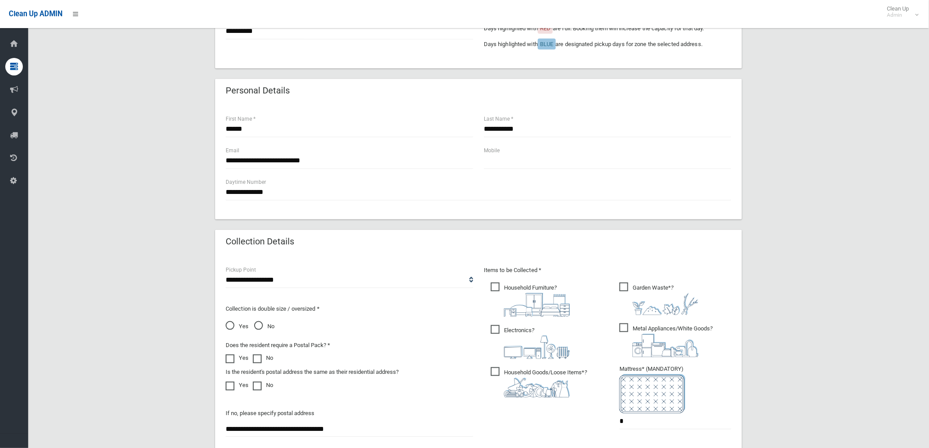
drag, startPoint x: 620, startPoint y: 322, endPoint x: 624, endPoint y: 326, distance: 5.6
click at [621, 323] on label "Metal Appliances/White Goods ?" at bounding box center [665, 340] width 93 height 36
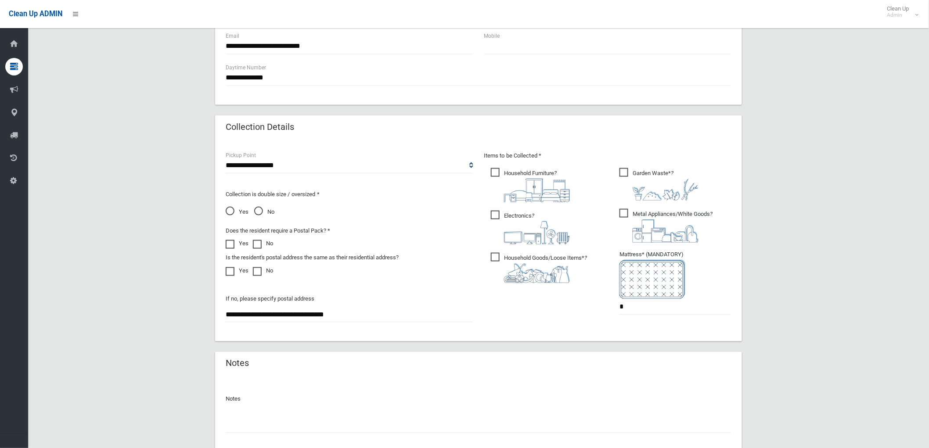
scroll to position [390, 0]
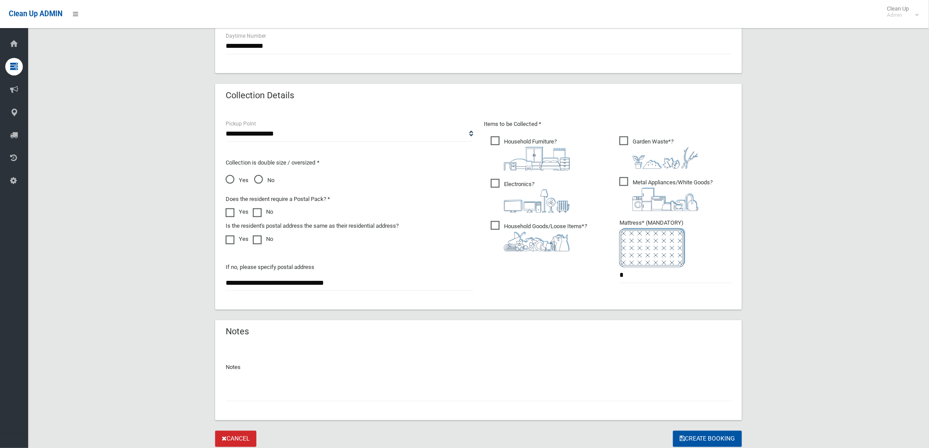
click at [466, 397] on input "text" at bounding box center [479, 393] width 506 height 16
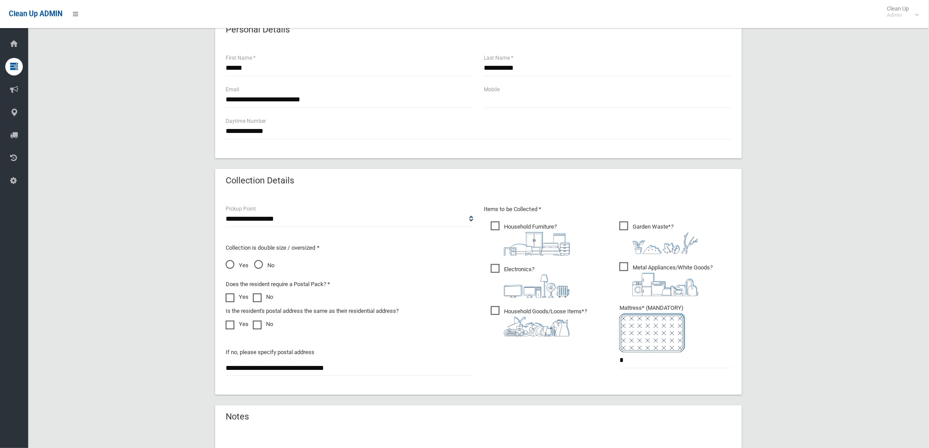
scroll to position [420, 0]
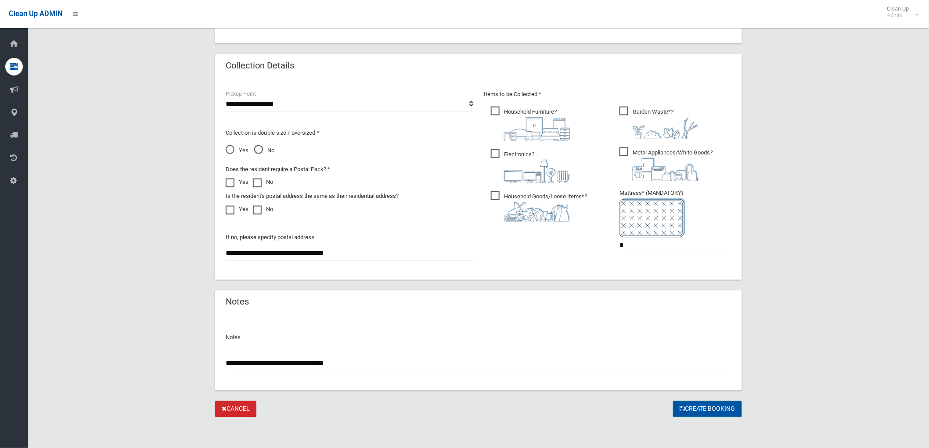
type input "**********"
click at [705, 405] on button "Create Booking" at bounding box center [707, 409] width 69 height 16
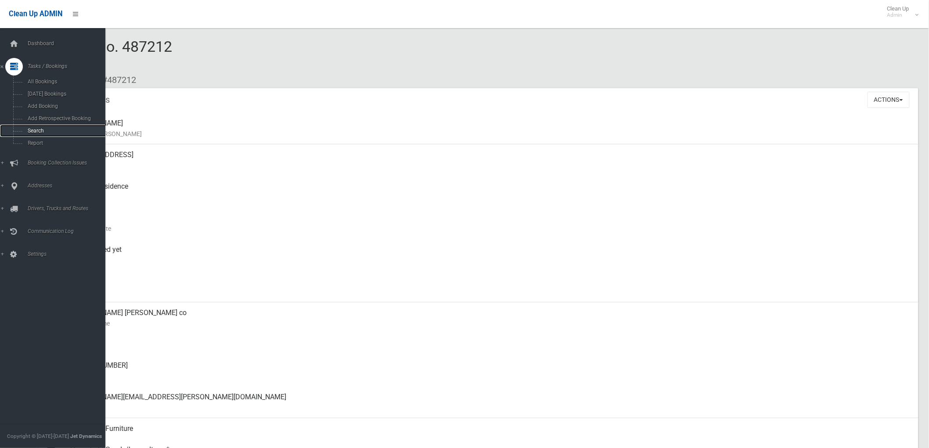
click at [50, 130] on span "Search" at bounding box center [65, 131] width 80 height 6
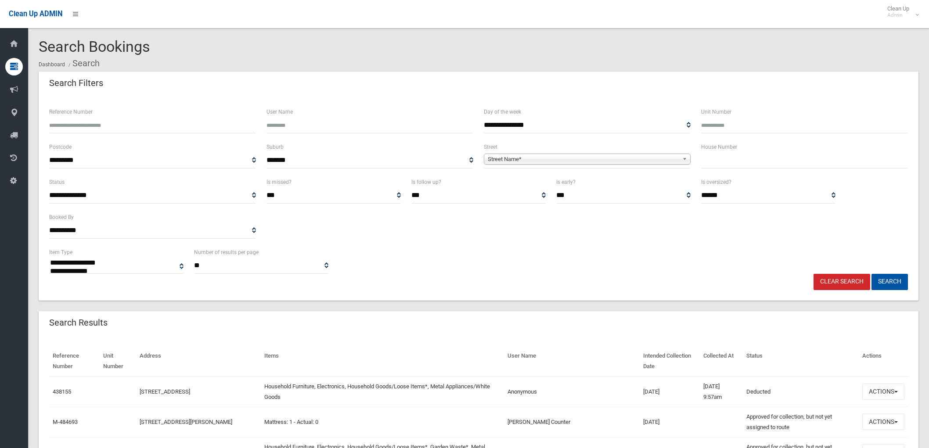
select select
click at [749, 163] on input "text" at bounding box center [804, 160] width 207 height 16
type input "**"
drag, startPoint x: 655, startPoint y: 158, endPoint x: 652, endPoint y: 162, distance: 4.7
click at [655, 158] on span "Street Name*" at bounding box center [583, 159] width 191 height 11
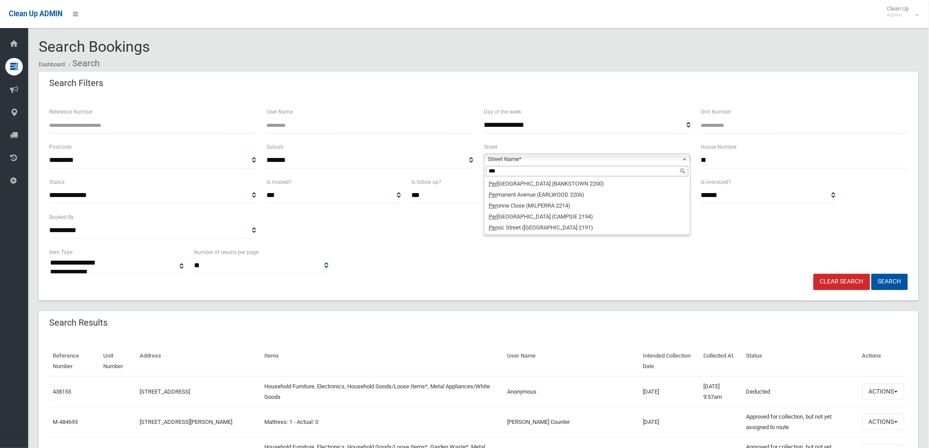
type input "***"
click at [568, 178] on div "***" at bounding box center [587, 171] width 206 height 14
click at [567, 182] on li "Per cy Street (BANKSTOWN 2200)" at bounding box center [587, 183] width 202 height 11
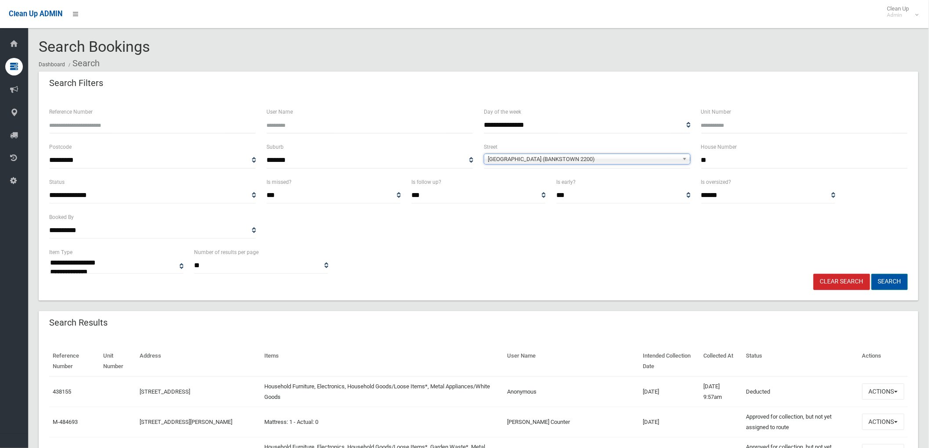
click at [887, 288] on button "Search" at bounding box center [889, 282] width 36 height 16
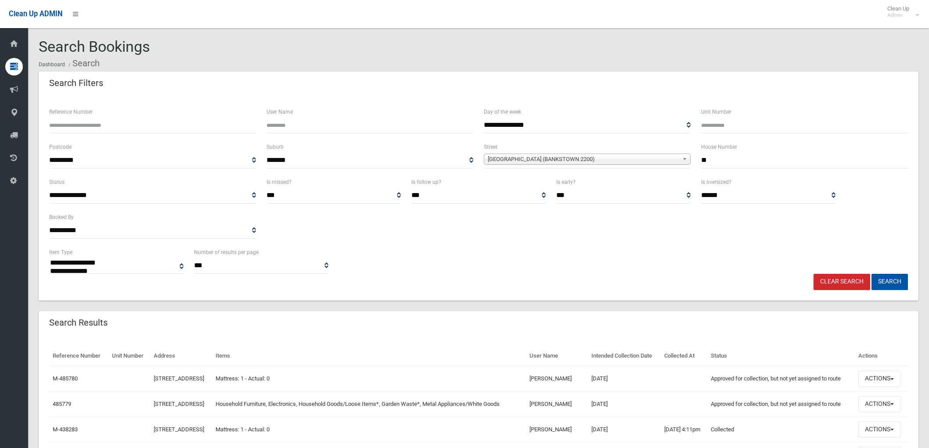
select select
click at [883, 385] on button "Actions" at bounding box center [879, 379] width 42 height 16
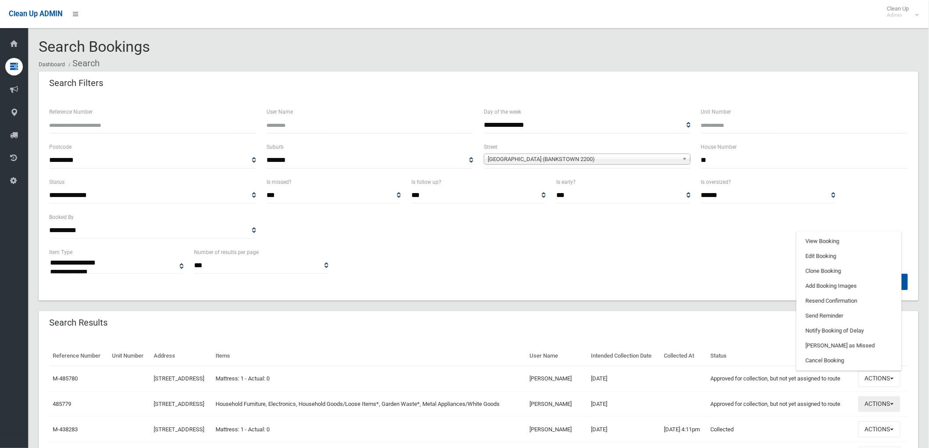
click at [886, 413] on button "Actions" at bounding box center [879, 404] width 42 height 16
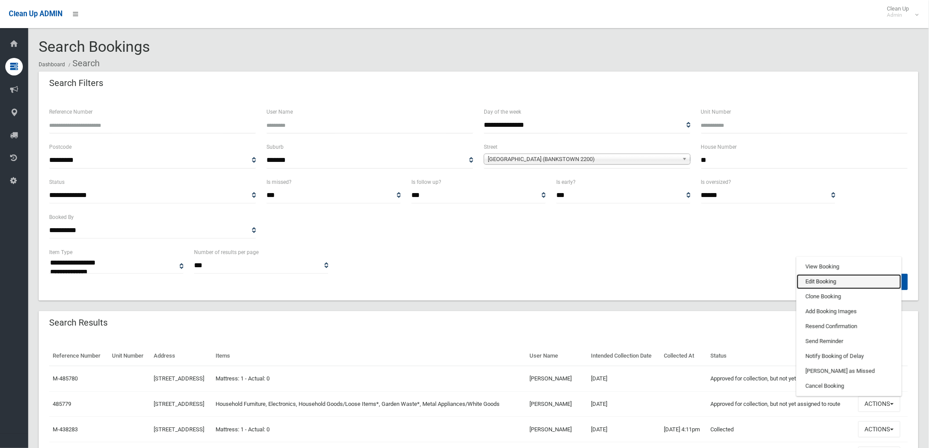
click at [864, 289] on link "Edit Booking" at bounding box center [849, 281] width 104 height 15
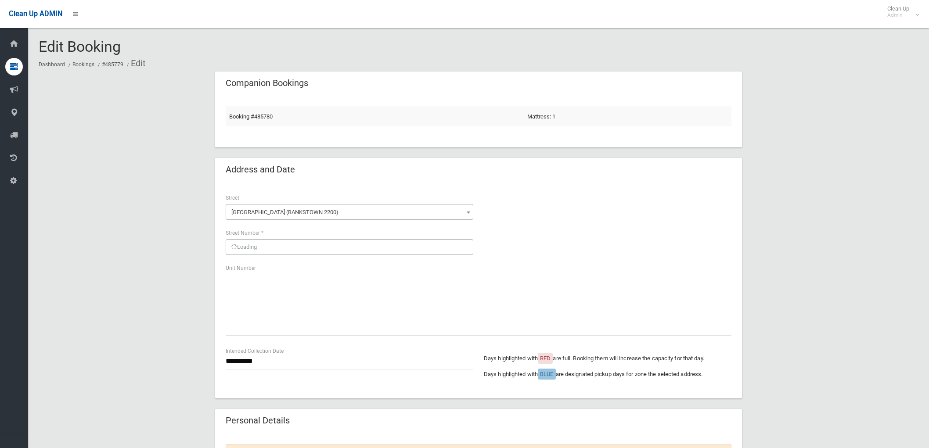
scroll to position [49, 0]
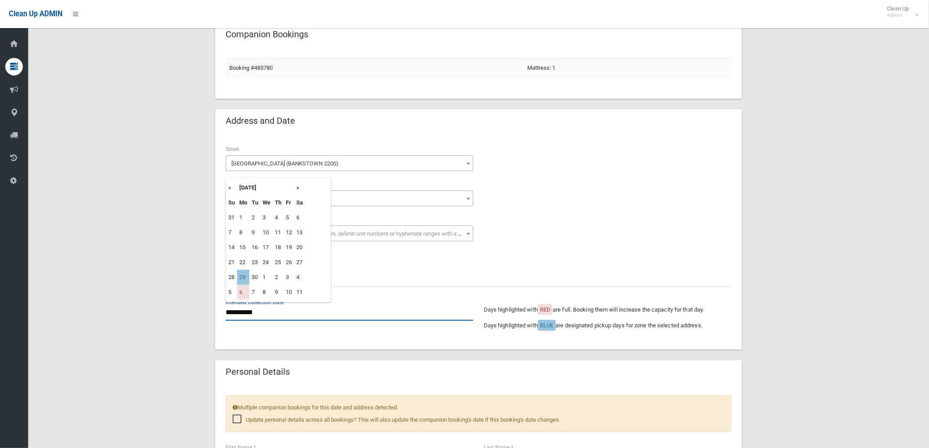
click at [257, 316] on input "**********" at bounding box center [350, 313] width 248 height 16
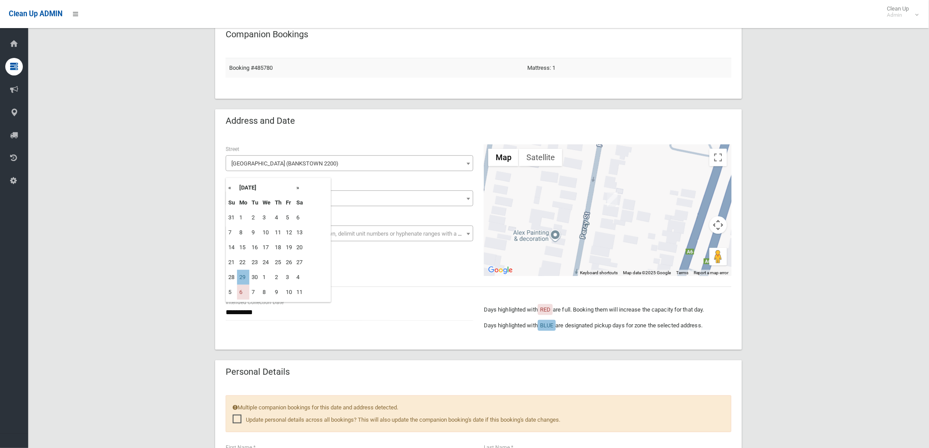
click at [296, 189] on th "»" at bounding box center [299, 187] width 11 height 15
click at [299, 188] on th "»" at bounding box center [299, 187] width 11 height 15
click at [245, 288] on td "3" at bounding box center [243, 292] width 12 height 15
type input "**********"
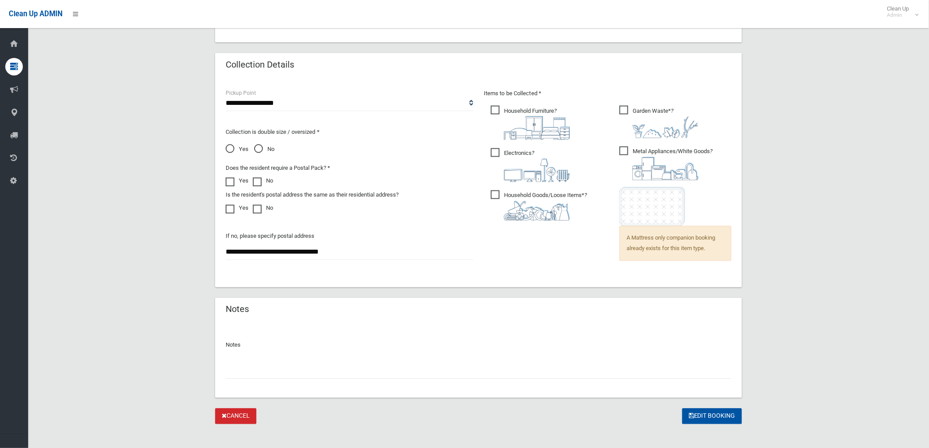
scroll to position [562, 0]
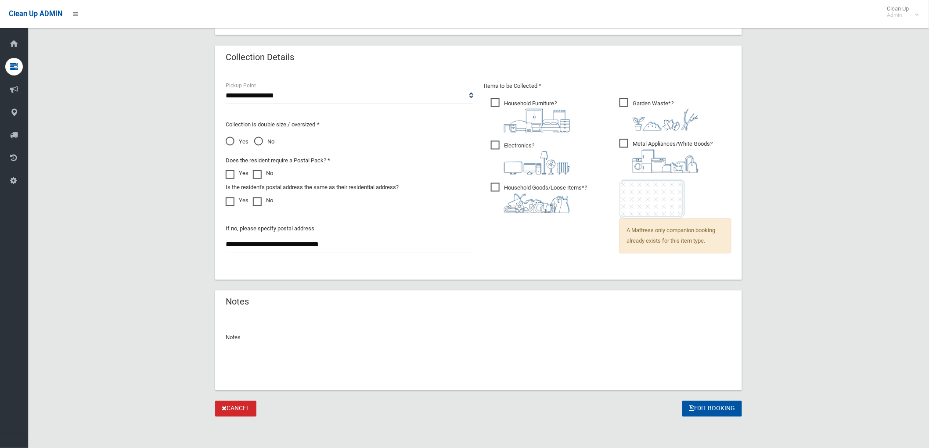
click at [503, 362] on input "text" at bounding box center [479, 364] width 506 height 16
type input "**********"
click at [719, 407] on button "Edit Booking" at bounding box center [712, 409] width 60 height 16
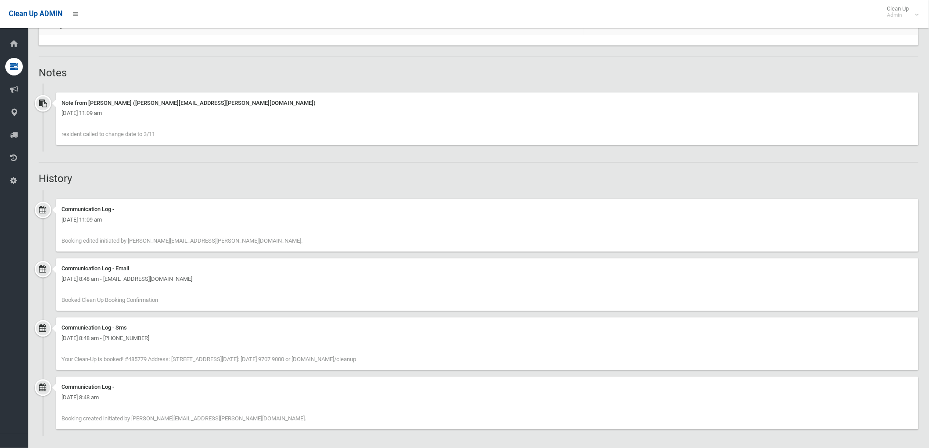
scroll to position [590, 0]
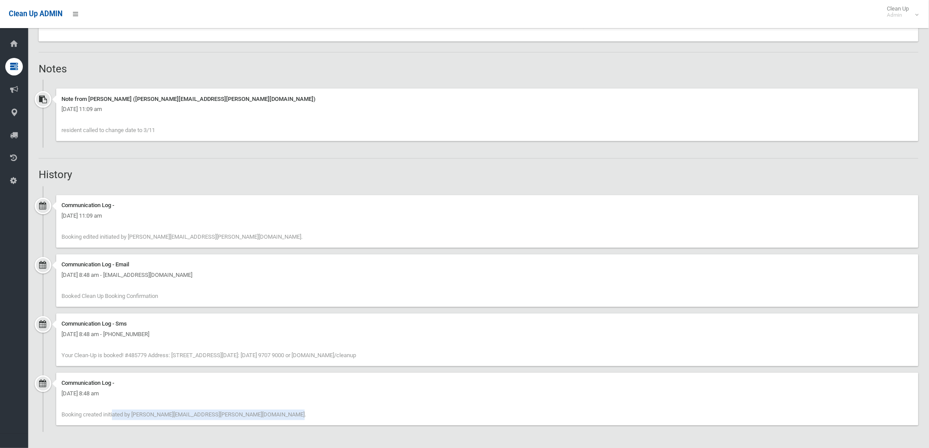
drag, startPoint x: 224, startPoint y: 417, endPoint x: 42, endPoint y: 421, distance: 182.7
click at [42, 421] on div "Communication Log - [DATE] 8:48 am Booking created initiated by [PERSON_NAME][E…" at bounding box center [479, 402] width 880 height 59
click at [51, 418] on div "Communication Log - [DATE] 8:48 am Booking created initiated by [PERSON_NAME][E…" at bounding box center [479, 402] width 880 height 59
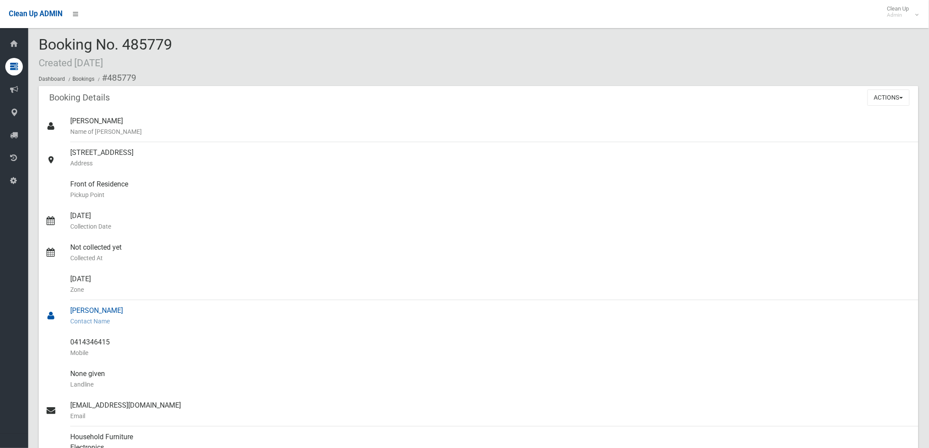
scroll to position [0, 0]
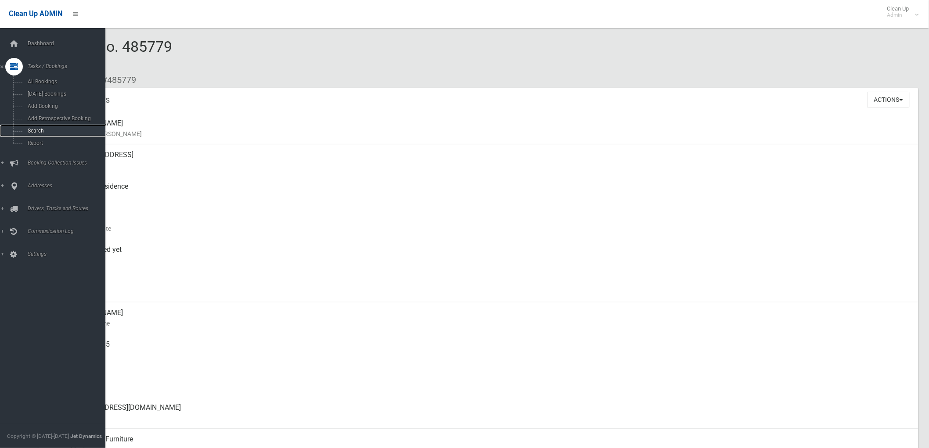
click at [37, 137] on link "Search" at bounding box center [56, 131] width 113 height 12
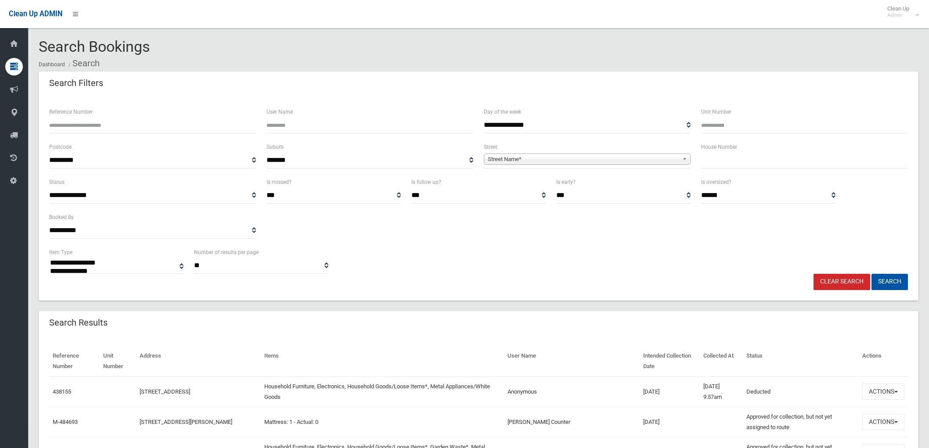
select select
click at [896, 430] on td "Actions View Booking Edit Booking Clone Booking Add Booking Images Resend Confi…" at bounding box center [883, 422] width 49 height 30
click at [894, 423] on button "Actions" at bounding box center [883, 422] width 42 height 16
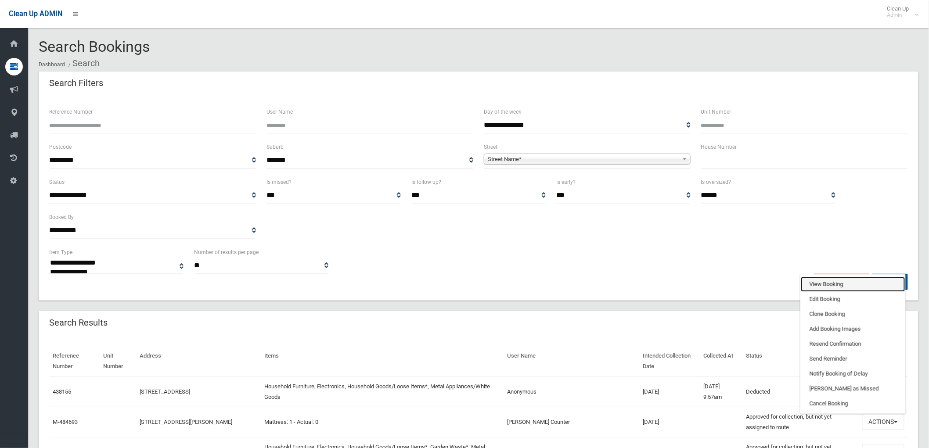
click at [848, 285] on link "View Booking" at bounding box center [853, 284] width 104 height 15
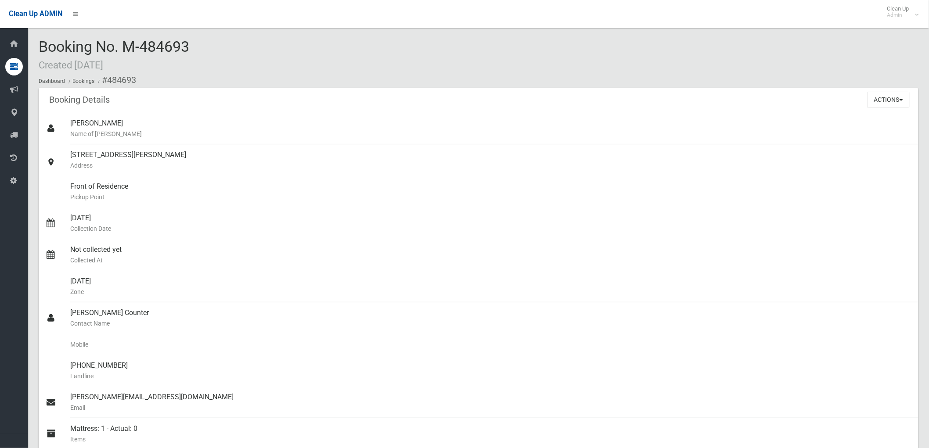
drag, startPoint x: 123, startPoint y: 40, endPoint x: 126, endPoint y: 91, distance: 51.0
click at [195, 61] on div "Booking No. M-484693 Created [DATE] Dashboard Bookings #484693" at bounding box center [479, 64] width 880 height 50
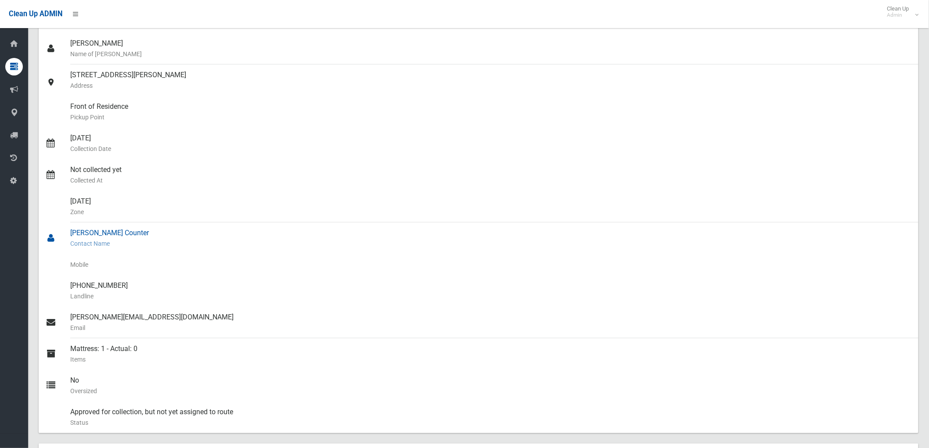
scroll to position [97, 0]
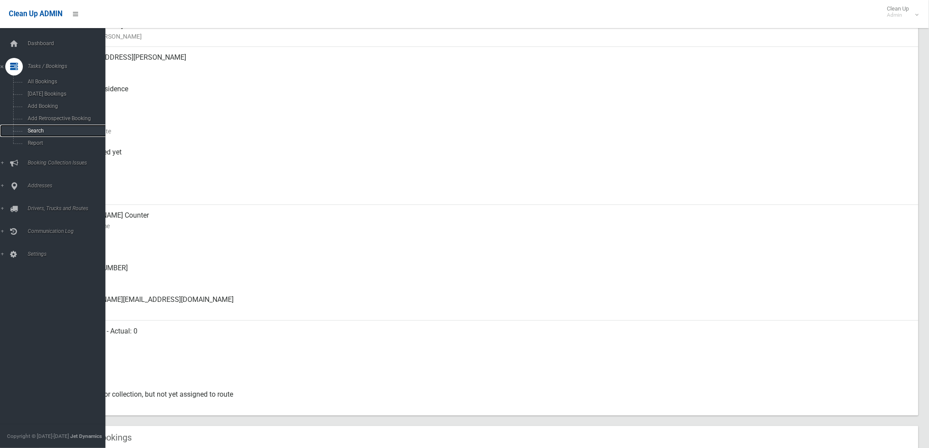
click at [33, 126] on link "Search" at bounding box center [56, 131] width 113 height 12
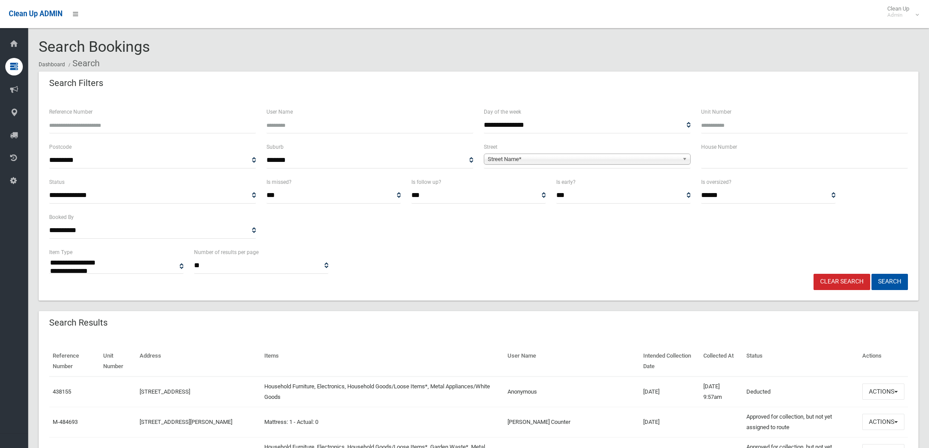
select select
click at [833, 165] on input "text" at bounding box center [804, 160] width 207 height 16
type input "*"
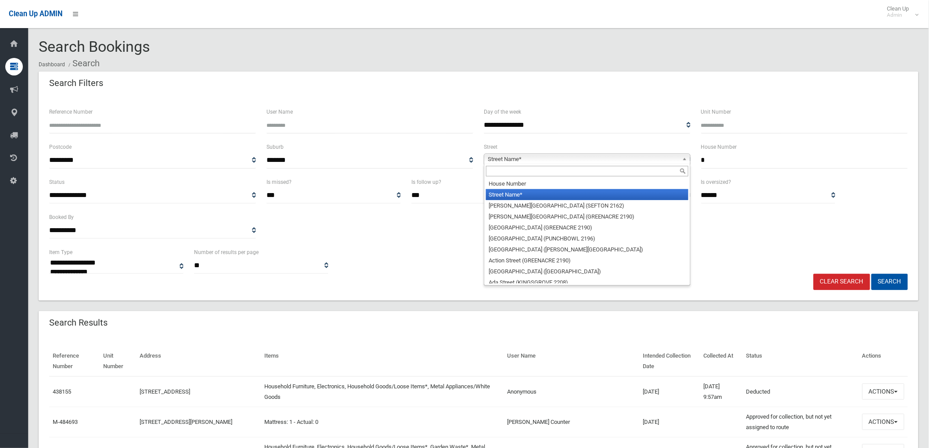
click at [630, 158] on span "Street Name*" at bounding box center [583, 159] width 191 height 11
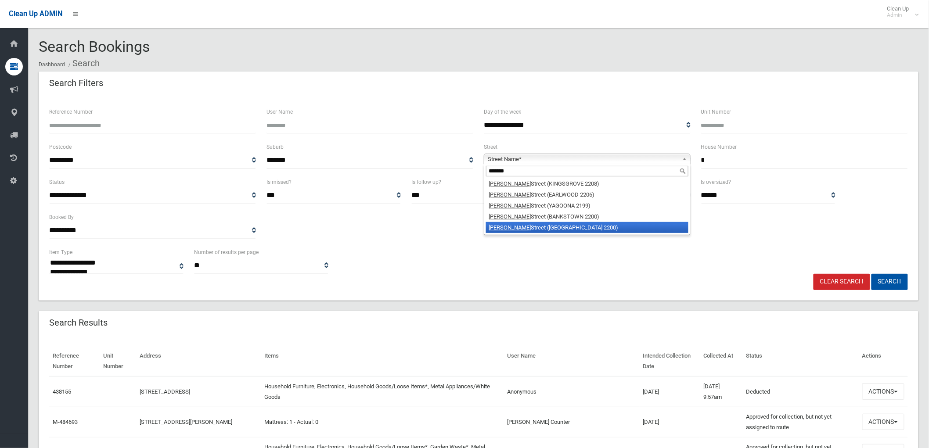
type input "*******"
click at [554, 225] on li "[PERSON_NAME] ([GEOGRAPHIC_DATA] 2200)" at bounding box center [587, 227] width 202 height 11
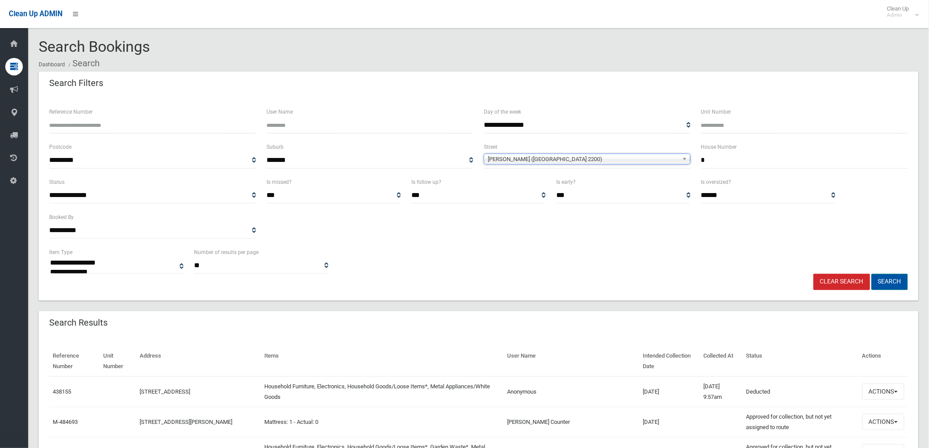
click at [881, 280] on button "Search" at bounding box center [889, 282] width 36 height 16
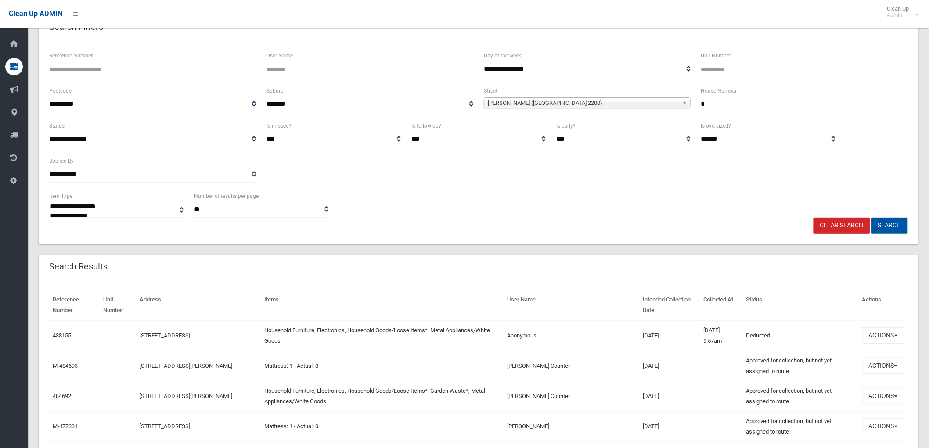
scroll to position [95, 0]
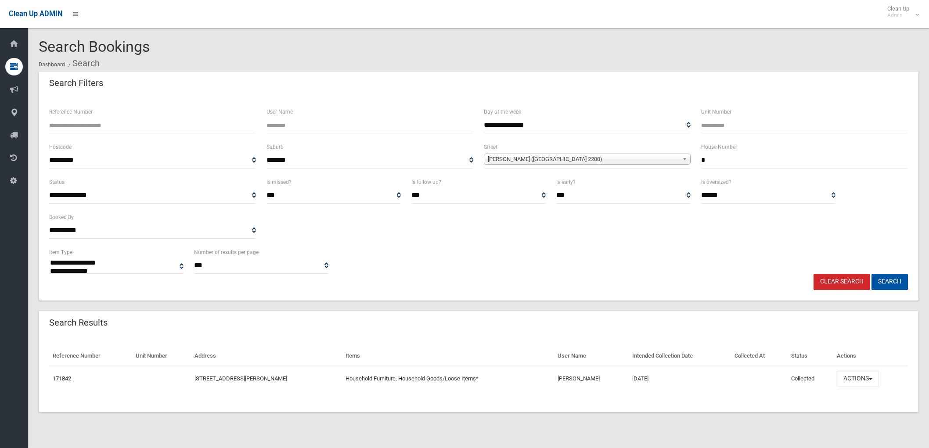
select select
click at [866, 378] on button "Actions" at bounding box center [858, 379] width 42 height 16
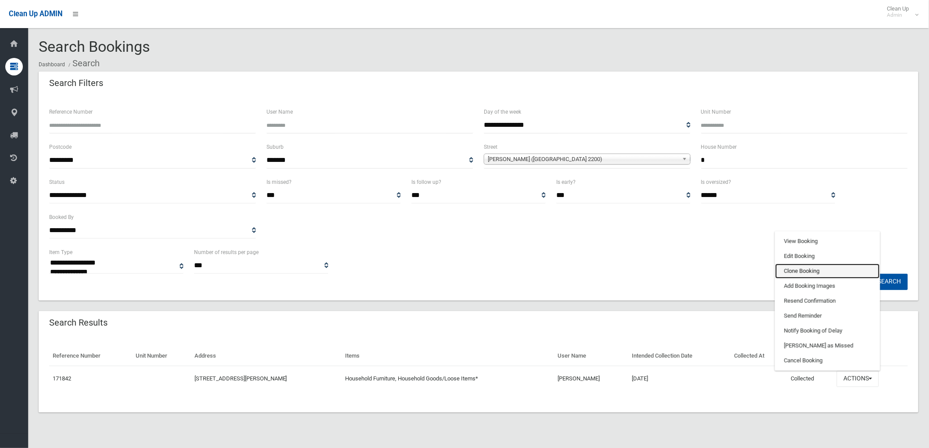
click at [842, 274] on link "Clone Booking" at bounding box center [827, 271] width 104 height 15
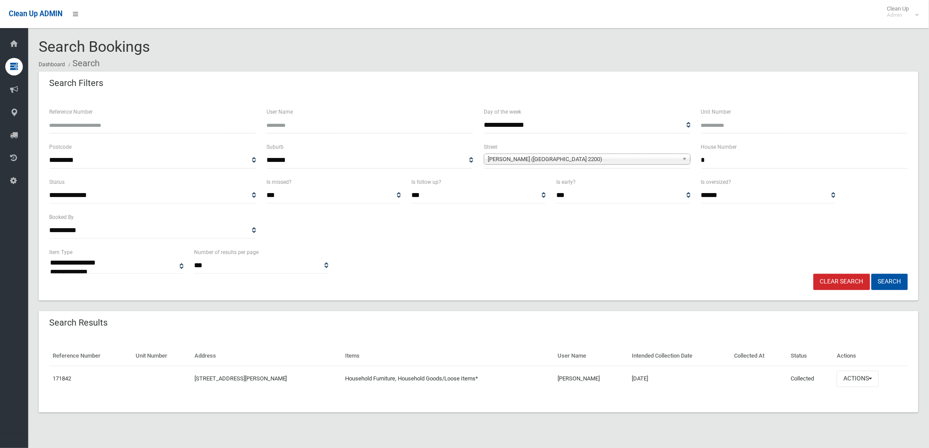
scroll to position [8, 0]
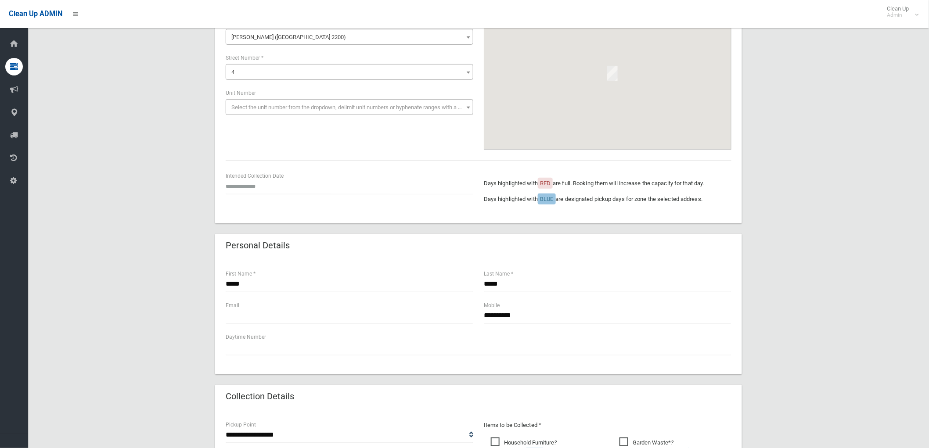
scroll to position [97, 0]
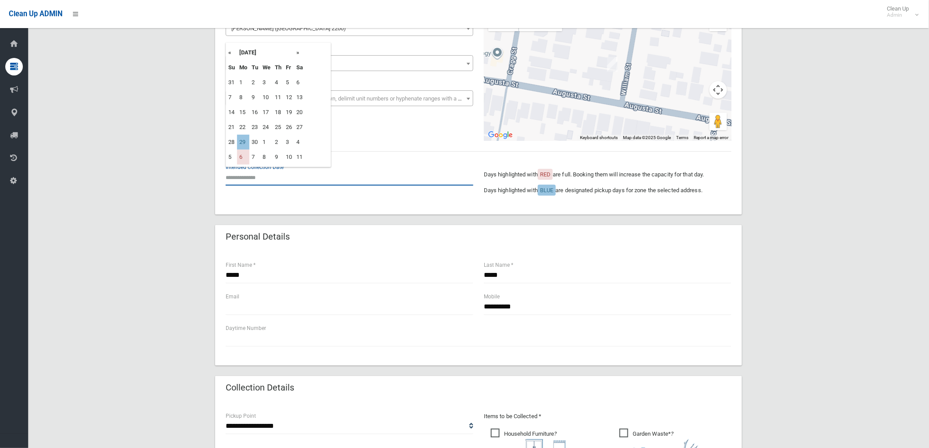
click at [250, 181] on input "text" at bounding box center [350, 177] width 248 height 16
click at [244, 141] on td "29" at bounding box center [243, 142] width 12 height 15
type input "**********"
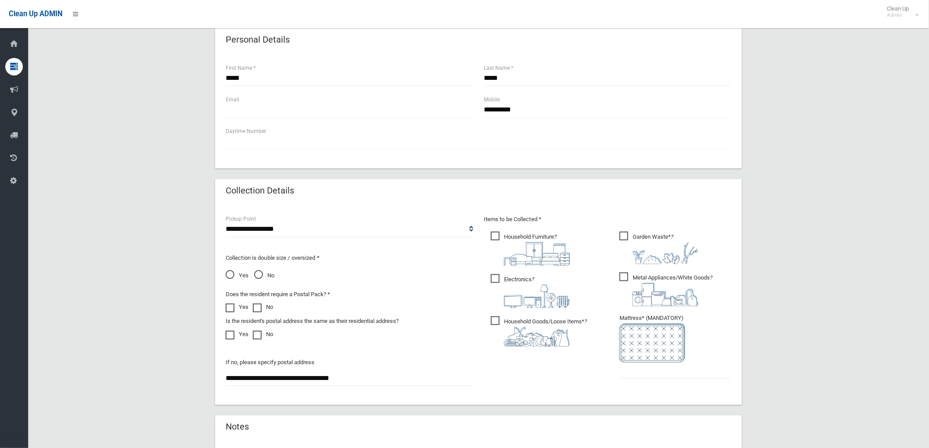
scroll to position [341, 0]
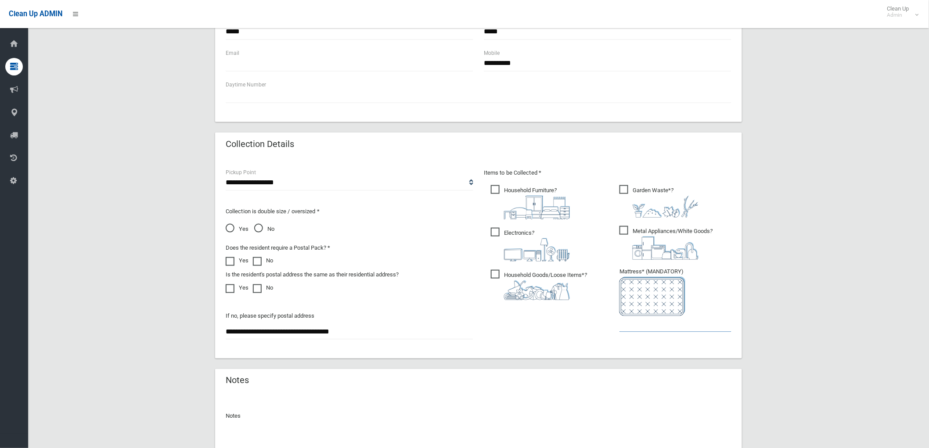
click at [674, 322] on input "text" at bounding box center [675, 324] width 112 height 16
type input "*"
click at [620, 227] on span "Metal Appliances/White Goods ?" at bounding box center [665, 243] width 93 height 34
click at [515, 233] on span "Electronics ?" at bounding box center [530, 245] width 79 height 34
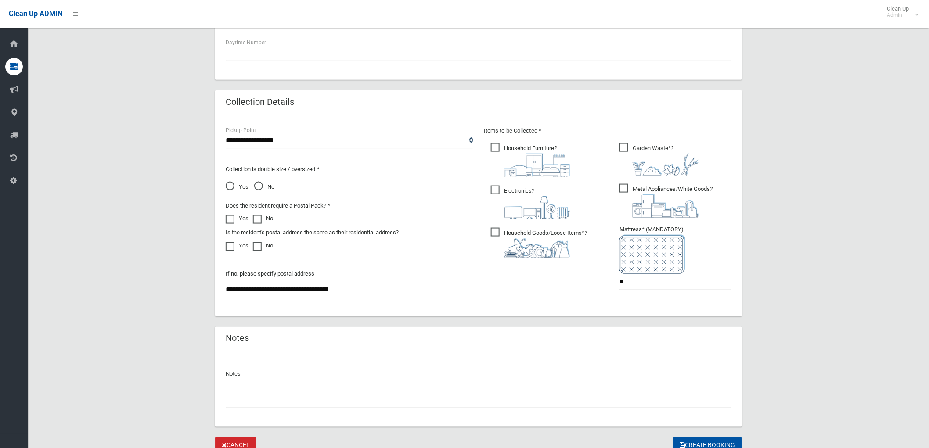
scroll to position [420, 0]
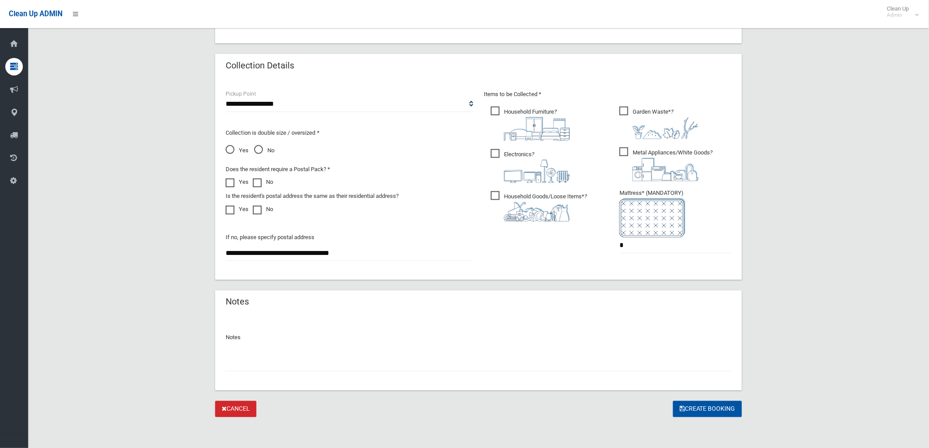
click at [497, 358] on input "text" at bounding box center [479, 364] width 506 height 16
click at [691, 408] on button "Create Booking" at bounding box center [707, 409] width 69 height 16
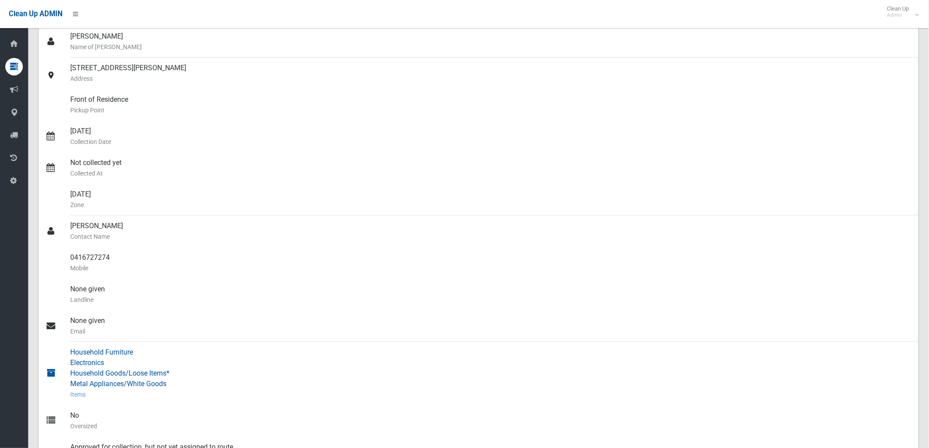
scroll to position [97, 0]
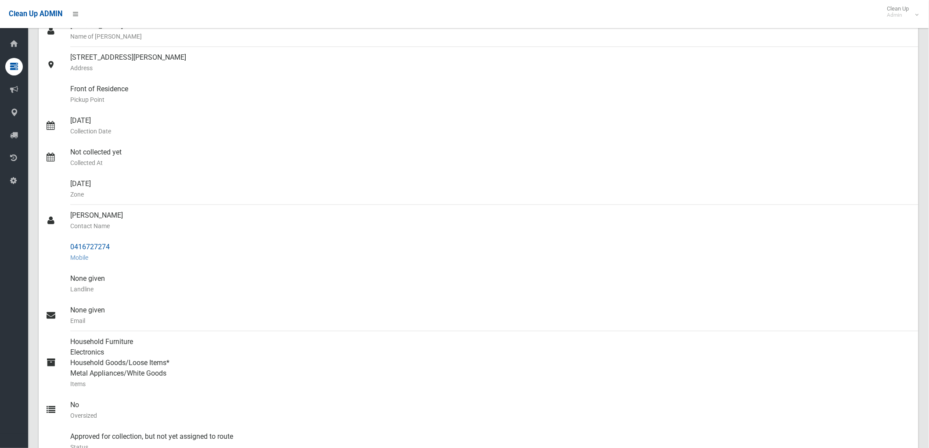
drag, startPoint x: 60, startPoint y: 242, endPoint x: 134, endPoint y: 249, distance: 75.0
click at [134, 249] on link "0416727274 Mobile" at bounding box center [479, 253] width 880 height 32
click at [134, 249] on div "0416727274 Mobile" at bounding box center [490, 253] width 841 height 32
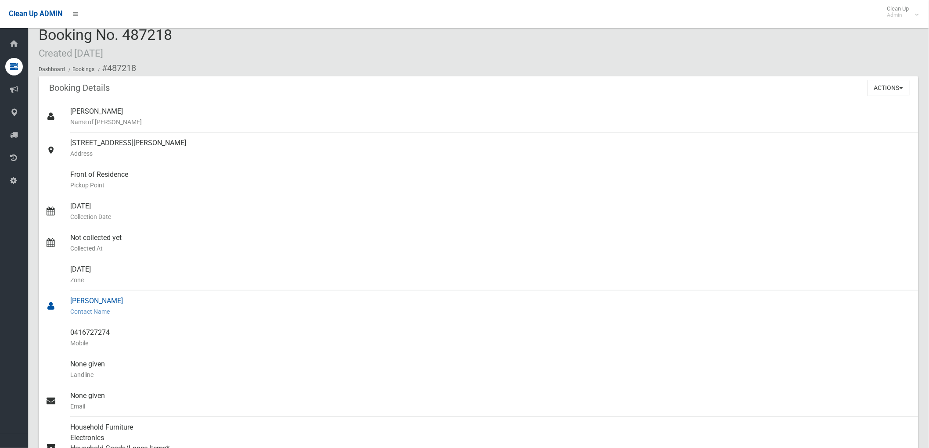
scroll to position [0, 0]
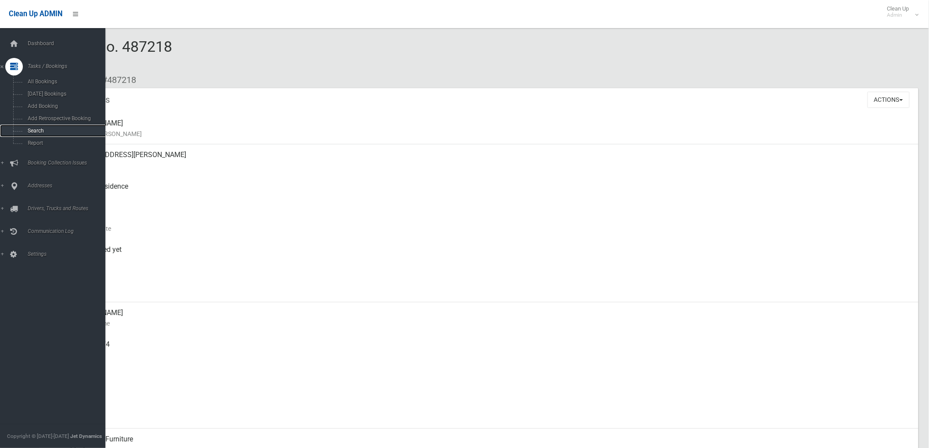
click at [29, 136] on link "Search" at bounding box center [56, 131] width 113 height 12
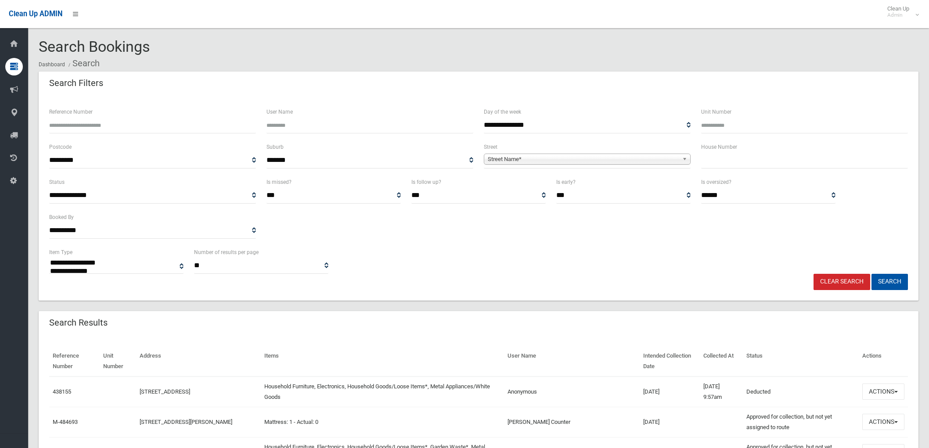
select select
click at [758, 163] on input "text" at bounding box center [804, 160] width 207 height 16
type input "*"
drag, startPoint x: 710, startPoint y: 156, endPoint x: 682, endPoint y: 158, distance: 28.2
click at [682, 158] on div "**********" at bounding box center [478, 159] width 869 height 35
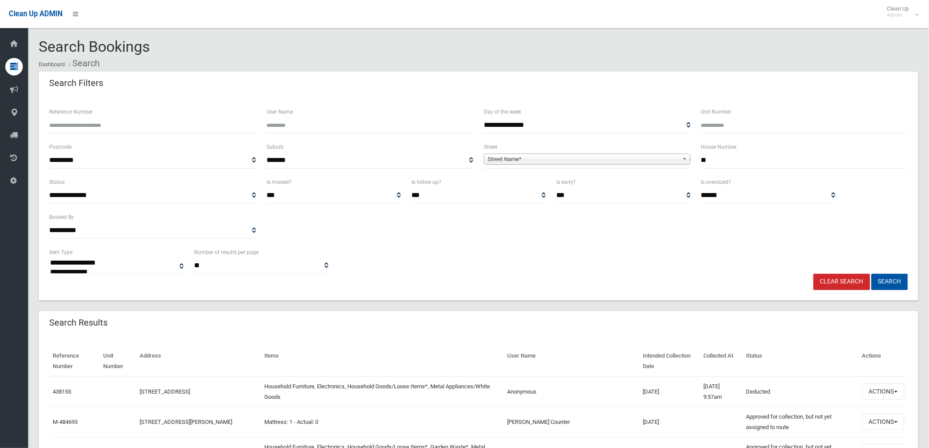
type input "**"
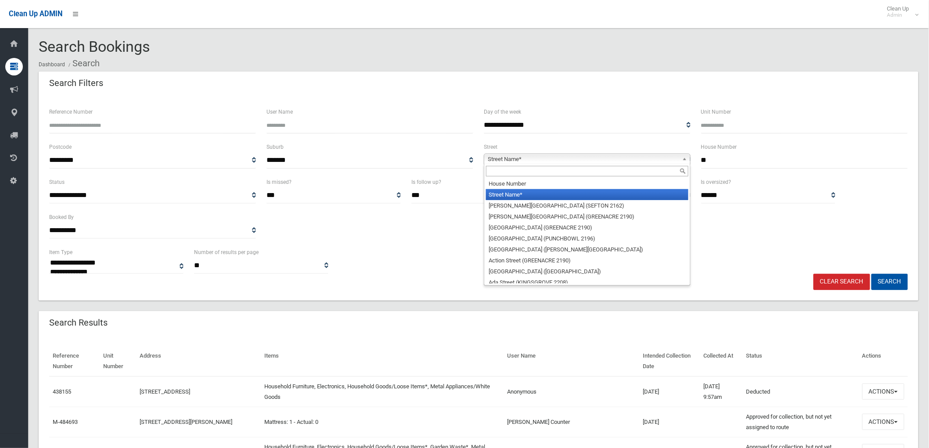
click at [682, 158] on b at bounding box center [686, 159] width 8 height 10
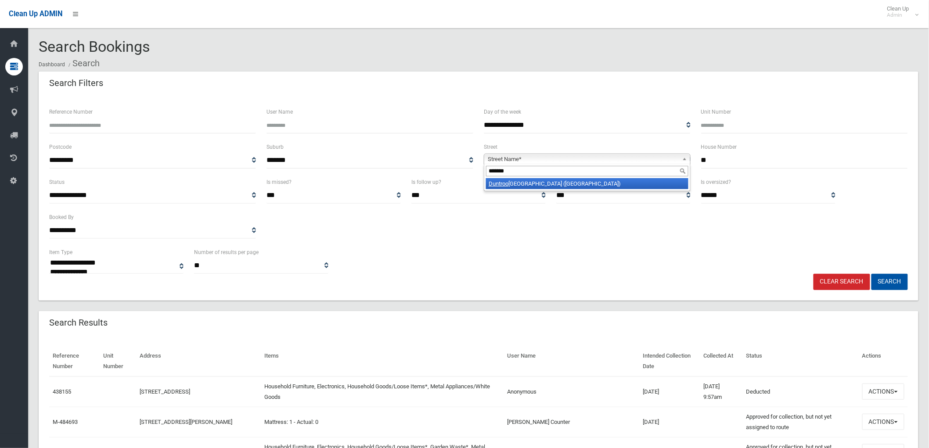
type input "*******"
drag, startPoint x: 611, startPoint y: 184, endPoint x: 897, endPoint y: 319, distance: 316.2
click at [611, 187] on li "[GEOGRAPHIC_DATA] ([GEOGRAPHIC_DATA])" at bounding box center [587, 183] width 202 height 11
click at [892, 280] on button "Search" at bounding box center [889, 282] width 36 height 16
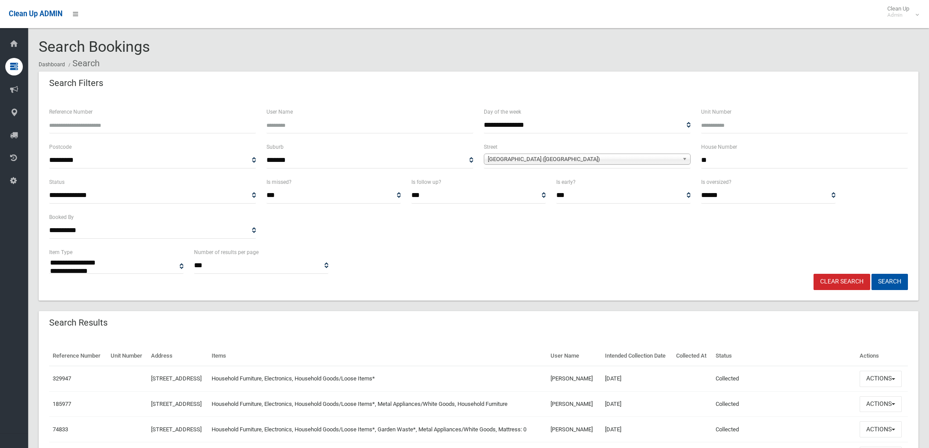
select select
click at [881, 387] on button "Actions" at bounding box center [881, 379] width 42 height 16
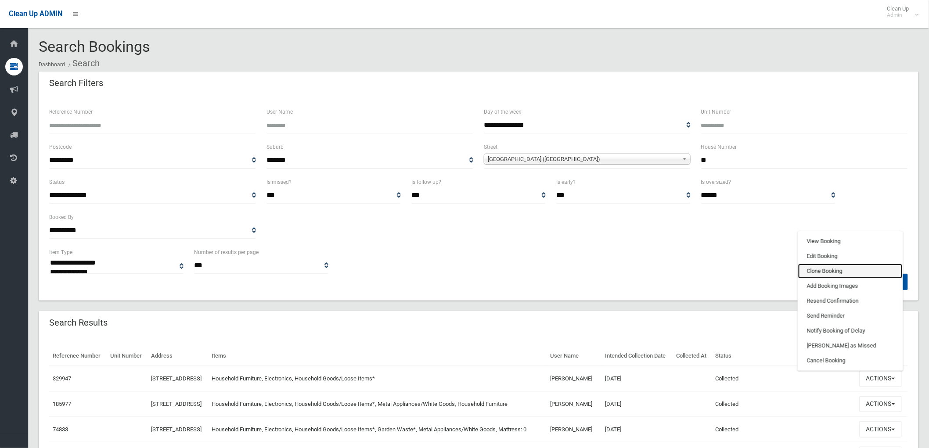
click at [850, 279] on link "Clone Booking" at bounding box center [850, 271] width 104 height 15
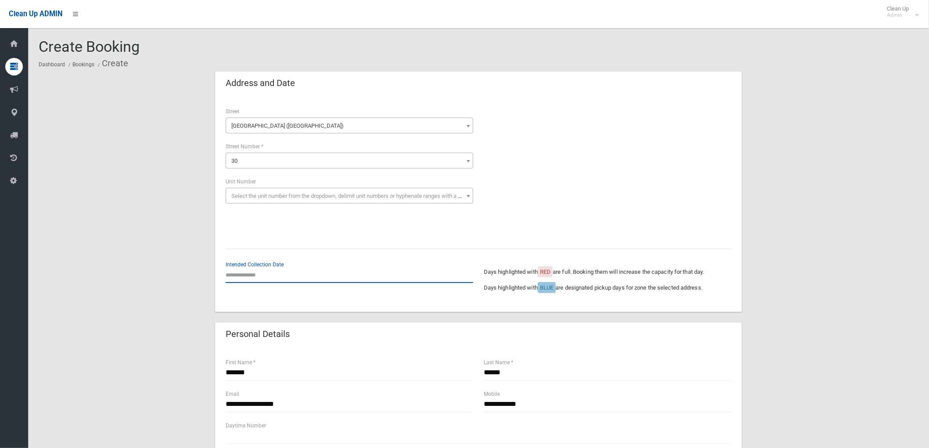
click at [264, 278] on input "text" at bounding box center [350, 275] width 248 height 16
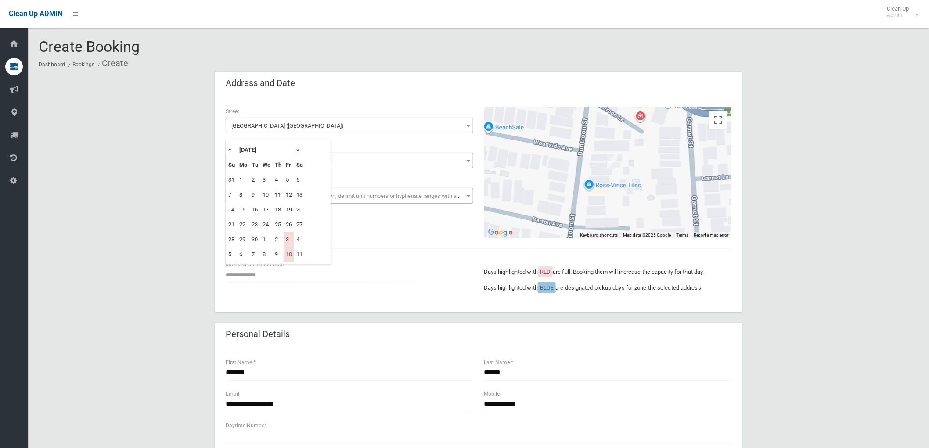
click at [296, 154] on th "»" at bounding box center [299, 150] width 11 height 15
click at [292, 223] on td "24" at bounding box center [289, 224] width 11 height 15
type input "**********"
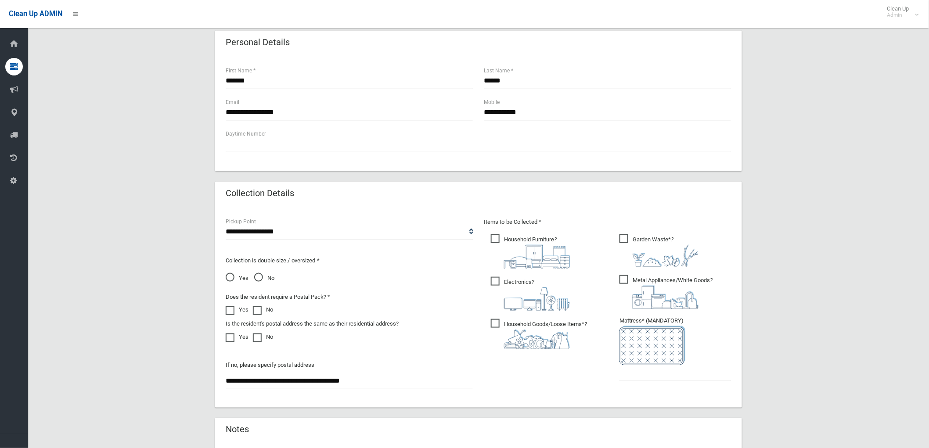
scroll to position [292, 0]
click at [637, 374] on input "text" at bounding box center [675, 373] width 112 height 16
type input "*"
click at [631, 284] on span "Metal Appliances/White Goods ?" at bounding box center [665, 292] width 93 height 34
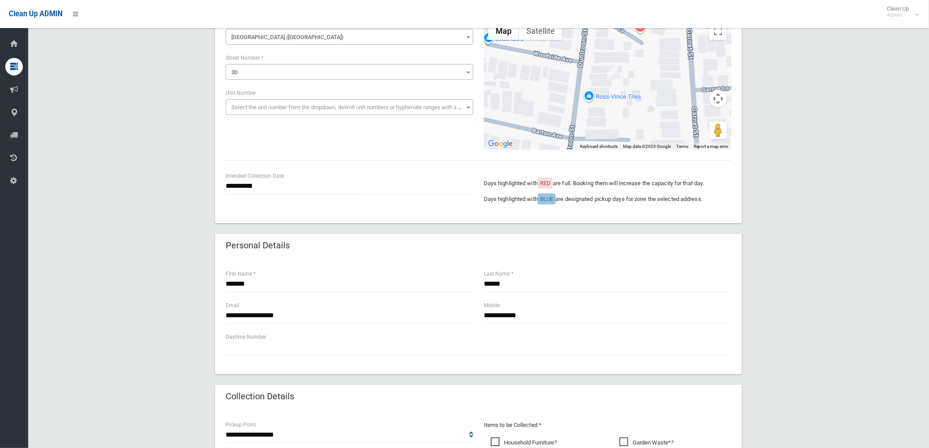
scroll to position [0, 0]
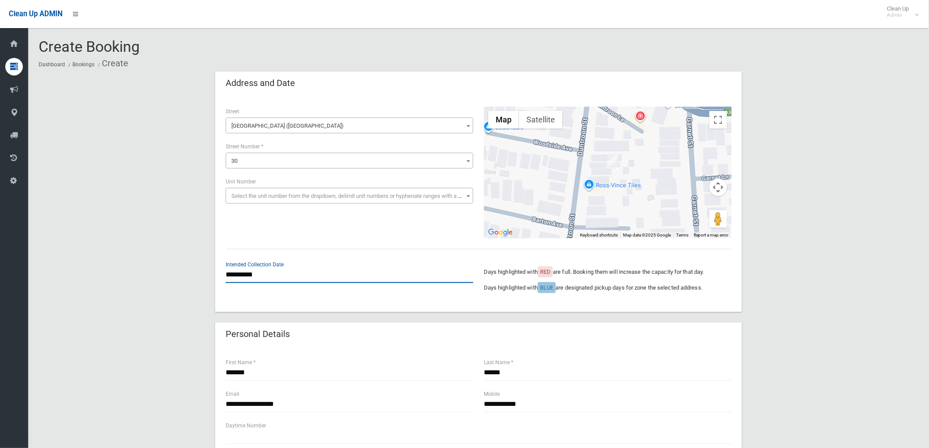
click at [299, 281] on input "**********" at bounding box center [350, 275] width 248 height 16
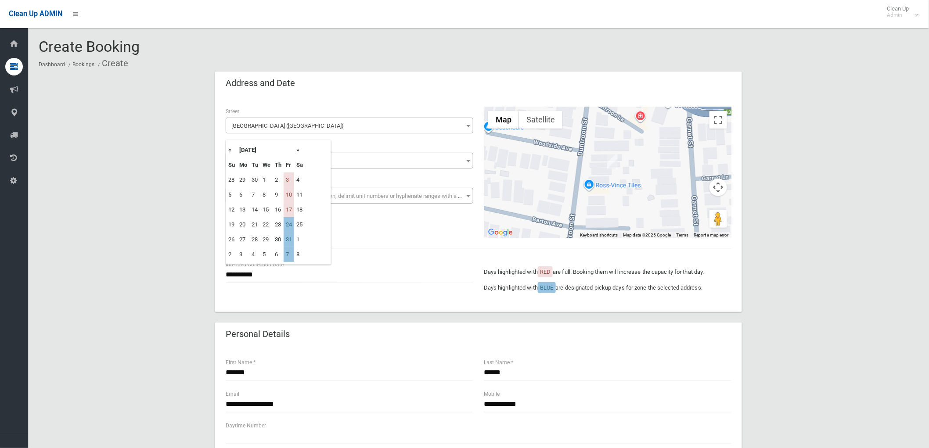
click at [380, 241] on div "**********" at bounding box center [478, 204] width 527 height 216
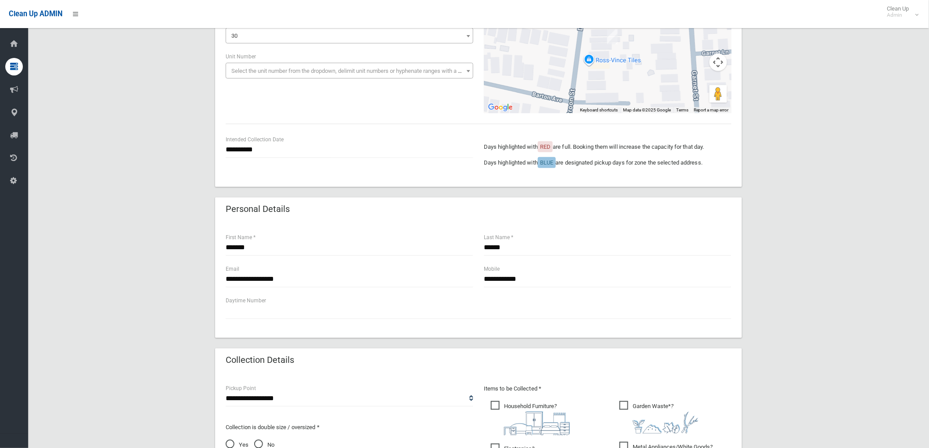
scroll to position [146, 0]
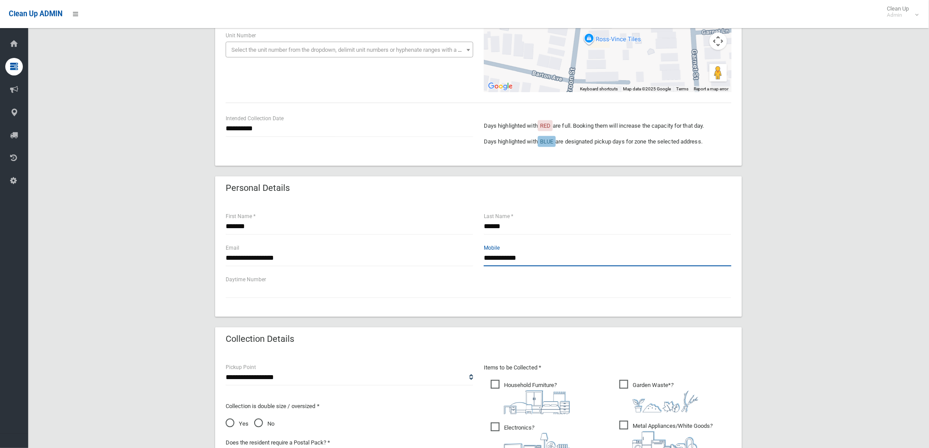
click at [533, 261] on input "**********" at bounding box center [608, 258] width 248 height 16
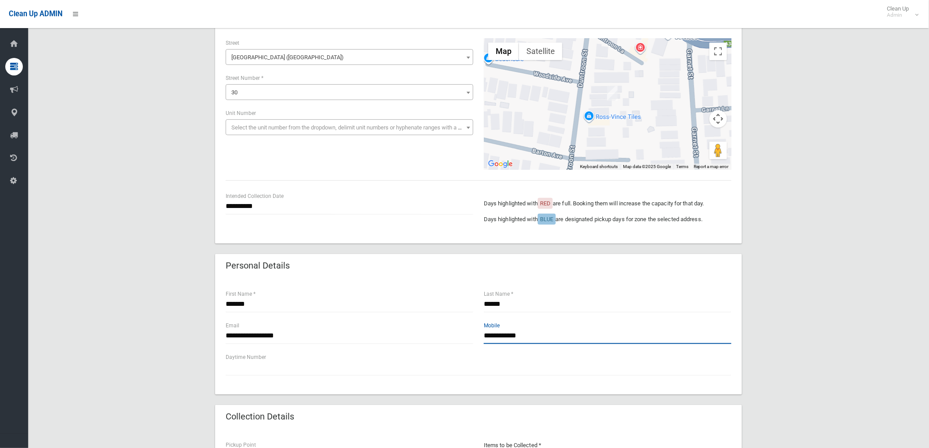
scroll to position [0, 0]
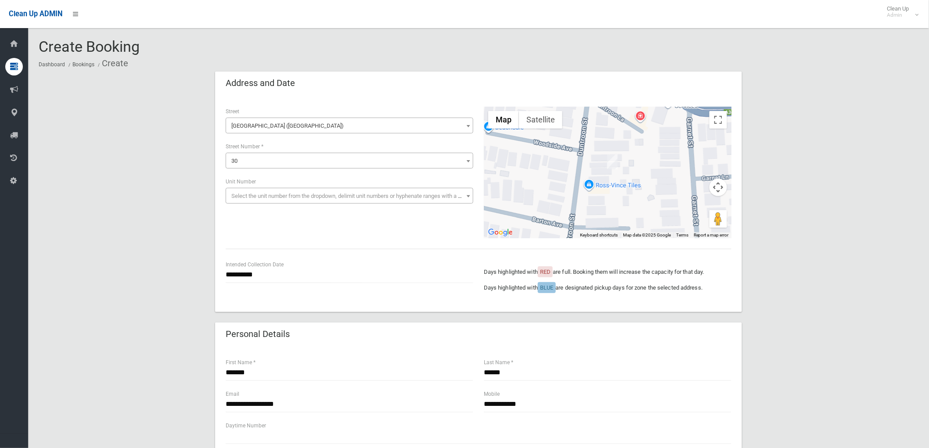
click at [271, 218] on div "**********" at bounding box center [478, 173] width 516 height 132
click at [277, 274] on input "**********" at bounding box center [350, 275] width 248 height 16
click at [363, 234] on div "**********" at bounding box center [478, 173] width 516 height 132
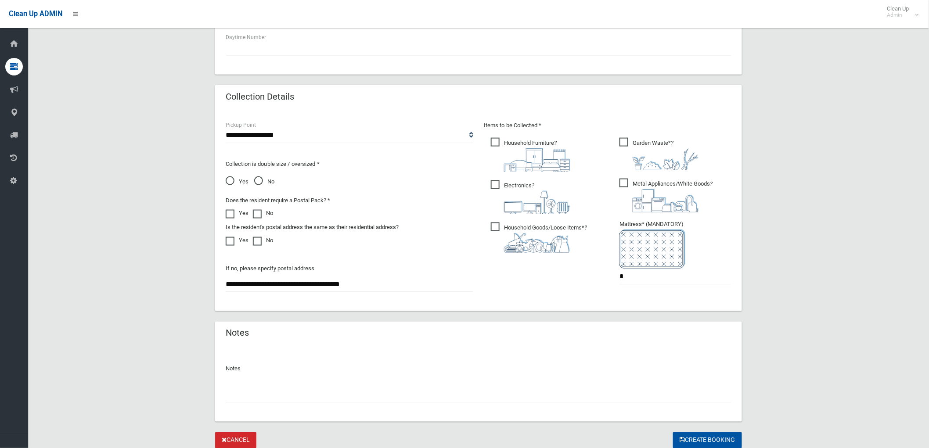
scroll to position [390, 0]
click at [515, 398] on input "text" at bounding box center [479, 393] width 506 height 16
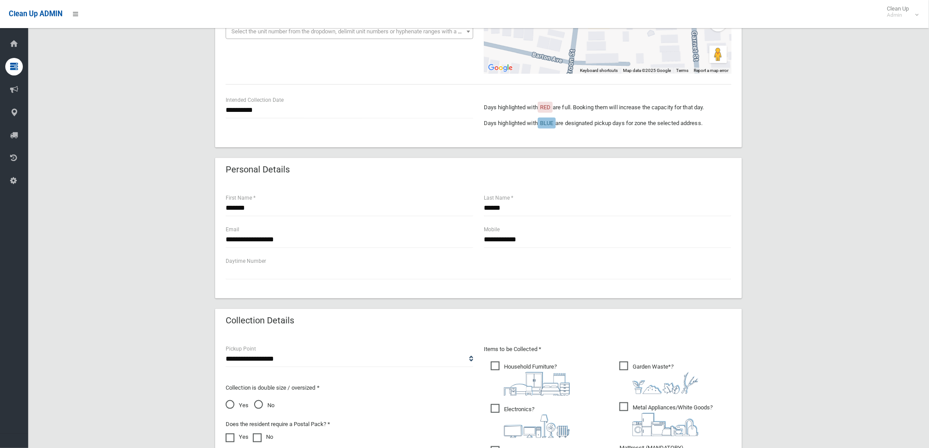
scroll to position [146, 0]
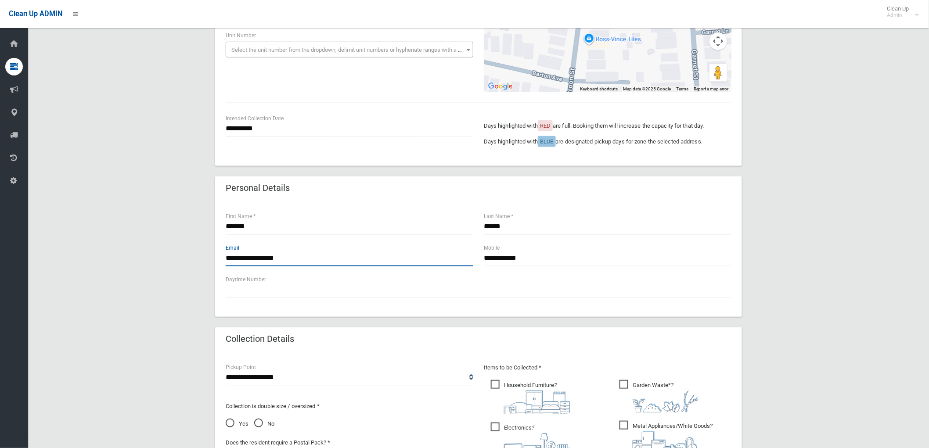
click at [451, 258] on input "**********" at bounding box center [350, 258] width 248 height 16
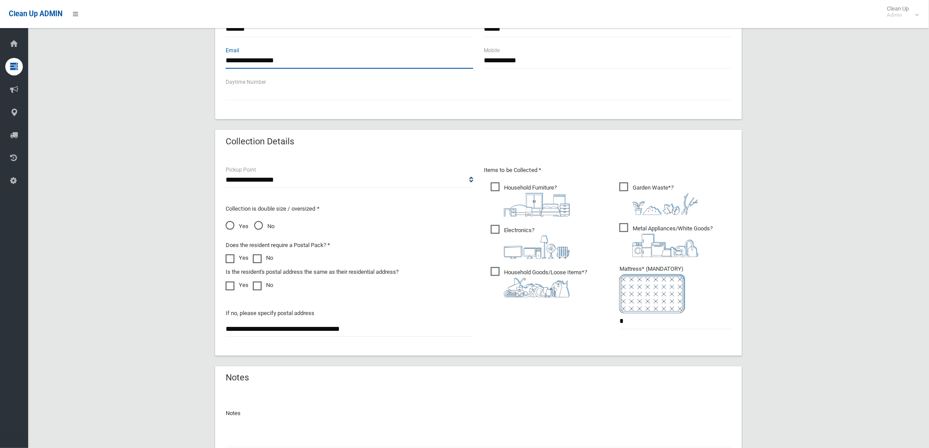
scroll to position [420, 0]
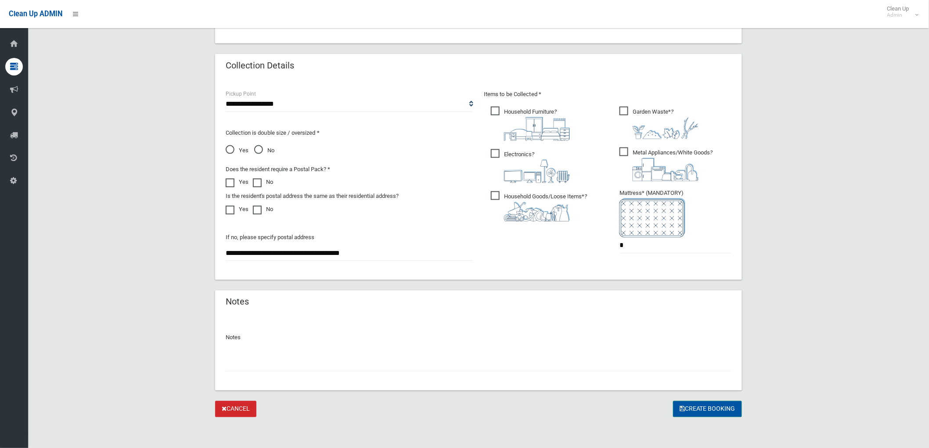
click at [722, 409] on button "Create Booking" at bounding box center [707, 409] width 69 height 16
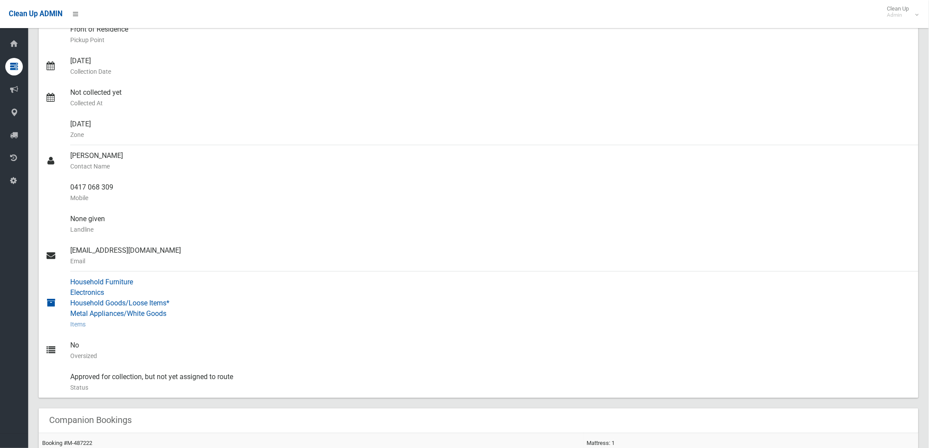
scroll to position [195, 0]
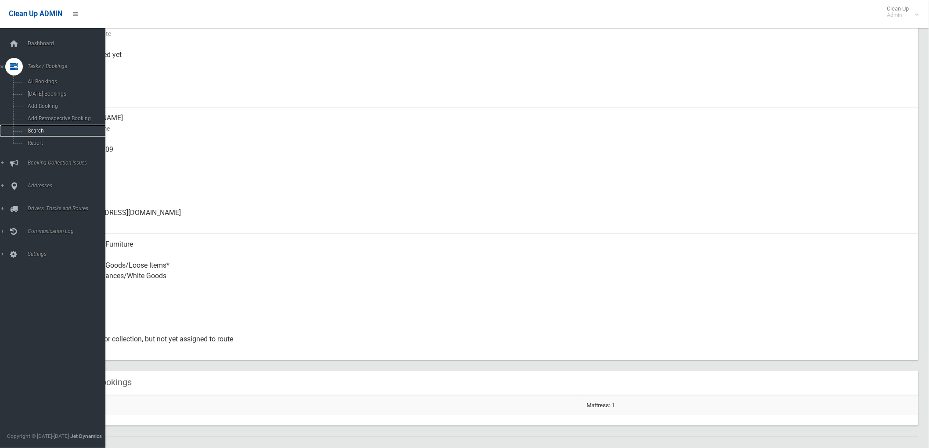
click at [60, 135] on link "Search" at bounding box center [56, 131] width 113 height 12
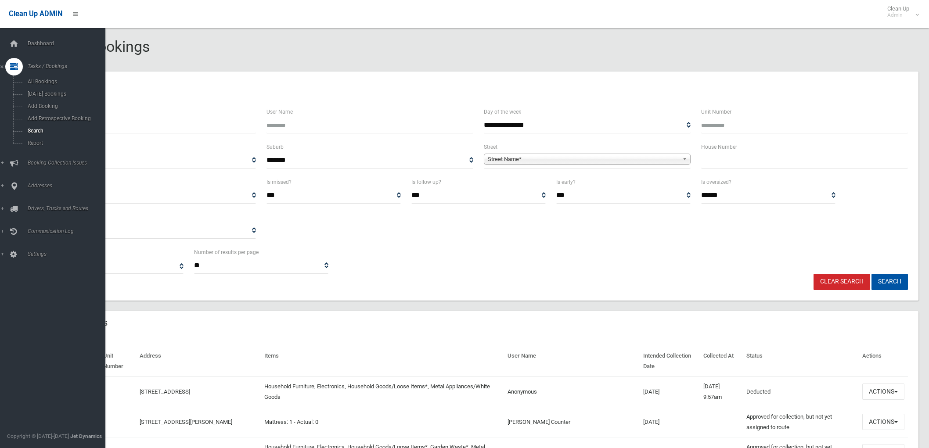
select select
click at [12, 43] on icon at bounding box center [14, 44] width 10 height 18
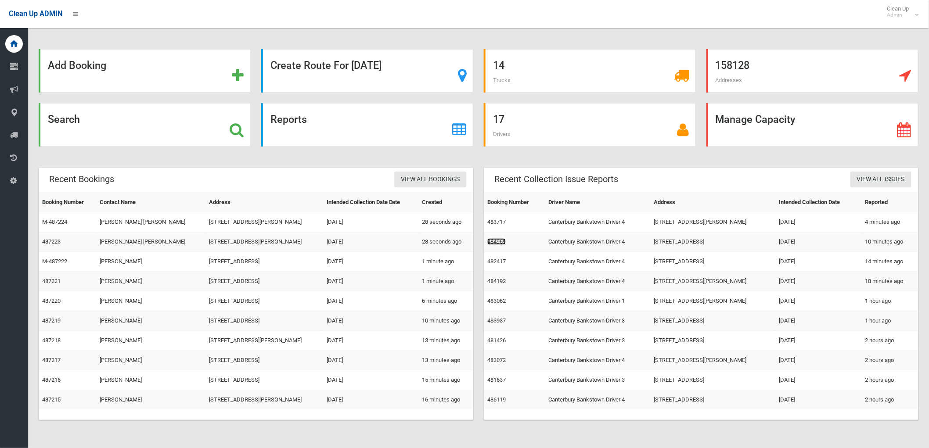
click at [493, 239] on link "484969" at bounding box center [496, 241] width 18 height 7
click at [501, 264] on link "482417" at bounding box center [496, 261] width 18 height 7
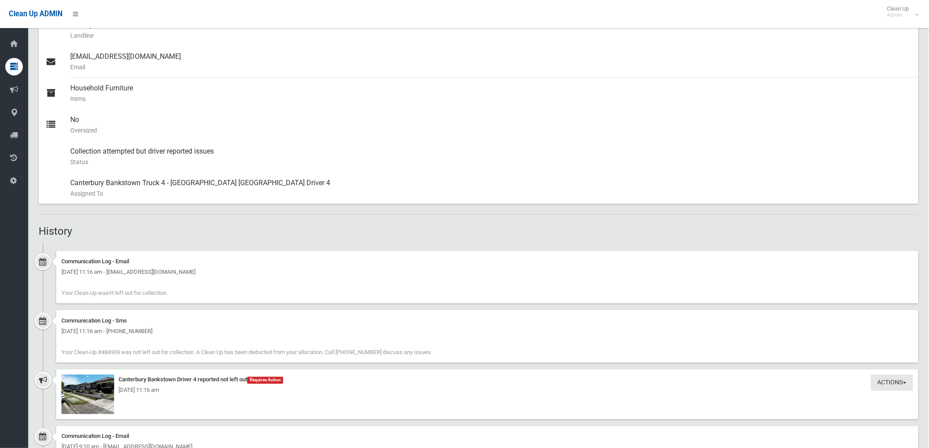
scroll to position [341, 0]
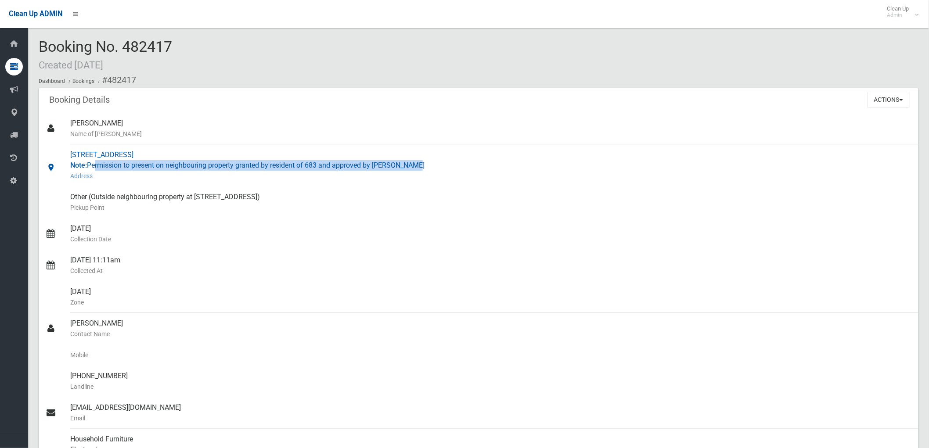
drag, startPoint x: 94, startPoint y: 169, endPoint x: 460, endPoint y: 163, distance: 366.6
click at [462, 163] on div "689 Punchbowl Road, PUNCHBOWL NSW 2196 Note: Permission to present on neighbour…" at bounding box center [490, 165] width 841 height 42
click at [459, 164] on div "689 Punchbowl Road, PUNCHBOWL NSW 2196 Note: Permission to present on neighbour…" at bounding box center [490, 165] width 841 height 42
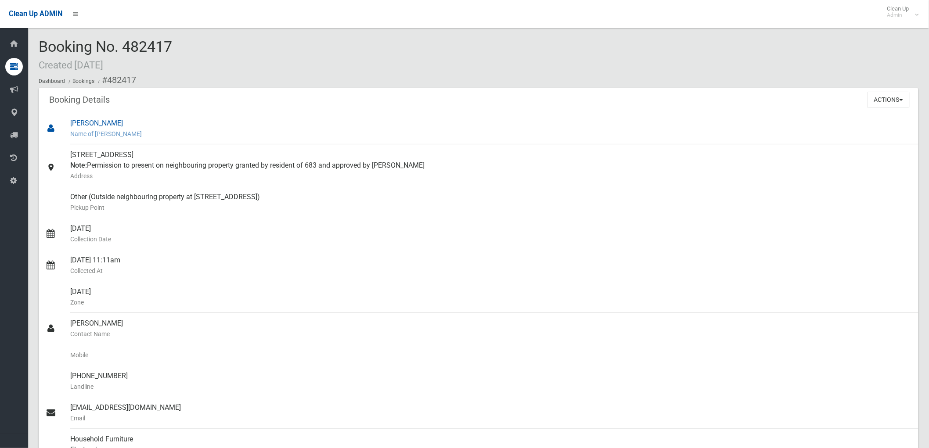
drag, startPoint x: 80, startPoint y: 117, endPoint x: 136, endPoint y: 123, distance: 56.6
click at [136, 123] on div "Cameron Phelps Name of Booker" at bounding box center [490, 129] width 841 height 32
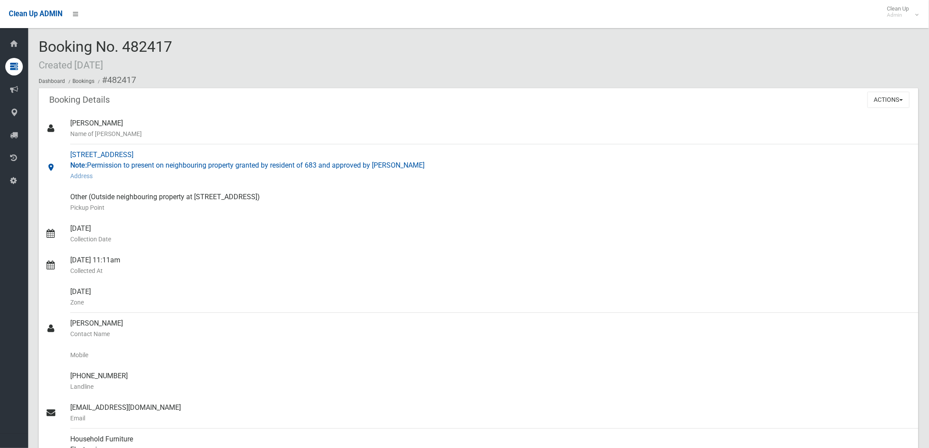
drag, startPoint x: 92, startPoint y: 162, endPoint x: 460, endPoint y: 175, distance: 367.7
click at [460, 175] on div "689 Punchbowl Road, PUNCHBOWL NSW 2196 Note: Permission to present on neighbour…" at bounding box center [490, 165] width 841 height 42
click at [460, 175] on small "Address" at bounding box center [490, 176] width 841 height 11
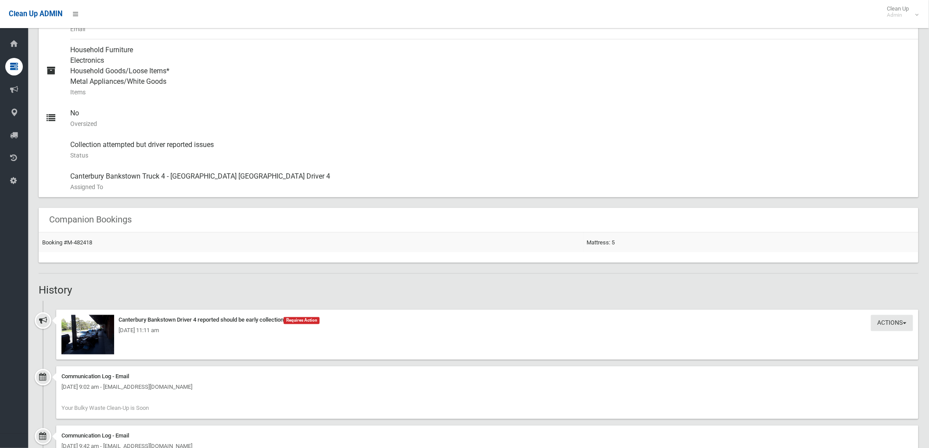
scroll to position [390, 0]
click at [90, 336] on img at bounding box center [87, 335] width 53 height 40
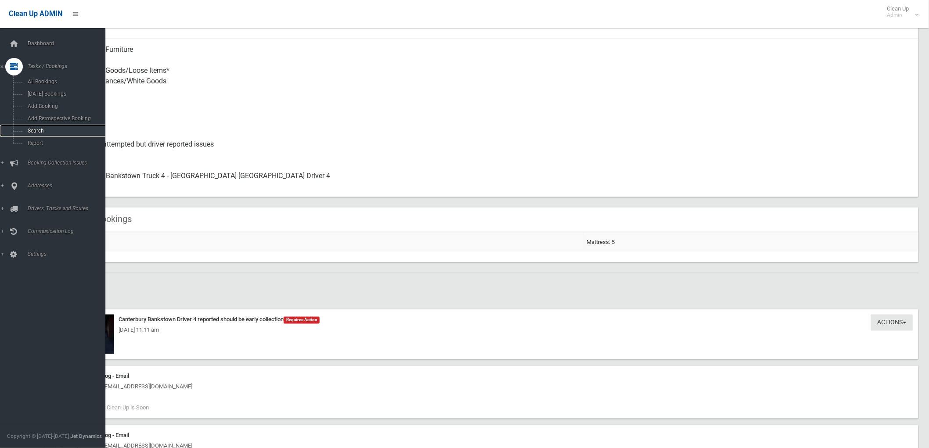
click at [31, 128] on span "Search" at bounding box center [65, 131] width 80 height 6
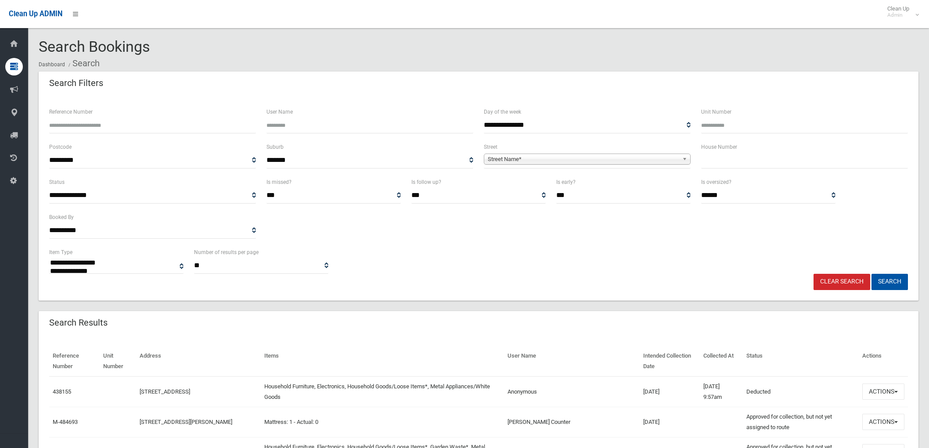
select select
click at [830, 157] on input "text" at bounding box center [804, 160] width 207 height 16
type input "**"
click at [672, 163] on span "Street Name*" at bounding box center [583, 159] width 191 height 11
type input "****"
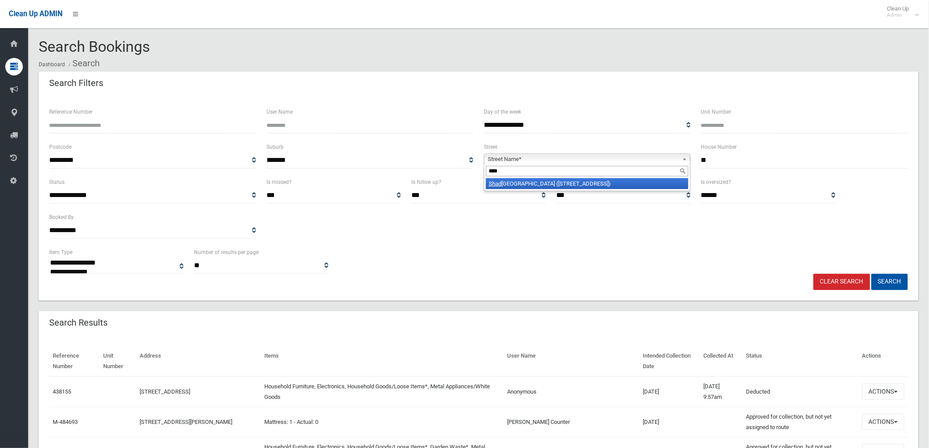
click at [552, 189] on li "[GEOGRAPHIC_DATA] ([STREET_ADDRESS])" at bounding box center [587, 183] width 202 height 11
click at [892, 266] on div "**********" at bounding box center [478, 260] width 869 height 27
click at [893, 281] on button "Search" at bounding box center [889, 282] width 36 height 16
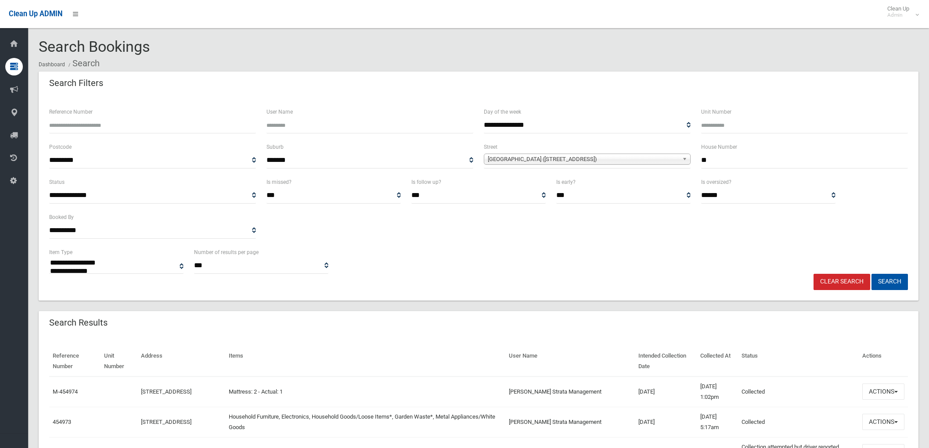
select select
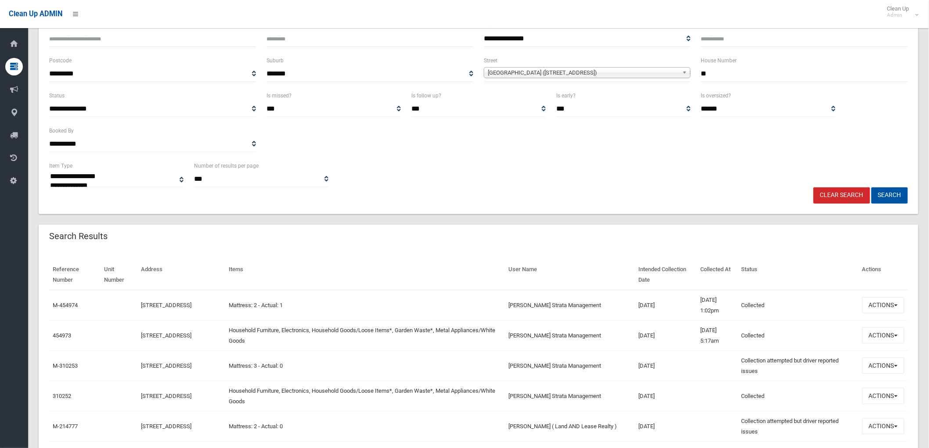
scroll to position [97, 0]
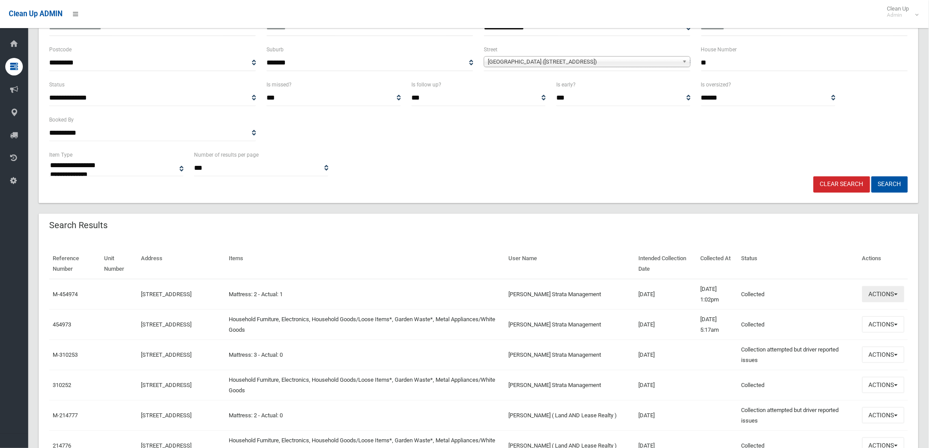
click at [903, 294] on button "Actions" at bounding box center [883, 294] width 42 height 16
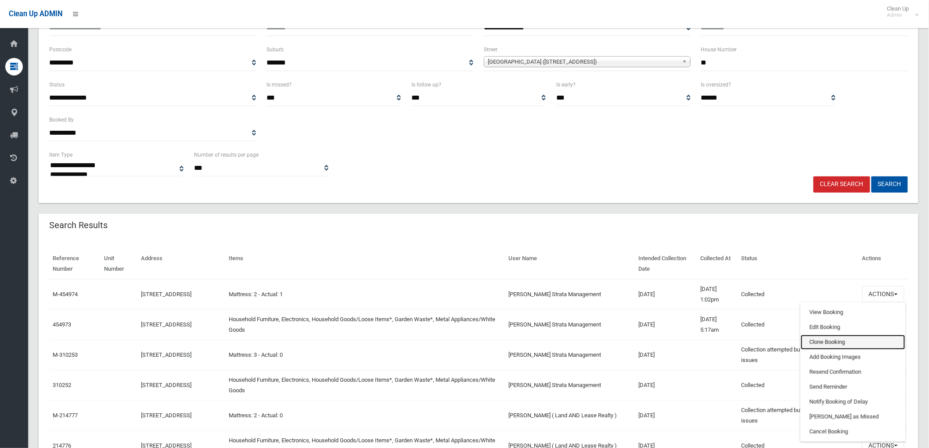
click at [857, 341] on link "Clone Booking" at bounding box center [853, 342] width 104 height 15
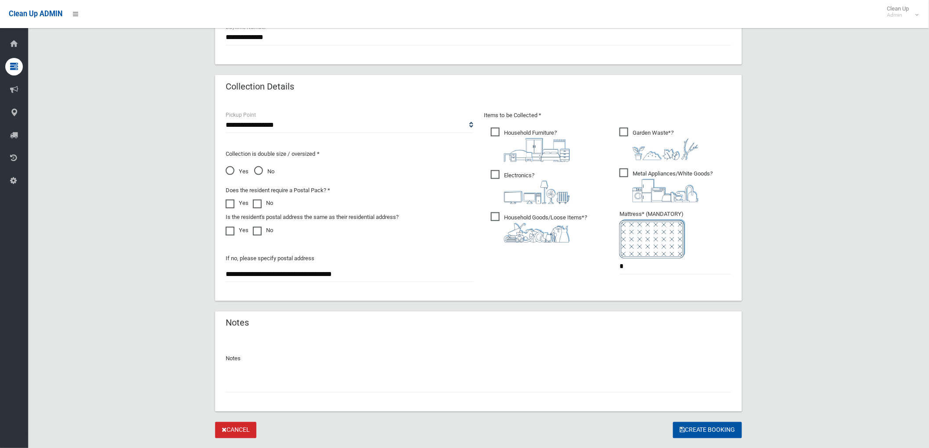
scroll to position [420, 0]
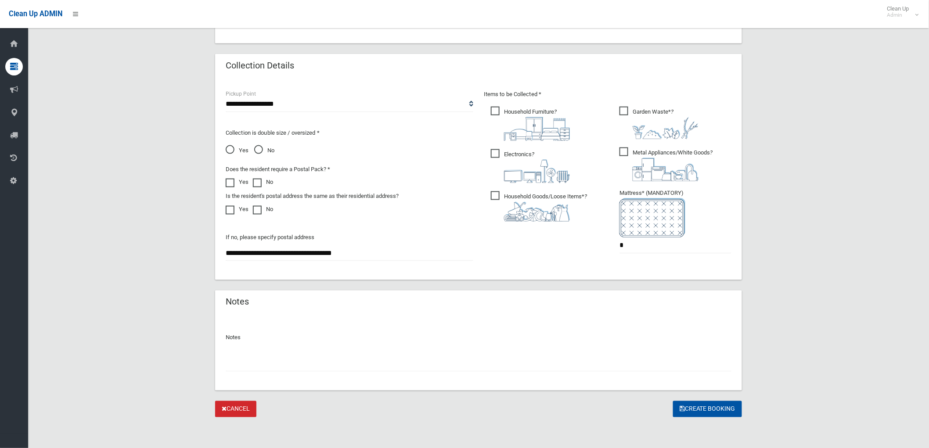
click at [574, 195] on span "Household Goods/Loose Items* ?" at bounding box center [539, 206] width 96 height 30
click at [525, 155] on span "Electronics ?" at bounding box center [530, 166] width 79 height 34
drag, startPoint x: 529, startPoint y: 110, endPoint x: 602, endPoint y: 115, distance: 73.5
click at [536, 110] on span "Household Furniture ?" at bounding box center [530, 124] width 79 height 34
click at [616, 111] on ul "Garden Waste* ? *" at bounding box center [671, 182] width 119 height 155
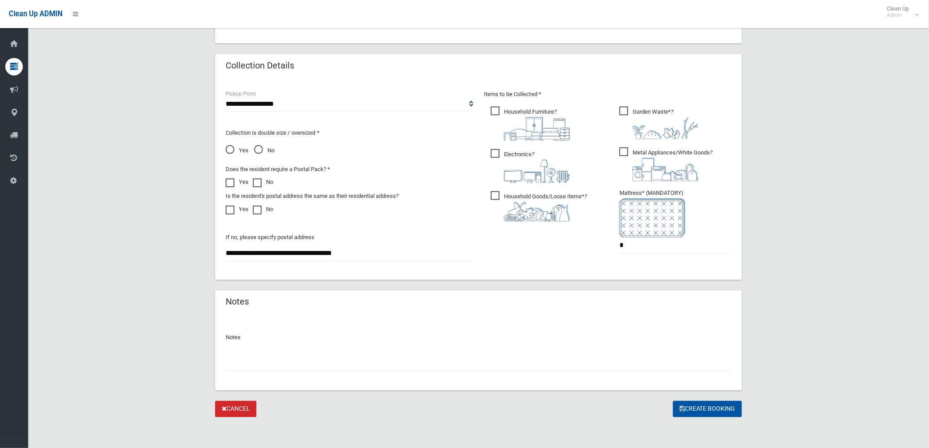
click at [536, 110] on span "Household Furniture ?" at bounding box center [530, 124] width 79 height 34
click at [630, 111] on span "Garden Waste* ?" at bounding box center [658, 123] width 79 height 32
click at [631, 158] on span "Metal Appliances/White Goods ?" at bounding box center [665, 165] width 93 height 34
drag, startPoint x: 645, startPoint y: 242, endPoint x: 558, endPoint y: 245, distance: 87.4
click at [558, 245] on div "Items to be Collected * Household Furniture ? *" at bounding box center [608, 177] width 258 height 176
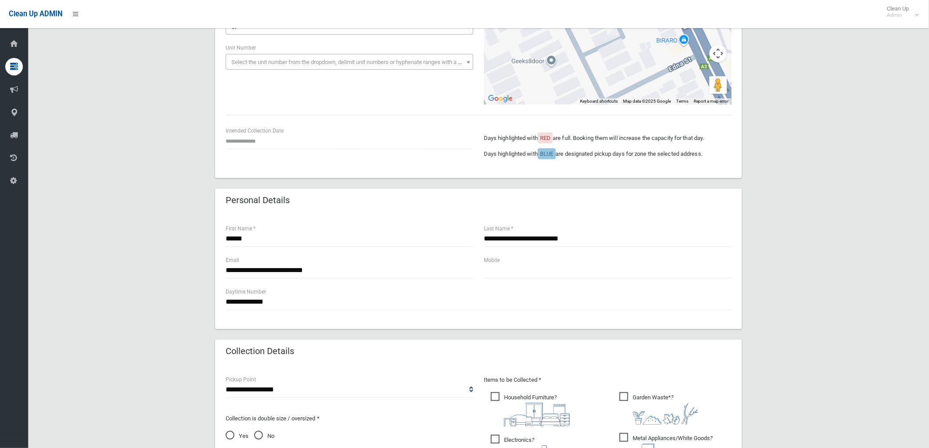
scroll to position [127, 0]
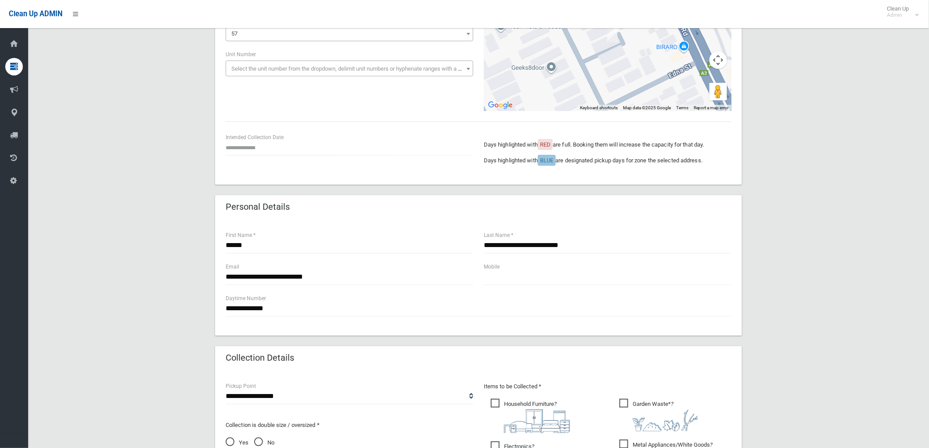
type input "*"
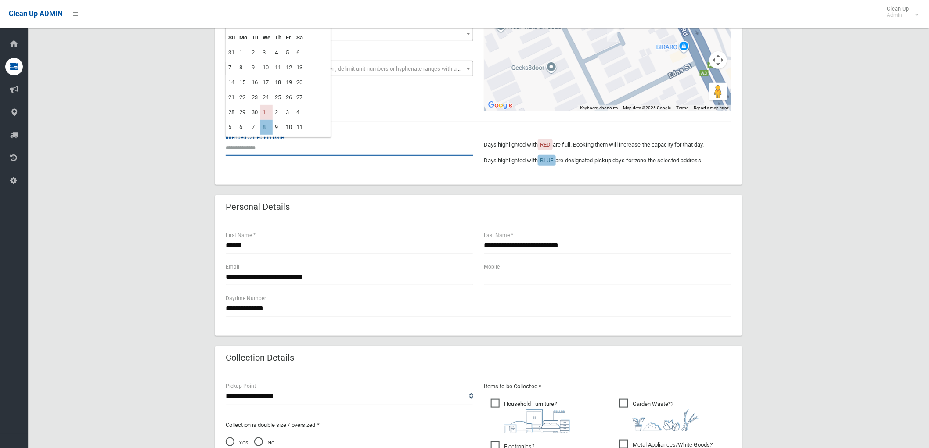
click at [286, 155] on input "text" at bounding box center [350, 148] width 248 height 16
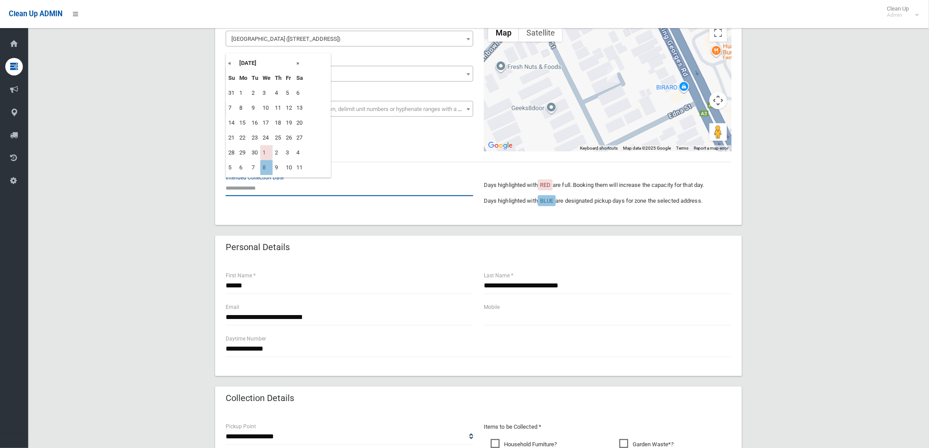
scroll to position [78, 0]
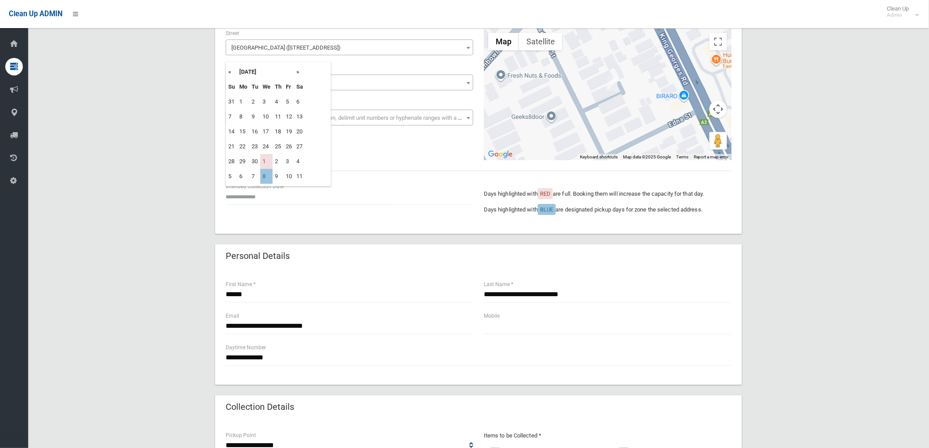
click at [299, 69] on th "»" at bounding box center [299, 72] width 11 height 15
click at [270, 119] on td "8" at bounding box center [266, 116] width 12 height 15
type input "**********"
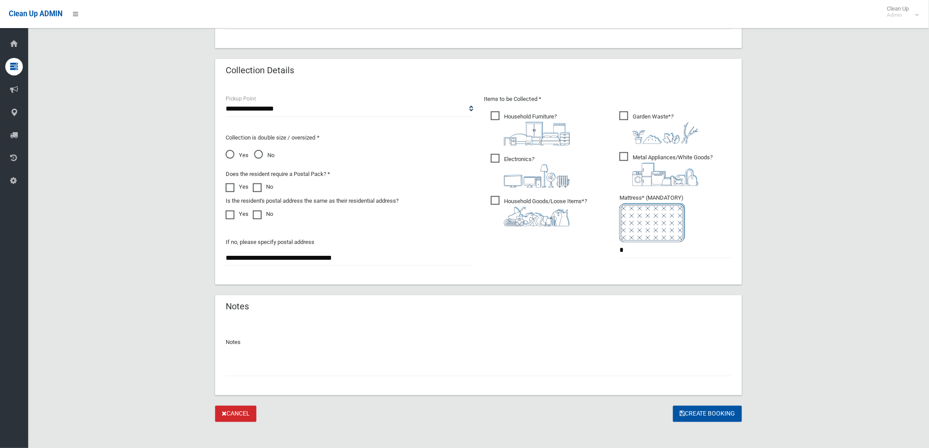
scroll to position [420, 0]
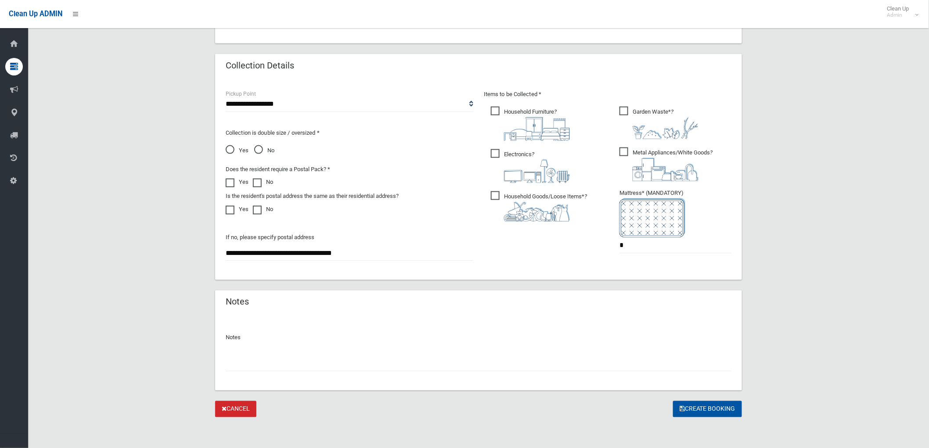
click at [700, 358] on input "text" at bounding box center [479, 364] width 506 height 16
type input "**********"
click at [698, 397] on form "**********" at bounding box center [478, 35] width 527 height 766
click at [701, 408] on button "Create Booking" at bounding box center [707, 409] width 69 height 16
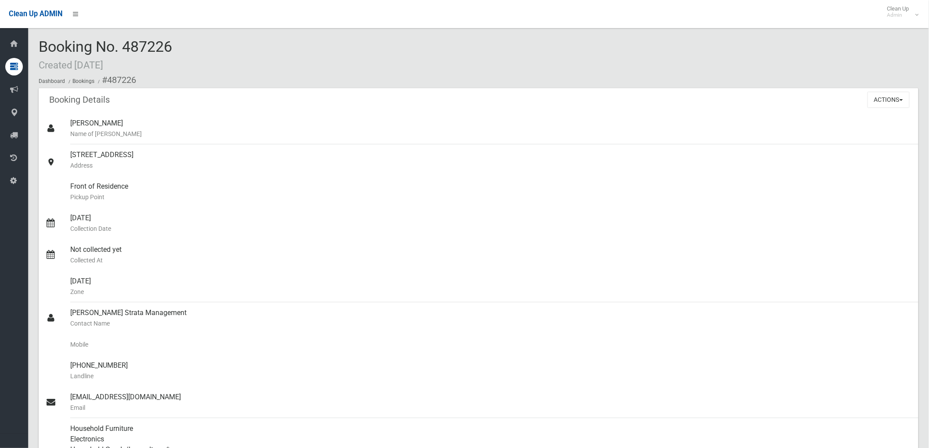
drag, startPoint x: 126, startPoint y: 45, endPoint x: 183, endPoint y: 44, distance: 57.5
click at [183, 44] on div "Booking No. 487226 Created 22/09/2025 Dashboard Bookings #487226" at bounding box center [479, 64] width 880 height 50
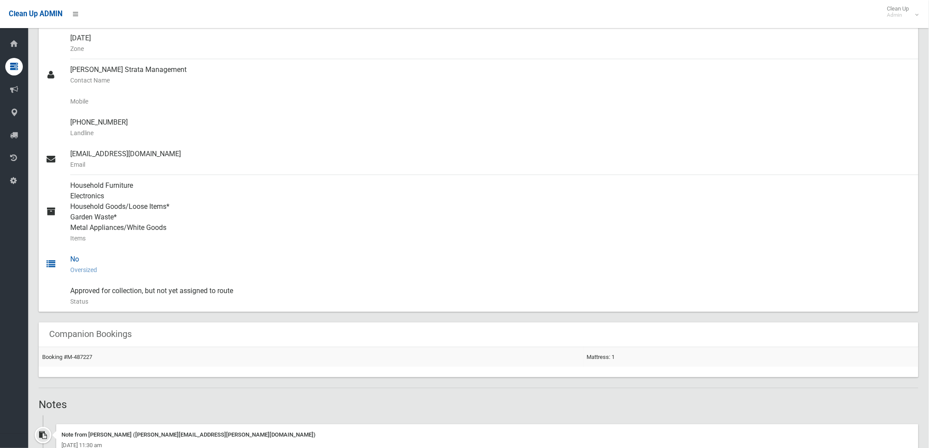
scroll to position [244, 0]
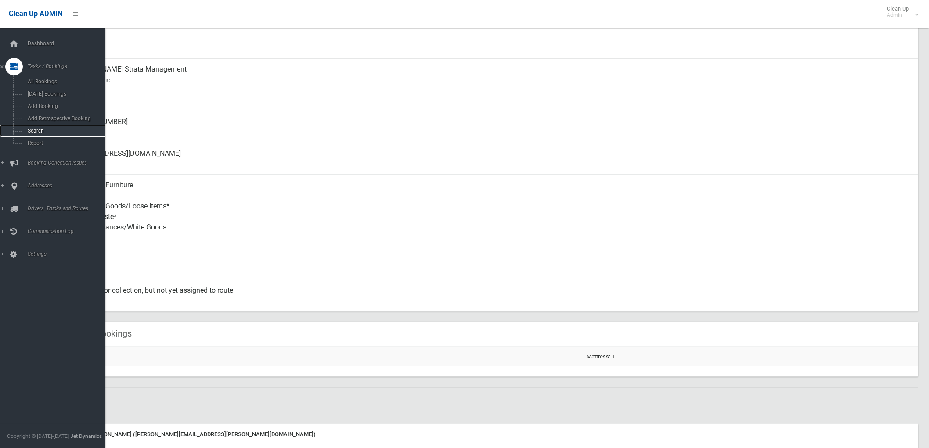
click at [31, 132] on span "Search" at bounding box center [65, 131] width 80 height 6
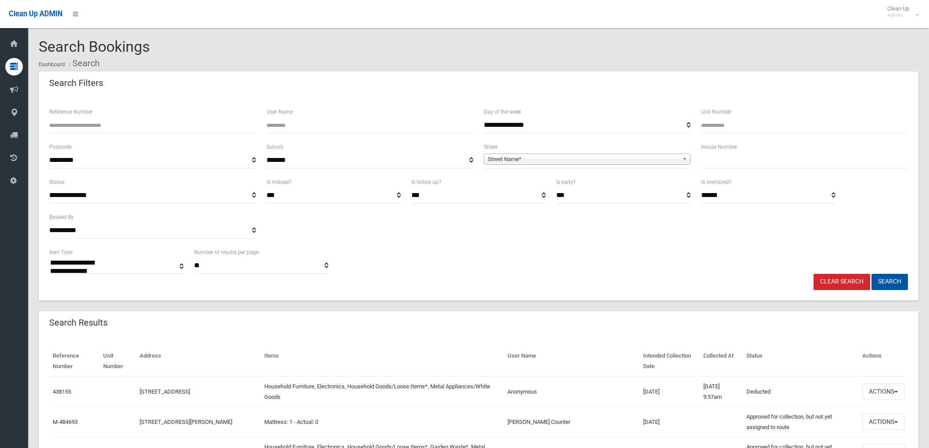
select select
click at [738, 168] on input "text" at bounding box center [804, 160] width 207 height 16
click at [804, 161] on input "text" at bounding box center [804, 160] width 207 height 16
type input "****"
click at [595, 165] on span "**********" at bounding box center [587, 160] width 207 height 16
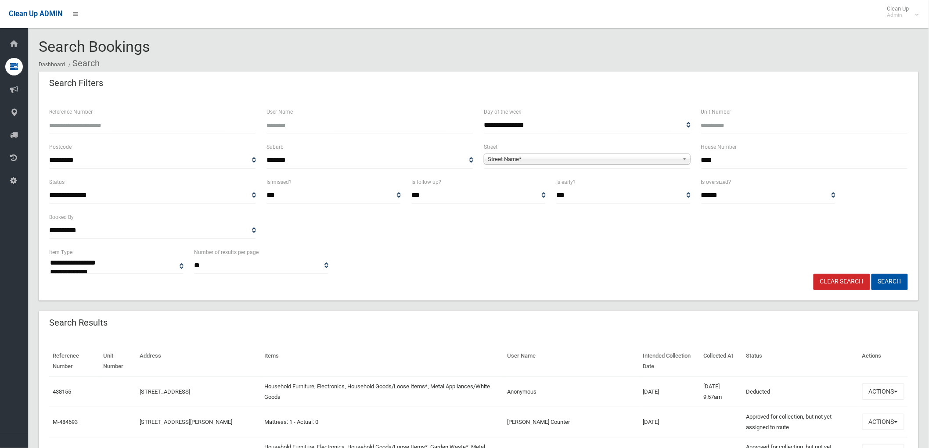
click at [598, 162] on span "Street Name*" at bounding box center [583, 159] width 191 height 11
type input "*"
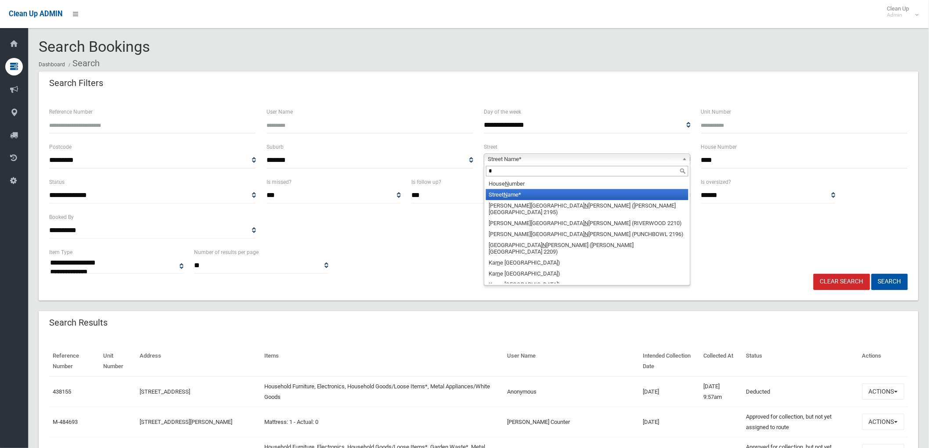
type input "**"
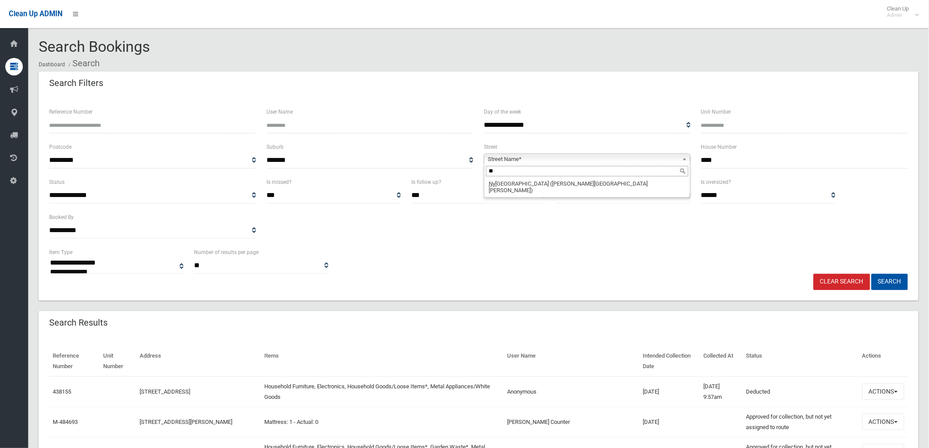
drag, startPoint x: 547, startPoint y: 170, endPoint x: 359, endPoint y: 179, distance: 189.0
click at [359, 179] on form "**********" at bounding box center [478, 199] width 859 height 184
type input "*****"
click at [605, 180] on li "[GEOGRAPHIC_DATA] ([PERSON_NAME][GEOGRAPHIC_DATA][PERSON_NAME])" at bounding box center [587, 183] width 202 height 11
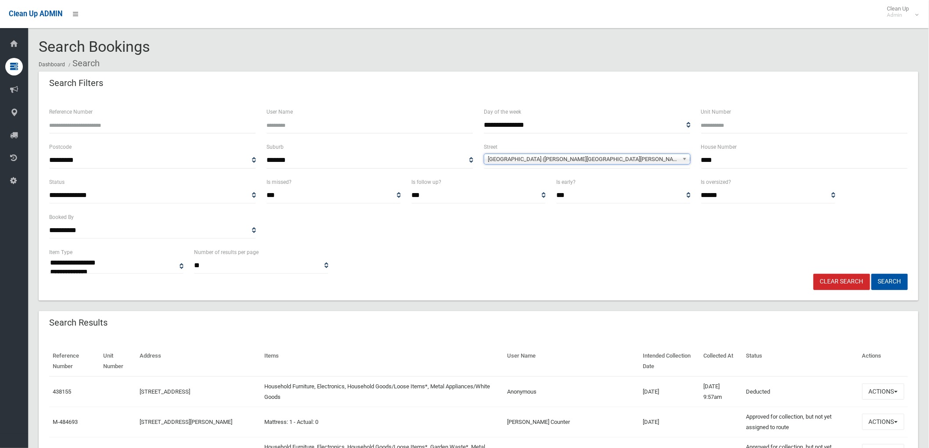
click at [749, 164] on input "****" at bounding box center [804, 160] width 207 height 16
type input "*"
click at [888, 275] on button "Search" at bounding box center [889, 282] width 36 height 16
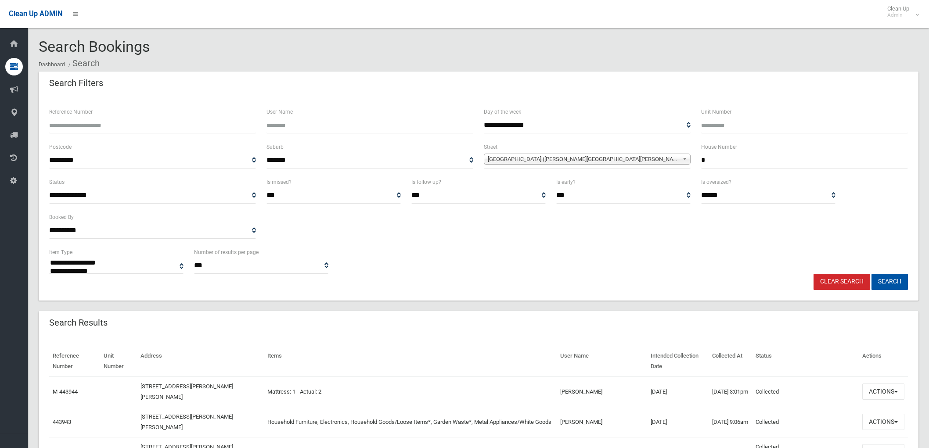
select select
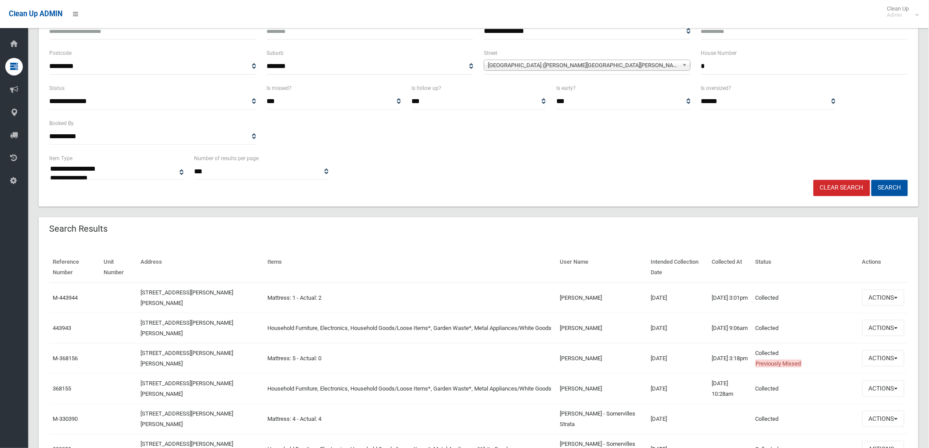
scroll to position [97, 0]
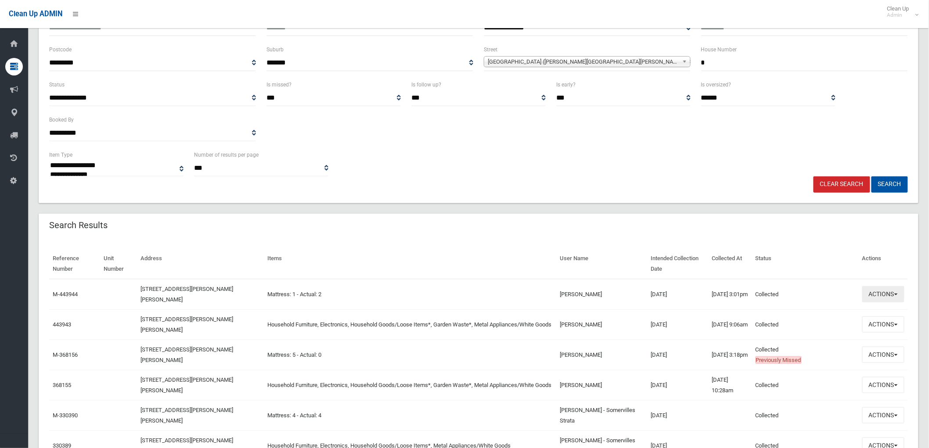
click at [894, 292] on button "Actions" at bounding box center [883, 294] width 42 height 16
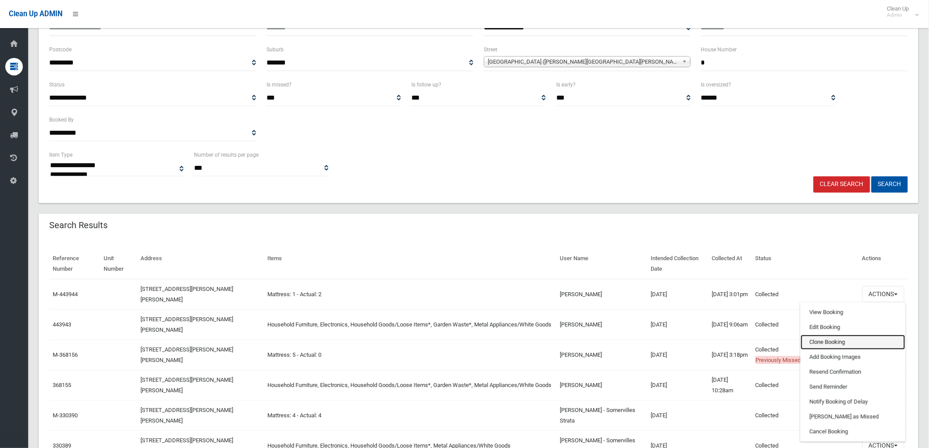
click at [853, 340] on link "Clone Booking" at bounding box center [853, 342] width 104 height 15
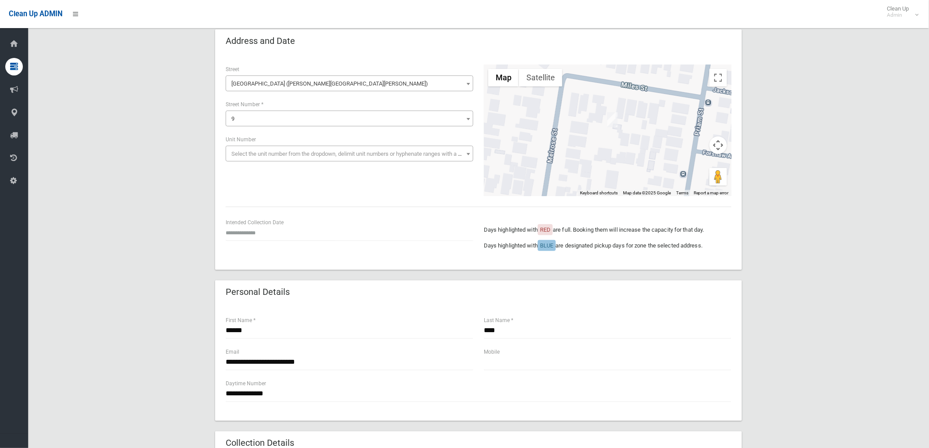
scroll to position [49, 0]
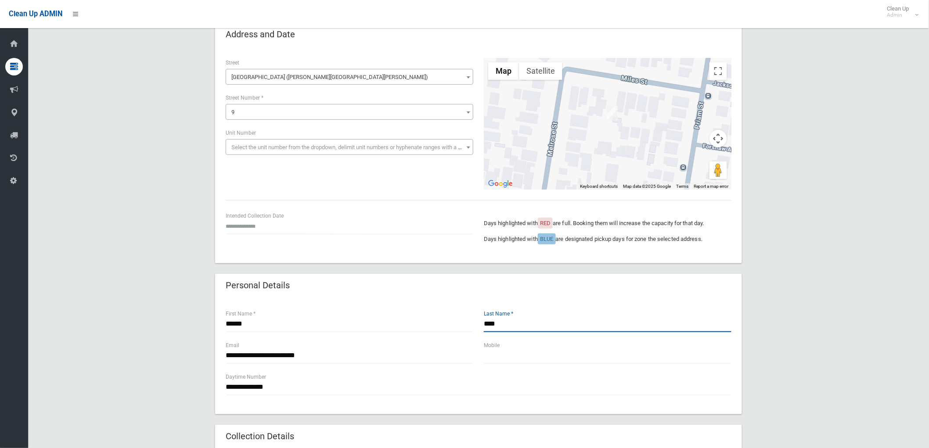
drag, startPoint x: 520, startPoint y: 328, endPoint x: 330, endPoint y: 321, distance: 190.7
click at [330, 321] on div "****** First Name * **** Last Name *" at bounding box center [478, 325] width 516 height 32
type input "**********"
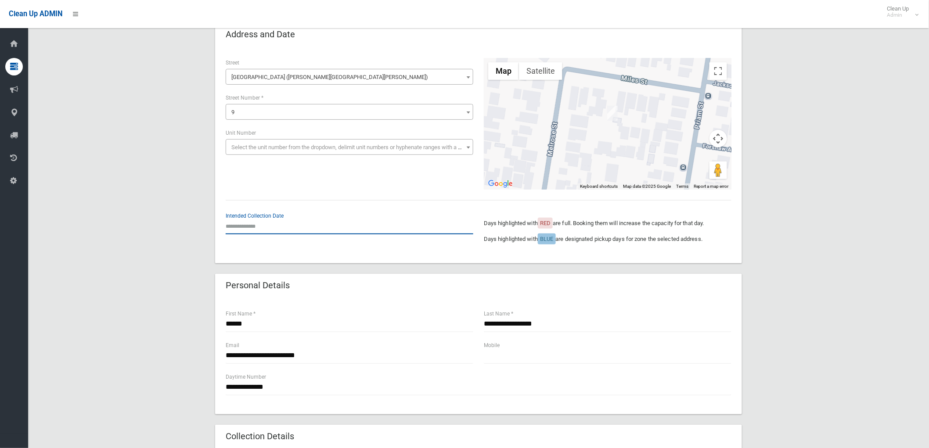
click at [249, 226] on input "text" at bounding box center [350, 226] width 248 height 16
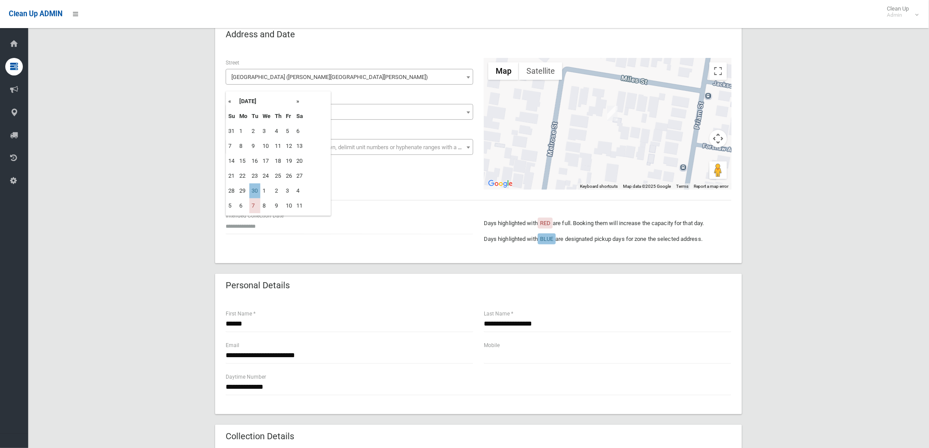
click at [299, 105] on th "»" at bounding box center [299, 101] width 11 height 15
click at [256, 155] on td "11" at bounding box center [254, 161] width 11 height 15
type input "**********"
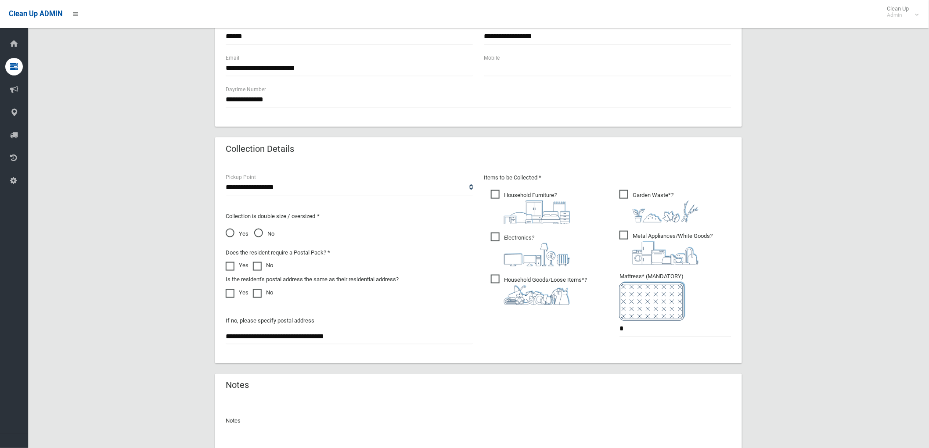
scroll to position [341, 0]
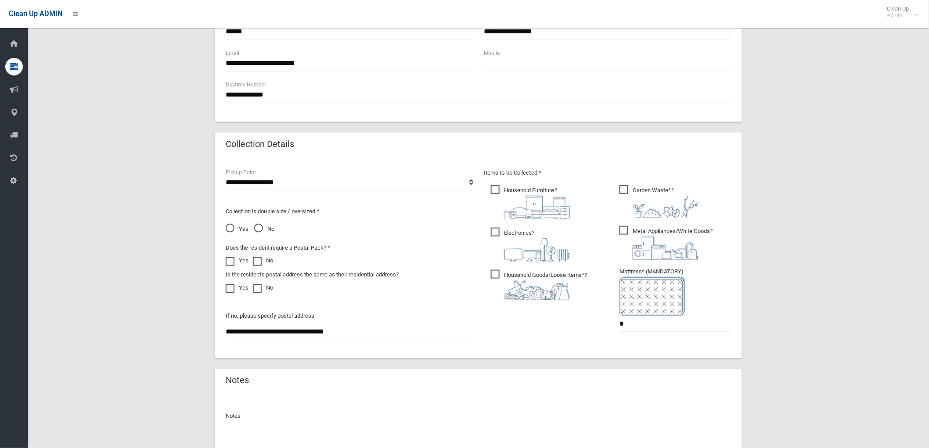
click at [569, 281] on div at bounding box center [545, 291] width 83 height 20
click at [520, 225] on ul "Household Furniture ?" at bounding box center [543, 245] width 119 height 123
click at [528, 179] on div "Items to be Collected * Household Furniture ? *" at bounding box center [608, 256] width 258 height 176
click at [625, 227] on span "Metal Appliances/White Goods ?" at bounding box center [665, 243] width 93 height 34
click at [531, 192] on span "Household Furniture ?" at bounding box center [530, 202] width 79 height 34
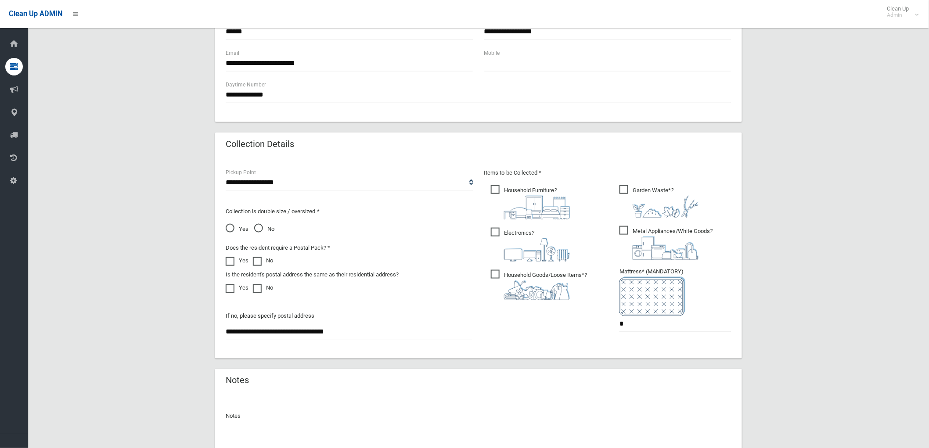
click at [528, 234] on span "Electronics ?" at bounding box center [530, 245] width 79 height 34
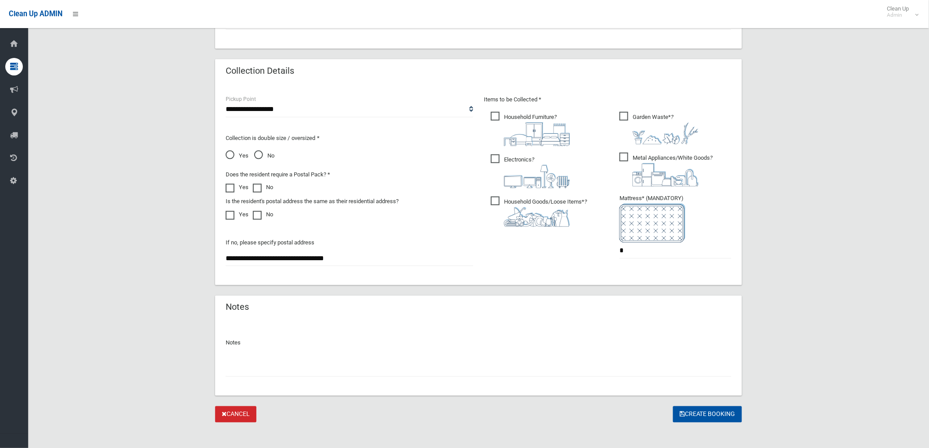
scroll to position [420, 0]
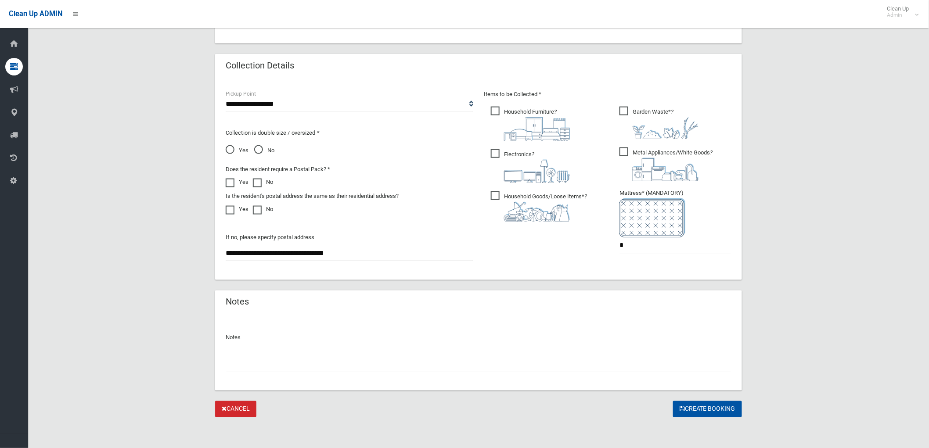
click at [503, 364] on input "text" at bounding box center [479, 364] width 506 height 16
type input "**********"
drag, startPoint x: 699, startPoint y: 423, endPoint x: 705, endPoint y: 414, distance: 10.1
click at [700, 421] on section "**********" at bounding box center [478, 34] width 901 height 830
click at [705, 414] on button "Create Booking" at bounding box center [707, 409] width 69 height 16
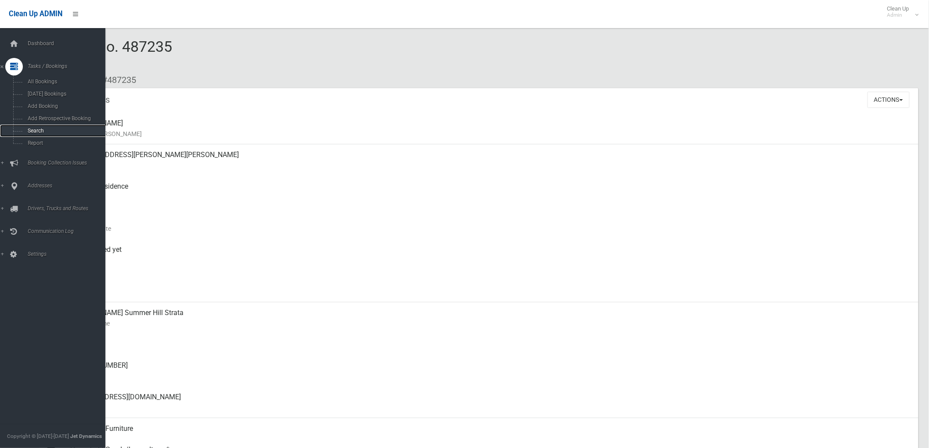
click at [69, 133] on span "Search" at bounding box center [65, 131] width 80 height 6
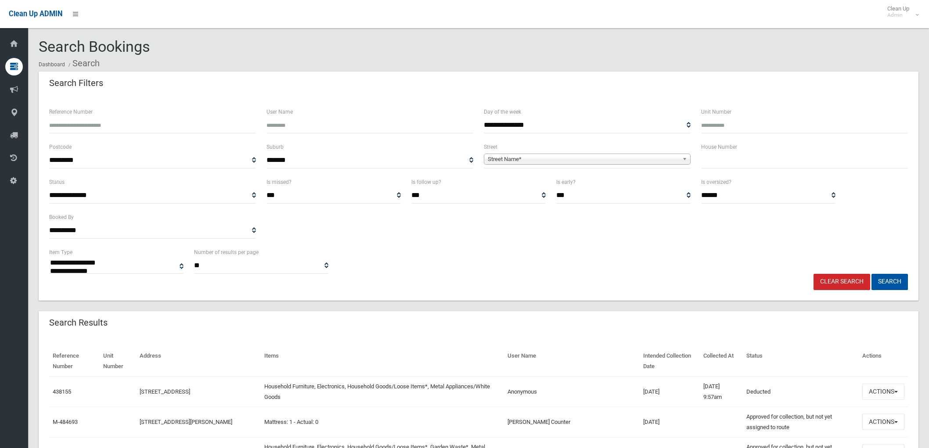
select select
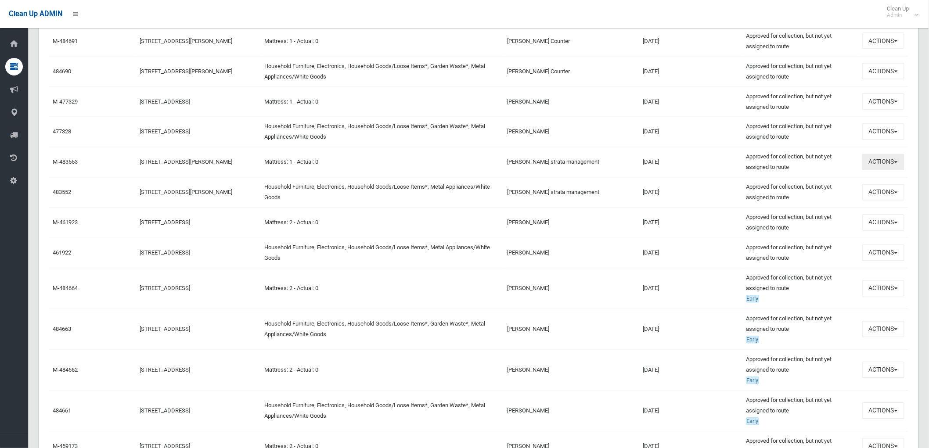
scroll to position [585, 0]
click at [889, 195] on button "Actions" at bounding box center [883, 191] width 42 height 16
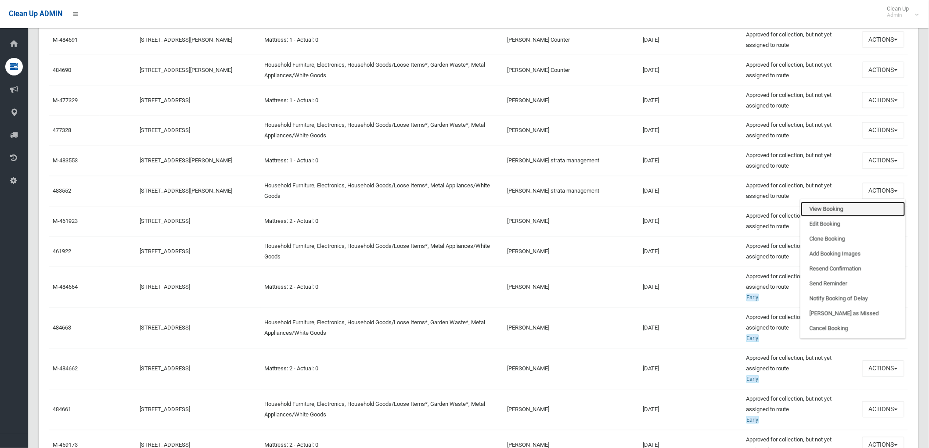
click at [839, 216] on link "View Booking" at bounding box center [853, 209] width 104 height 15
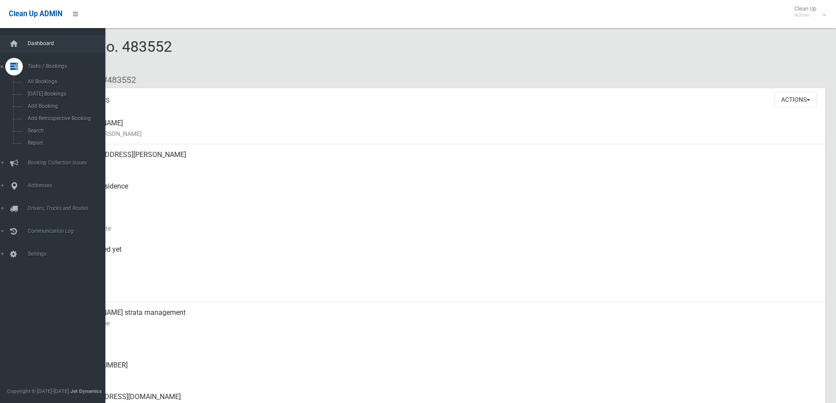
click at [44, 43] on span "Dashboard" at bounding box center [69, 43] width 88 height 6
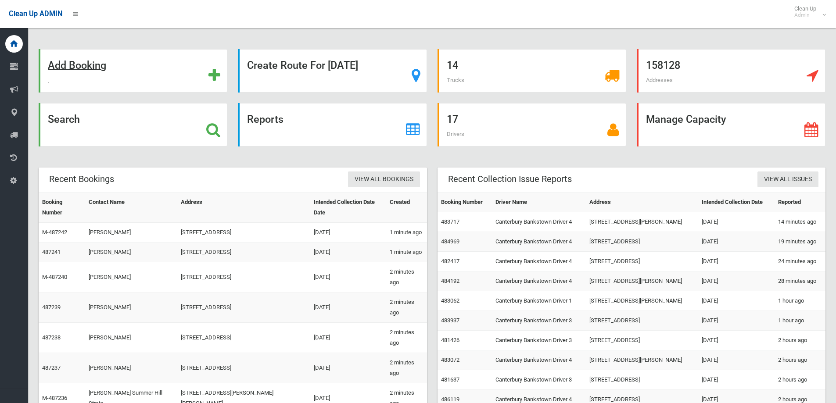
click at [104, 72] on div "Add Booking" at bounding box center [133, 70] width 189 height 43
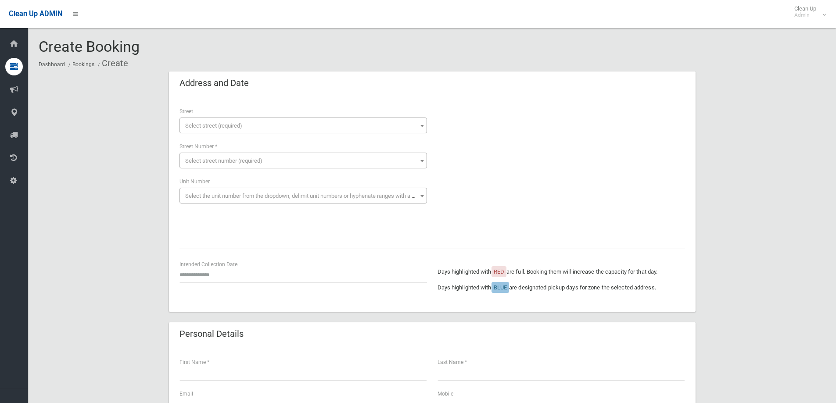
click at [250, 125] on span "Select street (required)" at bounding box center [303, 126] width 243 height 12
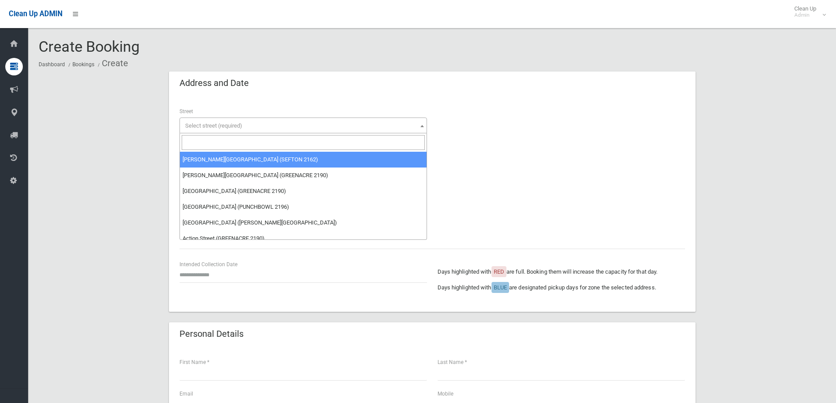
click at [245, 146] on input "search" at bounding box center [303, 142] width 243 height 15
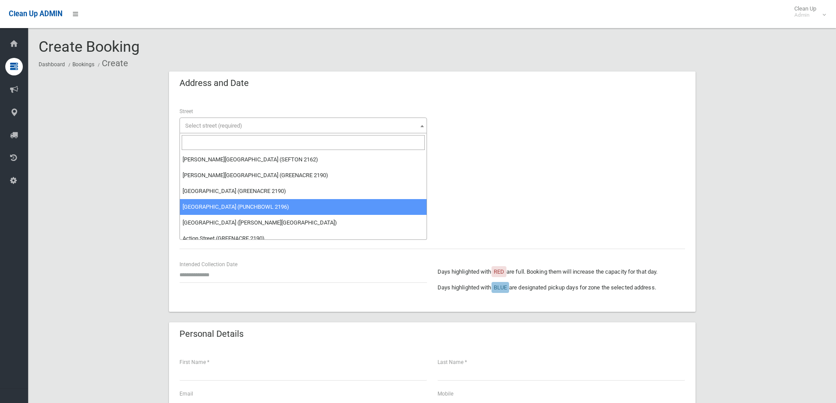
select select "****"
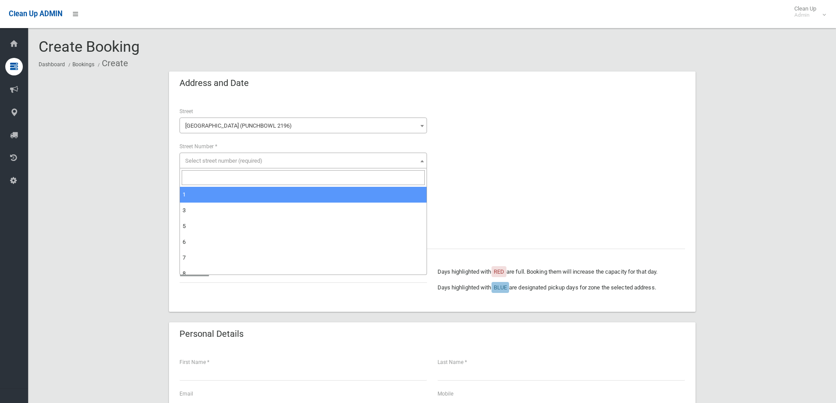
click at [256, 163] on span "Select street number (required)" at bounding box center [223, 161] width 77 height 7
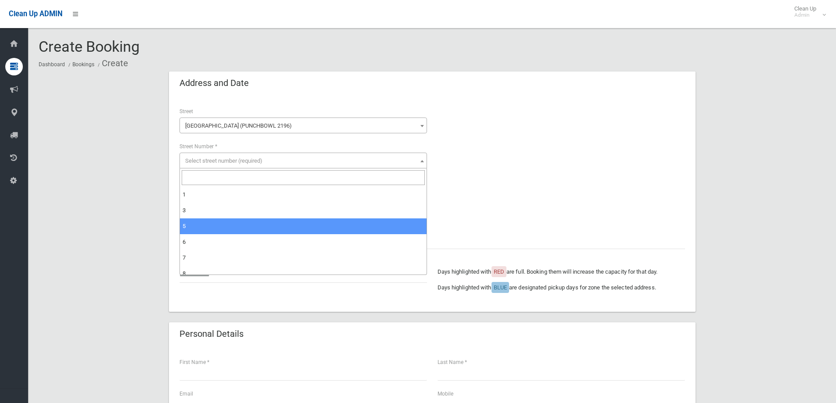
select select "*"
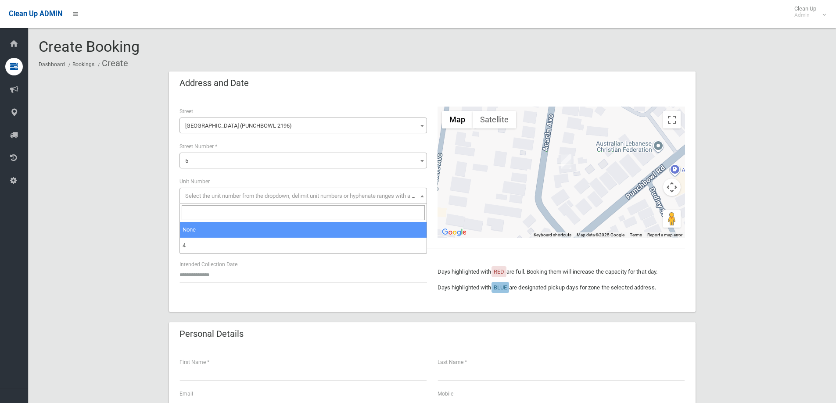
click at [204, 196] on span "Select the unit number from the dropdown, delimit unit numbers or hyphenate ran…" at bounding box center [307, 196] width 245 height 7
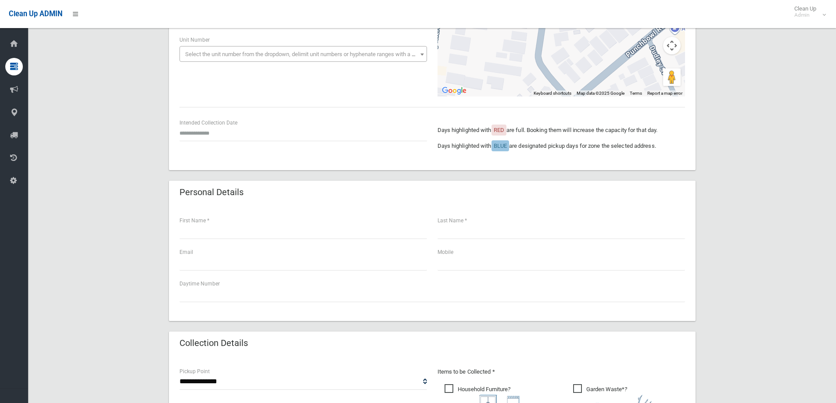
scroll to position [220, 0]
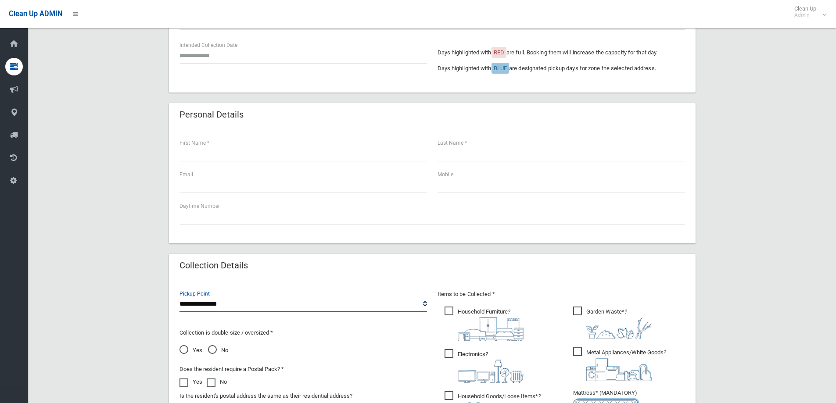
click at [227, 298] on select "**********" at bounding box center [304, 304] width 248 height 16
click at [180, 296] on select "**********" at bounding box center [304, 304] width 248 height 16
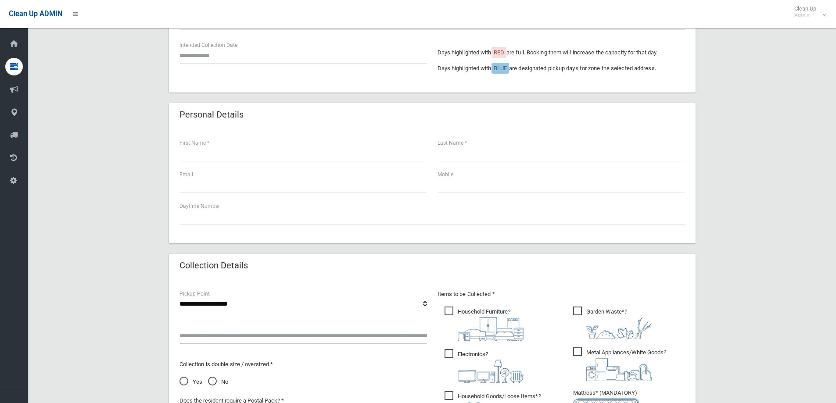
click at [233, 339] on input "text" at bounding box center [304, 336] width 248 height 16
click at [273, 310] on select "**********" at bounding box center [304, 304] width 248 height 16
select select "*"
click at [180, 296] on select "**********" at bounding box center [304, 304] width 248 height 16
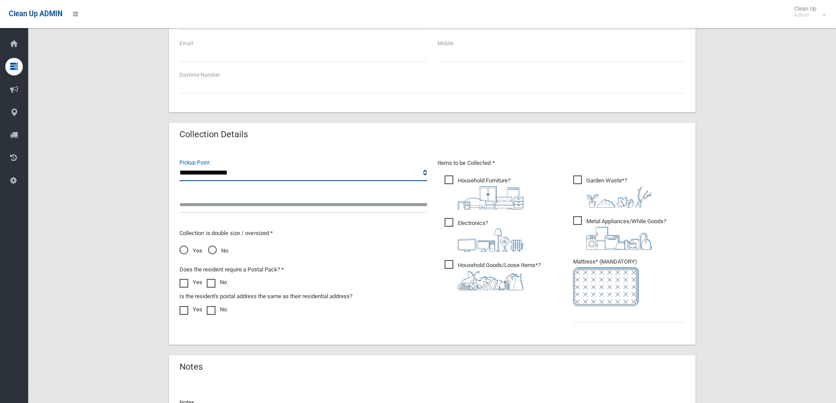
scroll to position [351, 0]
drag, startPoint x: 189, startPoint y: 203, endPoint x: 310, endPoint y: 219, distance: 122.2
click at [310, 219] on div "**********" at bounding box center [303, 246] width 258 height 176
click at [187, 256] on span "Yes" at bounding box center [191, 250] width 23 height 11
click at [182, 279] on span at bounding box center [186, 279] width 13 height 0
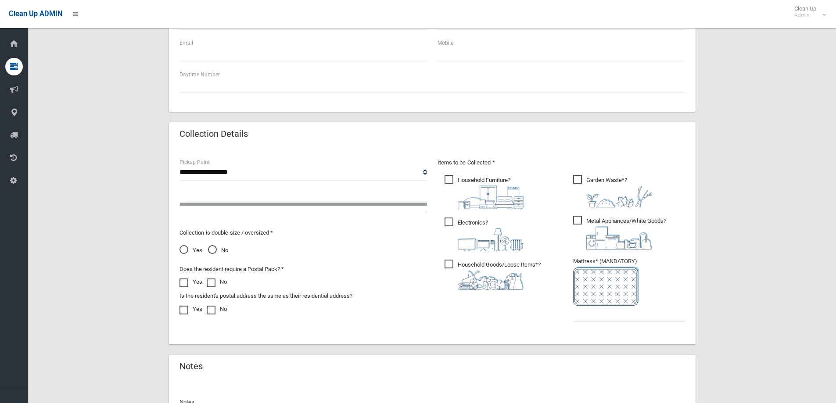
click at [208, 251] on span "No" at bounding box center [218, 250] width 20 height 11
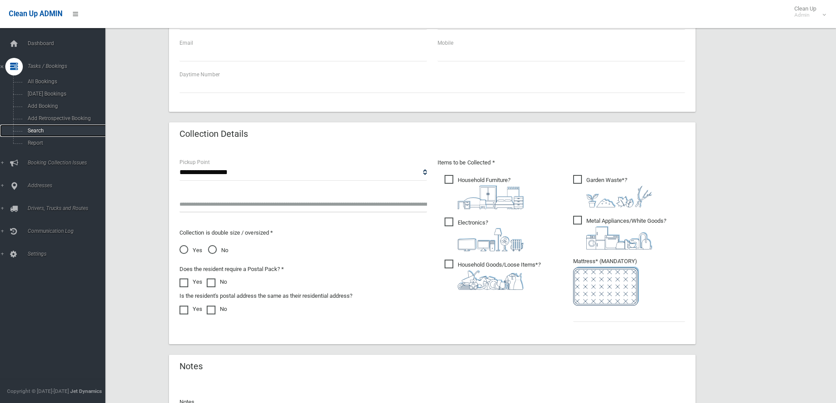
click at [54, 131] on span "Search" at bounding box center [64, 131] width 79 height 6
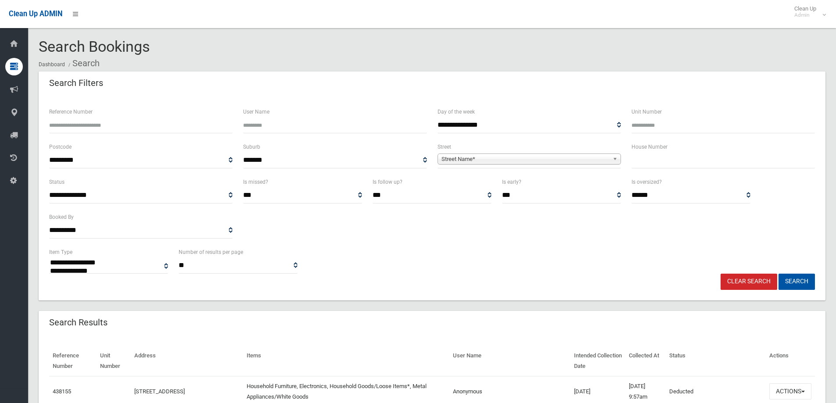
select select
click at [644, 168] on input "text" at bounding box center [724, 160] width 184 height 16
click at [113, 124] on input "Reference Number" at bounding box center [141, 125] width 184 height 16
type input "******"
click at [792, 283] on button "Search" at bounding box center [797, 282] width 36 height 16
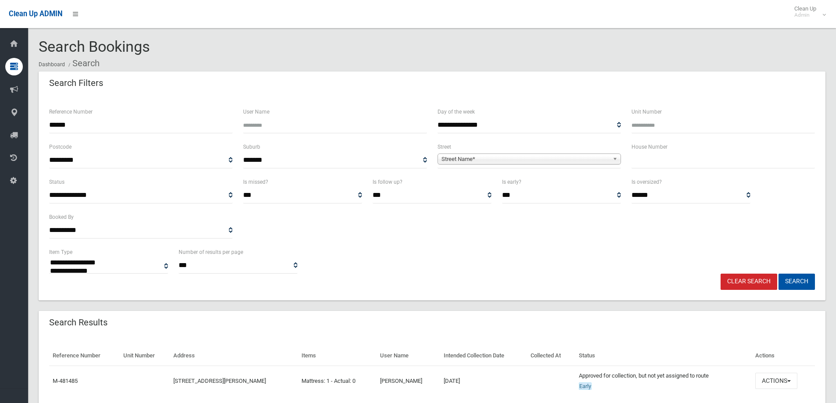
select select
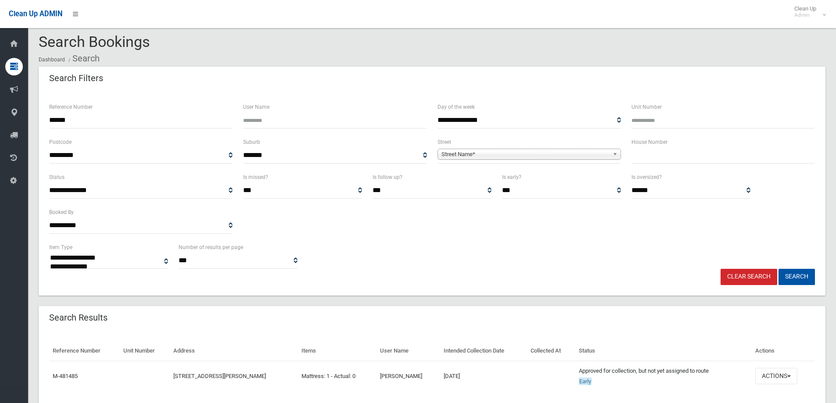
scroll to position [35, 0]
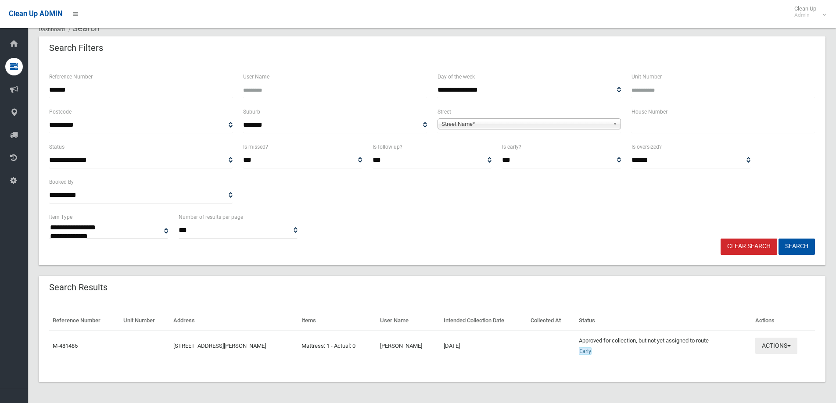
click at [783, 342] on button "Actions" at bounding box center [777, 346] width 42 height 16
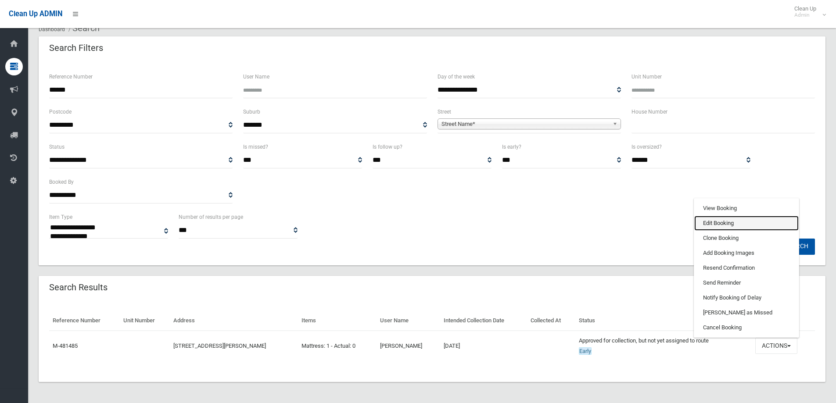
click at [770, 229] on link "Edit Booking" at bounding box center [747, 223] width 104 height 15
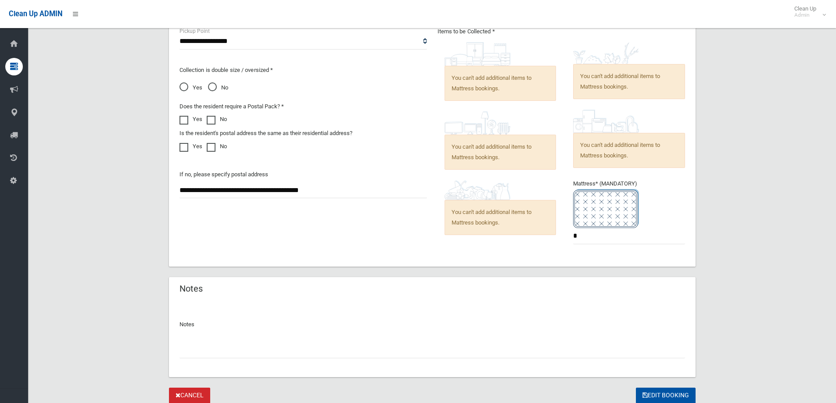
scroll to position [483, 0]
click at [540, 356] on input "text" at bounding box center [433, 350] width 506 height 16
type input "**********"
click at [668, 392] on button "Edit Booking" at bounding box center [666, 396] width 60 height 16
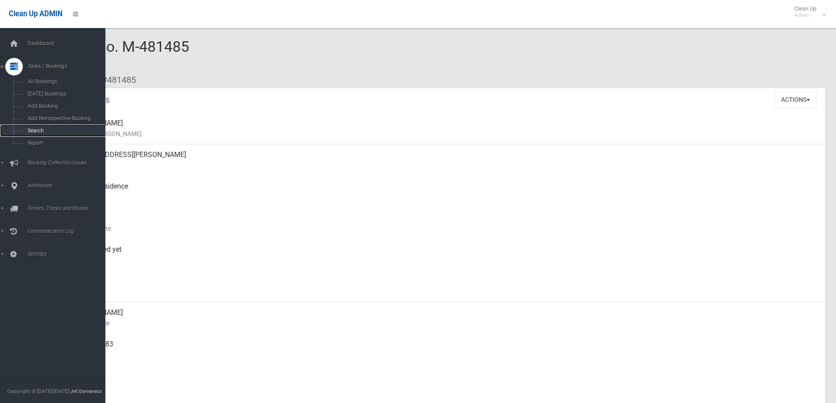
click at [53, 133] on span "Search" at bounding box center [64, 131] width 79 height 6
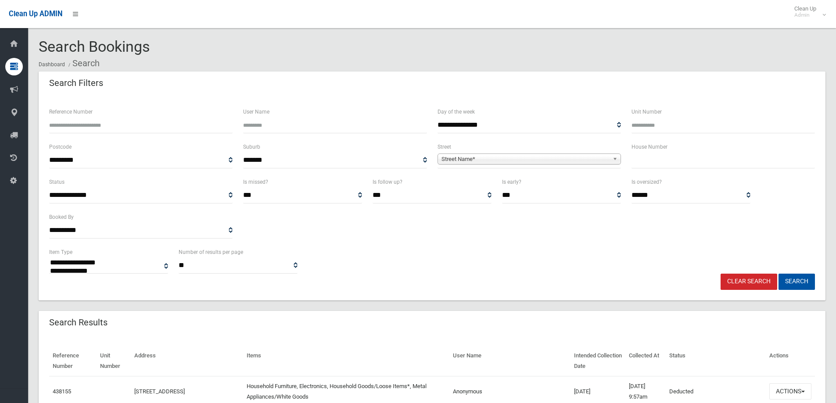
select select
click at [718, 158] on input "text" at bounding box center [724, 160] width 184 height 16
type input "**"
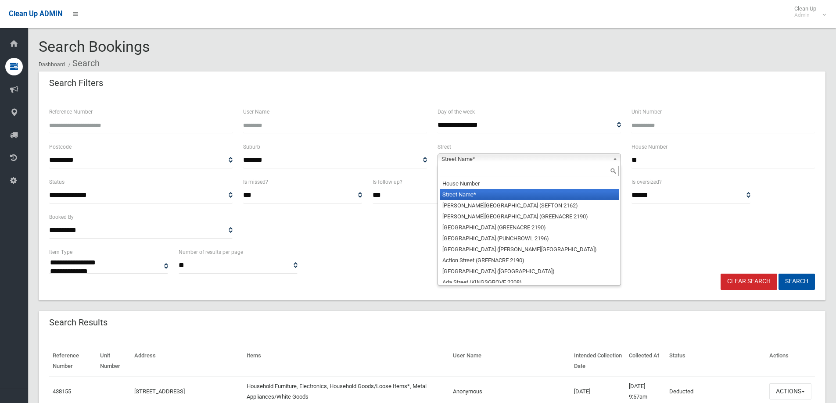
click at [515, 163] on span "Street Name*" at bounding box center [526, 159] width 168 height 11
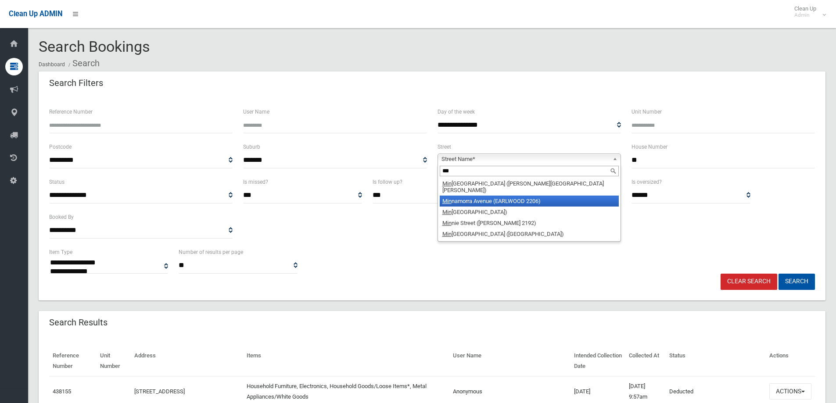
type input "***"
click at [512, 198] on li "Min namorra Avenue (EARLWOOD 2206)" at bounding box center [529, 201] width 179 height 11
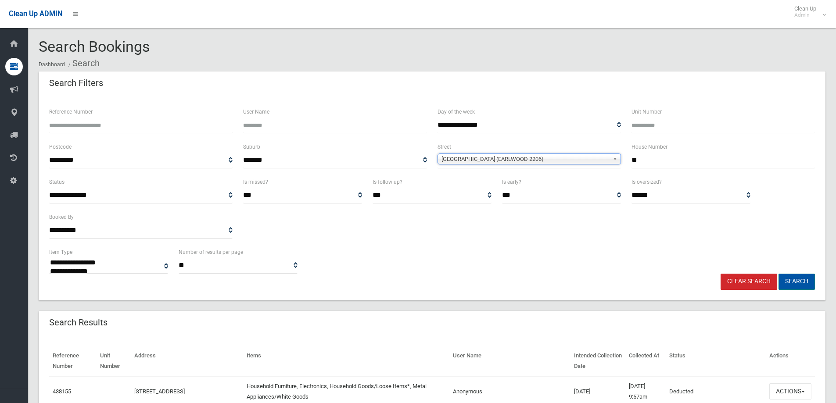
click at [797, 281] on button "Search" at bounding box center [797, 282] width 36 height 16
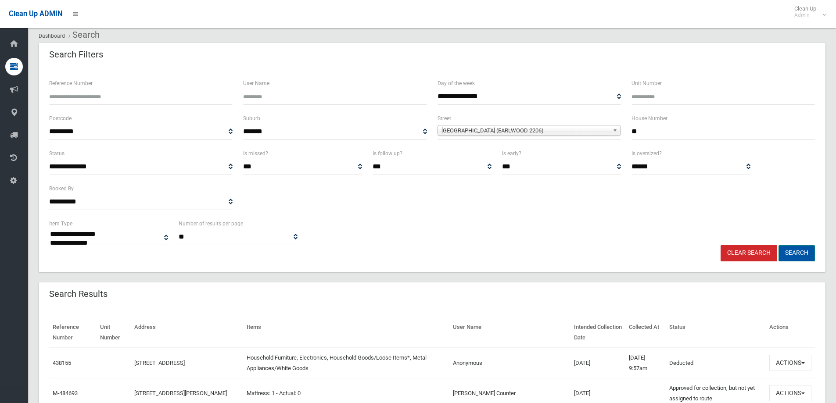
scroll to position [132, 0]
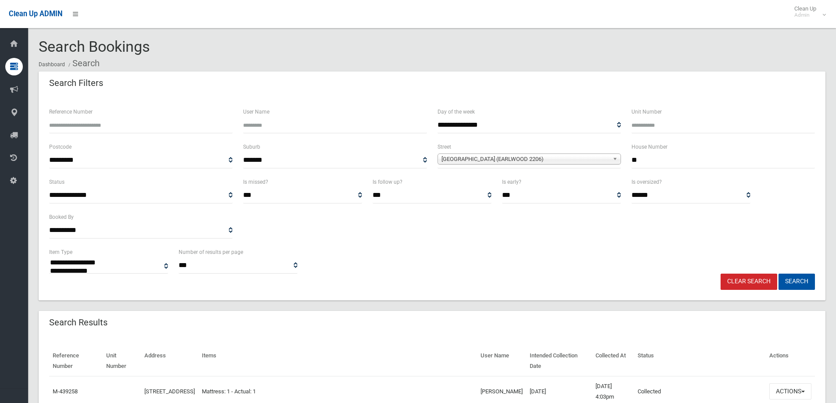
select select
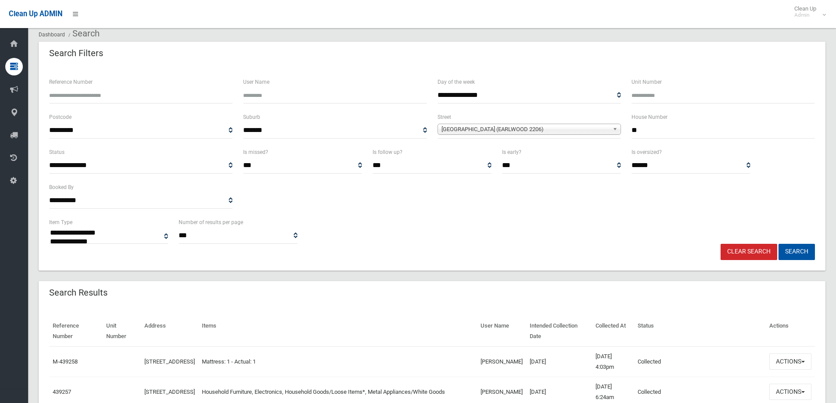
scroll to position [132, 0]
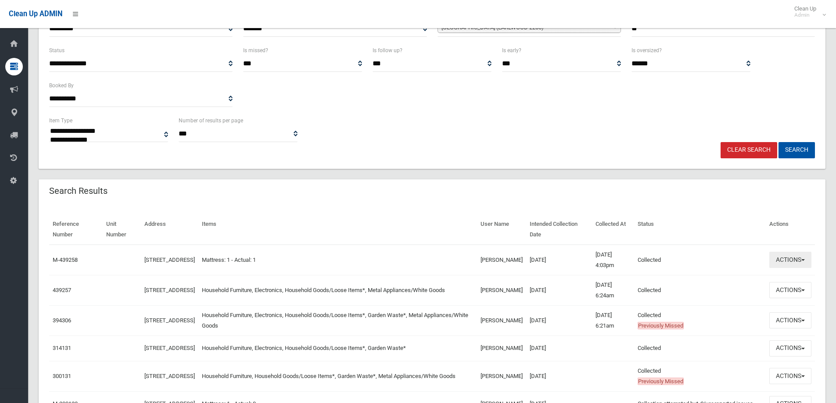
click at [796, 263] on button "Actions" at bounding box center [791, 260] width 42 height 16
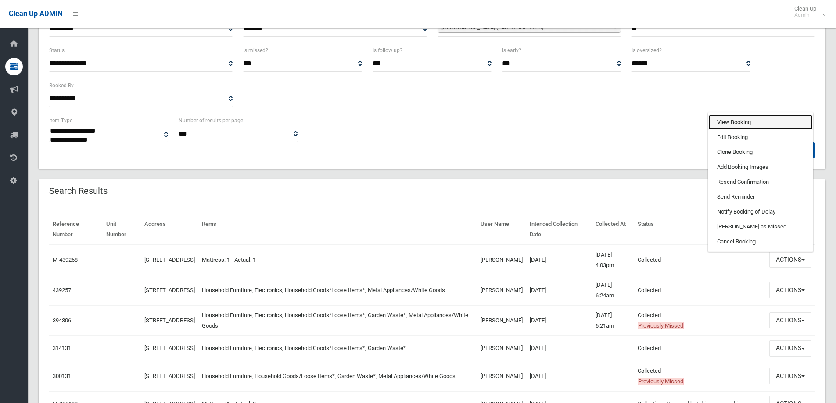
click at [763, 124] on link "View Booking" at bounding box center [761, 122] width 104 height 15
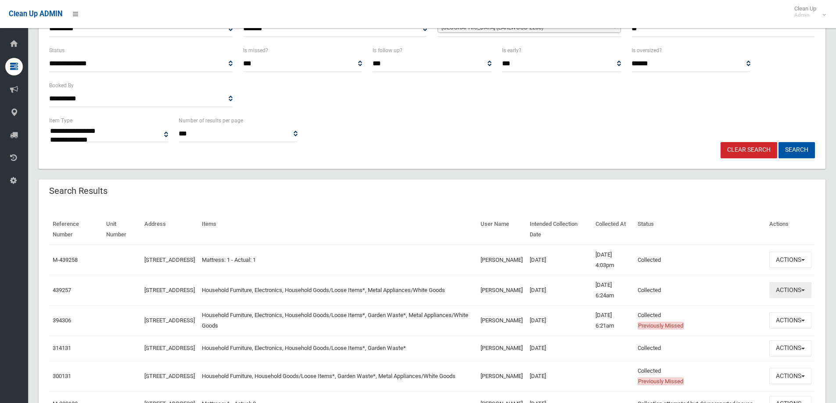
click at [790, 292] on button "Actions" at bounding box center [791, 290] width 42 height 16
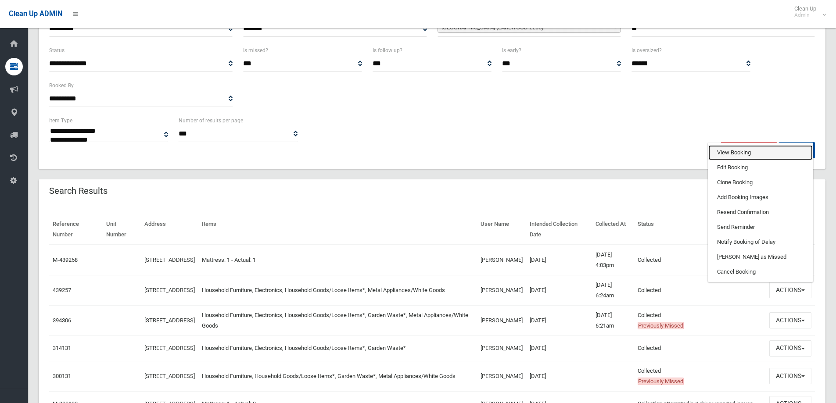
click at [749, 158] on link "View Booking" at bounding box center [761, 152] width 104 height 15
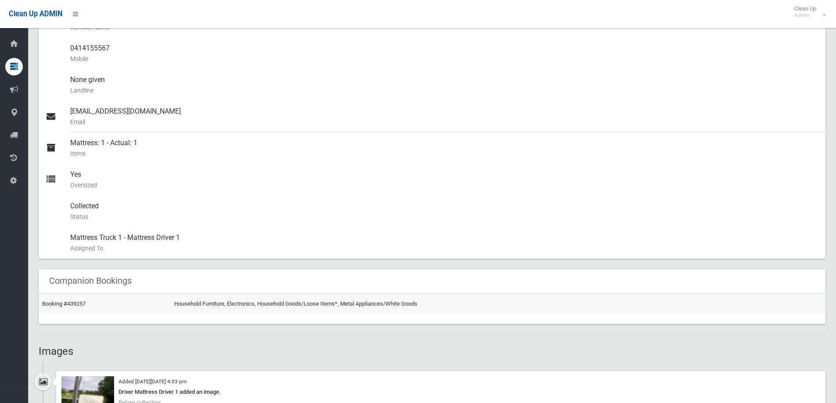
scroll to position [351, 0]
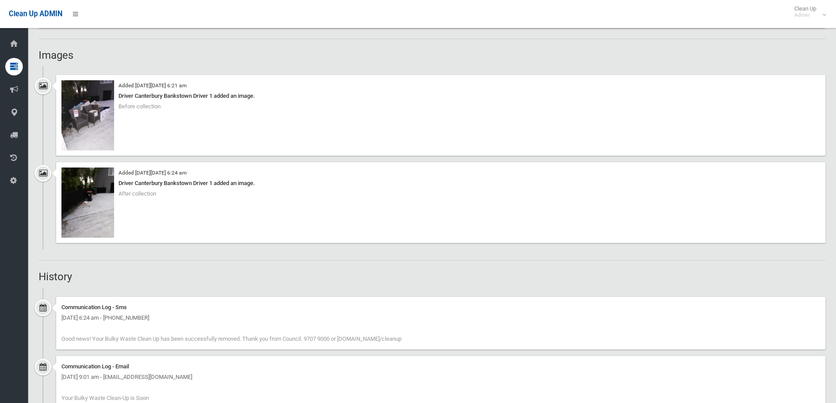
scroll to position [615, 0]
click at [84, 123] on img at bounding box center [87, 114] width 53 height 70
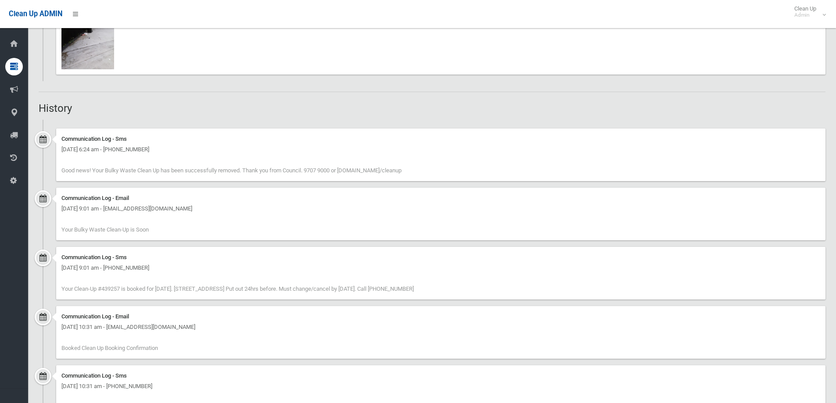
scroll to position [820, 0]
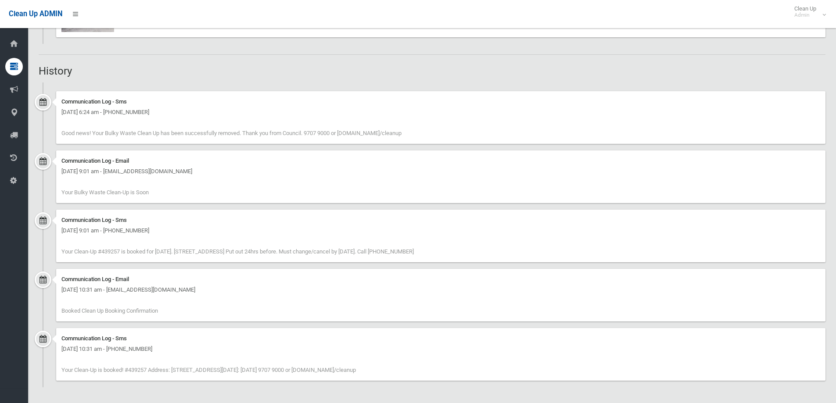
drag, startPoint x: 58, startPoint y: 251, endPoint x: 520, endPoint y: 249, distance: 462.3
click at [520, 249] on div "Communication Log - Sms Sunday 16th February 2025 - 9:01 am - +61414155567 Your…" at bounding box center [441, 236] width 770 height 53
drag, startPoint x: 522, startPoint y: 250, endPoint x: 58, endPoint y: 255, distance: 464.1
click at [57, 254] on div "Communication Log - Sms Sunday 16th February 2025 - 9:01 am - +61414155567 Your…" at bounding box center [441, 236] width 770 height 53
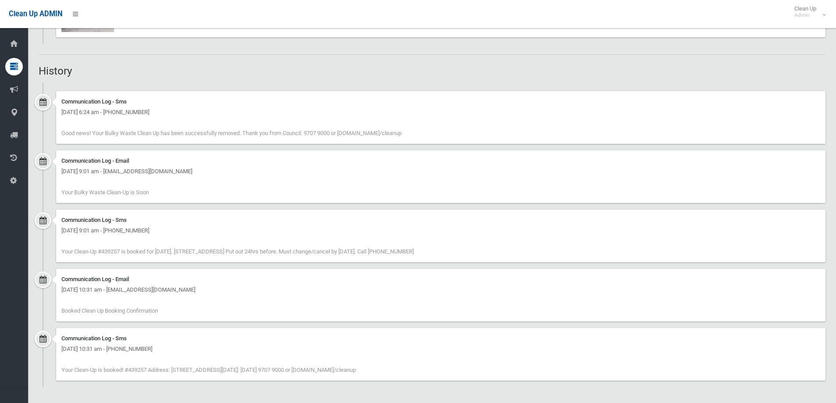
click at [66, 254] on span "Your Clean-Up #439257 is booked for 21/02/25. 54 Minnamorra Avenue, EARLWOOD NS…" at bounding box center [237, 251] width 353 height 7
drag, startPoint x: 63, startPoint y: 251, endPoint x: 487, endPoint y: 255, distance: 423.7
click at [487, 255] on div "Communication Log - Sms Sunday 16th February 2025 - 9:01 am - +61414155567 Your…" at bounding box center [441, 236] width 770 height 53
click at [487, 254] on div "Communication Log - Sms Sunday 16th February 2025 - 9:01 am - +61414155567 Your…" at bounding box center [441, 236] width 770 height 53
drag, startPoint x: 487, startPoint y: 254, endPoint x: 48, endPoint y: 256, distance: 438.6
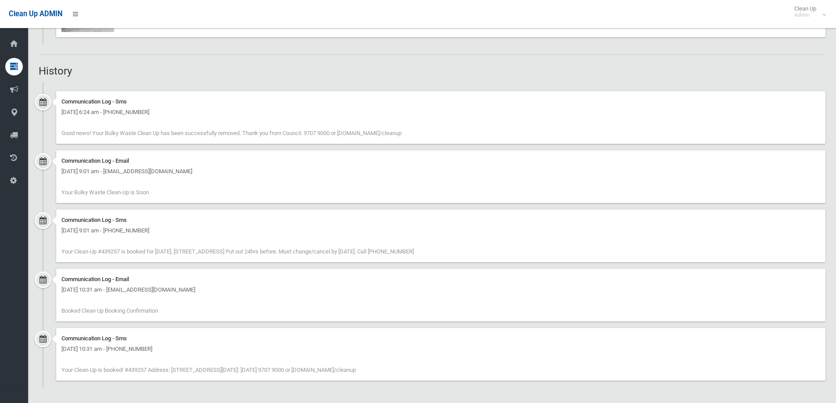
click at [48, 256] on div "Communication Log - Sms Sunday 16th February 2025 - 9:01 am - +61414155567 Your…" at bounding box center [432, 239] width 787 height 59
click at [517, 251] on div "Communication Log - Sms Sunday 16th February 2025 - 9:01 am - +61414155567 Your…" at bounding box center [441, 236] width 770 height 53
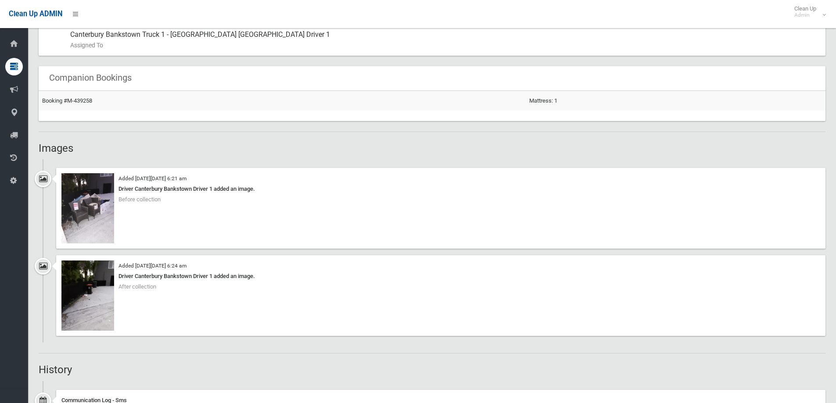
scroll to position [527, 0]
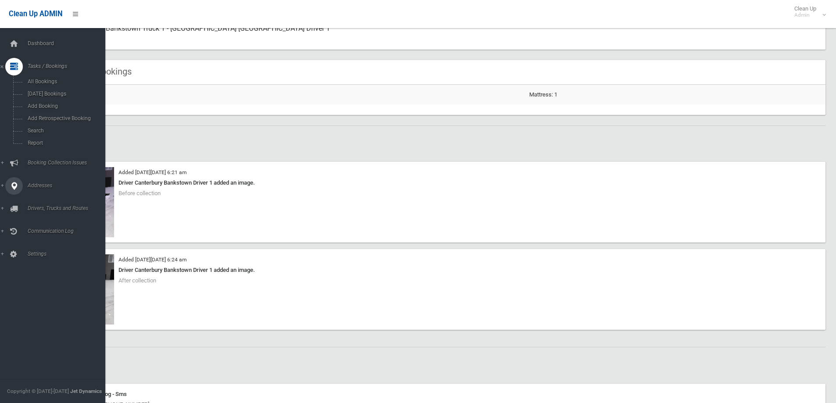
click at [31, 188] on span "Addresses" at bounding box center [68, 186] width 87 height 6
click at [52, 128] on span "All Addresses" at bounding box center [64, 127] width 79 height 6
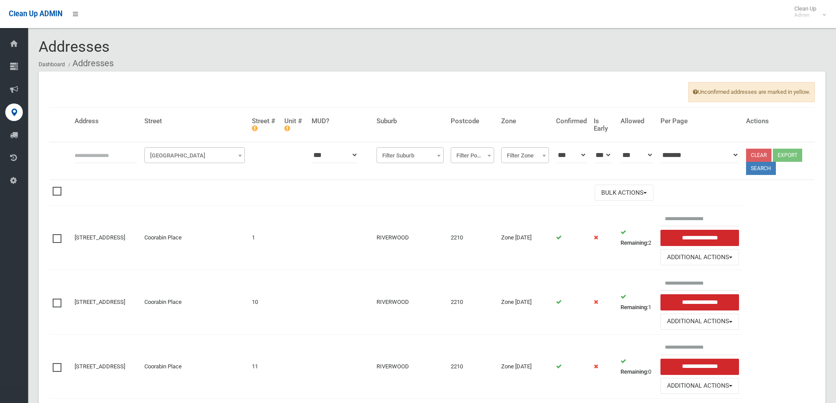
click at [195, 156] on span "[GEOGRAPHIC_DATA]" at bounding box center [195, 156] width 96 height 12
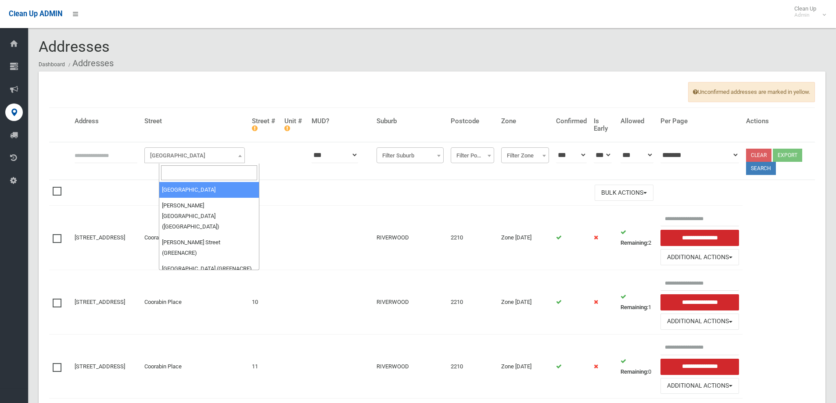
click at [201, 175] on input "search" at bounding box center [209, 173] width 96 height 15
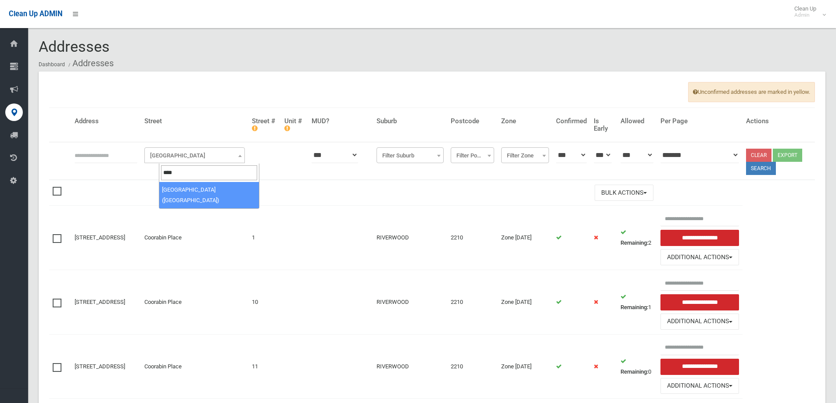
type input "****"
select select "****"
click at [130, 157] on input "text" at bounding box center [106, 155] width 63 height 16
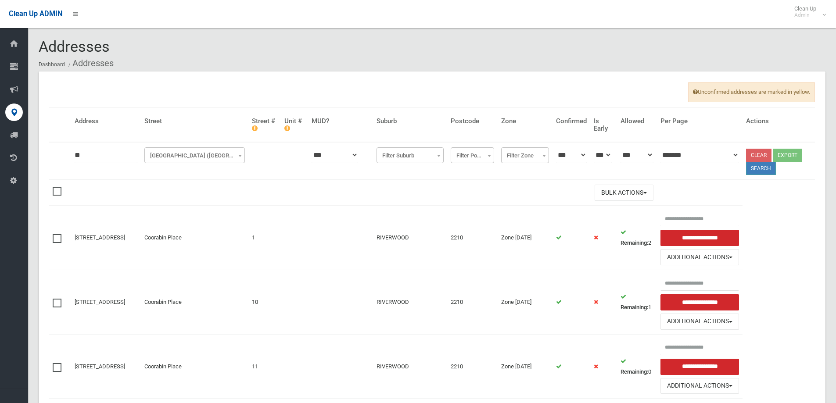
type input "**"
click at [760, 173] on button "Search" at bounding box center [761, 168] width 30 height 13
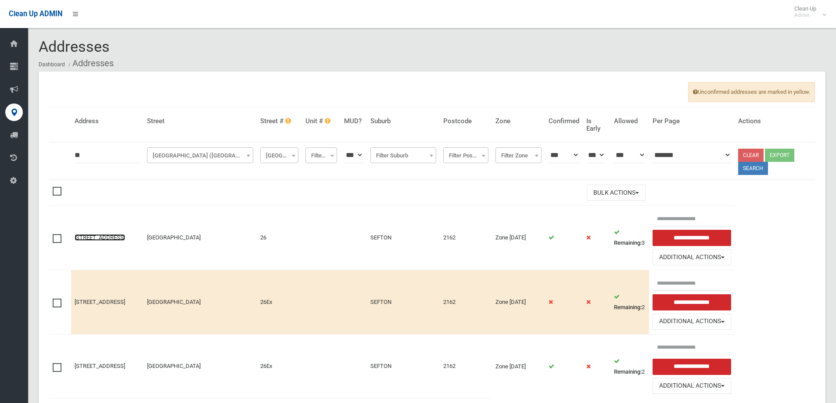
click at [117, 235] on link "[STREET_ADDRESS]" at bounding box center [100, 237] width 50 height 7
drag, startPoint x: 614, startPoint y: 252, endPoint x: 625, endPoint y: 252, distance: 11.0
click at [625, 252] on tr "[STREET_ADDRESS] [STREET_ADDRESS] SEFTON 2162 Zone [DATE]" at bounding box center [432, 238] width 766 height 65
click at [625, 252] on td "Remaining: 3" at bounding box center [630, 238] width 39 height 65
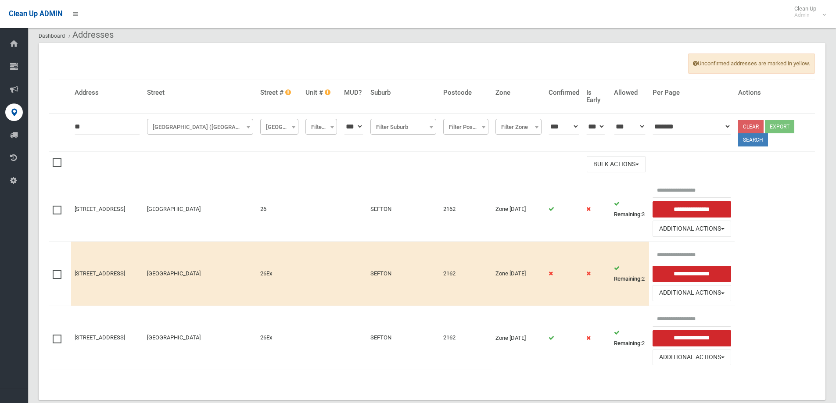
scroll to position [47, 0]
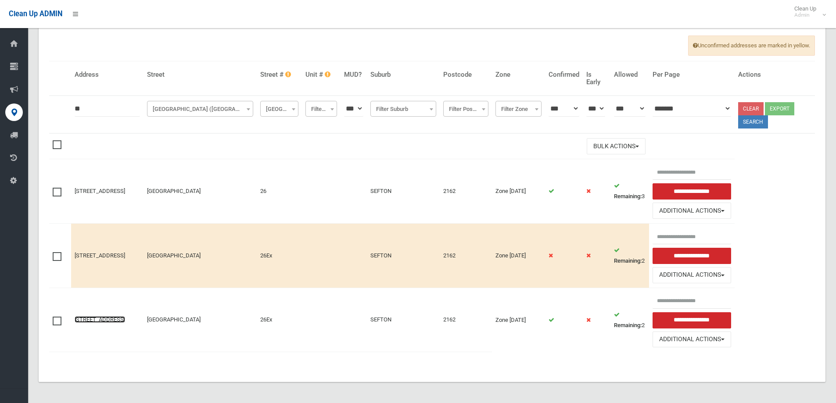
click at [79, 317] on link "[STREET_ADDRESS]" at bounding box center [100, 320] width 50 height 7
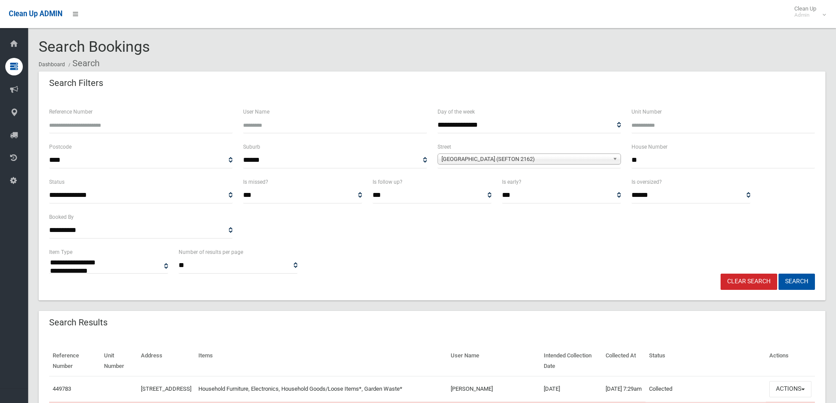
select select
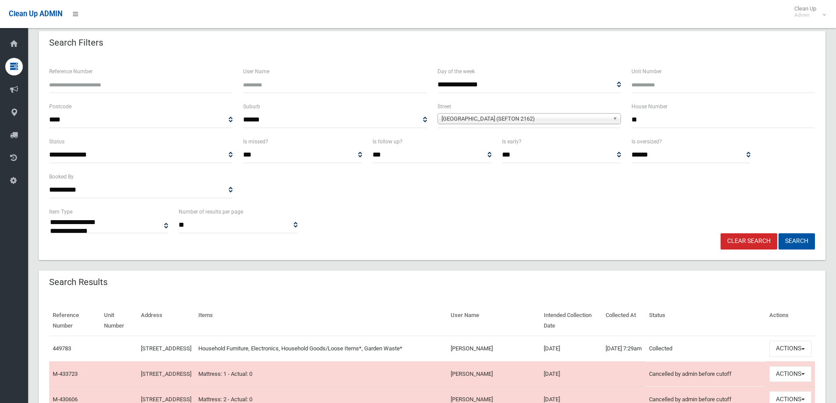
scroll to position [132, 0]
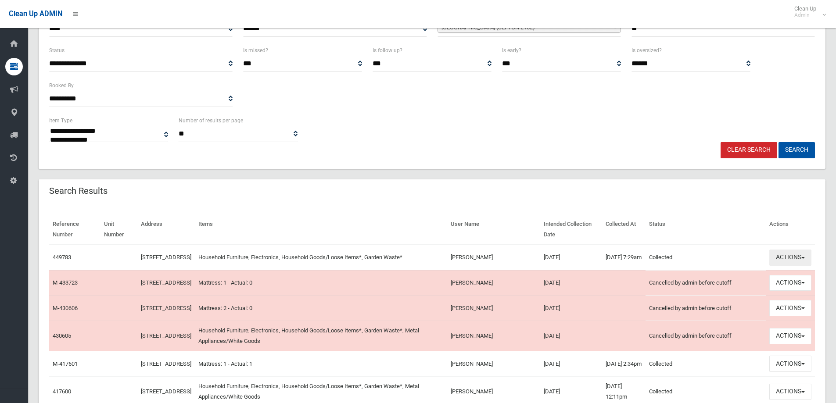
click at [778, 262] on button "Actions" at bounding box center [791, 258] width 42 height 16
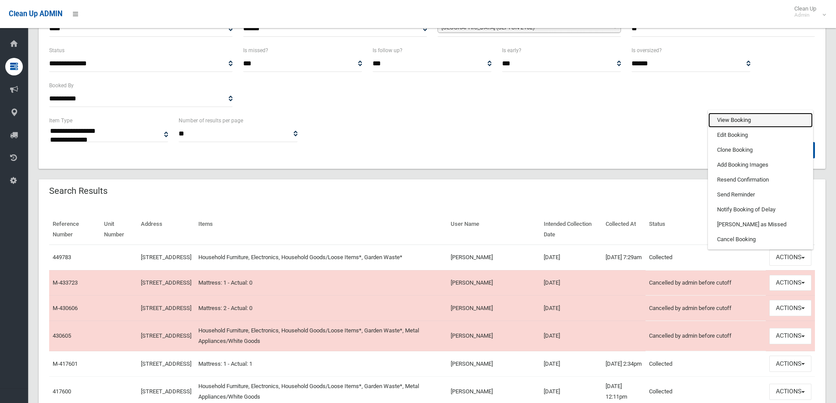
click at [732, 119] on link "View Booking" at bounding box center [761, 120] width 104 height 15
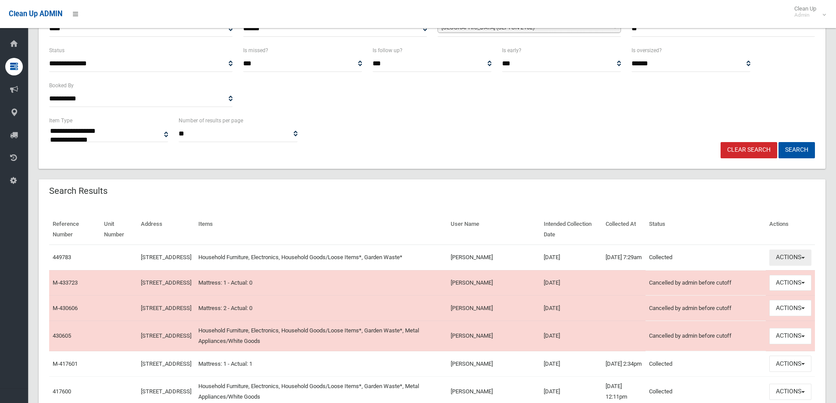
click at [781, 263] on button "Actions" at bounding box center [791, 258] width 42 height 16
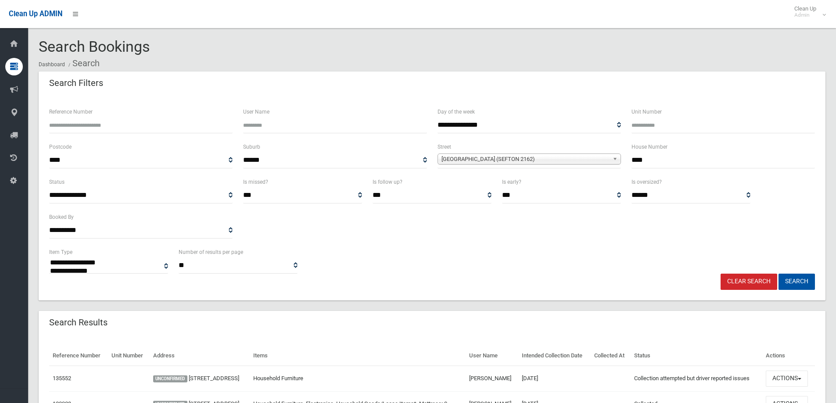
select select
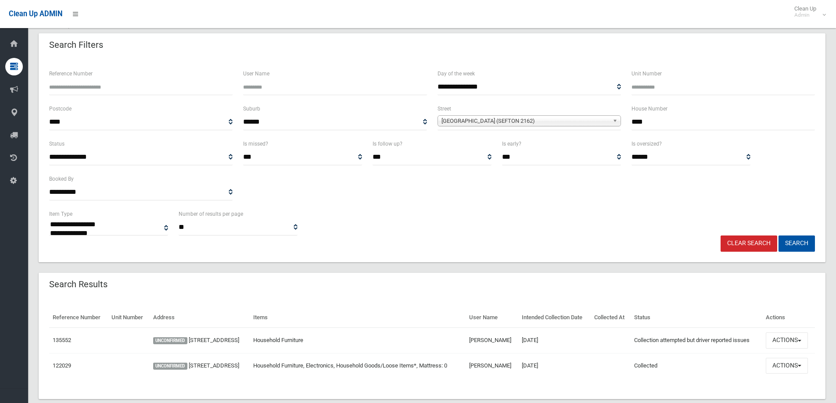
scroll to position [76, 0]
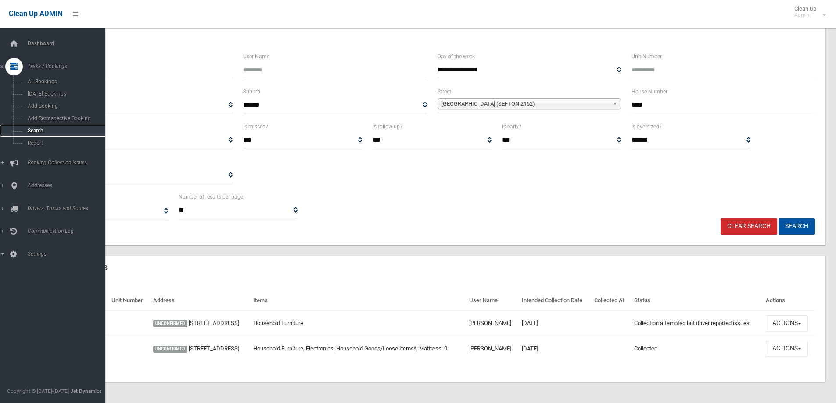
click at [40, 130] on span "Search" at bounding box center [64, 131] width 79 height 6
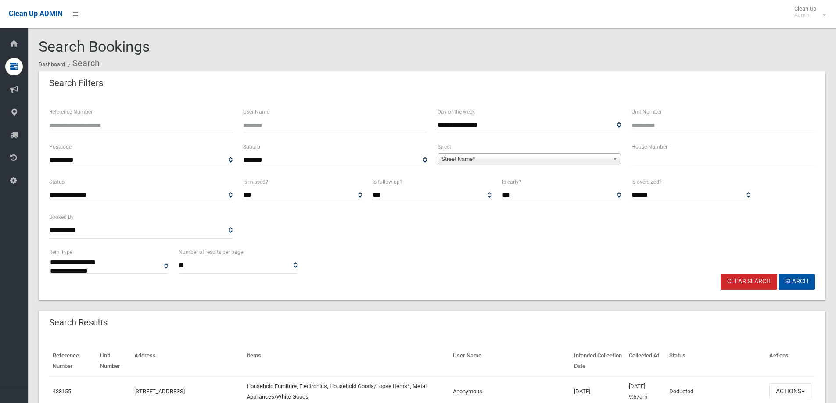
select select
click at [718, 159] on input "text" at bounding box center [724, 160] width 184 height 16
click at [711, 166] on input "text" at bounding box center [724, 160] width 184 height 16
type input "***"
click at [594, 151] on div "**********" at bounding box center [530, 155] width 184 height 27
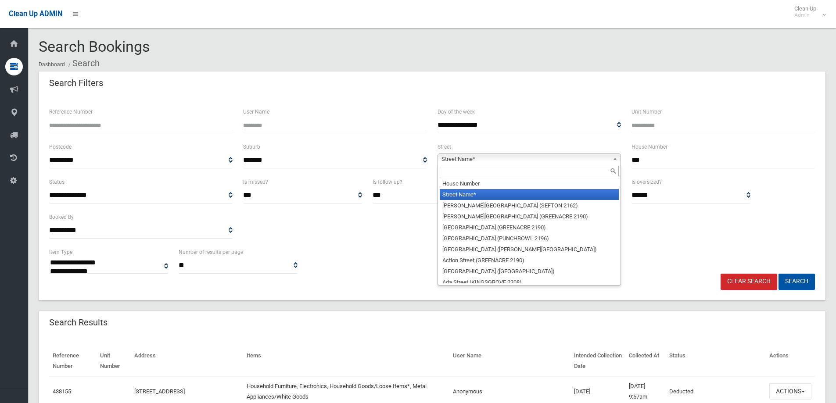
click at [594, 155] on span "Street Name*" at bounding box center [526, 159] width 168 height 11
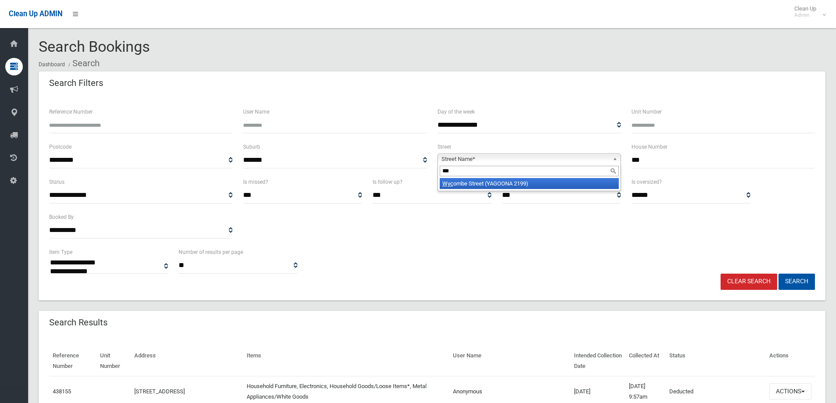
type input "***"
click at [525, 186] on li "Wyc ombe Street (YAGOONA 2199)" at bounding box center [529, 183] width 179 height 11
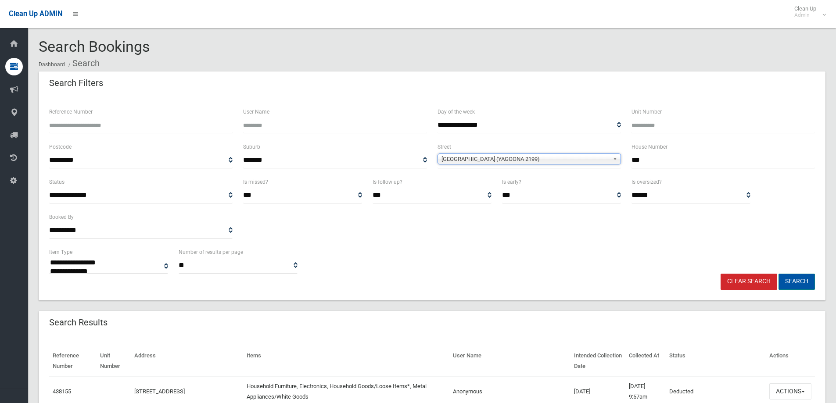
click at [795, 284] on button "Search" at bounding box center [797, 282] width 36 height 16
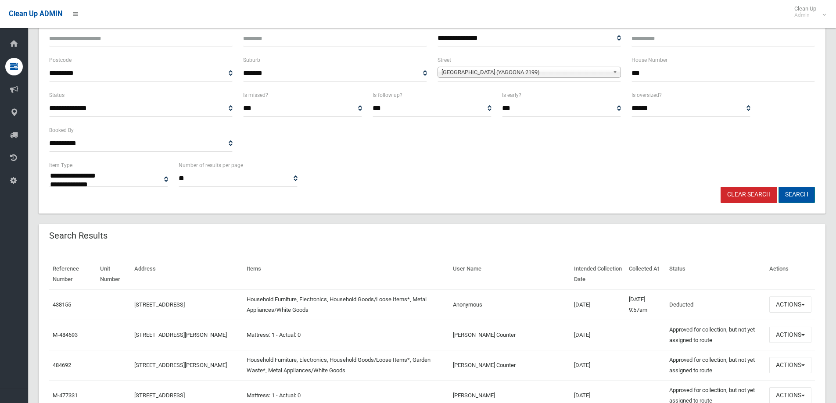
scroll to position [88, 0]
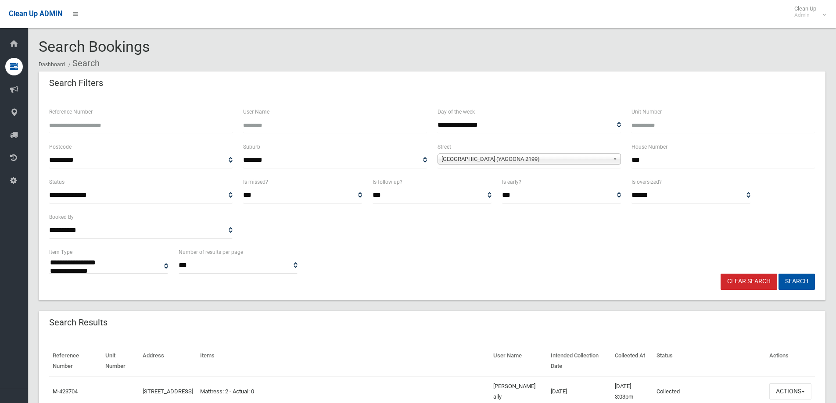
select select
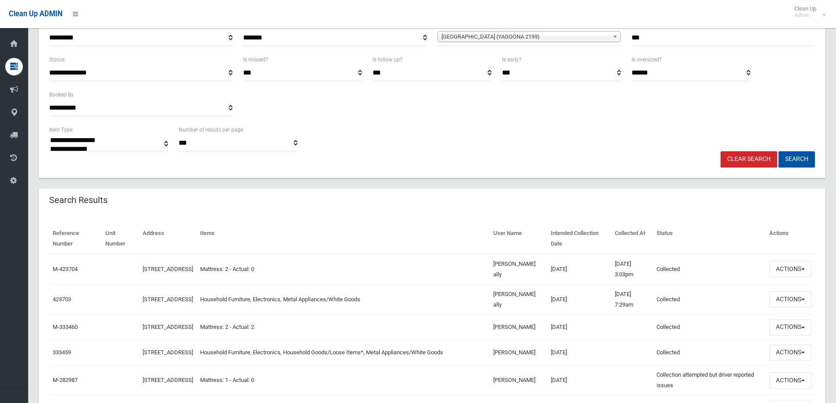
scroll to position [132, 0]
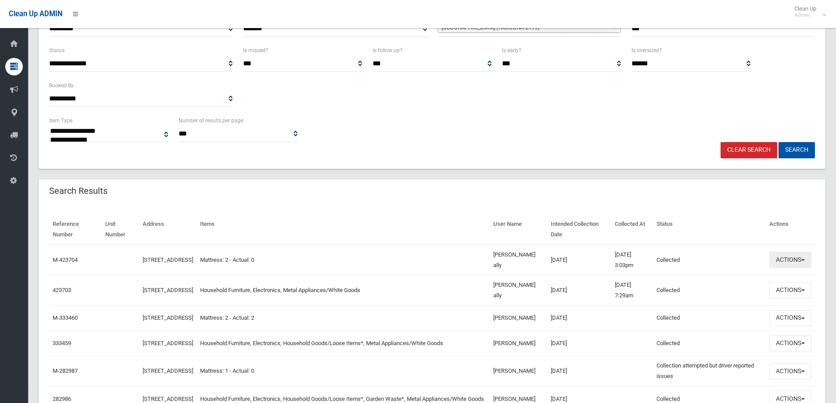
click at [788, 257] on button "Actions" at bounding box center [791, 260] width 42 height 16
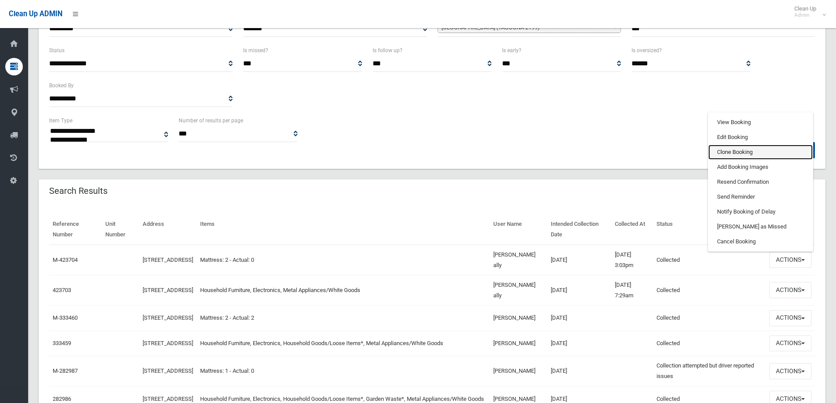
click at [758, 156] on link "Clone Booking" at bounding box center [761, 152] width 104 height 15
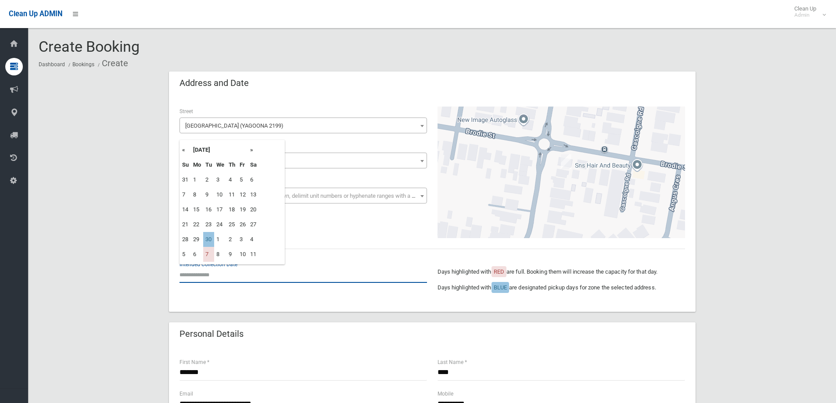
click at [210, 281] on input "text" at bounding box center [304, 275] width 248 height 16
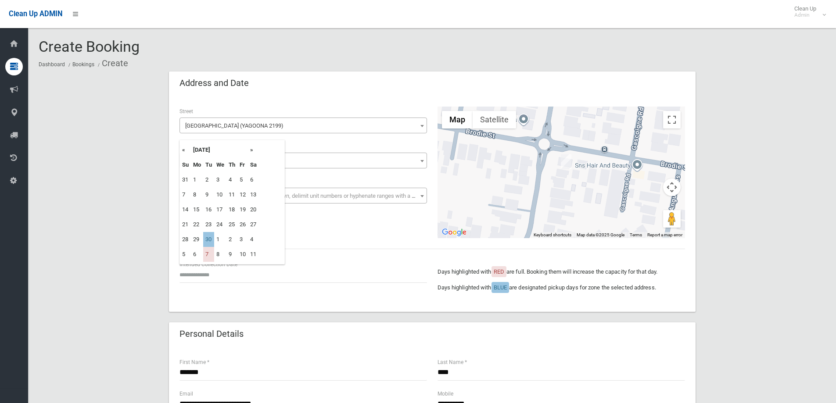
click at [211, 243] on td "30" at bounding box center [208, 239] width 11 height 15
type input "**********"
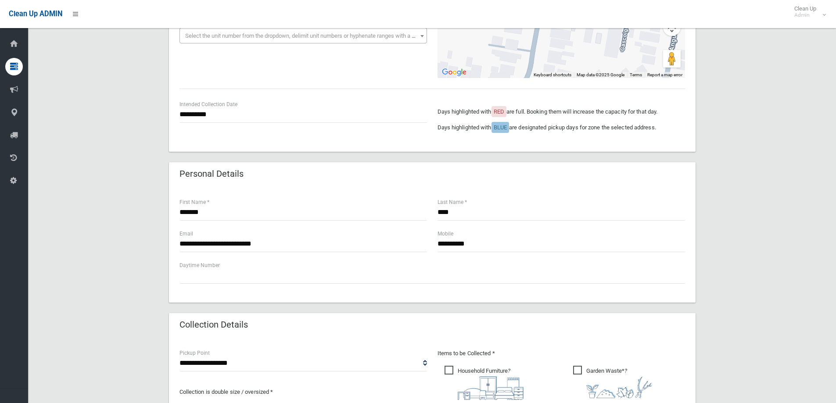
scroll to position [176, 0]
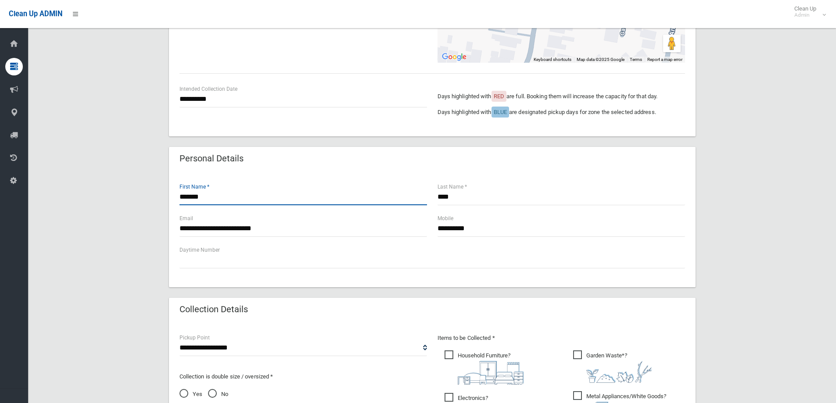
drag, startPoint x: 240, startPoint y: 198, endPoint x: 11, endPoint y: 196, distance: 228.7
click at [16, 198] on body "Clean Up ADMIN Clean Up Admin Logout Create Booking Dashboard Bookings Create" at bounding box center [418, 25] width 836 height 403
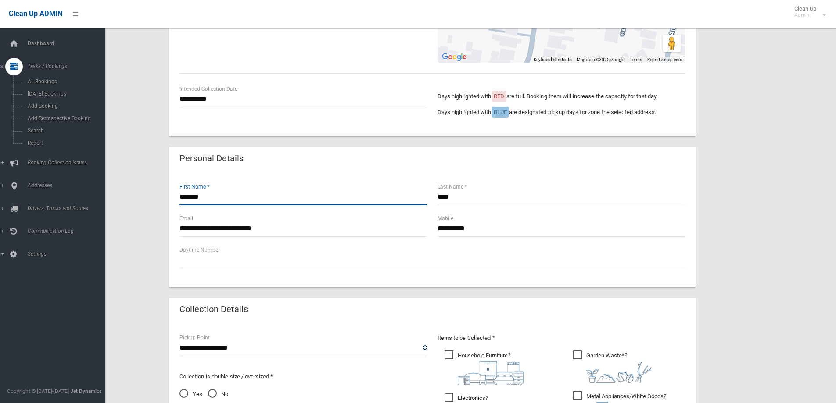
type input "*******"
type input "*"
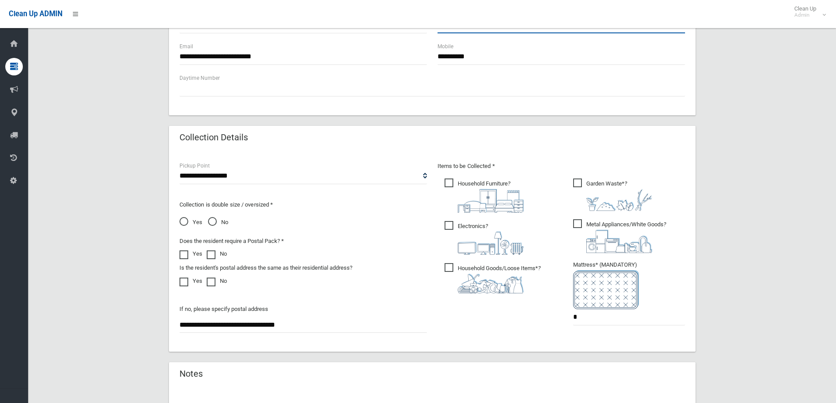
scroll to position [351, 0]
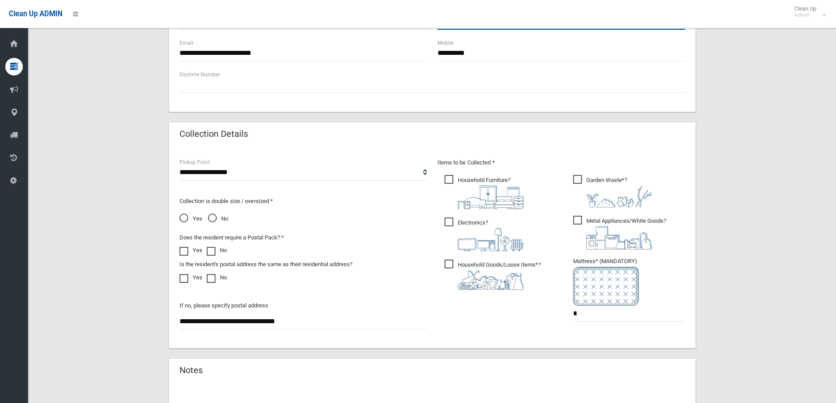
type input "******"
click at [471, 284] on img at bounding box center [491, 280] width 66 height 20
drag, startPoint x: 482, startPoint y: 236, endPoint x: 485, endPoint y: 202, distance: 34.9
click at [482, 235] on img at bounding box center [491, 239] width 66 height 23
click at [484, 180] on span "Household Furniture ?" at bounding box center [484, 192] width 79 height 34
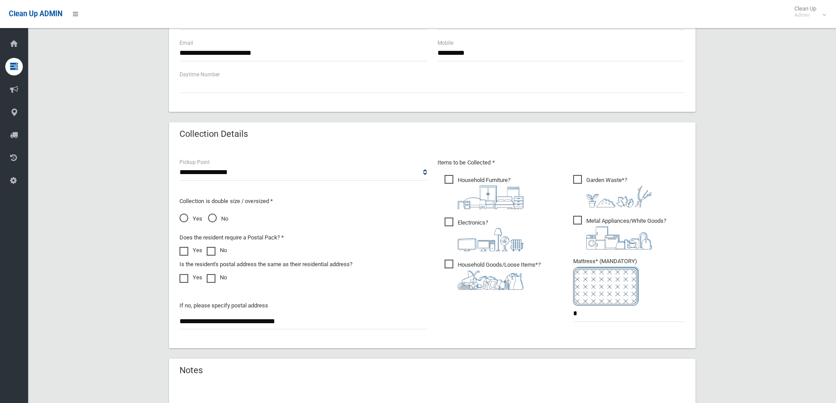
click at [572, 224] on ul "Garden Waste* ? *" at bounding box center [625, 250] width 119 height 155
drag, startPoint x: 617, startPoint y: 318, endPoint x: 519, endPoint y: 325, distance: 98.1
click at [523, 321] on div "Items to be Collected * Household Furniture ? *" at bounding box center [561, 246] width 258 height 176
type input "*"
click at [211, 210] on div "Collection is double size / oversized * Yes No" at bounding box center [304, 206] width 248 height 35
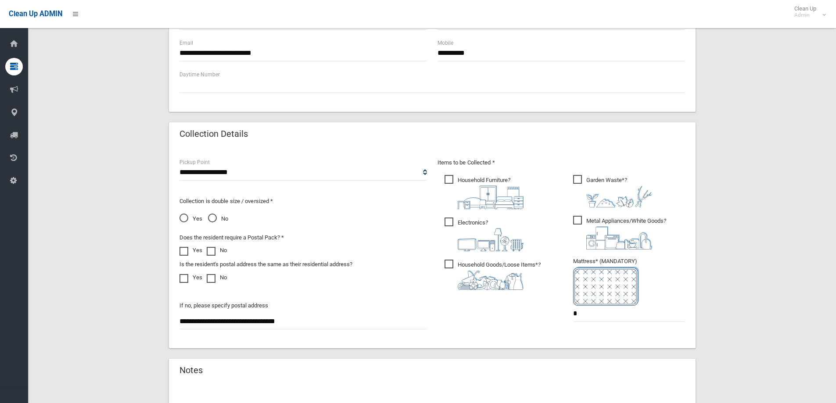
click at [215, 214] on label "No" at bounding box center [218, 218] width 20 height 12
drag, startPoint x: 178, startPoint y: 202, endPoint x: 280, endPoint y: 198, distance: 102.4
click at [280, 198] on div "**********" at bounding box center [303, 248] width 258 height 180
click at [280, 198] on p "Collection is double size / oversized *" at bounding box center [304, 201] width 248 height 11
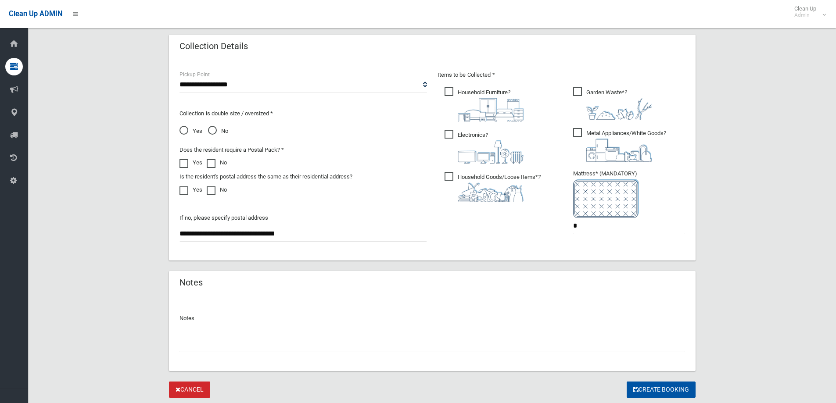
scroll to position [465, 0]
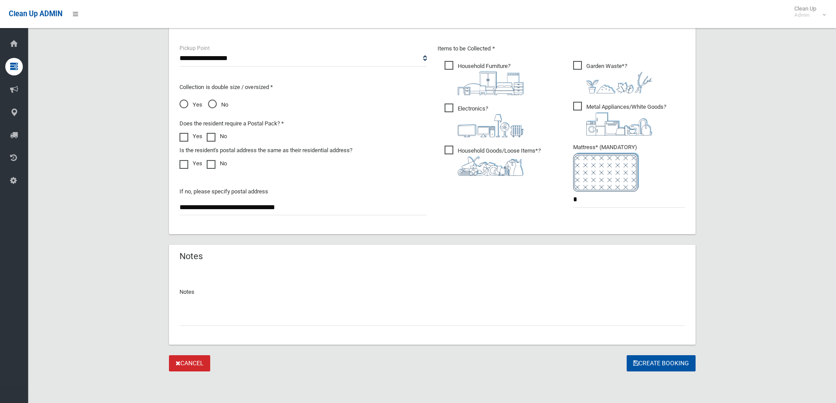
click at [218, 321] on input "text" at bounding box center [433, 318] width 506 height 16
click at [583, 111] on span "Metal Appliances/White Goods ?" at bounding box center [619, 119] width 93 height 34
click at [482, 317] on input "text" at bounding box center [433, 318] width 506 height 16
click at [693, 367] on button "Create Booking" at bounding box center [661, 364] width 69 height 16
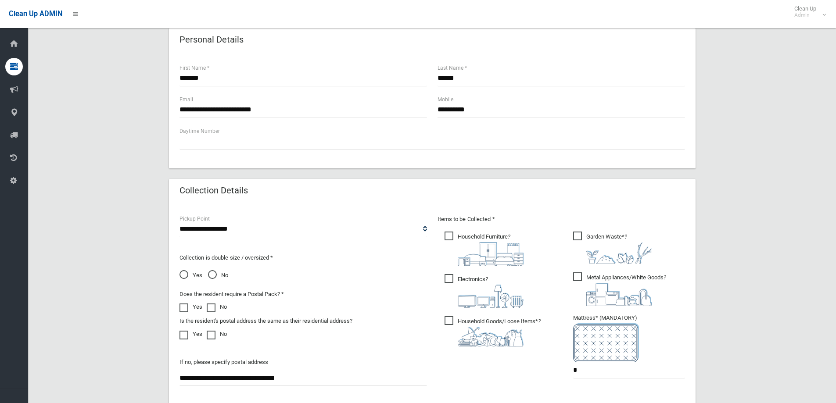
scroll to position [290, 0]
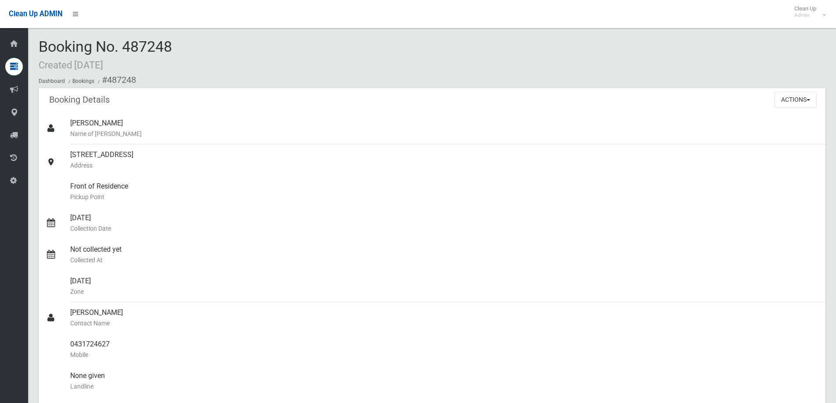
drag, startPoint x: 121, startPoint y: 47, endPoint x: 210, endPoint y: 56, distance: 89.2
click at [210, 56] on div "Booking No. 487248 Created [DATE] Dashboard Bookings #487248" at bounding box center [432, 64] width 787 height 50
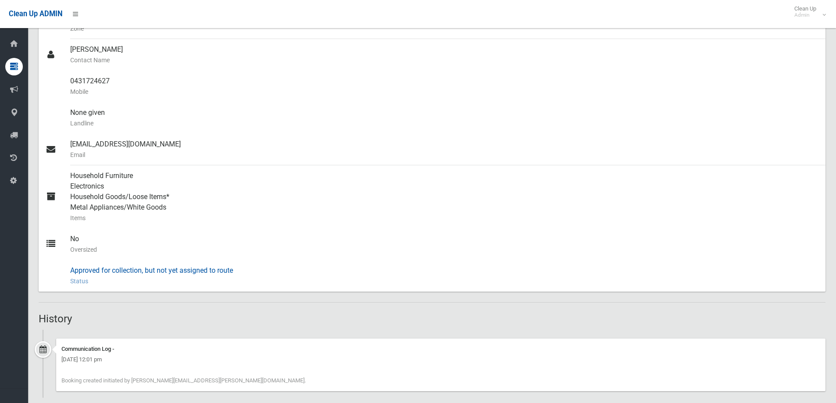
scroll to position [274, 0]
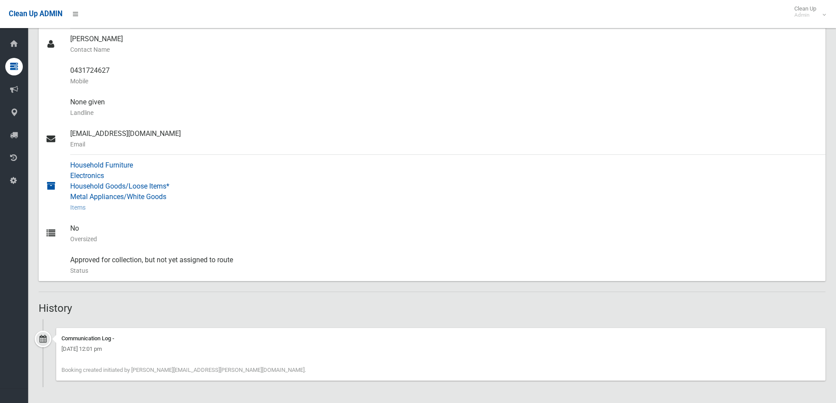
drag, startPoint x: 69, startPoint y: 161, endPoint x: 184, endPoint y: 209, distance: 124.9
click at [184, 209] on link "Household Furniture Electronics Household Goods/Loose Items* Metal Appliances/W…" at bounding box center [432, 186] width 787 height 63
click at [209, 195] on div "Household Furniture Electronics Household Goods/Loose Items* Metal Appliances/W…" at bounding box center [444, 186] width 749 height 63
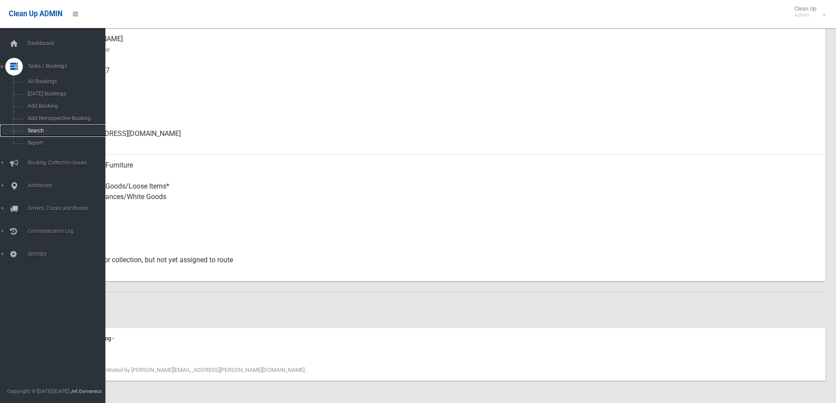
drag, startPoint x: 50, startPoint y: 133, endPoint x: 45, endPoint y: 135, distance: 4.7
click at [50, 133] on span "Search" at bounding box center [64, 131] width 79 height 6
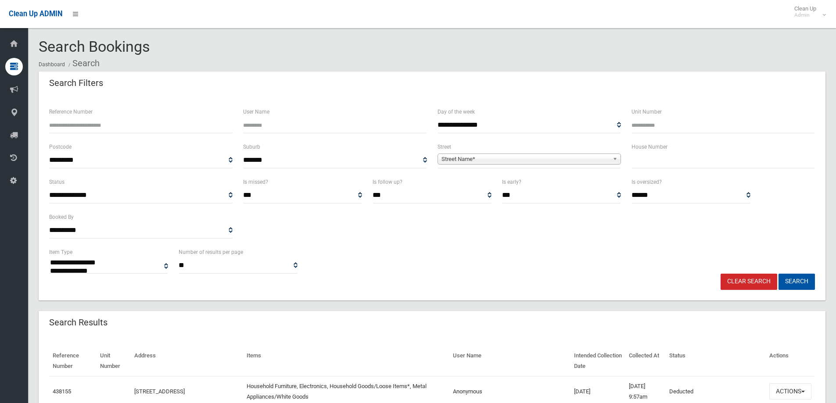
select select
click at [110, 127] on input "Reference Number" at bounding box center [141, 125] width 184 height 16
type input "******"
click at [779, 274] on button "Search" at bounding box center [797, 282] width 36 height 16
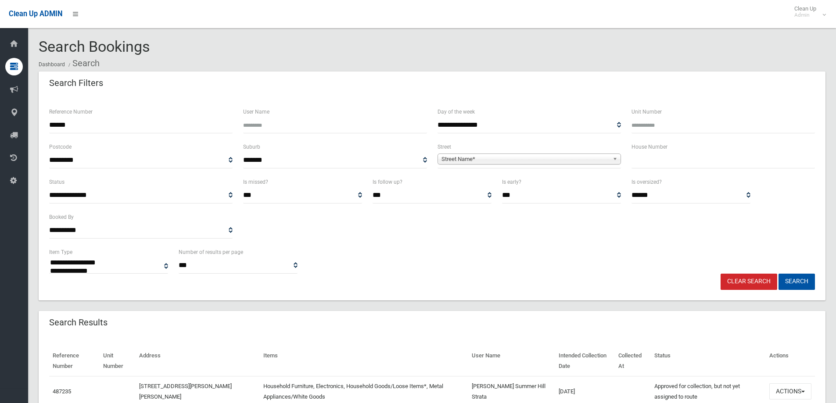
select select
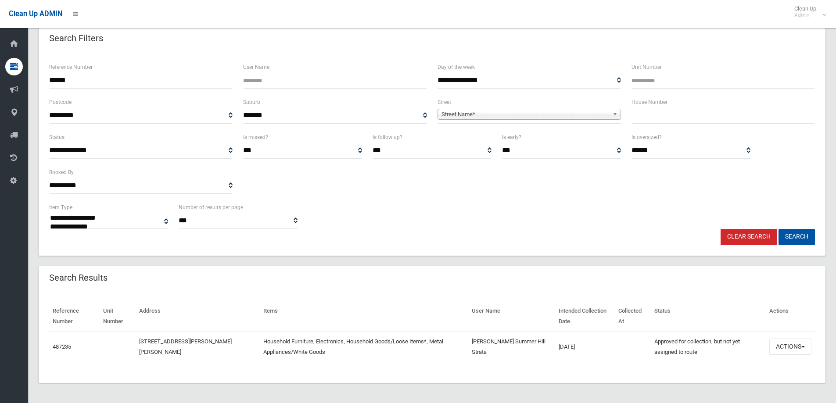
scroll to position [46, 0]
click at [785, 346] on button "Actions" at bounding box center [791, 346] width 42 height 16
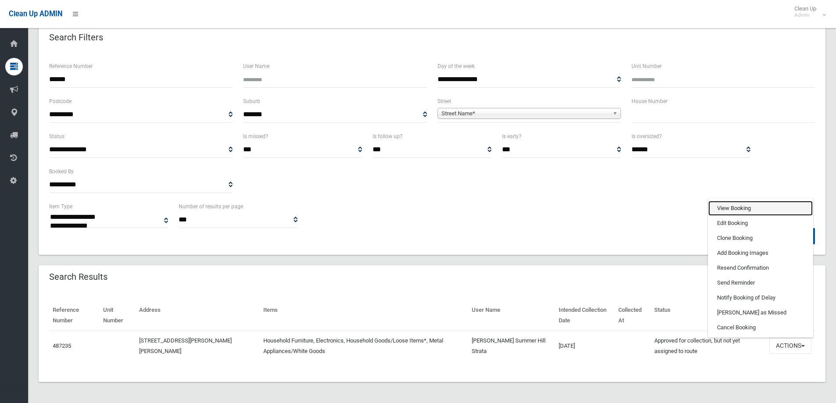
click at [743, 206] on link "View Booking" at bounding box center [761, 208] width 104 height 15
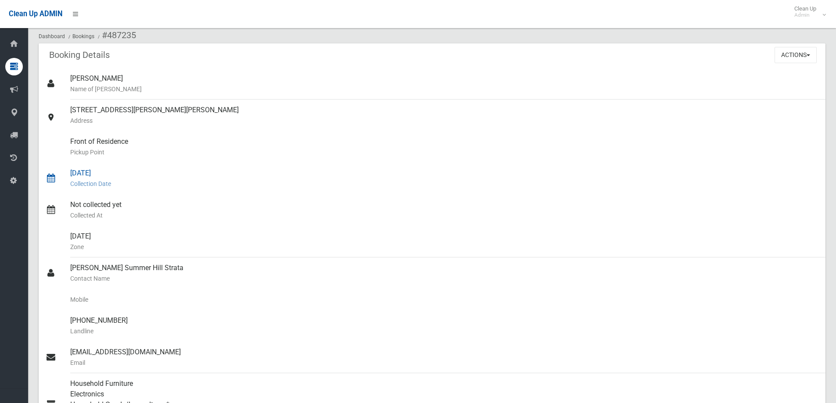
scroll to position [44, 0]
click at [792, 50] on button "Actions" at bounding box center [796, 56] width 42 height 16
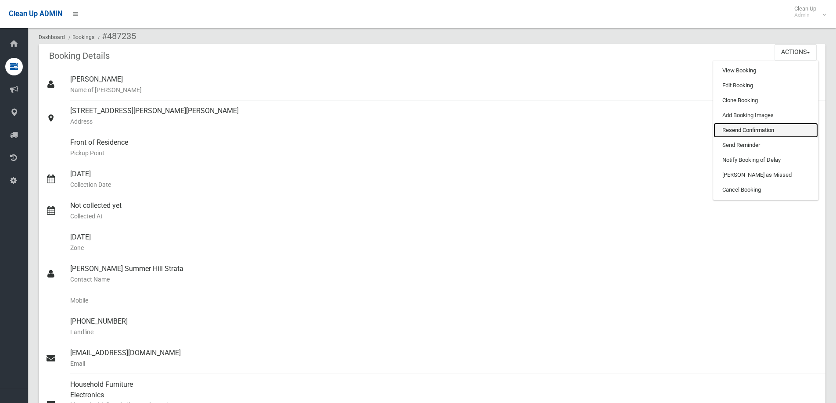
click at [763, 134] on link "Resend Confirmation" at bounding box center [766, 130] width 104 height 15
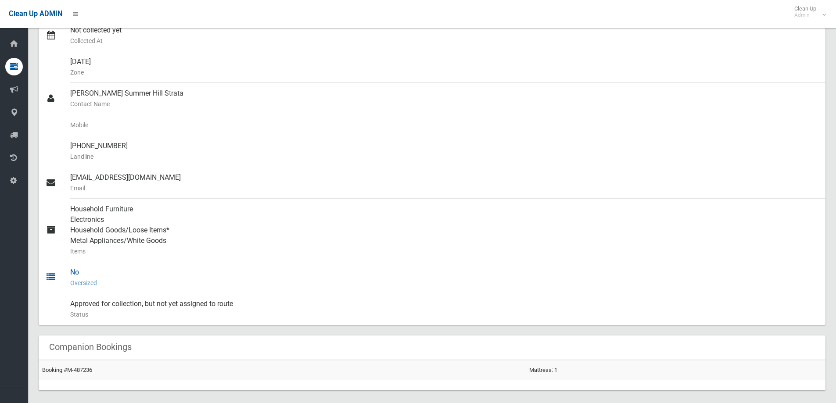
scroll to position [185, 0]
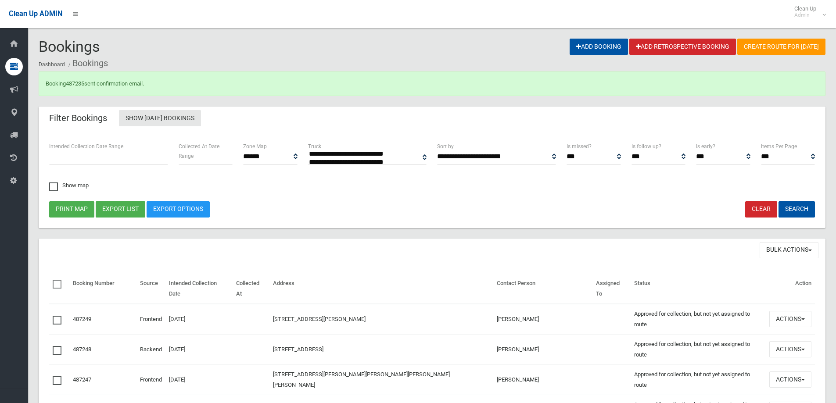
select select
click at [76, 81] on link "487235" at bounding box center [75, 83] width 18 height 7
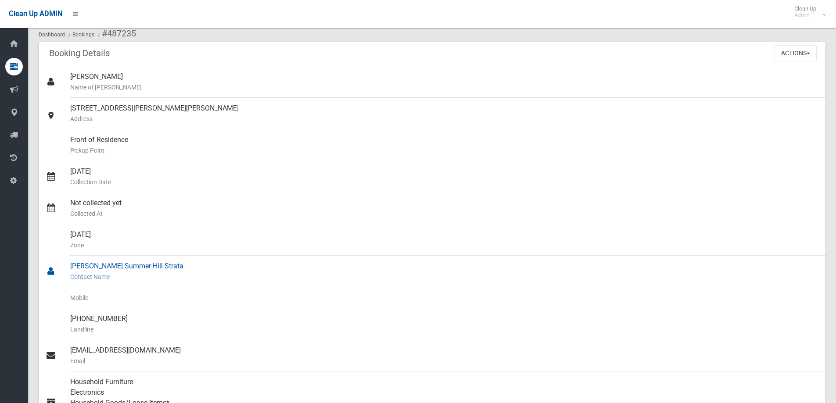
scroll to position [44, 0]
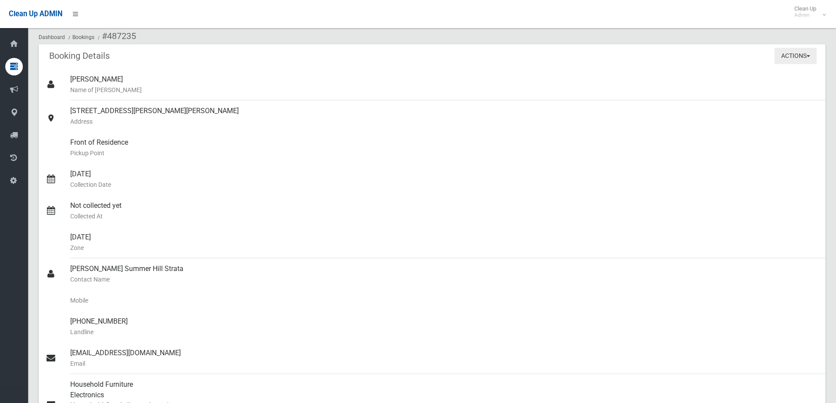
click at [796, 54] on button "Actions" at bounding box center [796, 56] width 42 height 16
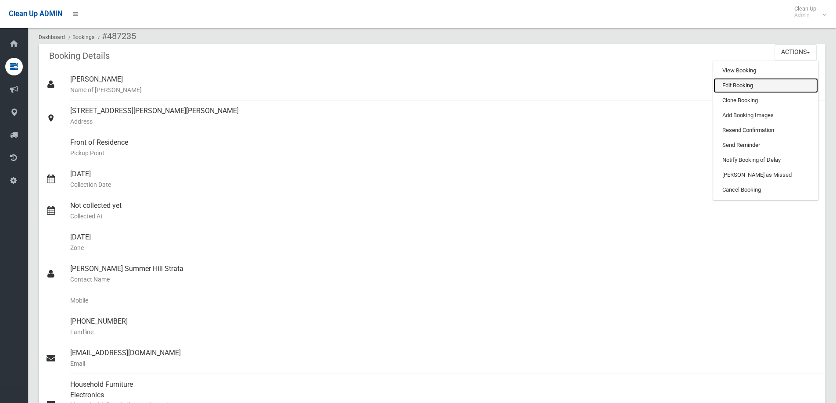
click at [777, 92] on link "Edit Booking" at bounding box center [766, 85] width 104 height 15
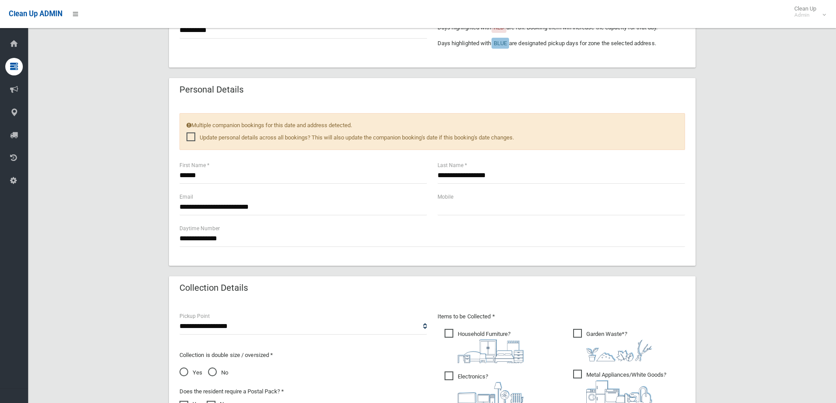
scroll to position [351, 0]
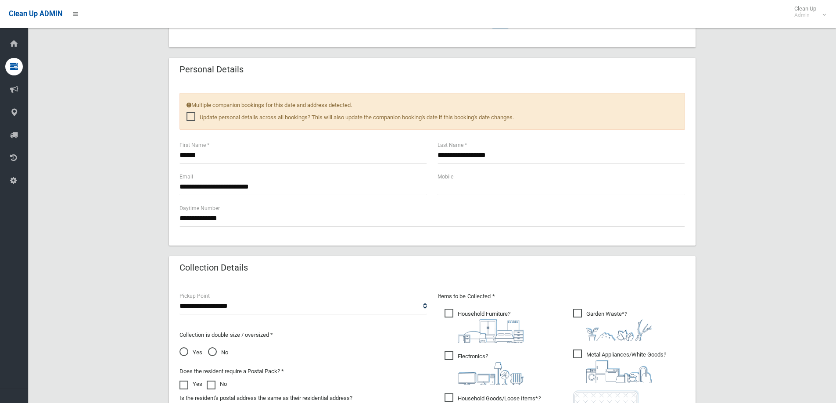
click at [340, 202] on div "**********" at bounding box center [303, 188] width 258 height 32
click at [346, 184] on input "**********" at bounding box center [304, 187] width 248 height 16
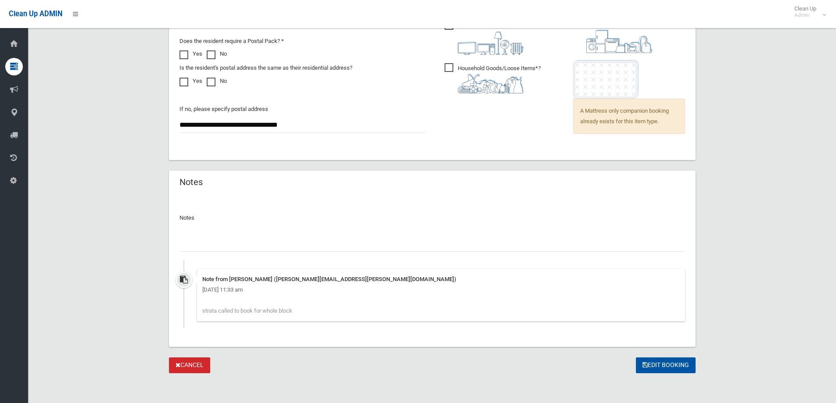
scroll to position [684, 0]
type input "**********"
click at [665, 365] on button "Edit Booking" at bounding box center [666, 364] width 60 height 16
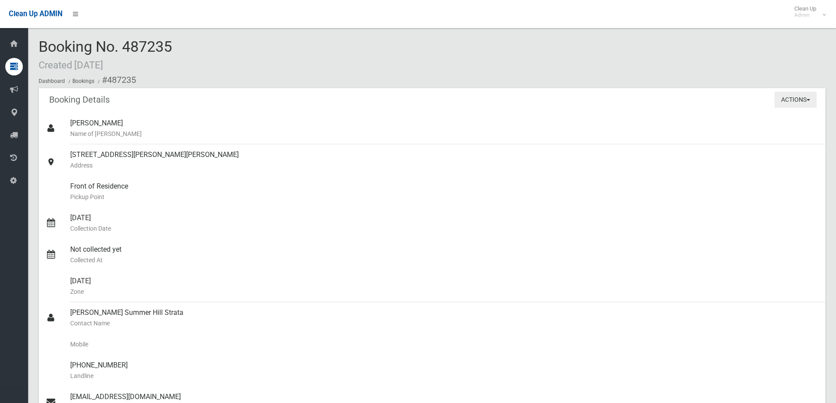
click at [781, 98] on button "Actions" at bounding box center [796, 100] width 42 height 16
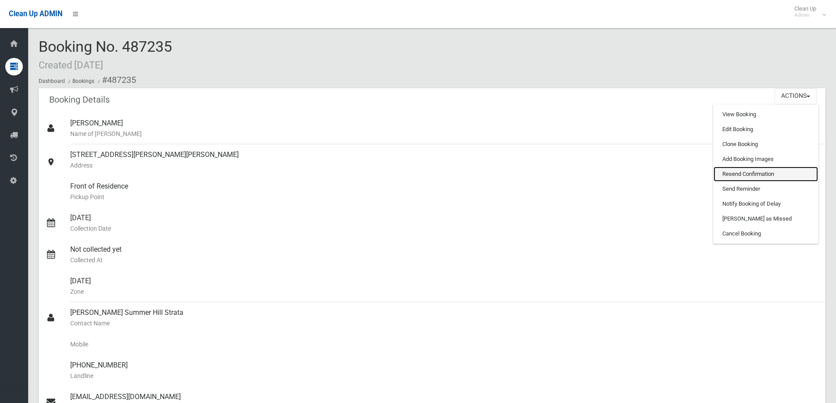
click at [742, 175] on link "Resend Confirmation" at bounding box center [766, 174] width 104 height 15
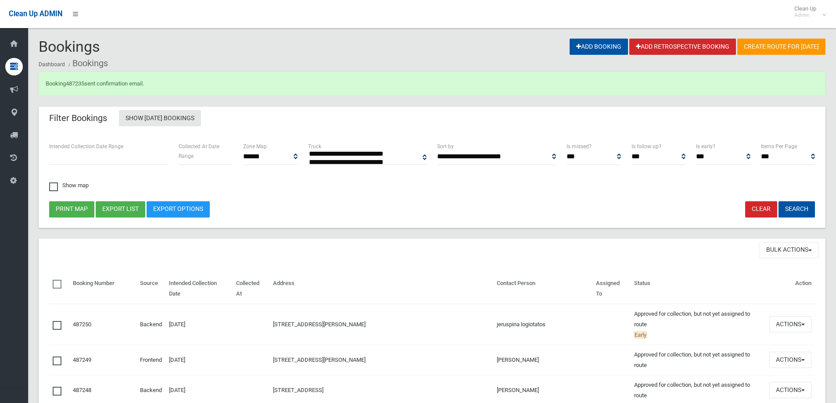
select select
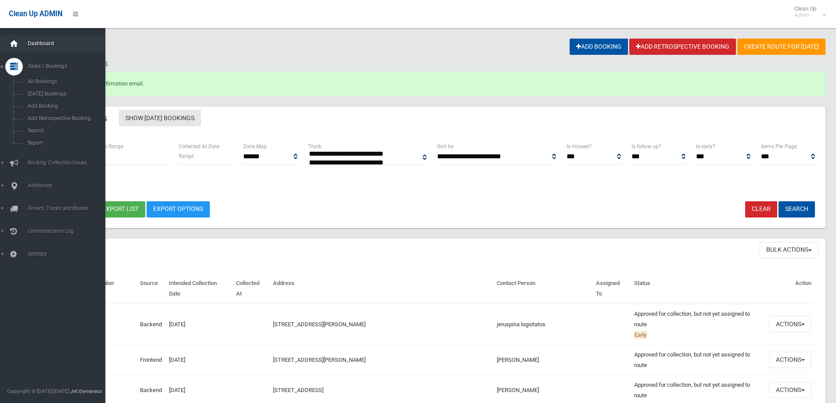
click at [20, 48] on div at bounding box center [14, 44] width 18 height 18
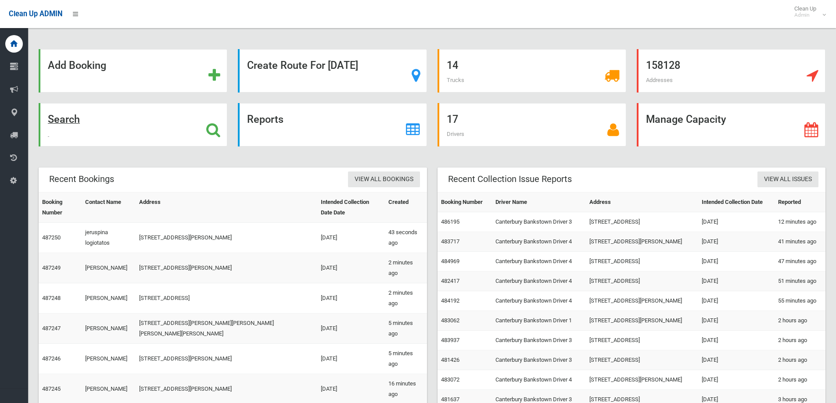
click at [90, 122] on div "Search" at bounding box center [133, 124] width 189 height 43
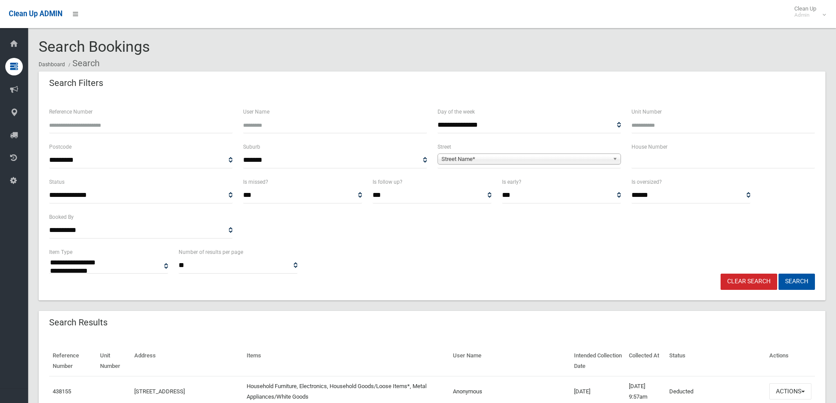
select select
click at [725, 162] on input "text" at bounding box center [724, 160] width 184 height 16
type input "*"
click at [605, 168] on span "**********" at bounding box center [530, 160] width 184 height 16
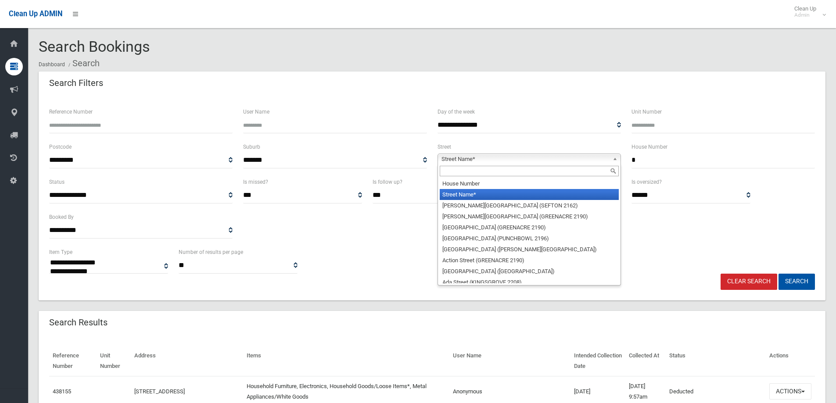
click at [605, 164] on div "Street Name* House Number Street Name* Abbott Avenue (SEFTON 2162) Abel Street …" at bounding box center [530, 159] width 184 height 11
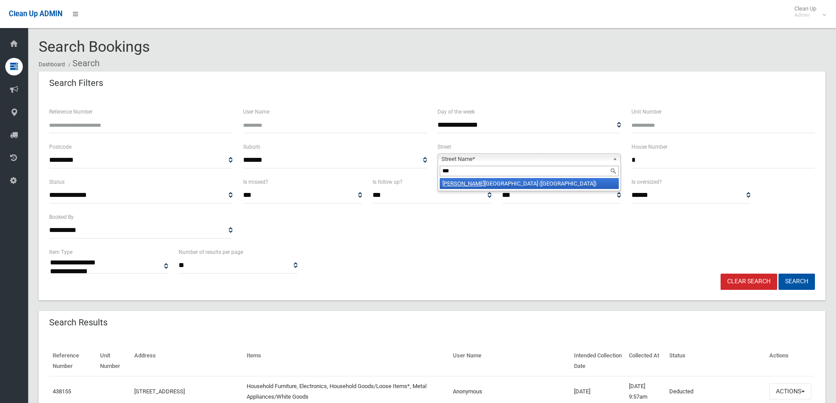
type input "***"
click at [546, 187] on li "Yun ga Burra Street (VILLAWOOD 2163)" at bounding box center [529, 183] width 179 height 11
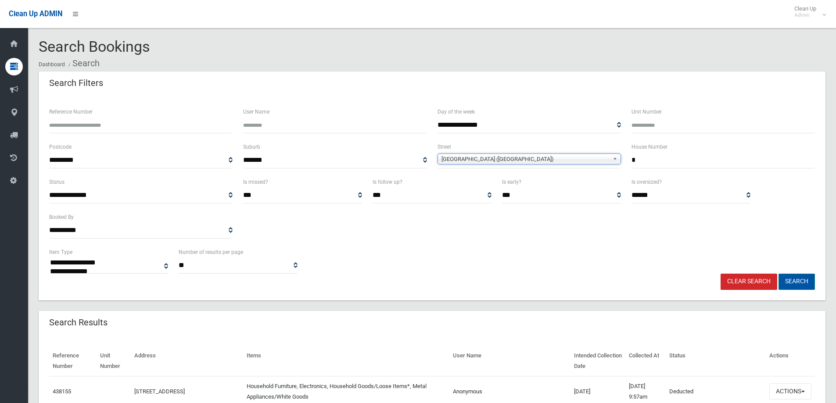
click at [803, 284] on button "Search" at bounding box center [797, 282] width 36 height 16
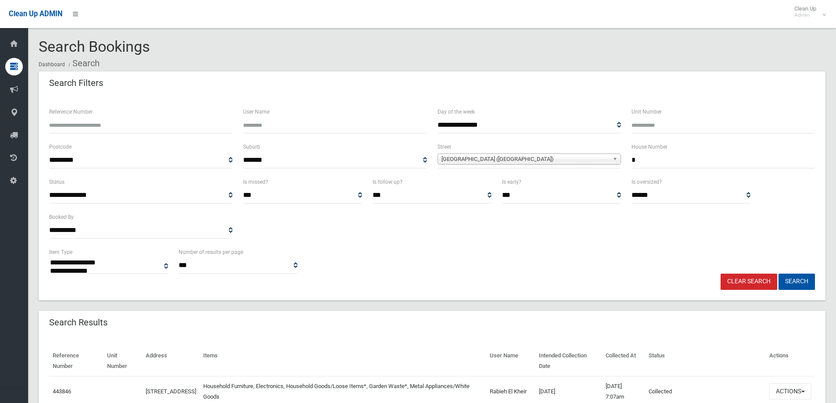
select select
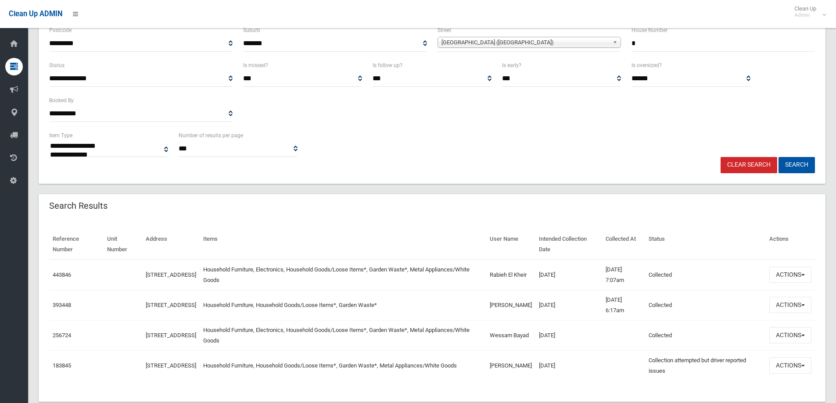
scroll to position [132, 0]
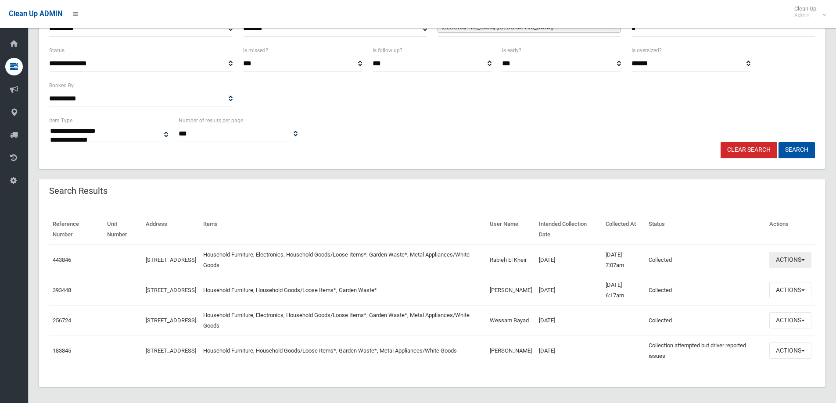
click at [779, 265] on button "Actions" at bounding box center [791, 260] width 42 height 16
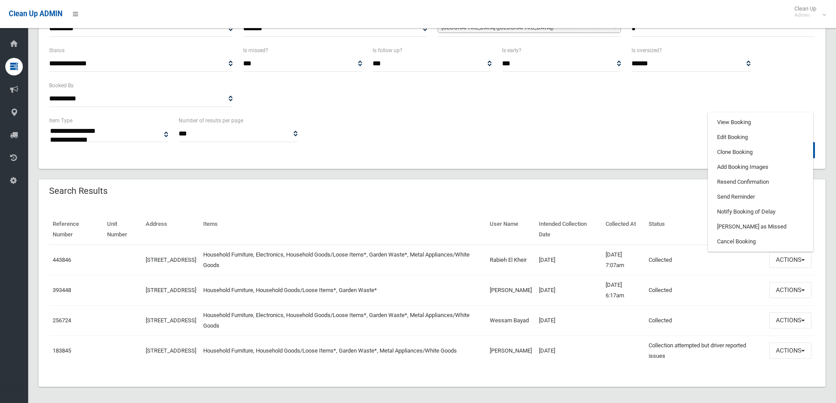
click at [349, 191] on div "Search Results" at bounding box center [432, 192] width 787 height 25
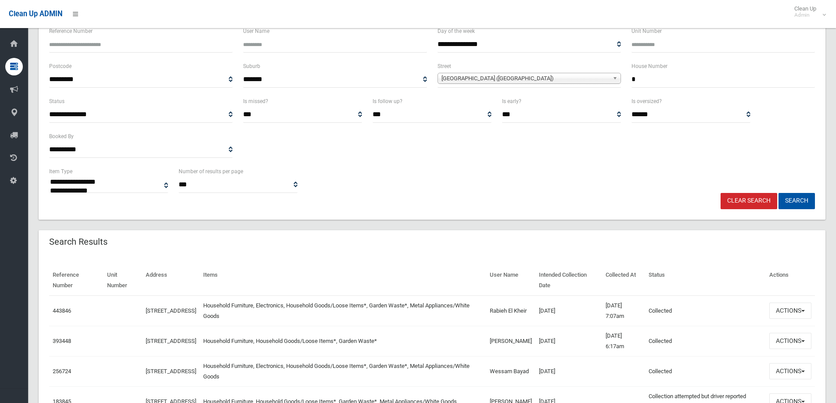
scroll to position [88, 0]
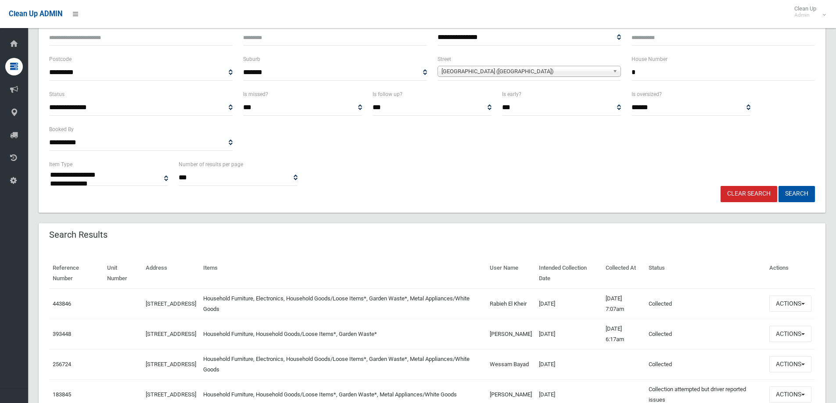
drag, startPoint x: 652, startPoint y: 76, endPoint x: 580, endPoint y: 68, distance: 72.1
click at [580, 68] on div "**********" at bounding box center [432, 71] width 777 height 35
type input "**"
click at [800, 186] on button "Search" at bounding box center [797, 194] width 36 height 16
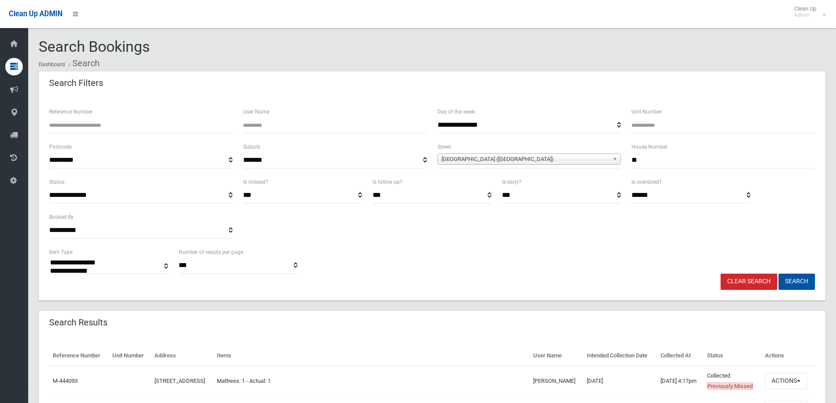
select select
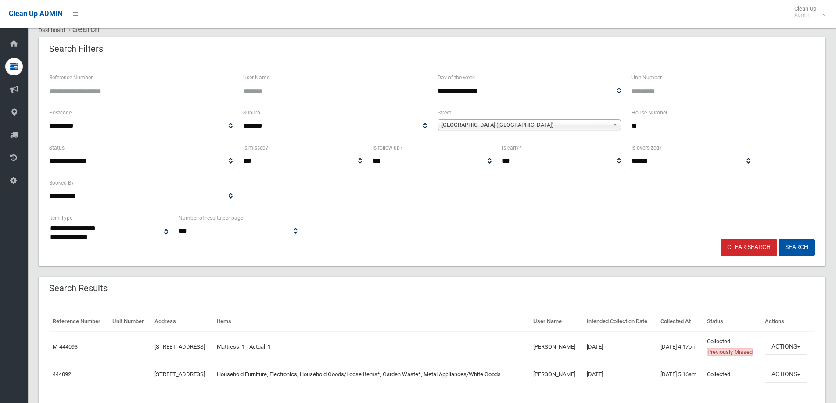
scroll to position [86, 0]
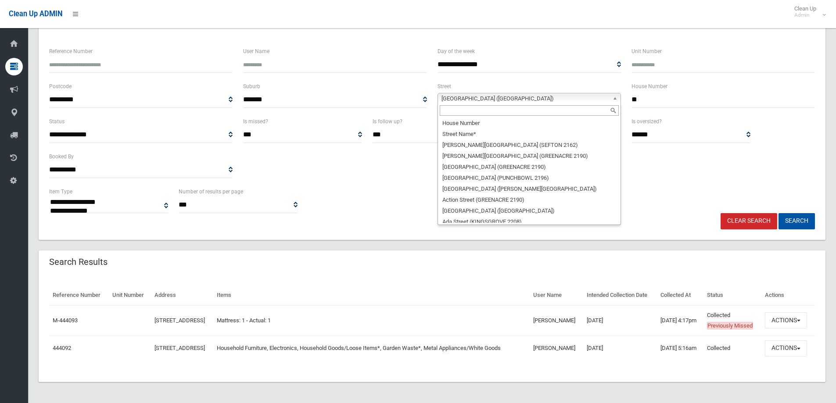
click at [598, 94] on span "[GEOGRAPHIC_DATA] ([GEOGRAPHIC_DATA])" at bounding box center [526, 99] width 168 height 11
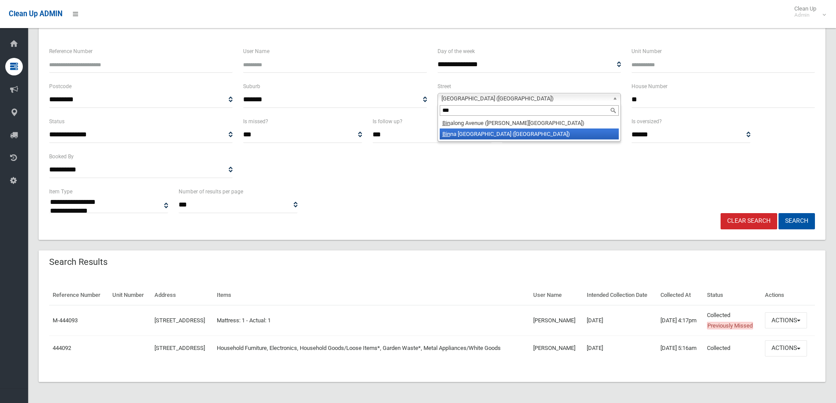
type input "***"
click at [588, 129] on li "Bin na [GEOGRAPHIC_DATA] ([GEOGRAPHIC_DATA])" at bounding box center [529, 134] width 179 height 11
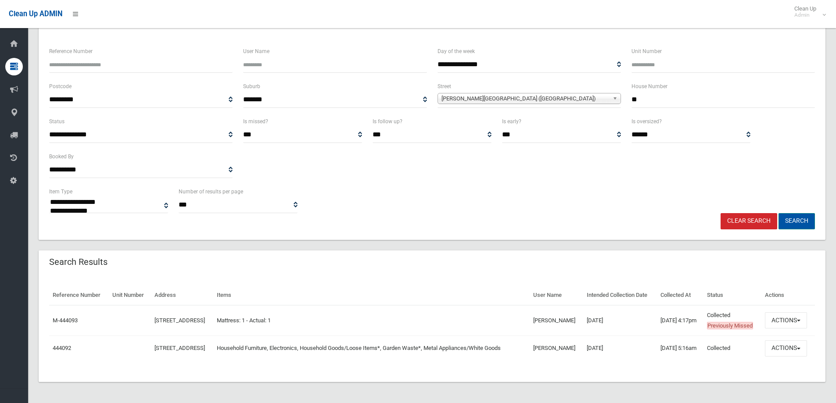
click at [802, 213] on button "Search" at bounding box center [797, 221] width 36 height 16
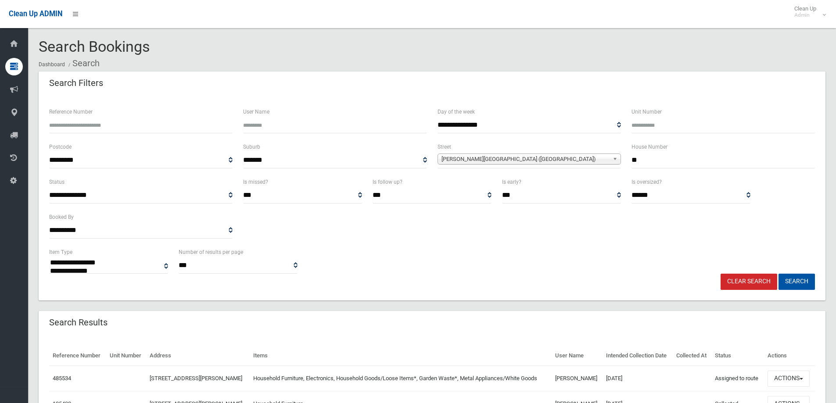
select select
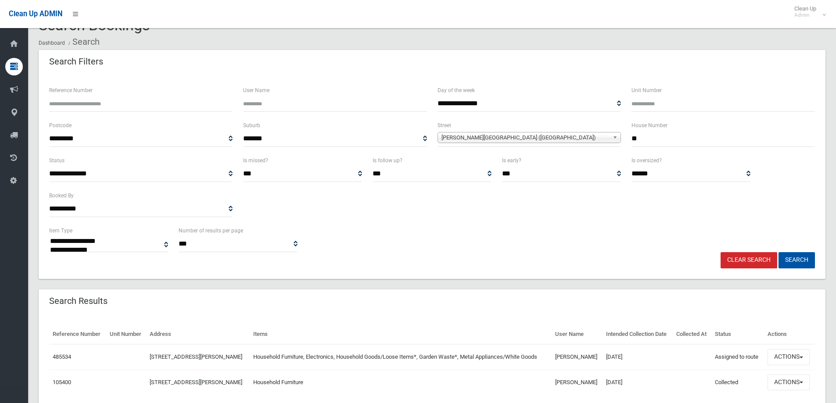
scroll to position [55, 0]
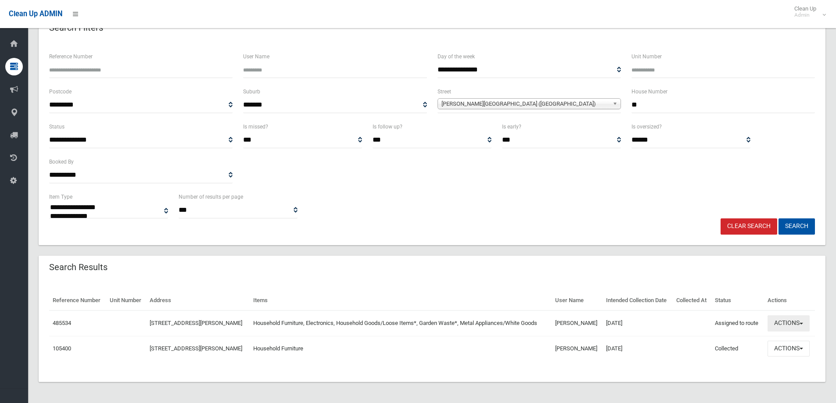
click at [799, 325] on button "Actions" at bounding box center [789, 324] width 42 height 16
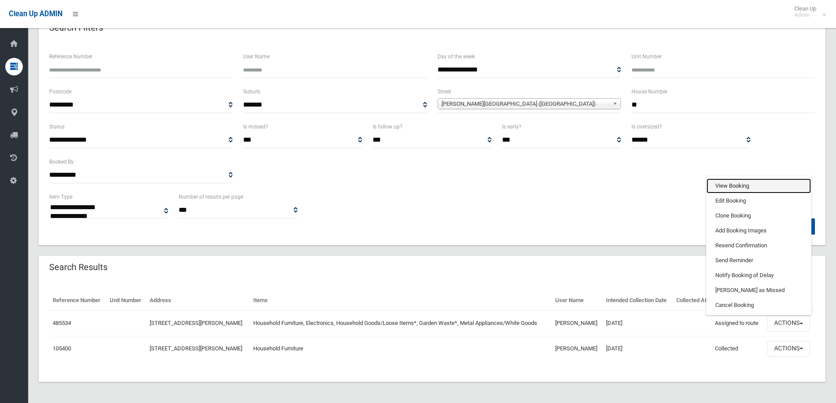
click at [754, 187] on link "View Booking" at bounding box center [759, 186] width 104 height 15
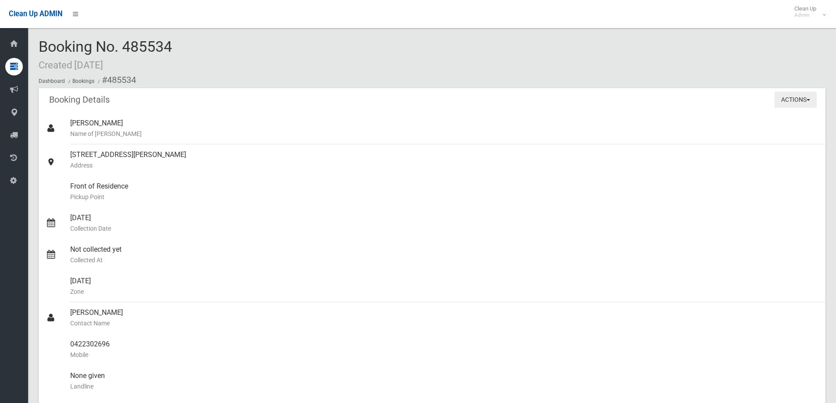
click at [797, 101] on button "Actions" at bounding box center [796, 100] width 42 height 16
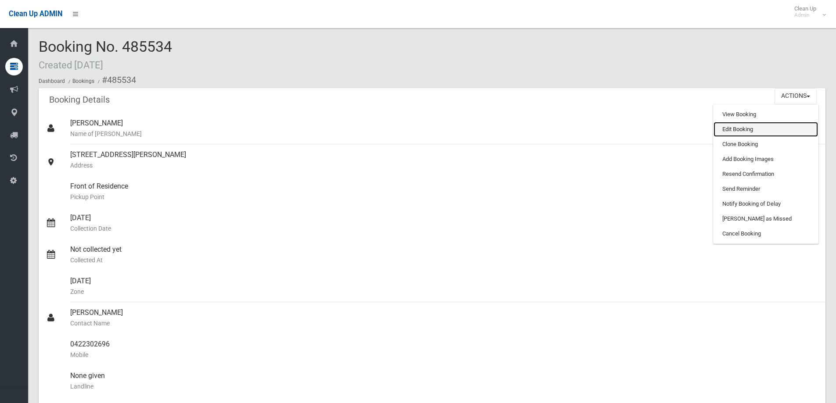
click at [754, 127] on link "Edit Booking" at bounding box center [766, 129] width 104 height 15
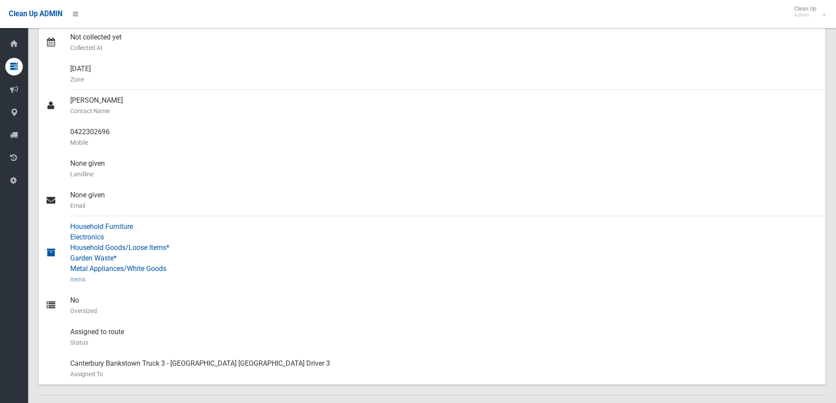
scroll to position [219, 0]
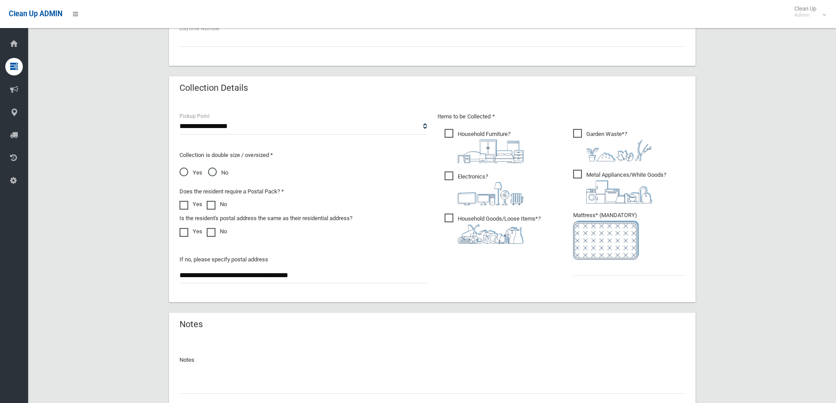
scroll to position [465, 0]
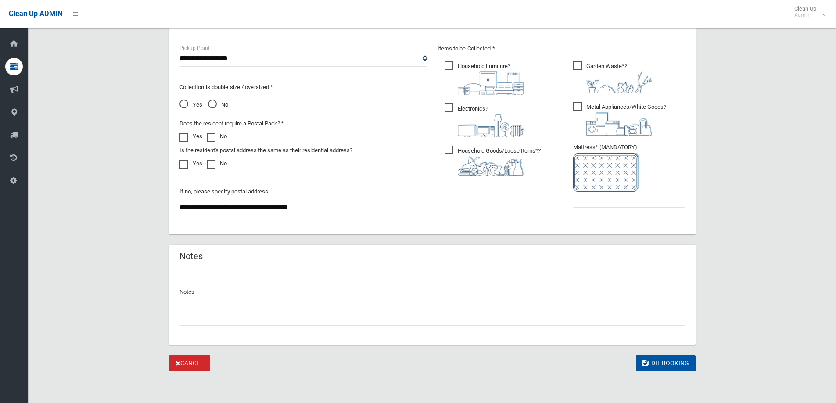
click at [374, 312] on input "text" at bounding box center [433, 318] width 506 height 16
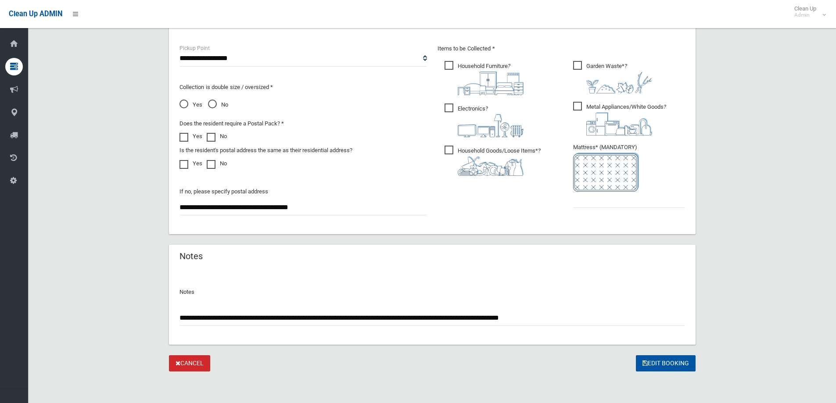
type input "**********"
click at [654, 204] on input "text" at bounding box center [629, 200] width 112 height 16
type input "*"
click at [649, 369] on button "Edit Booking" at bounding box center [666, 364] width 60 height 16
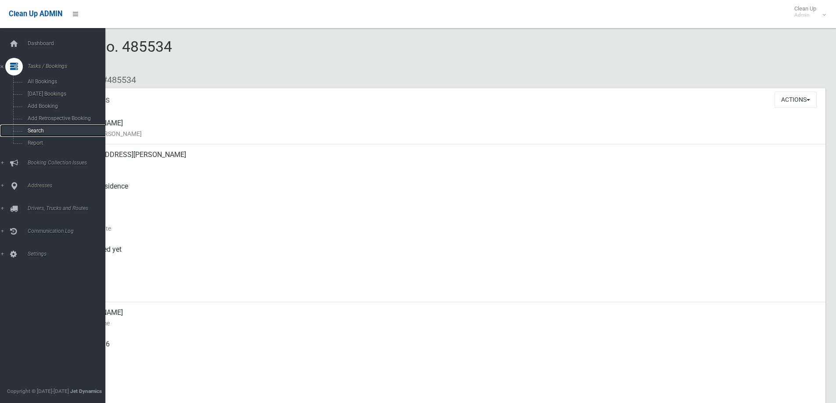
click at [26, 129] on span "Search" at bounding box center [64, 131] width 79 height 6
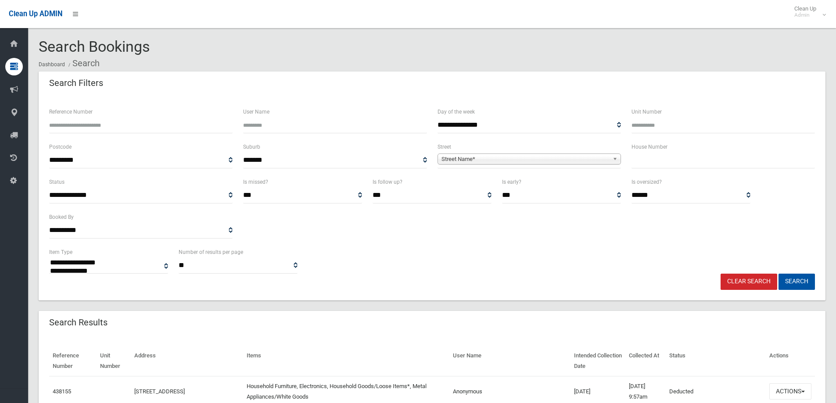
select select
click at [637, 162] on input "text" at bounding box center [724, 160] width 184 height 16
type input "**"
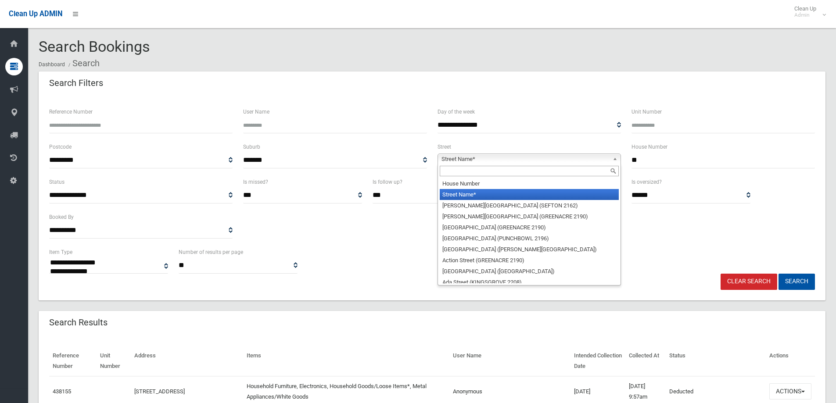
click at [564, 165] on div "Street Name* House Number Street Name* Abbott Avenue (SEFTON 2162) Abel Street …" at bounding box center [530, 159] width 184 height 11
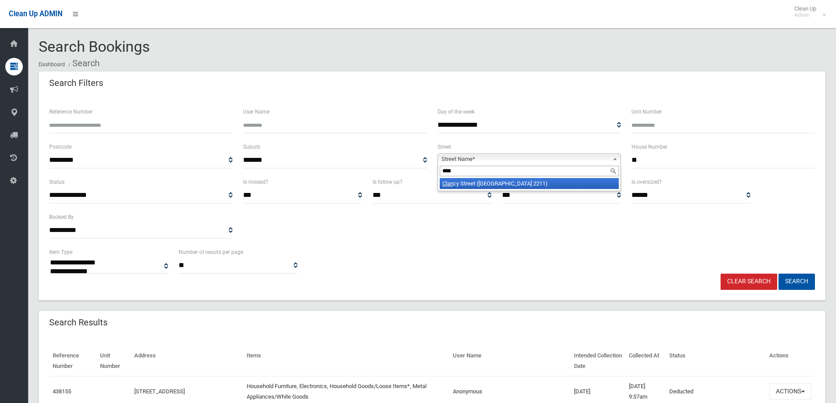
type input "****"
click at [555, 185] on li "Clan cy Street (PADSTOW HEIGHTS 2211)" at bounding box center [529, 183] width 179 height 11
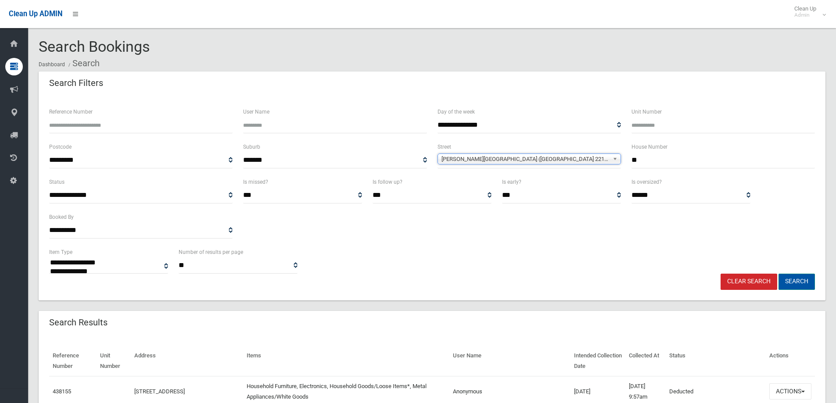
click at [798, 283] on button "Search" at bounding box center [797, 282] width 36 height 16
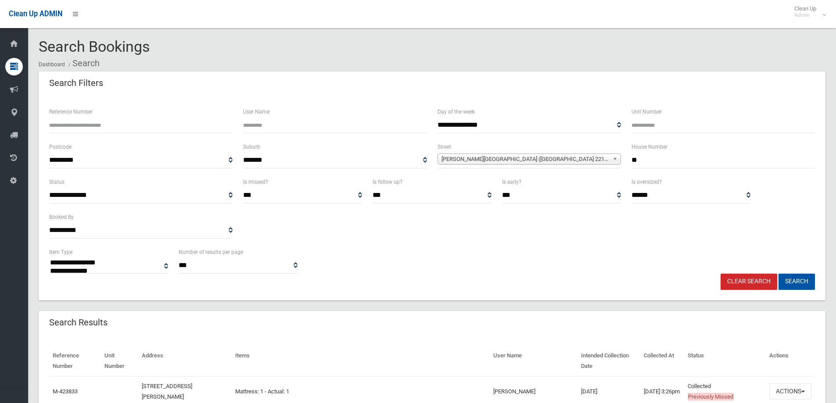
select select
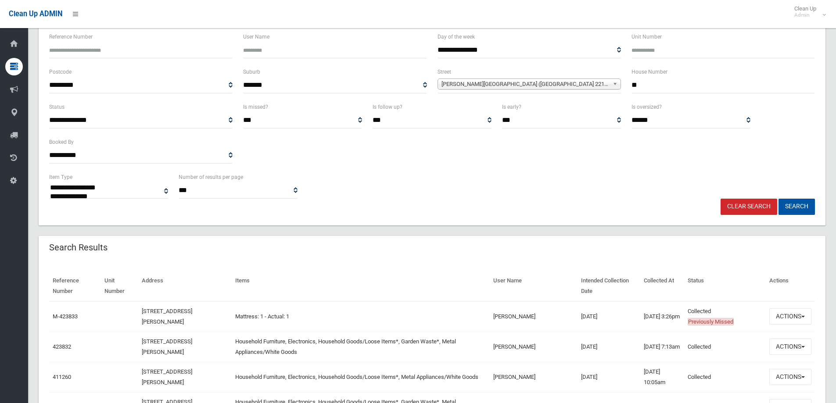
scroll to position [88, 0]
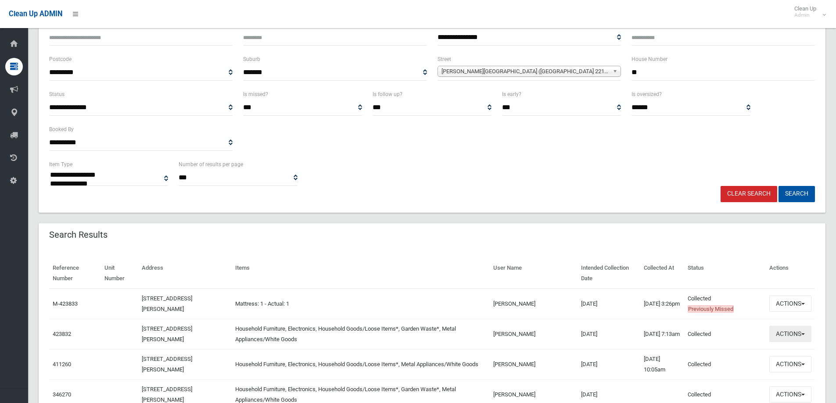
click at [796, 338] on button "Actions" at bounding box center [791, 334] width 42 height 16
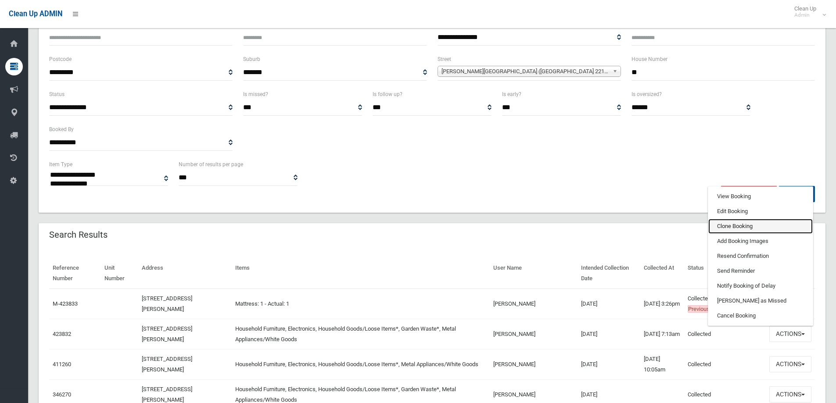
click at [757, 229] on link "Clone Booking" at bounding box center [761, 226] width 104 height 15
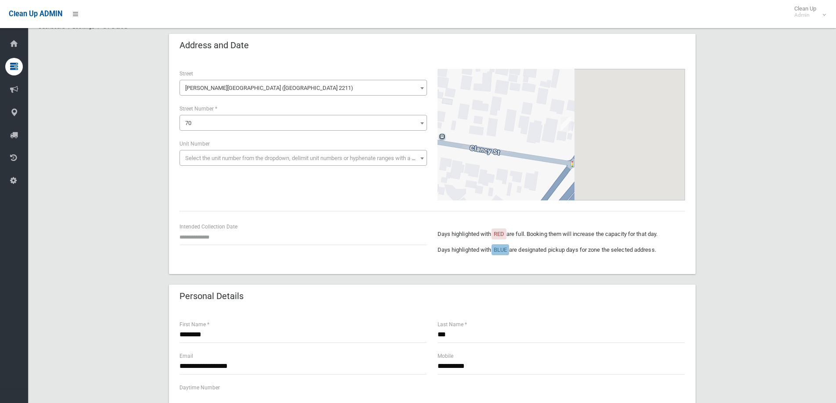
scroll to position [88, 0]
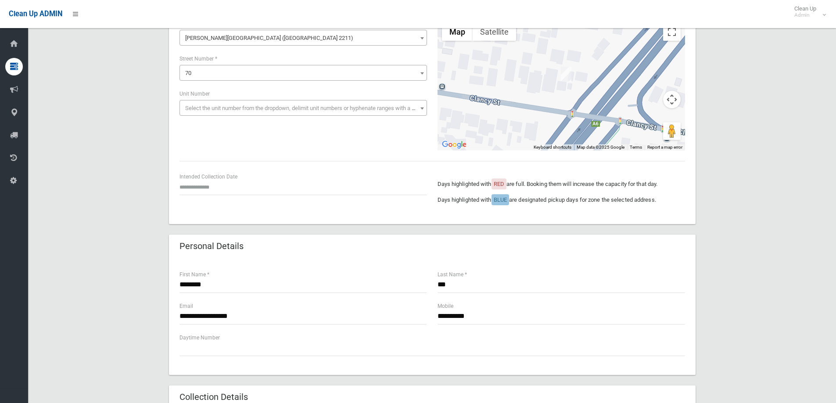
click at [199, 176] on div "Intended Collection Date" at bounding box center [304, 183] width 248 height 23
click at [198, 187] on input "text" at bounding box center [304, 187] width 248 height 16
click at [232, 154] on td "2" at bounding box center [232, 151] width 11 height 15
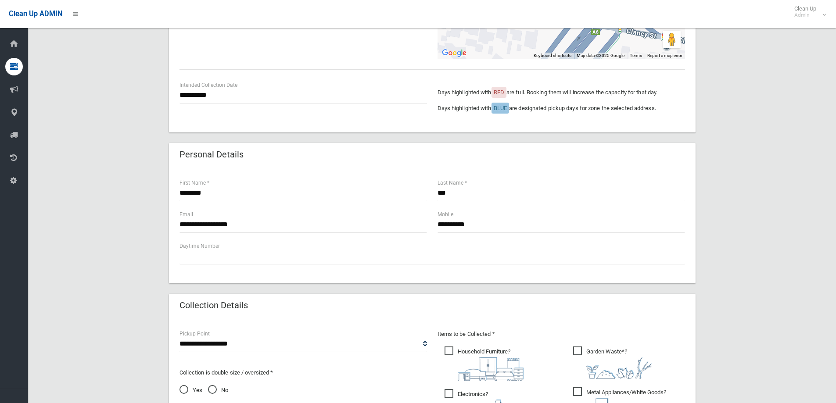
scroll to position [176, 0]
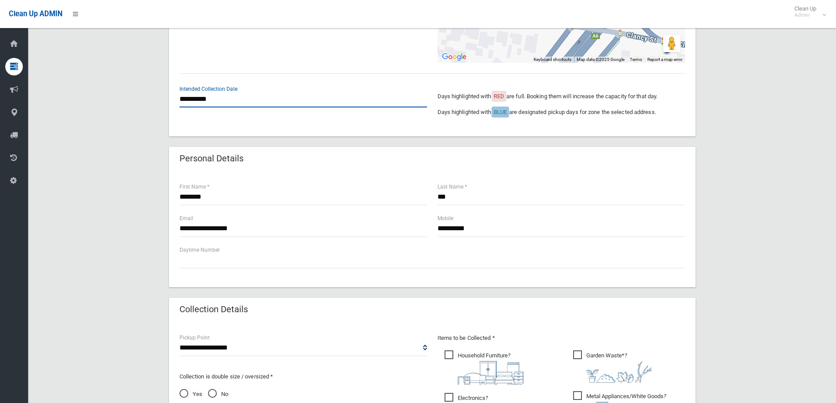
click at [231, 107] on body "Clean Up ADMIN Clean Up Admin Logout Create Booking Dashboard Bookings Create" at bounding box center [418, 25] width 836 height 403
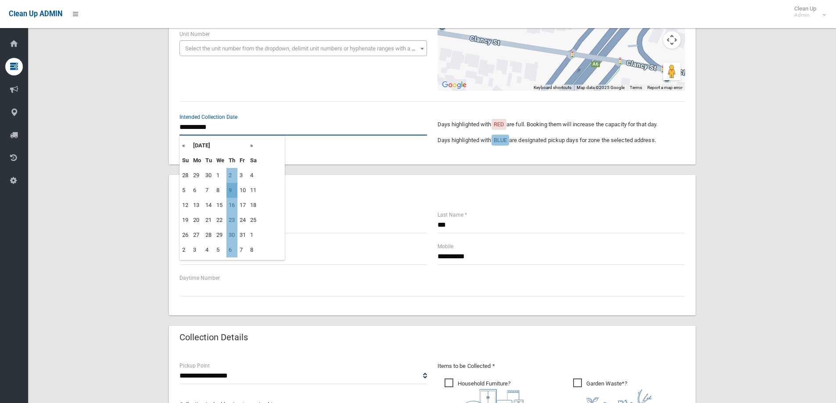
scroll to position [132, 0]
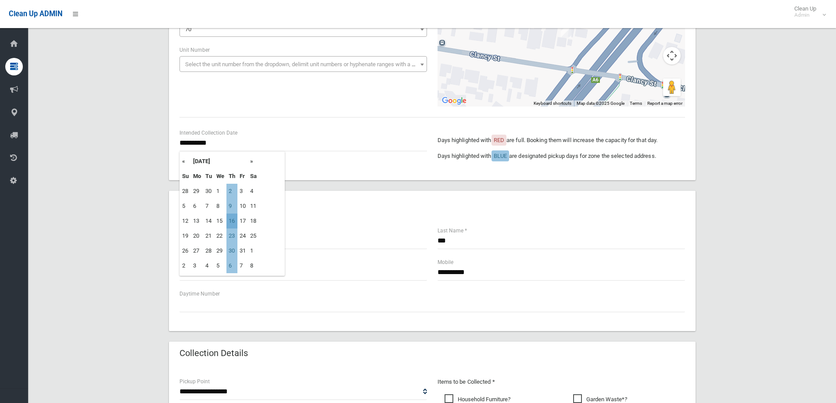
click at [232, 221] on td "16" at bounding box center [232, 221] width 11 height 15
type input "**********"
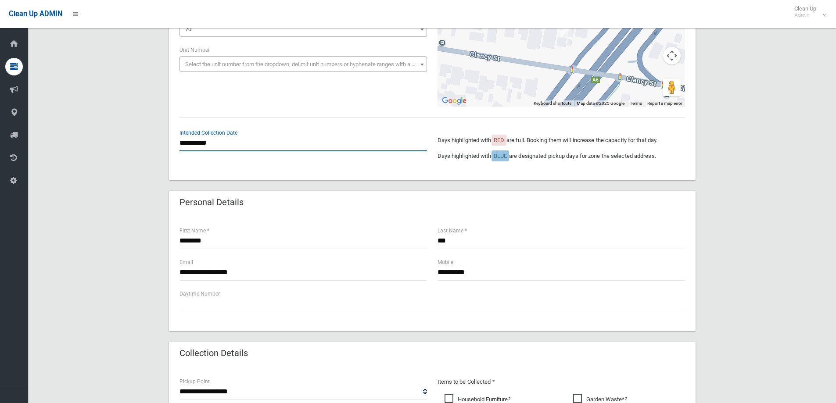
click at [226, 144] on input "**********" at bounding box center [304, 143] width 248 height 16
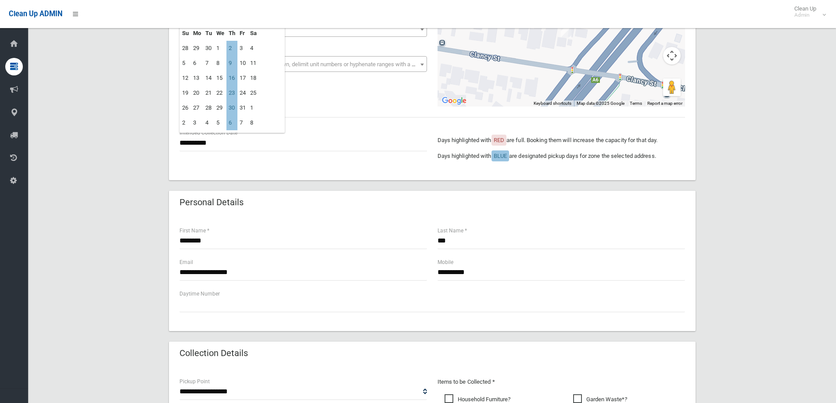
click at [250, 221] on div "**********" at bounding box center [432, 274] width 527 height 116
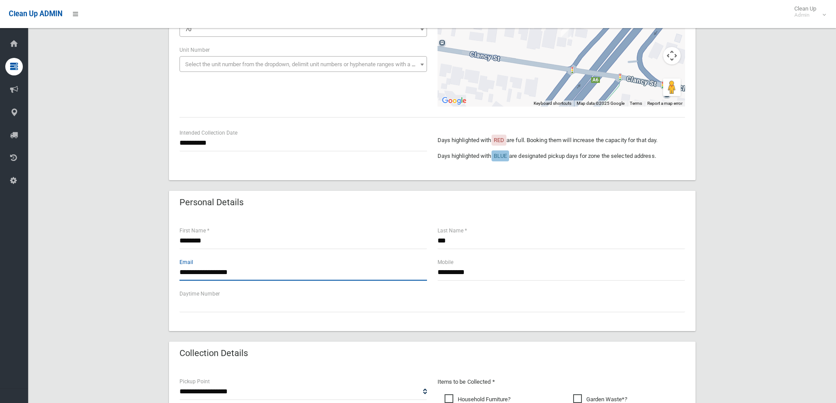
click at [268, 273] on input "**********" at bounding box center [304, 273] width 248 height 16
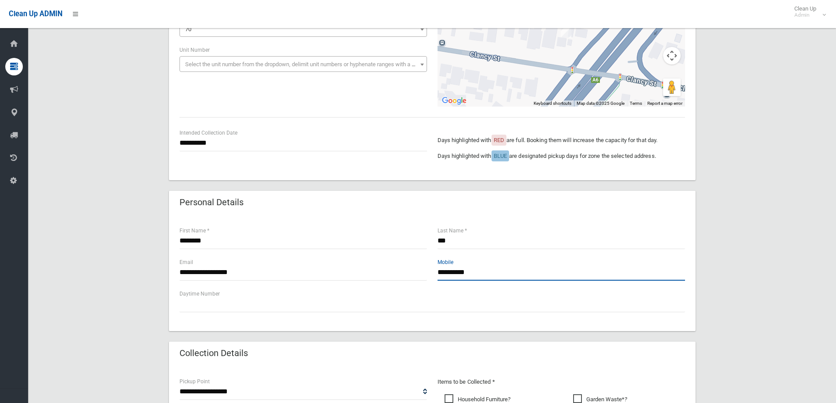
drag, startPoint x: 427, startPoint y: 272, endPoint x: 380, endPoint y: 279, distance: 47.4
click at [380, 279] on div "**********" at bounding box center [432, 274] width 516 height 32
click at [474, 276] on input "*" at bounding box center [562, 273] width 248 height 16
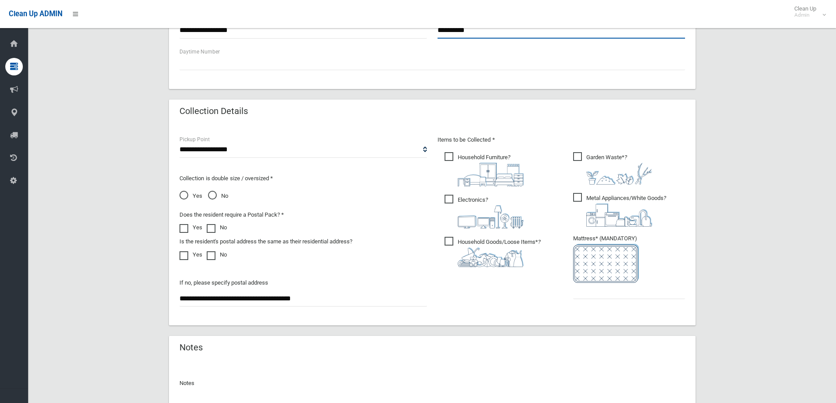
scroll to position [439, 0]
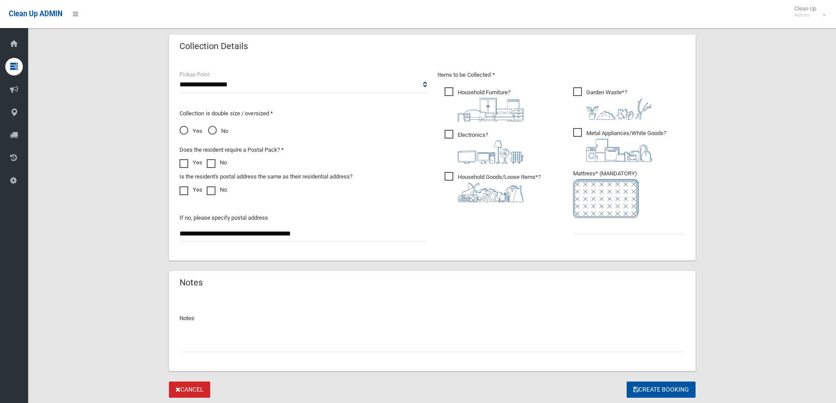
type input "**********"
click at [589, 229] on input "text" at bounding box center [629, 226] width 112 height 16
type input "*"
click at [406, 344] on input "text" at bounding box center [433, 344] width 506 height 16
type input "**********"
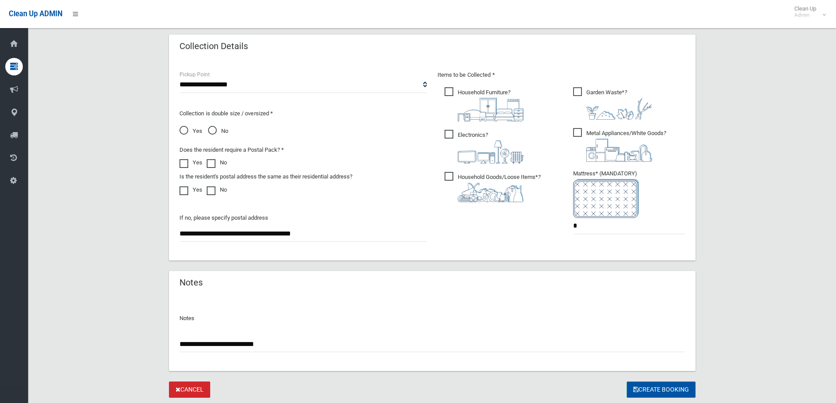
click at [660, 396] on button "Create Booking" at bounding box center [661, 390] width 69 height 16
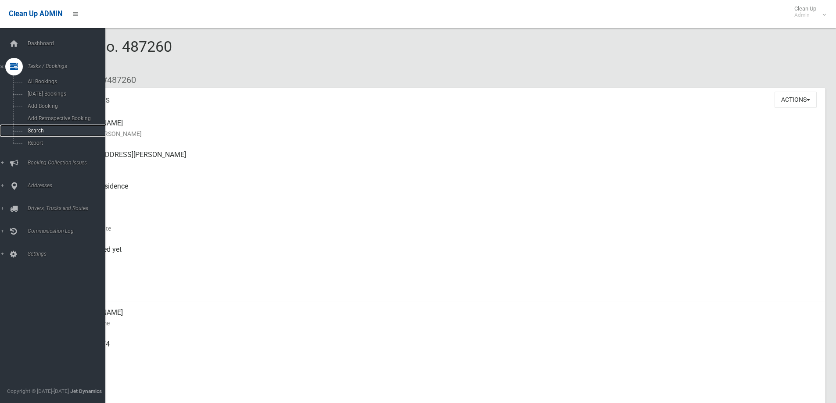
click at [39, 132] on span "Search" at bounding box center [64, 131] width 79 height 6
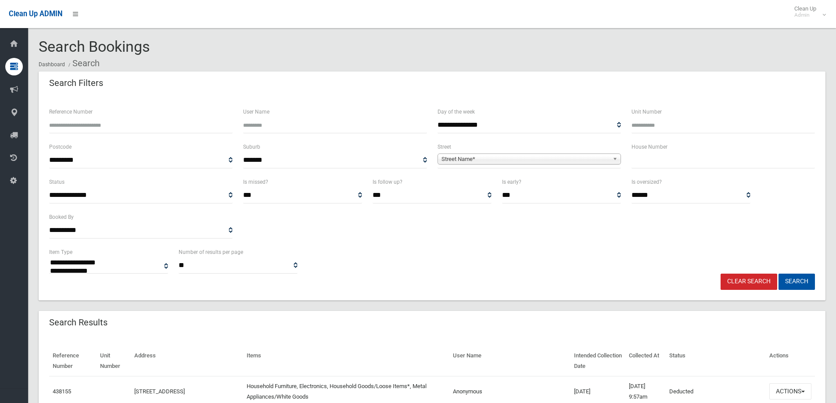
select select
drag, startPoint x: 664, startPoint y: 167, endPoint x: 670, endPoint y: 154, distance: 14.4
click at [665, 165] on div "House Number" at bounding box center [723, 159] width 194 height 35
click at [670, 154] on input "text" at bounding box center [724, 160] width 184 height 16
type input "***"
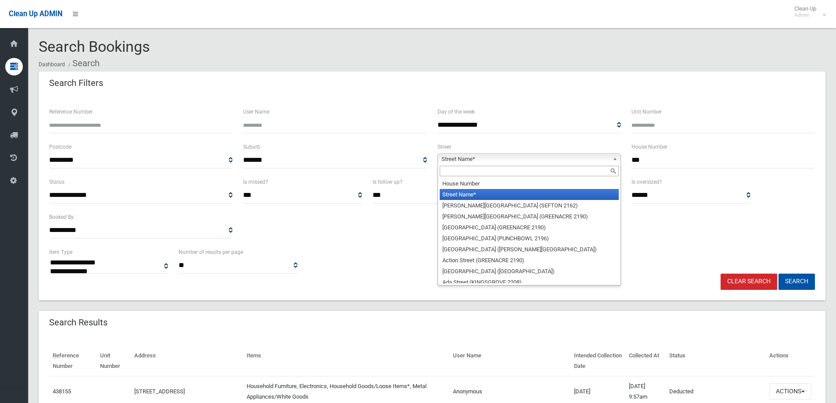
click at [614, 162] on b at bounding box center [617, 159] width 8 height 10
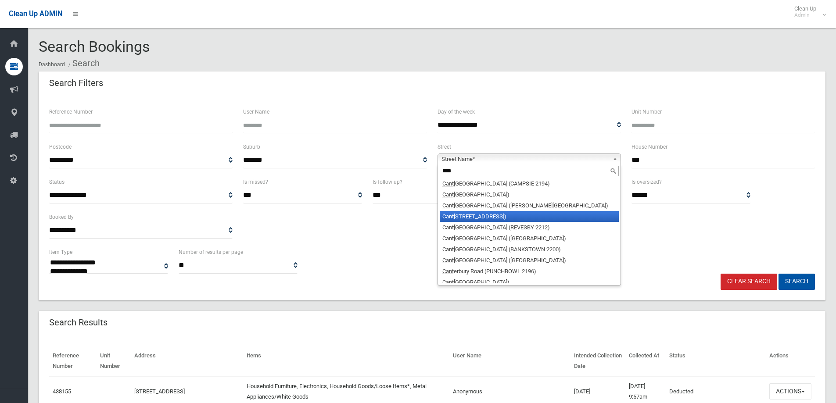
type input "****"
click at [597, 221] on li "[GEOGRAPHIC_DATA] ([GEOGRAPHIC_DATA])" at bounding box center [529, 216] width 179 height 11
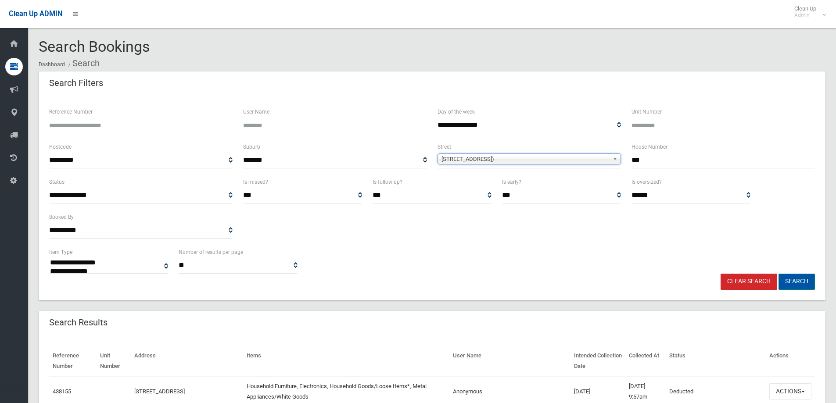
click at [784, 278] on button "Search" at bounding box center [797, 282] width 36 height 16
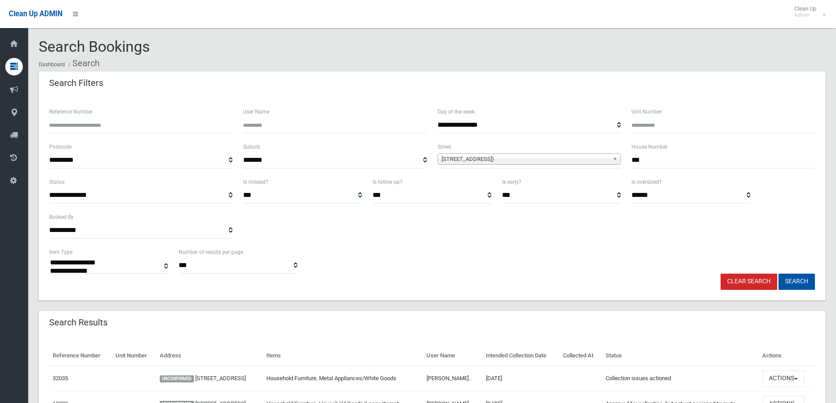
select select
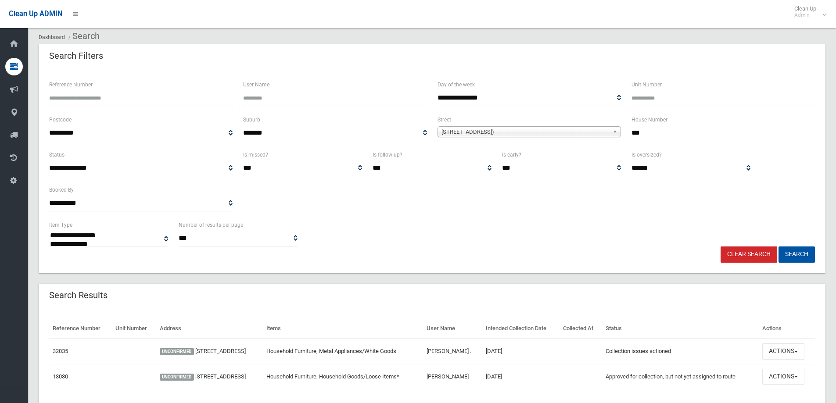
scroll to position [55, 0]
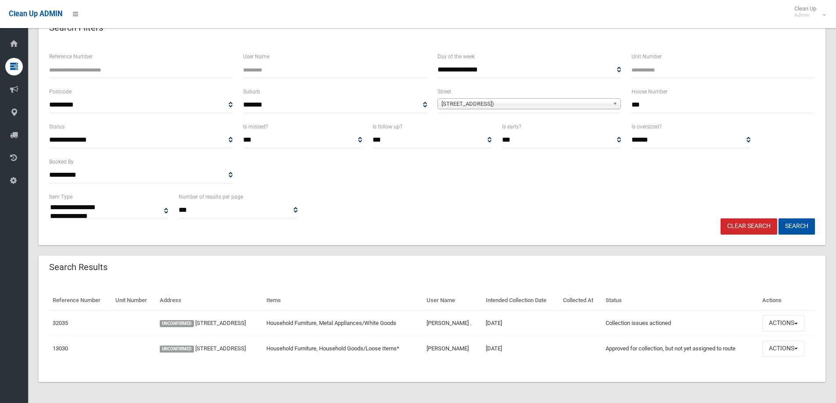
drag, startPoint x: 660, startPoint y: 107, endPoint x: 480, endPoint y: 126, distance: 181.5
click at [495, 114] on div "**********" at bounding box center [432, 103] width 777 height 35
type input "**"
click at [500, 106] on span "[STREET_ADDRESS])" at bounding box center [526, 104] width 168 height 11
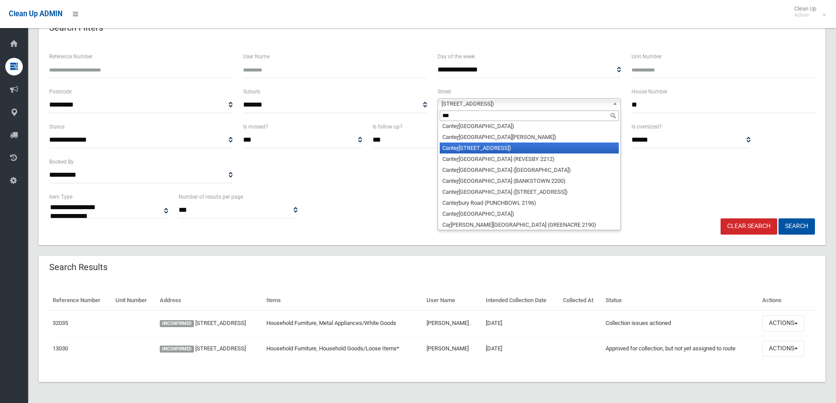
scroll to position [0, 0]
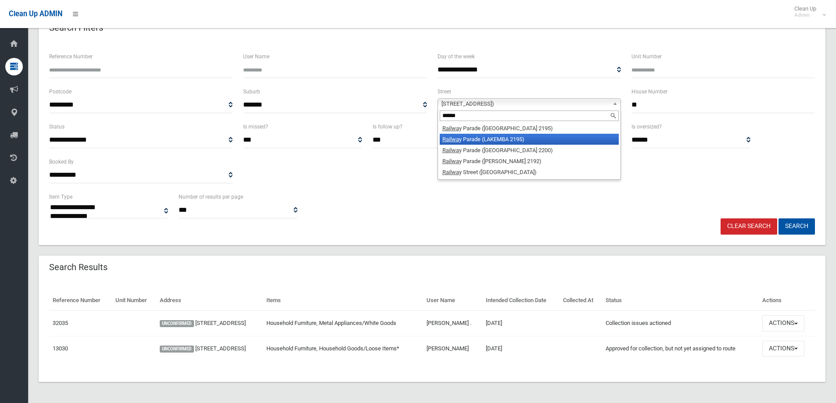
type input "******"
click at [468, 135] on li "Railwa y Parade (LAKEMBA 2195)" at bounding box center [529, 139] width 179 height 11
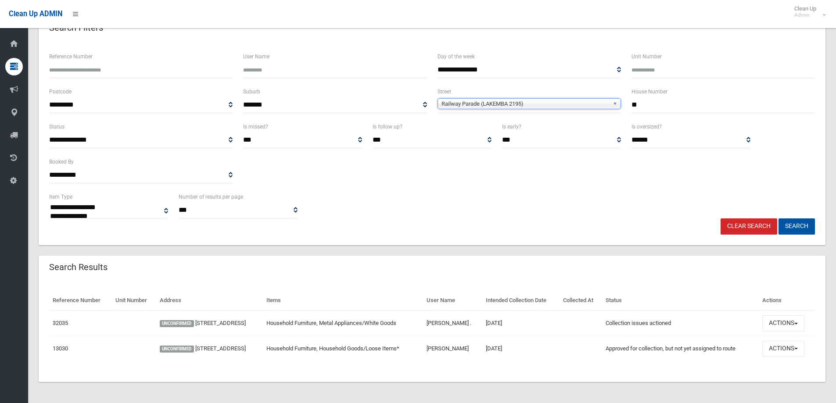
click at [664, 109] on input "**" at bounding box center [724, 105] width 184 height 16
type input "*****"
click at [814, 226] on button "Search" at bounding box center [797, 227] width 36 height 16
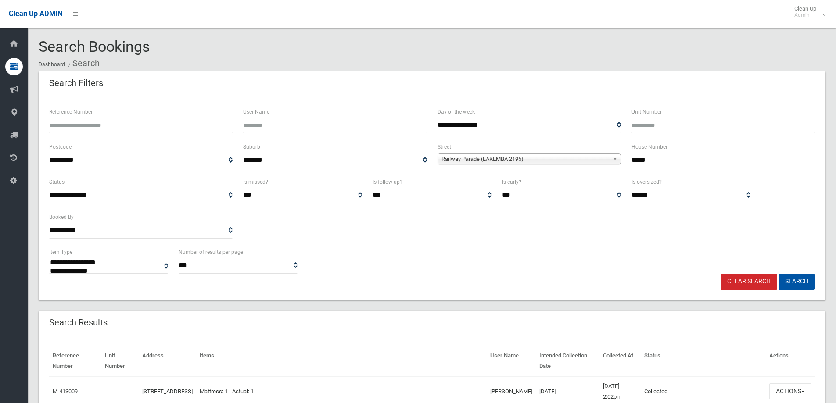
select select
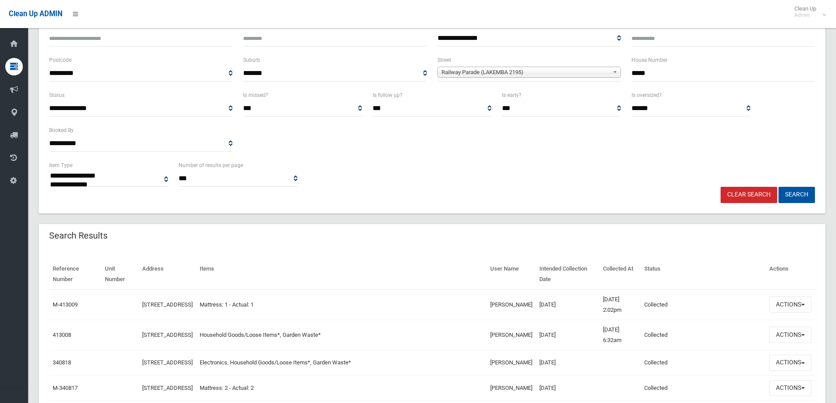
scroll to position [88, 0]
click at [805, 333] on button "Actions" at bounding box center [791, 334] width 42 height 16
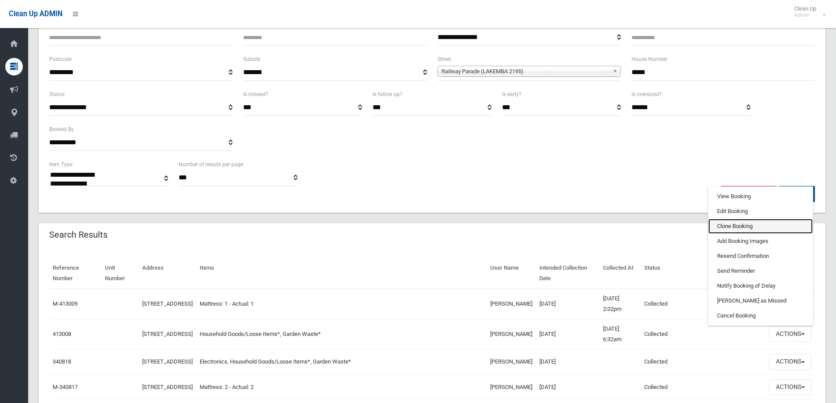
click at [775, 224] on link "Clone Booking" at bounding box center [761, 226] width 104 height 15
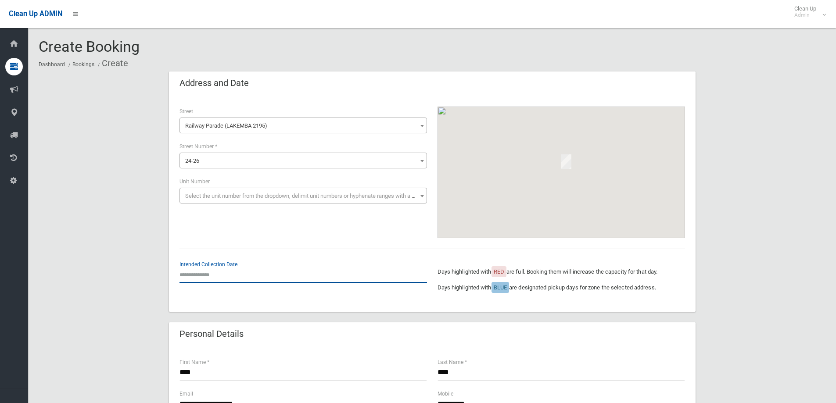
click at [187, 274] on input "text" at bounding box center [304, 275] width 248 height 16
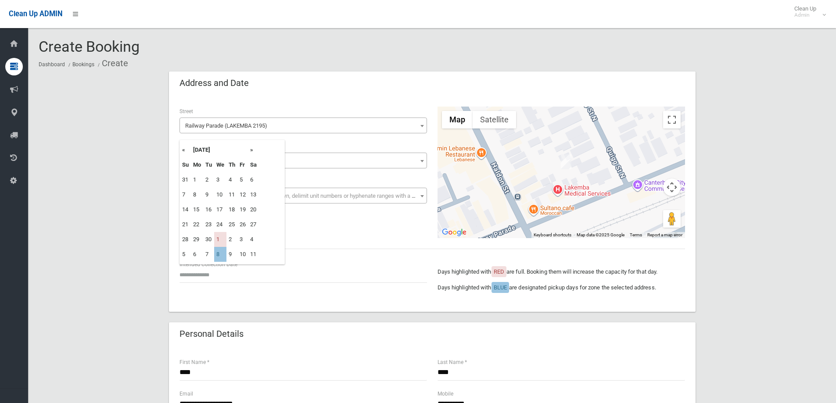
click at [223, 254] on td "8" at bounding box center [220, 254] width 12 height 15
type input "**********"
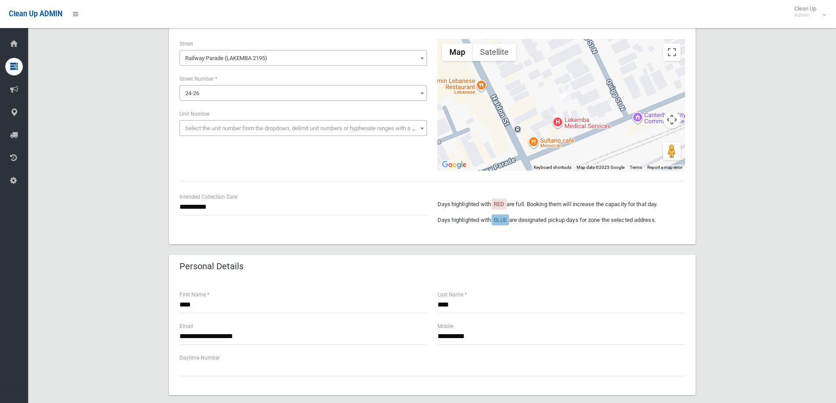
scroll to position [132, 0]
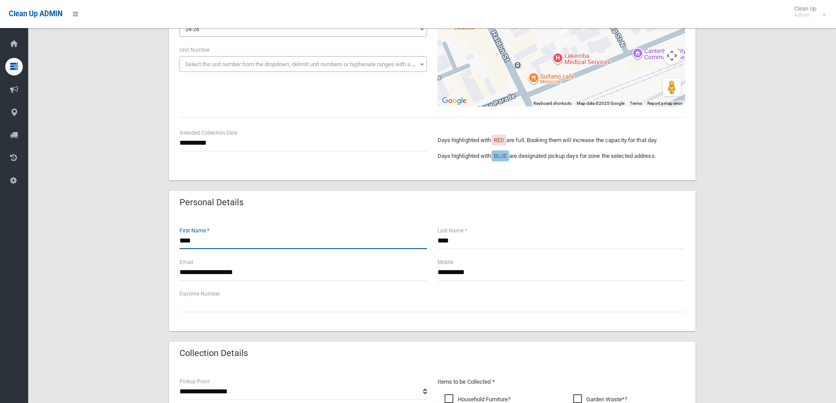
drag, startPoint x: 248, startPoint y: 244, endPoint x: 95, endPoint y: 247, distance: 152.8
click at [97, 244] on div "**********" at bounding box center [432, 321] width 787 height 762
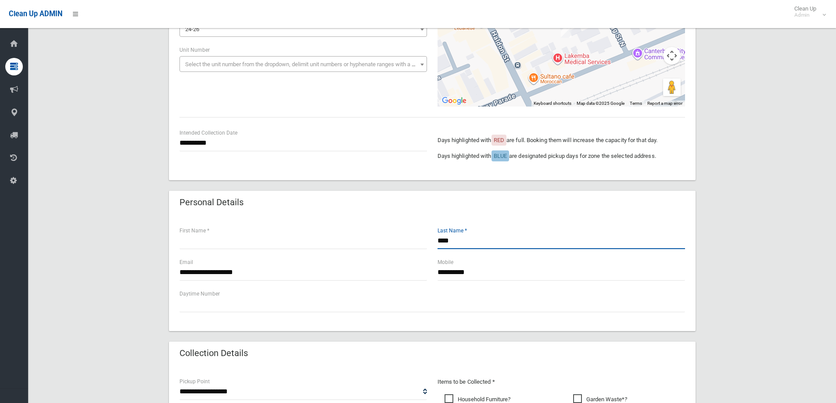
drag, startPoint x: 475, startPoint y: 241, endPoint x: 313, endPoint y: 236, distance: 162.1
click at [313, 236] on div "First Name * **** Last Name *" at bounding box center [432, 242] width 516 height 32
click at [320, 241] on input "text" at bounding box center [304, 241] width 248 height 16
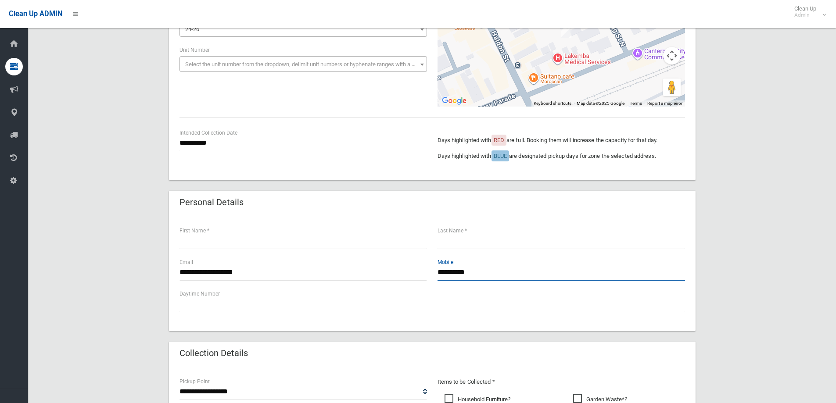
drag, startPoint x: 498, startPoint y: 273, endPoint x: 263, endPoint y: 256, distance: 235.1
click at [257, 257] on div "**********" at bounding box center [432, 274] width 527 height 116
type input "*********"
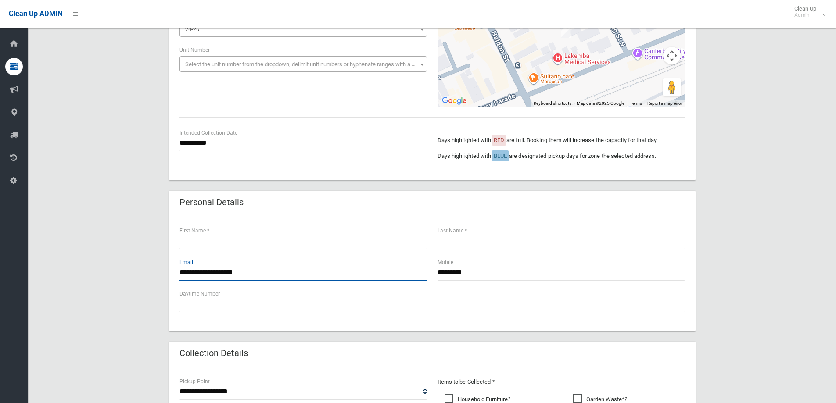
drag, startPoint x: 216, startPoint y: 268, endPoint x: -91, endPoint y: 281, distance: 306.7
click at [0, 272] on html "Clean Up ADMIN Clean Up Admin Logout Create Booking Dashboard Bookings Create" at bounding box center [418, 69] width 836 height 403
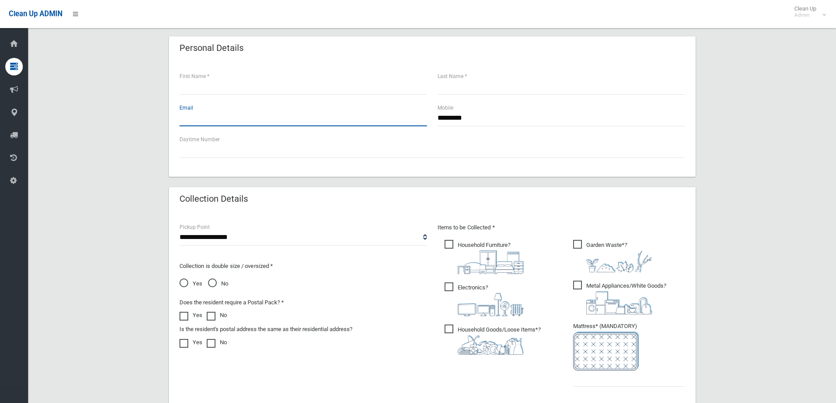
scroll to position [307, 0]
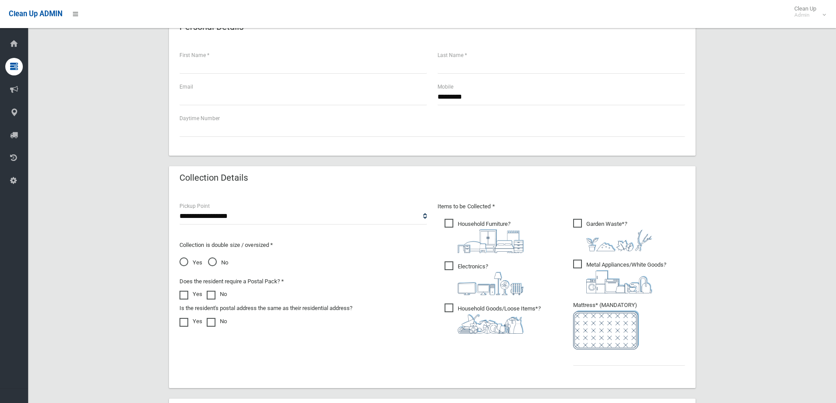
click at [490, 267] on span "Electronics ?" at bounding box center [484, 279] width 79 height 34
click at [491, 226] on span "Household Furniture ?" at bounding box center [484, 236] width 79 height 34
click at [573, 263] on span "Metal Appliances/White Goods ?" at bounding box center [619, 277] width 93 height 34
click at [188, 266] on span "Yes" at bounding box center [191, 263] width 23 height 11
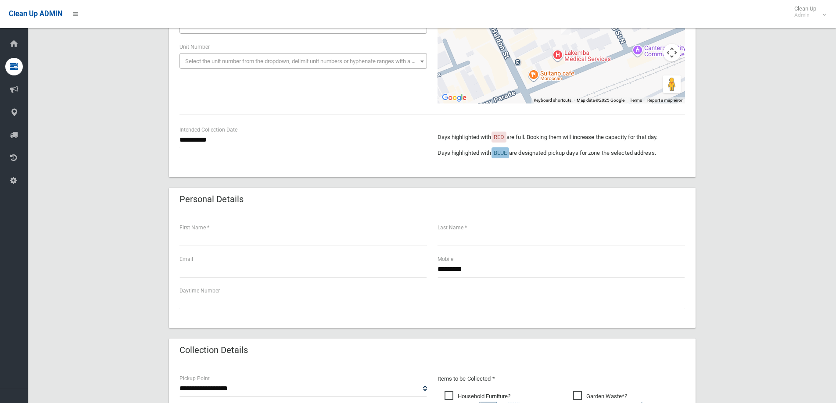
scroll to position [132, 0]
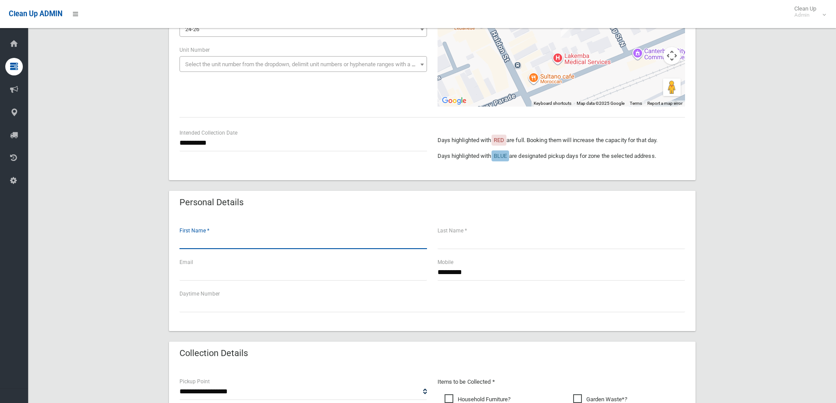
click at [200, 244] on input "text" at bounding box center [304, 241] width 248 height 16
type input "*******"
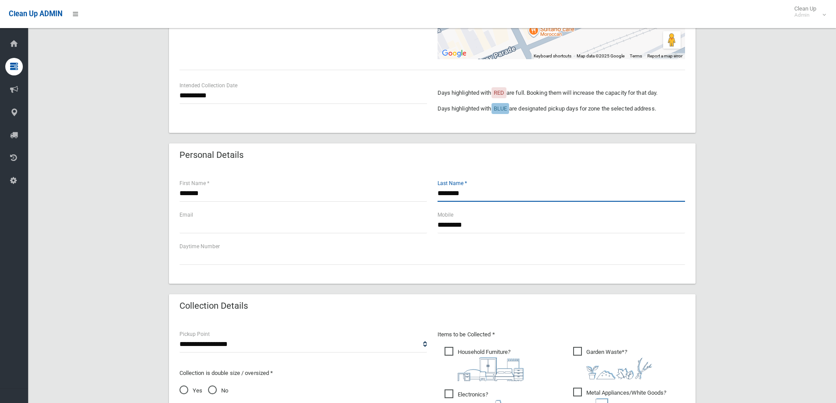
scroll to position [307, 0]
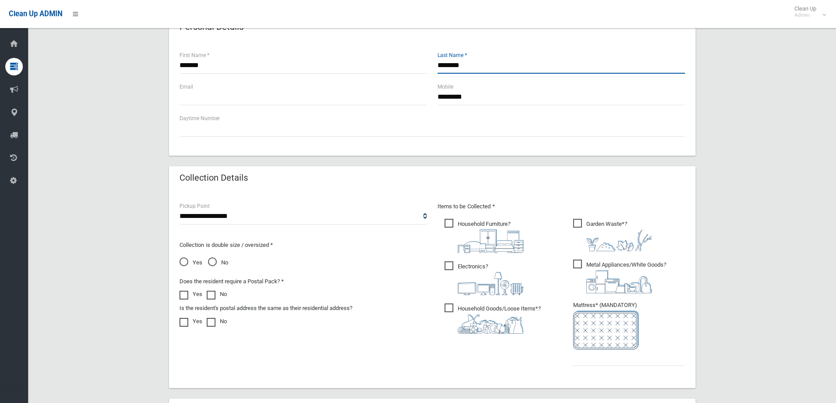
drag, startPoint x: 482, startPoint y: 64, endPoint x: 205, endPoint y: 52, distance: 277.7
click at [217, 66] on div "******* First Name * ******** Last Name *" at bounding box center [432, 66] width 516 height 32
type input "**********"
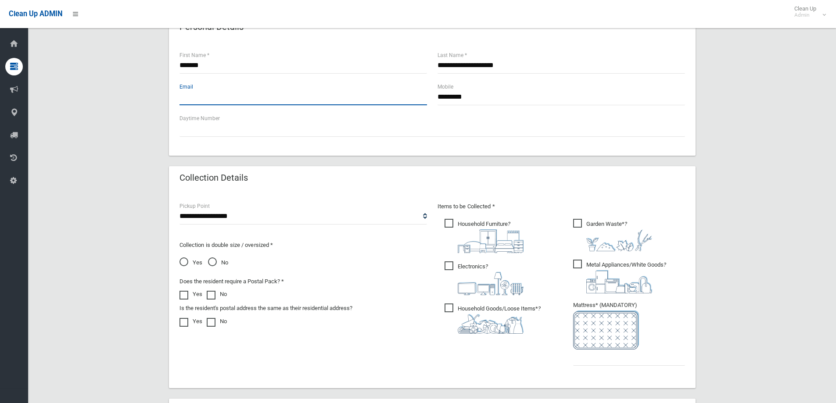
click at [255, 104] on input "text" at bounding box center [304, 97] width 248 height 16
type input "**********"
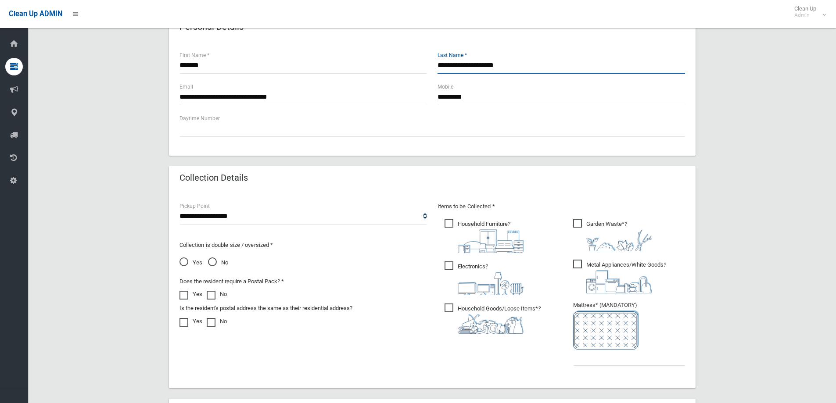
drag, startPoint x: 491, startPoint y: 66, endPoint x: 324, endPoint y: 61, distance: 166.9
click at [328, 61] on div "**********" at bounding box center [432, 66] width 516 height 32
drag, startPoint x: 503, startPoint y: 60, endPoint x: 482, endPoint y: 62, distance: 21.6
click at [482, 62] on input "**********" at bounding box center [562, 66] width 248 height 16
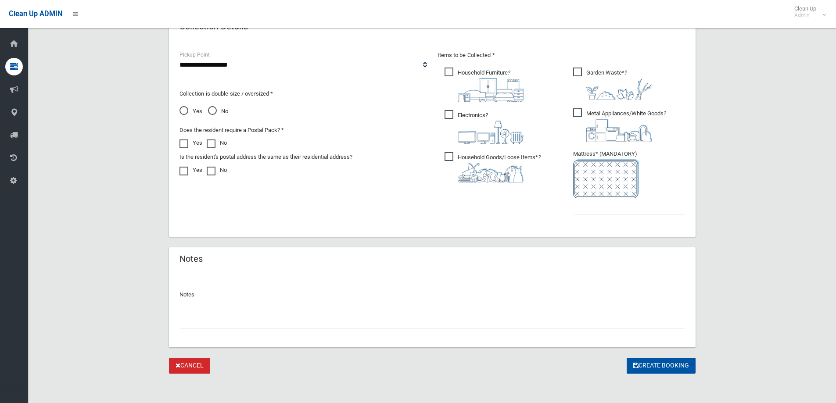
scroll to position [461, 0]
type input "**********"
click at [592, 200] on input "text" at bounding box center [629, 204] width 112 height 16
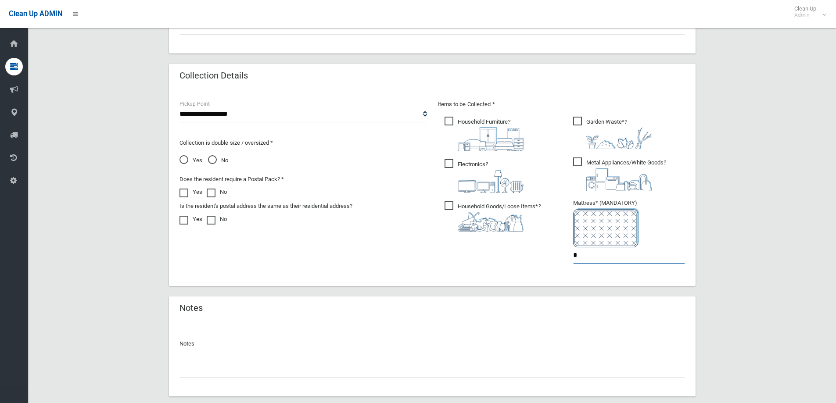
scroll to position [329, 0]
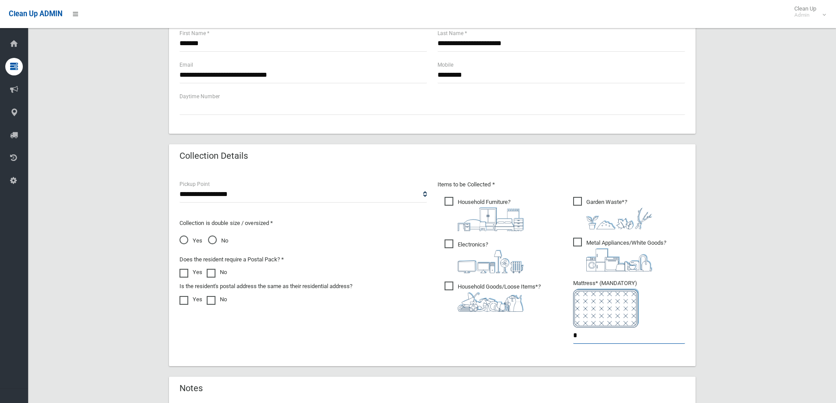
type input "*"
click at [606, 200] on span "Garden Waste* ?" at bounding box center [612, 213] width 79 height 32
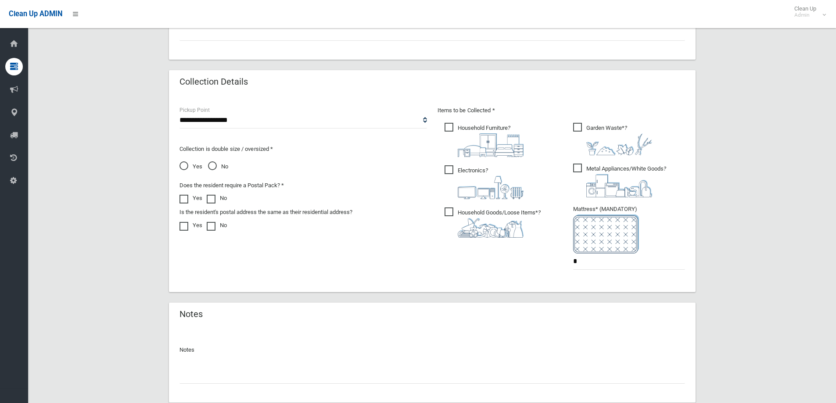
scroll to position [417, 0]
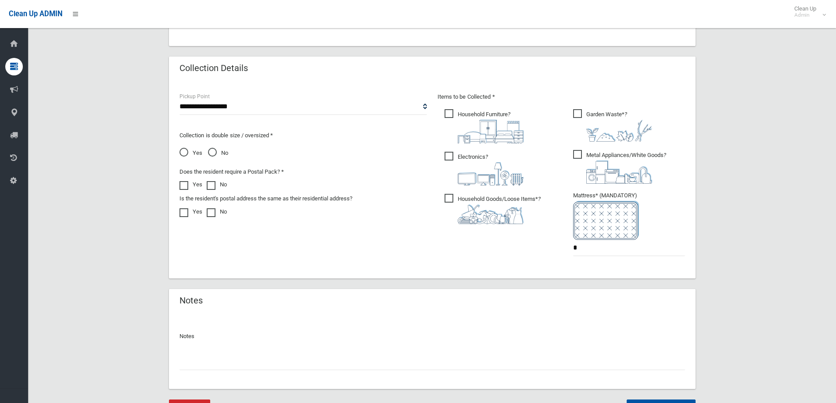
click at [320, 363] on input "text" at bounding box center [433, 362] width 506 height 16
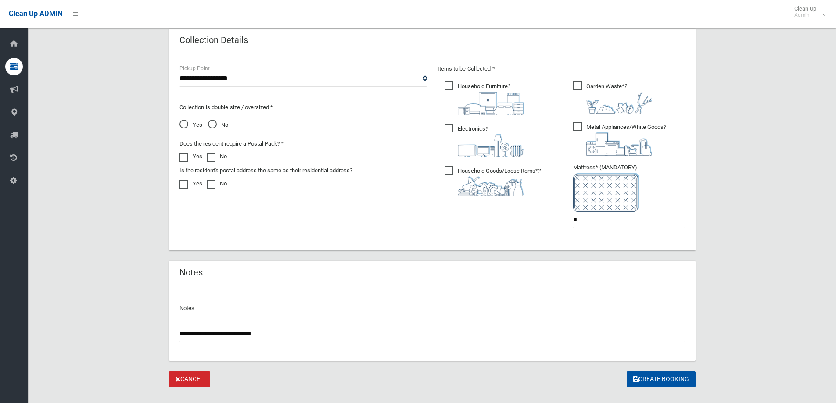
scroll to position [461, 0]
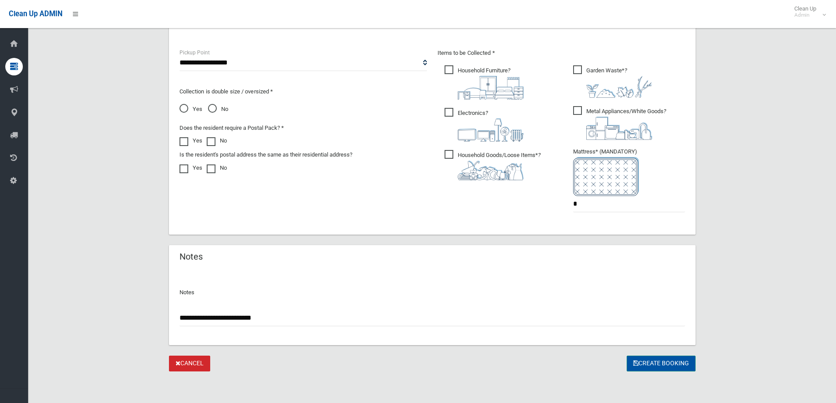
type input "**********"
click at [645, 358] on button "Create Booking" at bounding box center [661, 364] width 69 height 16
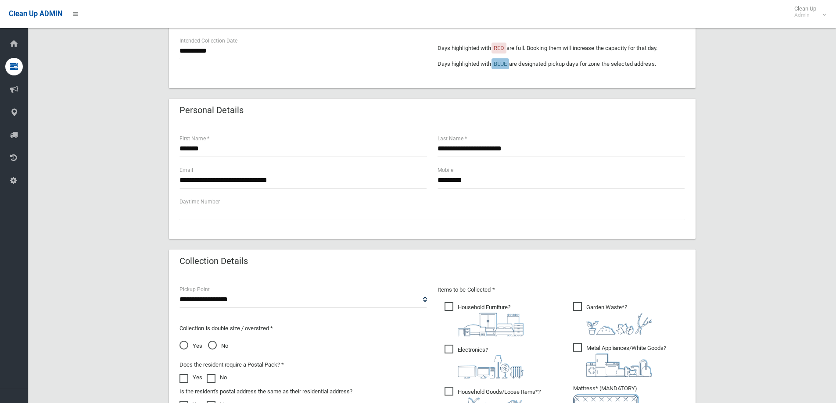
scroll to position [125, 0]
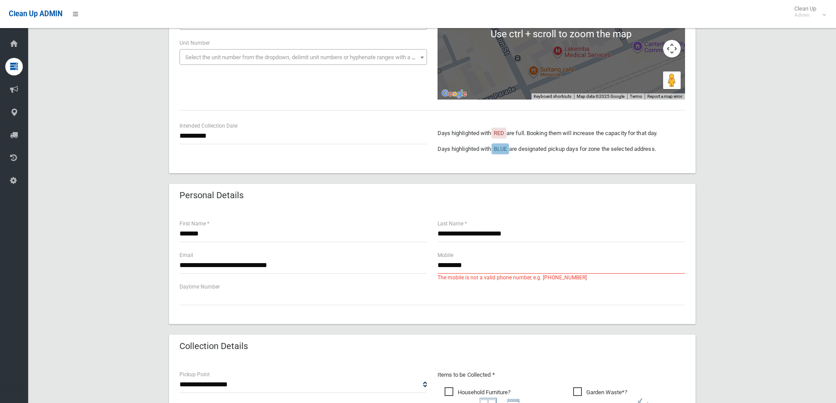
scroll to position [176, 0]
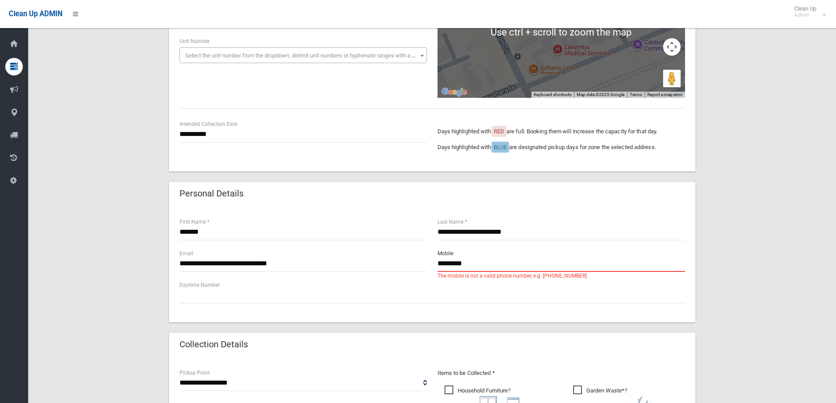
click at [280, 243] on div "**********" at bounding box center [432, 265] width 527 height 116
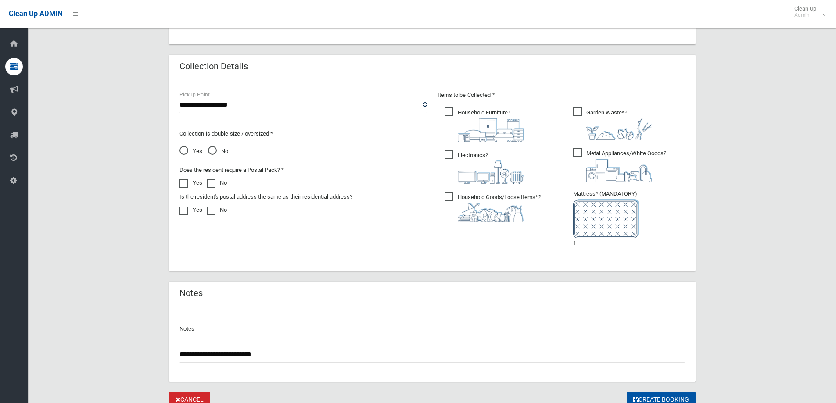
scroll to position [490, 0]
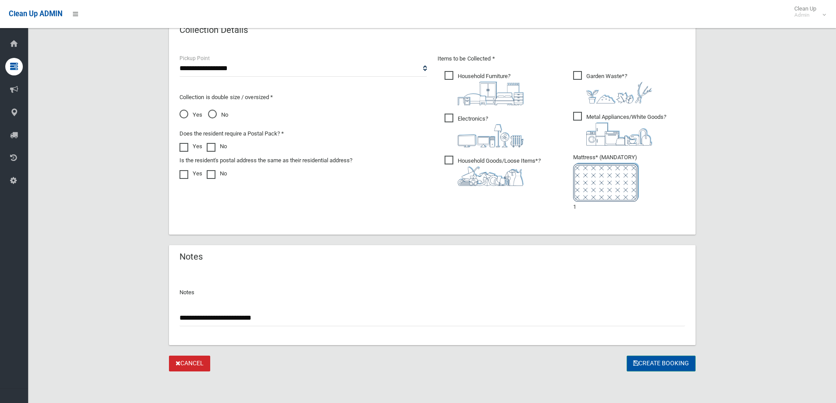
type input "**********"
click at [677, 368] on button "Create Booking" at bounding box center [661, 364] width 69 height 16
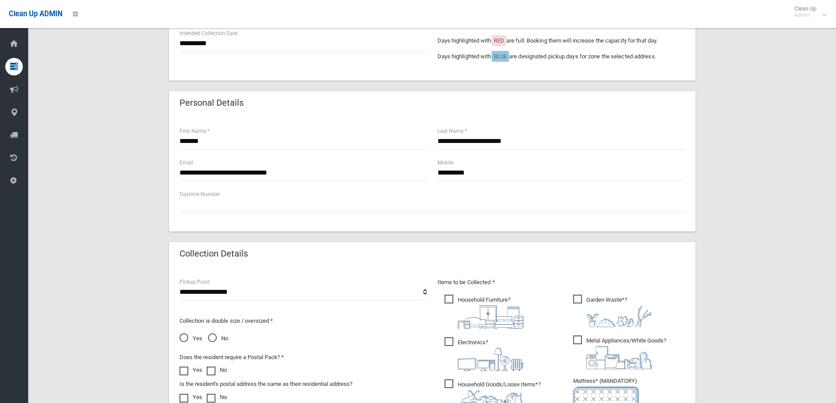
scroll to position [439, 0]
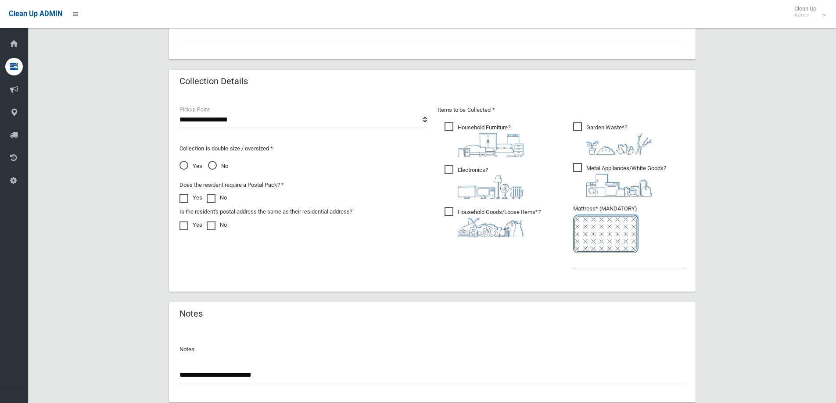
click at [614, 258] on input "text" at bounding box center [629, 261] width 112 height 16
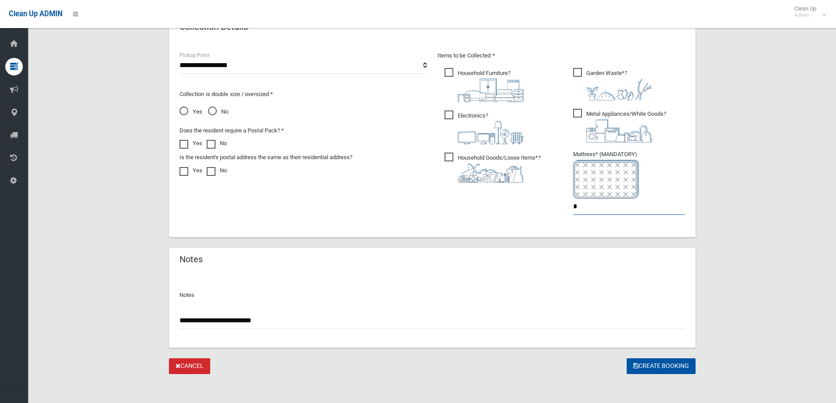
scroll to position [496, 0]
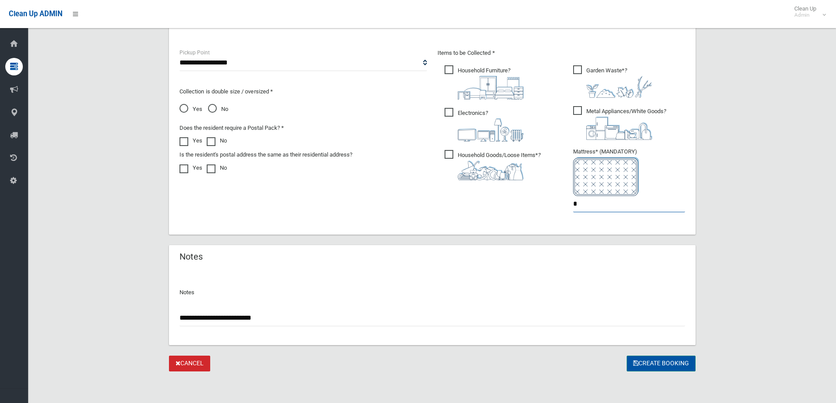
type input "*"
click at [650, 358] on button "Create Booking" at bounding box center [661, 364] width 69 height 16
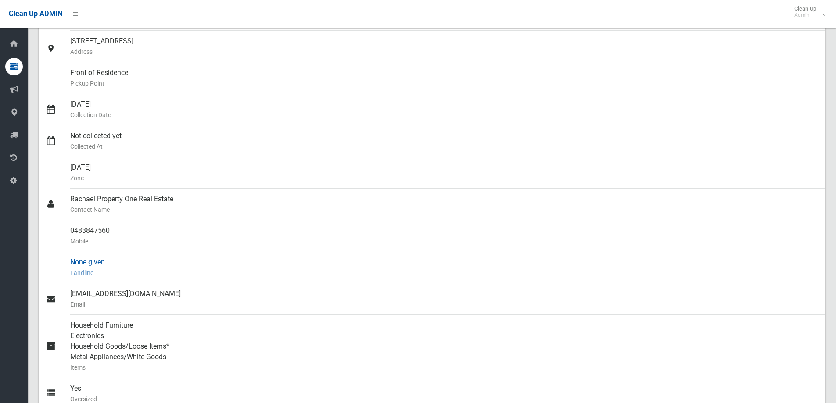
scroll to position [132, 0]
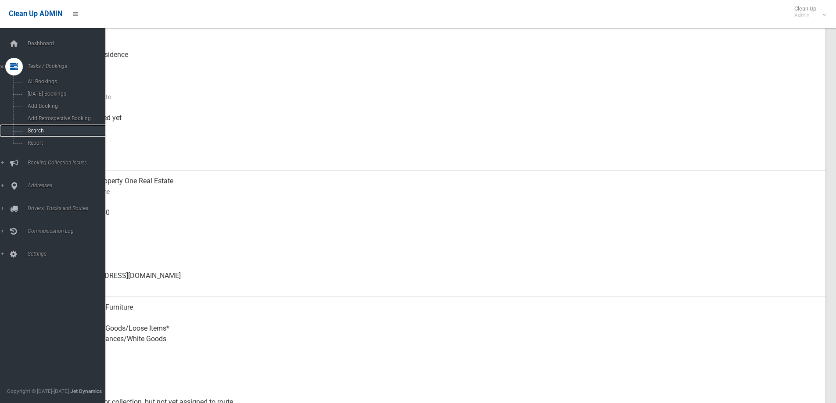
click at [33, 131] on span "Search" at bounding box center [64, 131] width 79 height 6
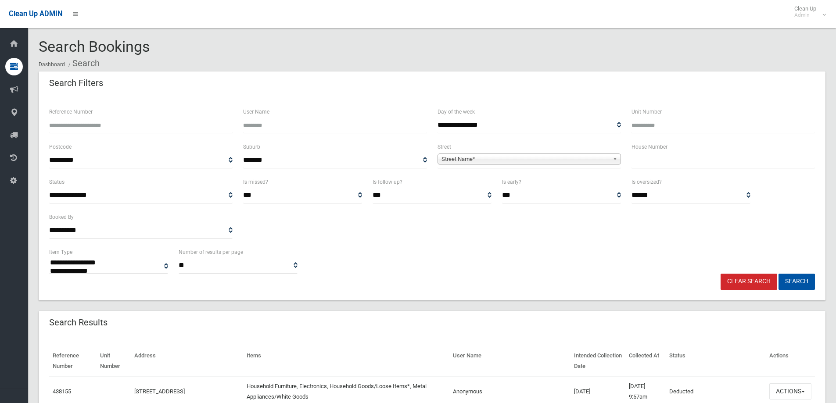
select select
drag, startPoint x: 684, startPoint y: 158, endPoint x: 685, endPoint y: 168, distance: 9.3
click at [683, 166] on input "text" at bounding box center [724, 160] width 184 height 16
type input "******"
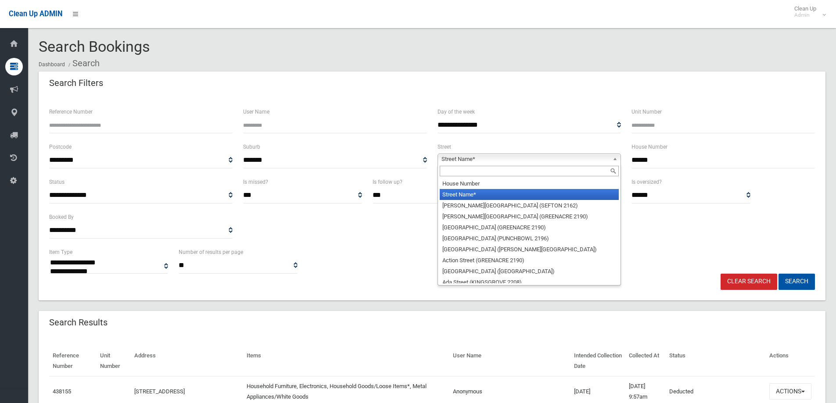
click at [605, 160] on span "Street Name*" at bounding box center [526, 159] width 168 height 11
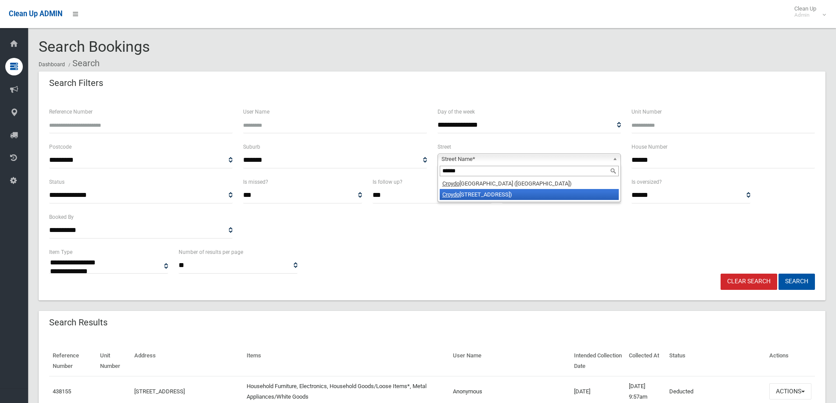
type input "******"
click at [554, 198] on li "Croydo n Street (LAKEMBA 2195)" at bounding box center [529, 194] width 179 height 11
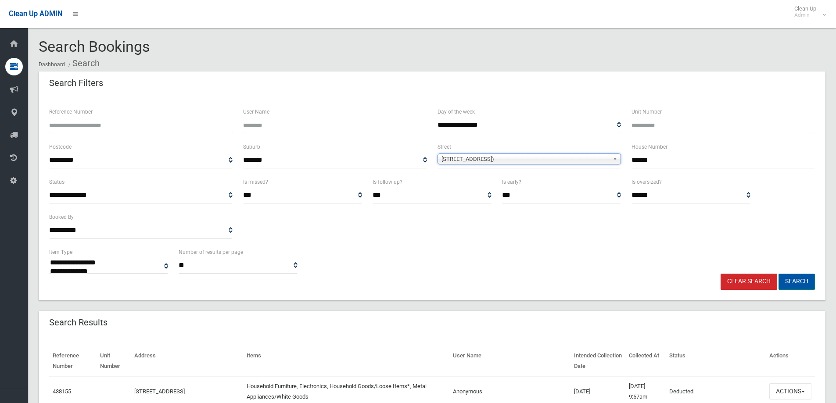
click at [789, 282] on button "Search" at bounding box center [797, 282] width 36 height 16
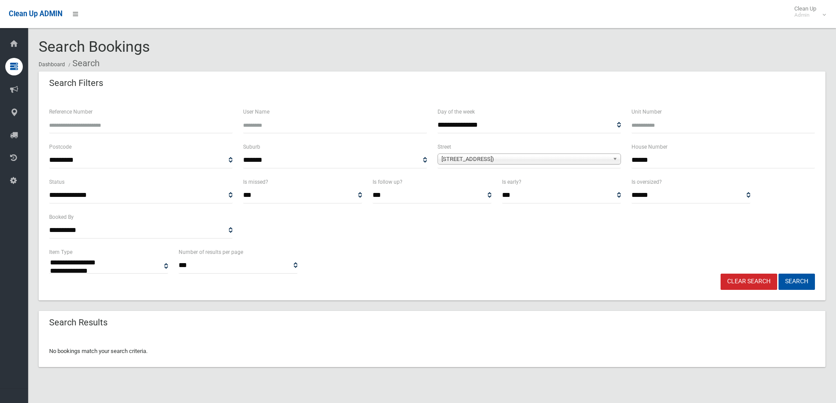
select select
drag, startPoint x: 639, startPoint y: 158, endPoint x: 693, endPoint y: 158, distance: 54.0
click at [693, 158] on input "******" at bounding box center [724, 160] width 184 height 16
type input "**"
click at [796, 282] on button "Search" at bounding box center [797, 282] width 36 height 16
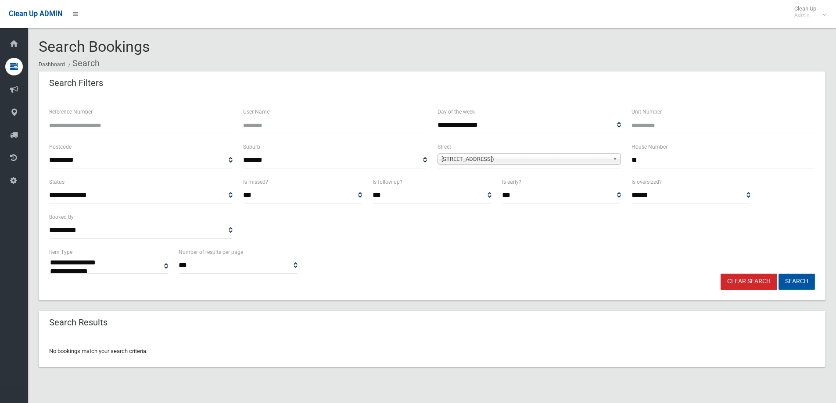
scroll to position [11, 0]
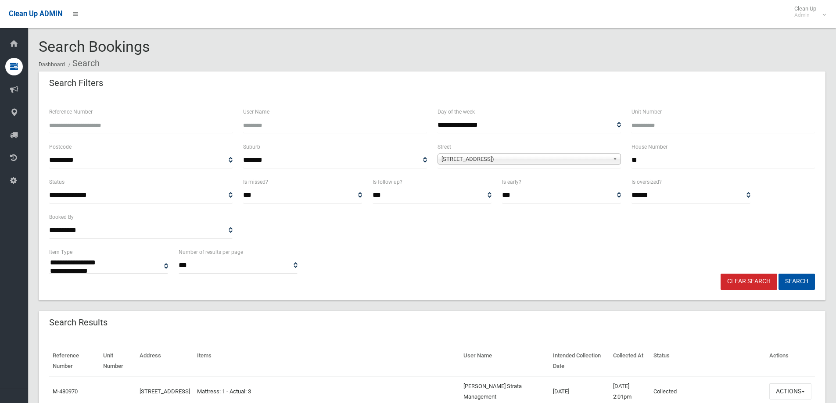
select select
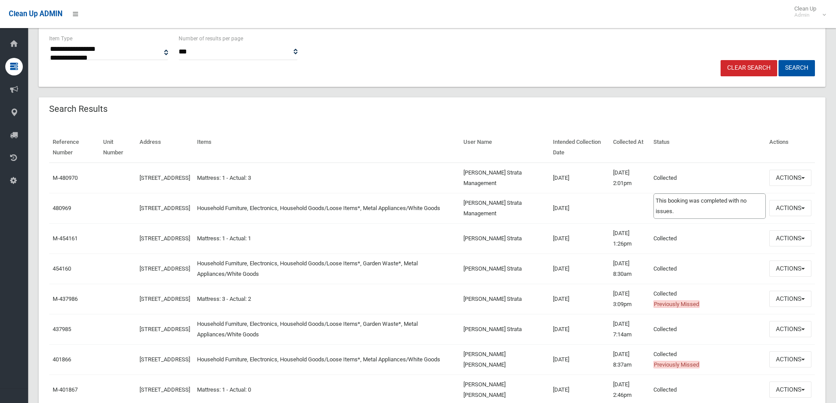
scroll to position [220, 0]
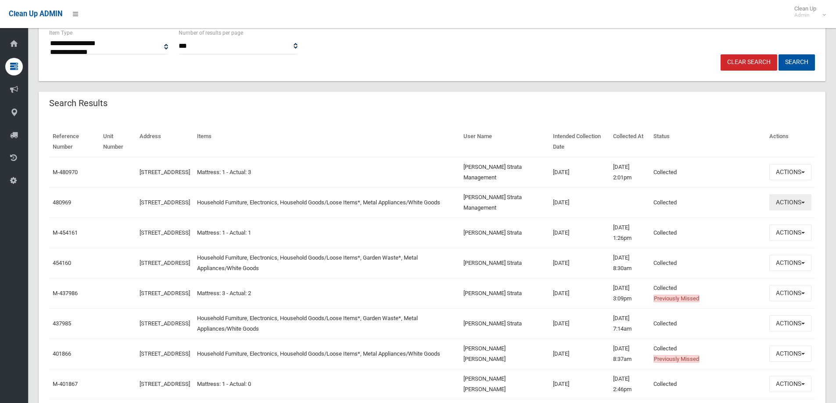
click at [786, 202] on button "Actions" at bounding box center [791, 202] width 42 height 16
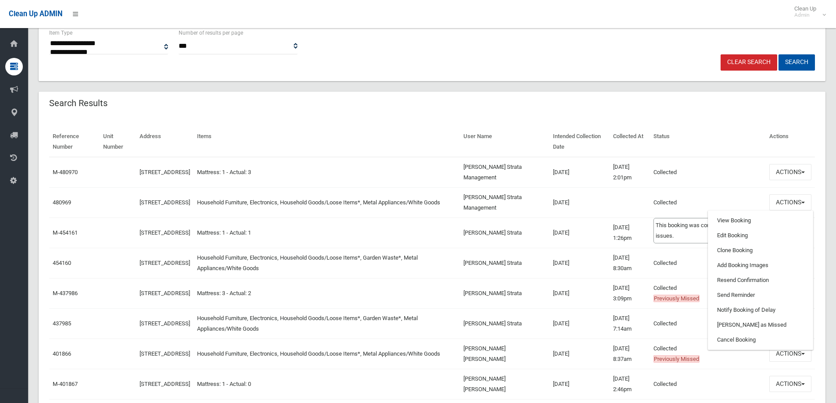
click at [720, 200] on td "Collected This booking was completed with no issues." at bounding box center [708, 202] width 116 height 30
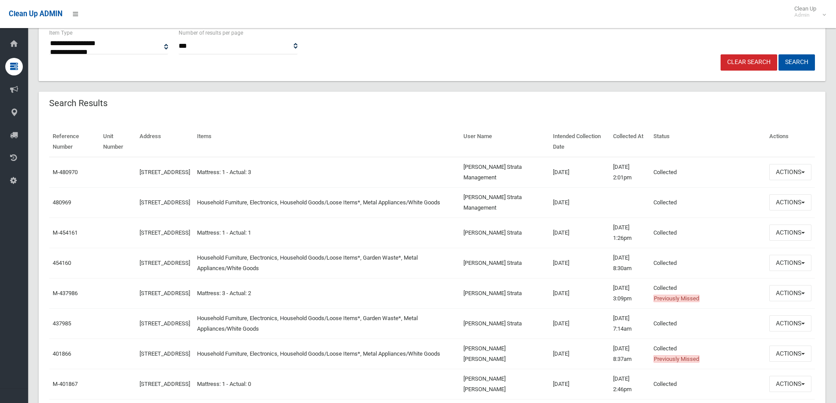
click at [558, 112] on div "Search Results" at bounding box center [432, 104] width 787 height 25
